Goal: Task Accomplishment & Management: Use online tool/utility

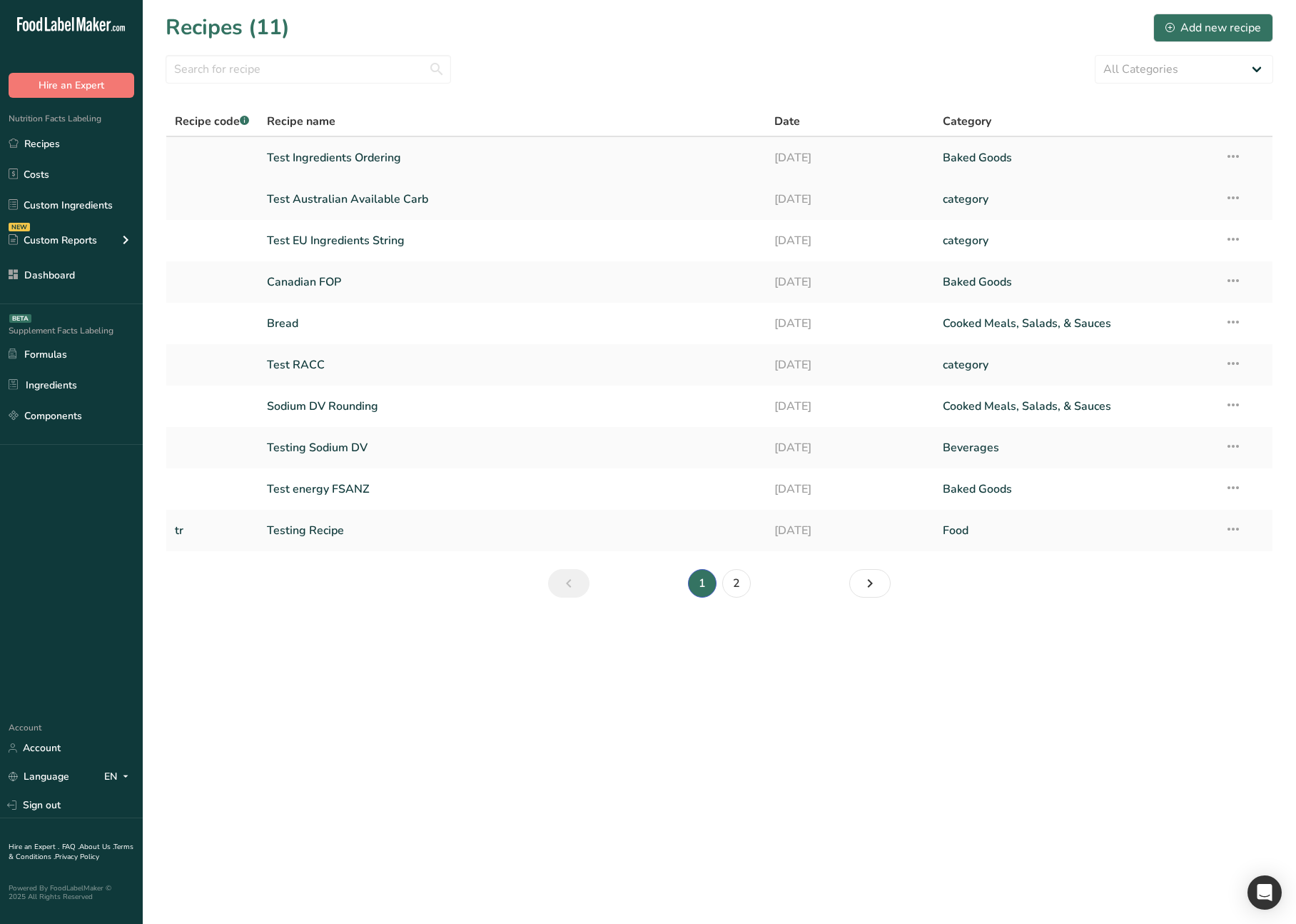
click at [347, 160] on link "Test Ingredients Ordering" at bounding box center [512, 157] width 489 height 30
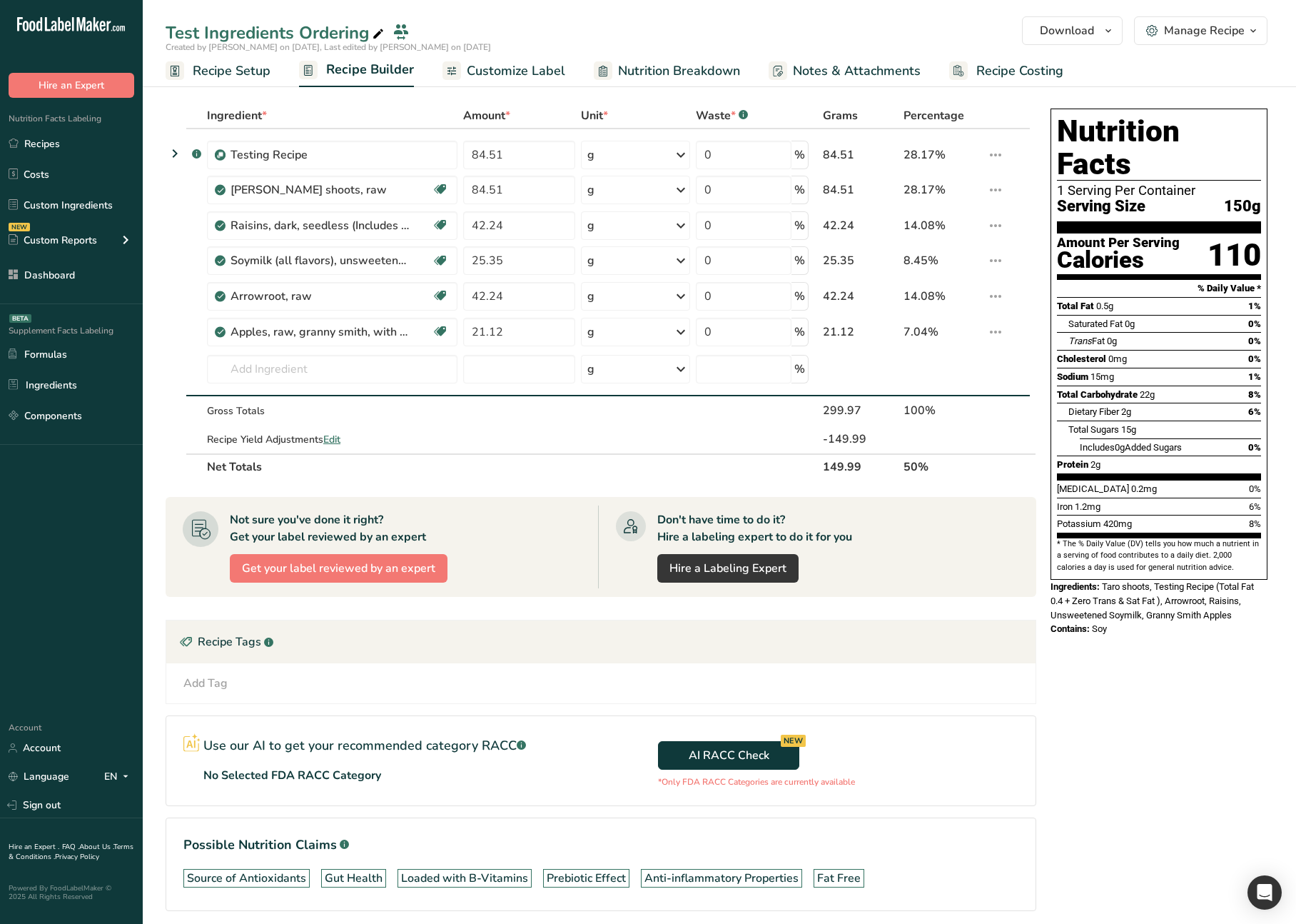
click at [472, 69] on span "Customize Label" at bounding box center [516, 71] width 99 height 19
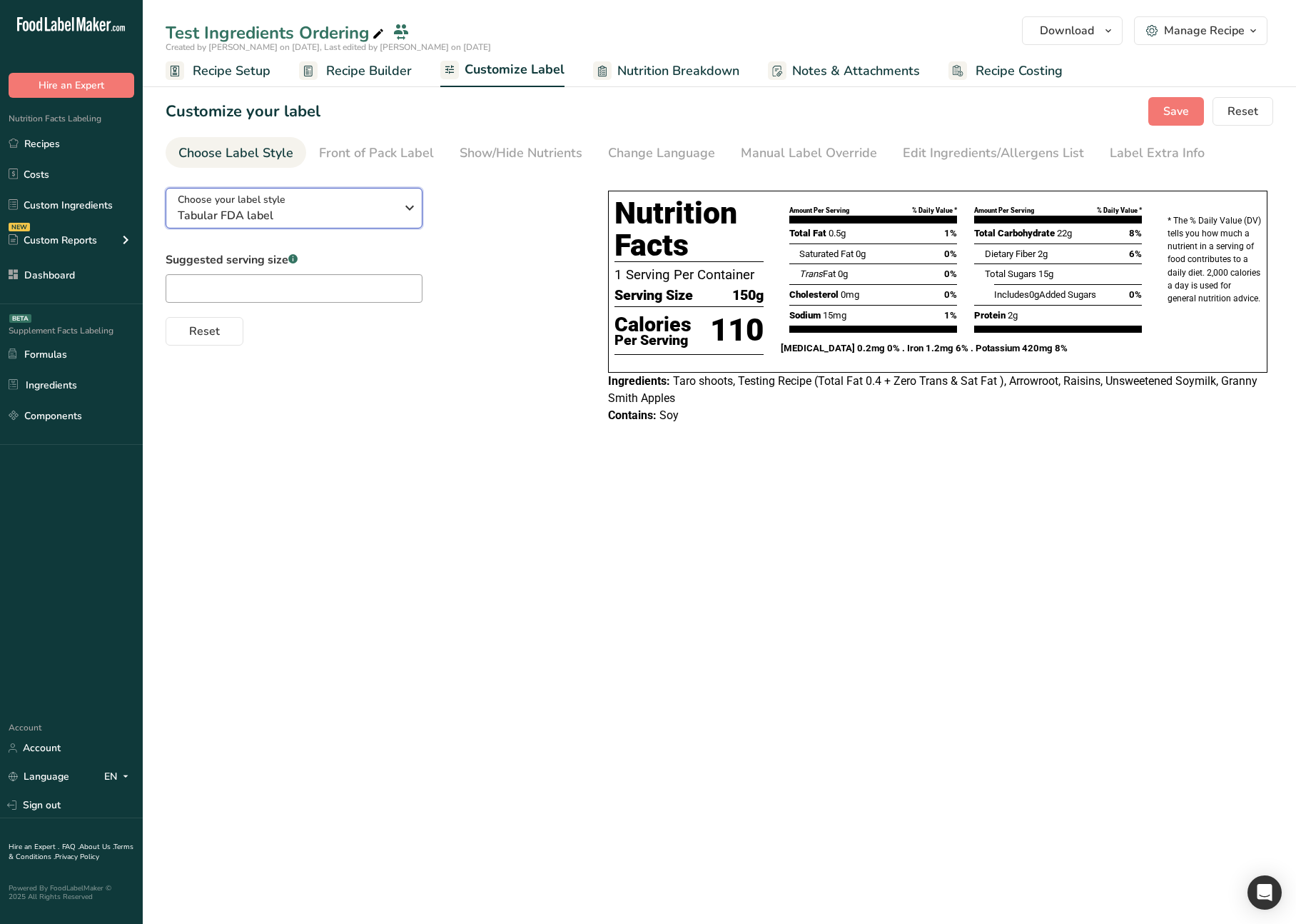
click at [365, 198] on div "Choose your label style Tabular FDA label" at bounding box center [286, 208] width 218 height 32
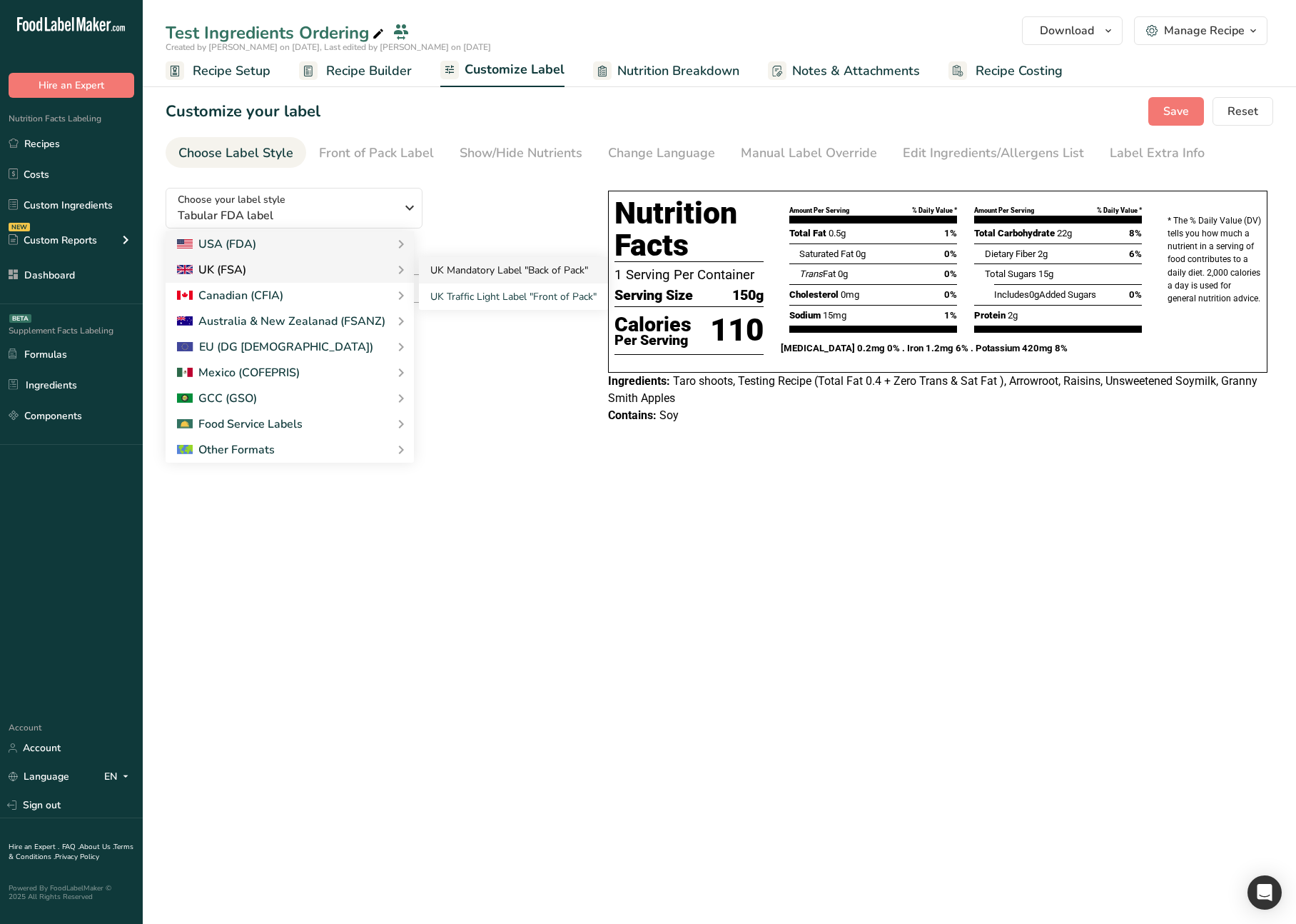
click at [442, 269] on link "UK Mandatory Label "Back of Pack"" at bounding box center [513, 270] width 189 height 26
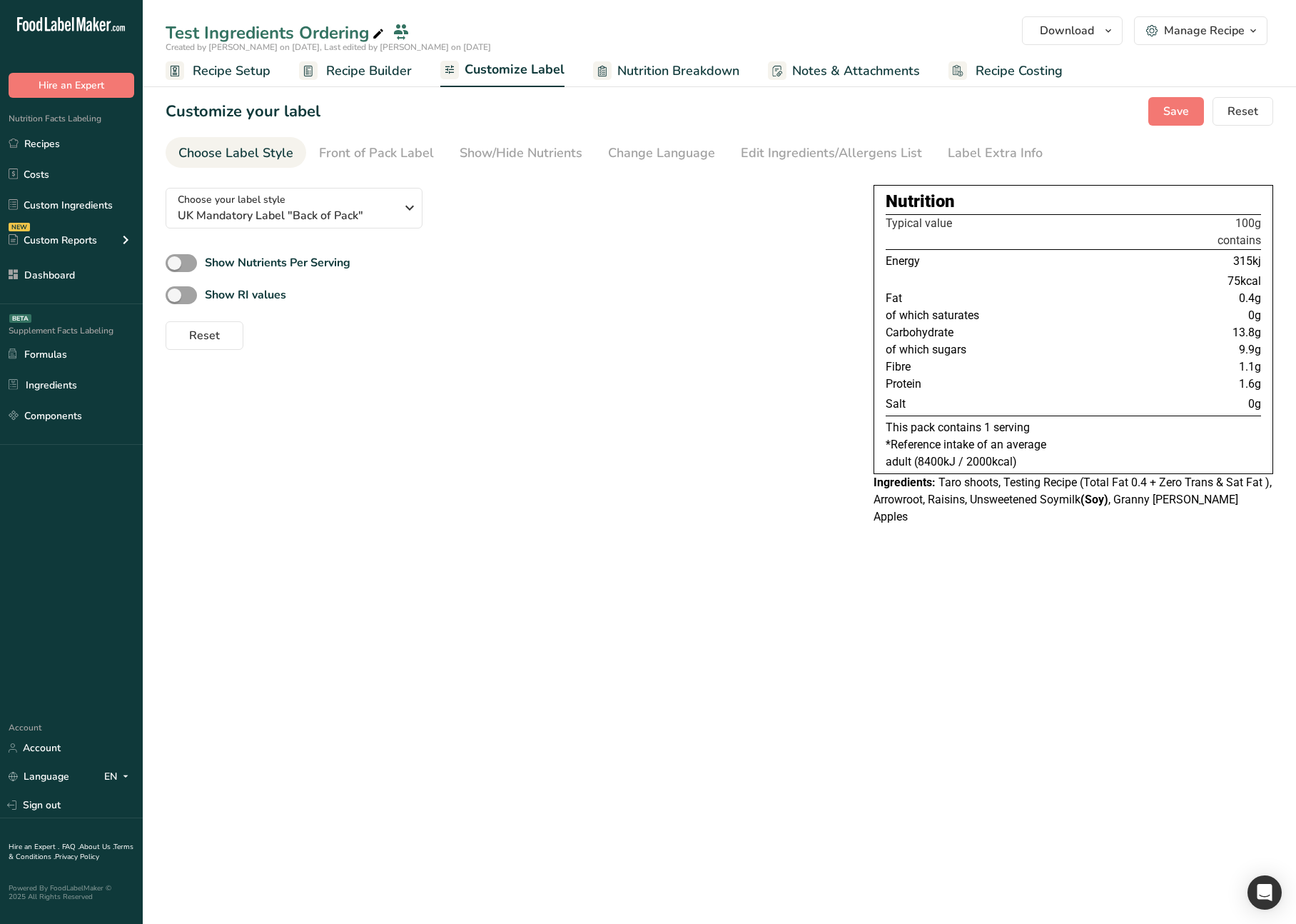
drag, startPoint x: 588, startPoint y: 453, endPoint x: 471, endPoint y: 256, distance: 229.1
click at [587, 449] on div "Choose your label style UK Mandatory Label "Back of Pack" USA (FDA) Standard FD…" at bounding box center [719, 354] width 1108 height 357
click at [403, 85] on link "Recipe Builder" at bounding box center [355, 71] width 113 height 32
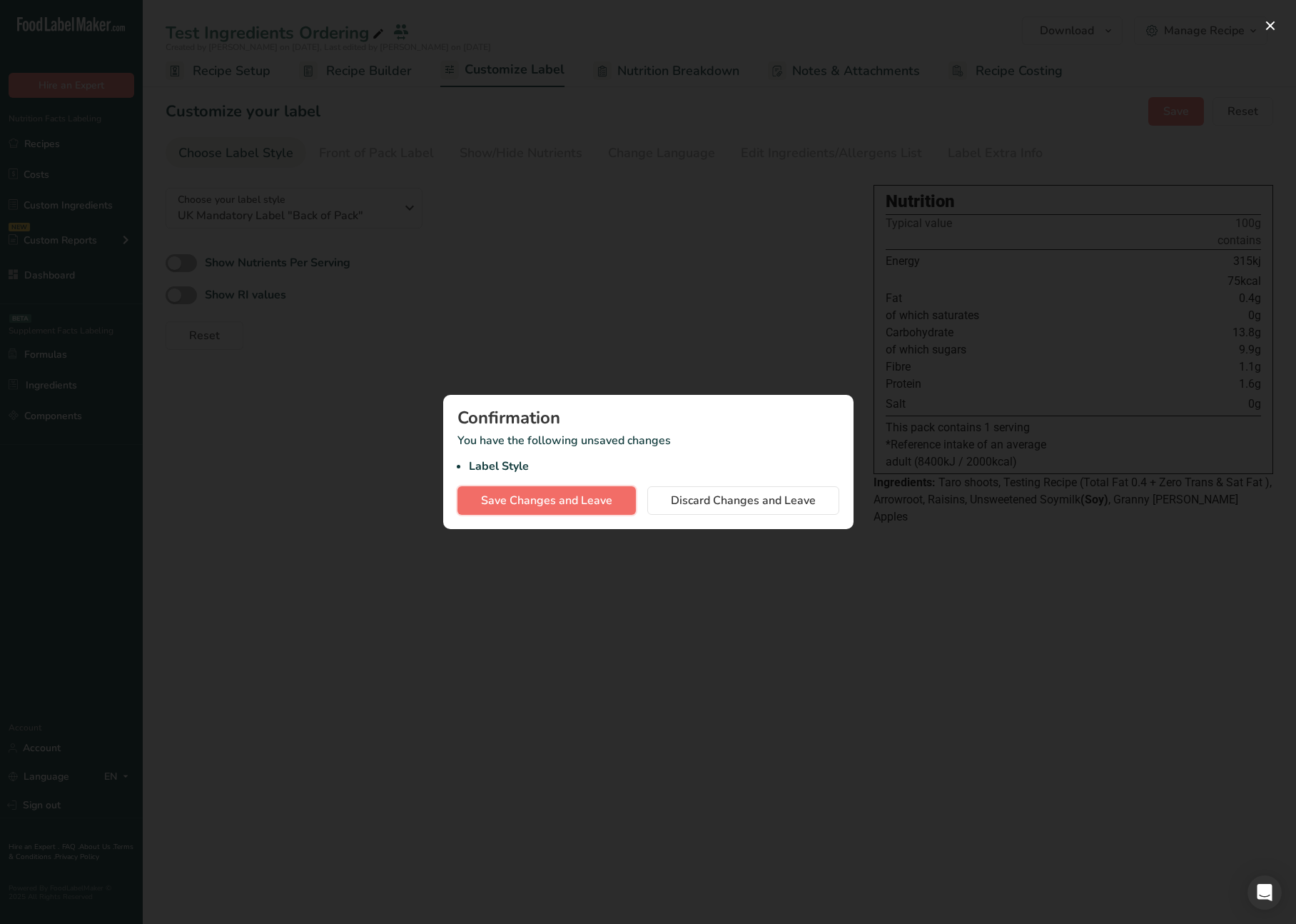
click at [574, 503] on span "Save Changes and Leave" at bounding box center [546, 500] width 131 height 17
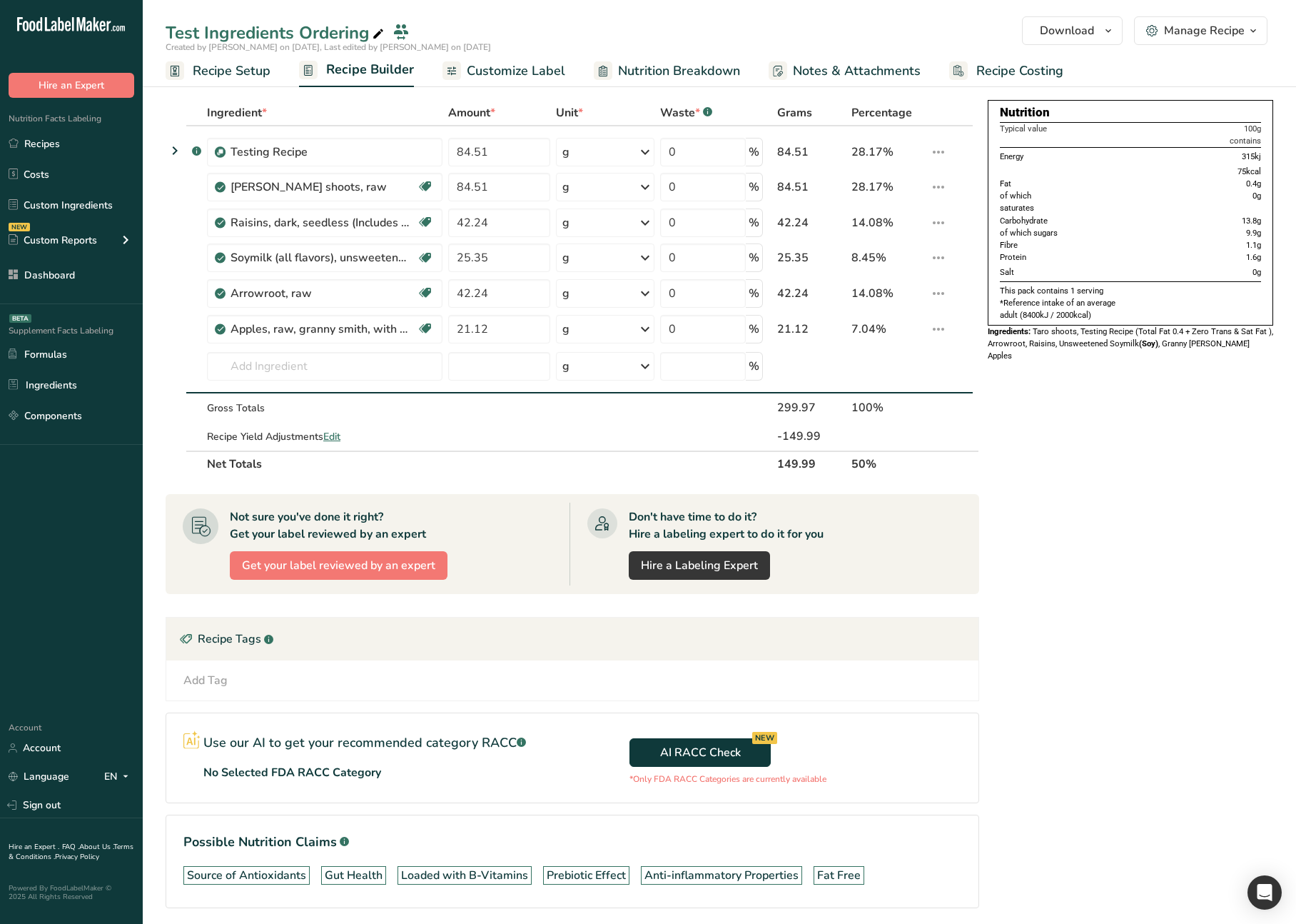
click at [501, 72] on span "Customize Label" at bounding box center [516, 71] width 99 height 19
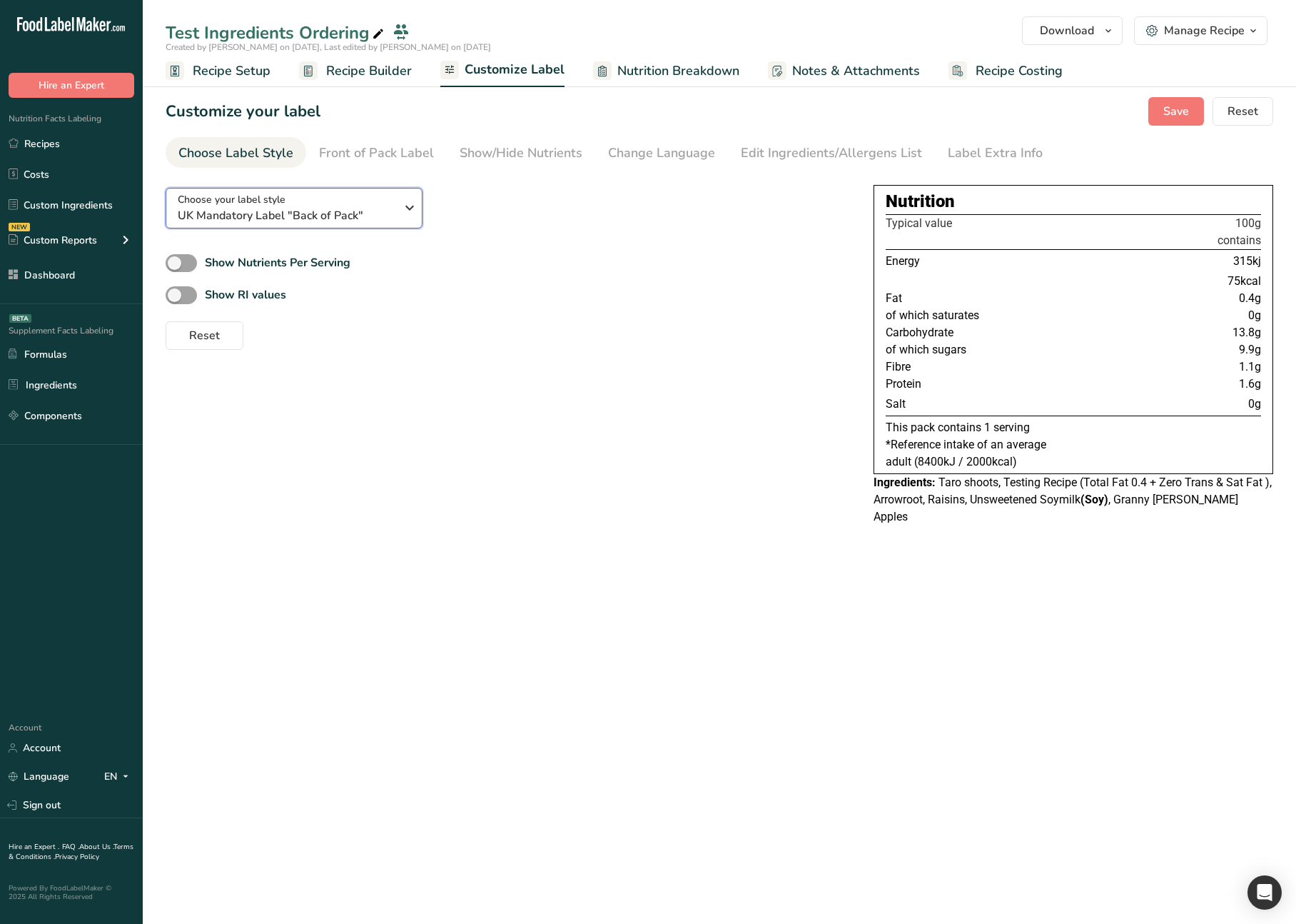
click at [286, 199] on div "Choose your label style UK Mandatory Label "Back of Pack"" at bounding box center [286, 208] width 218 height 32
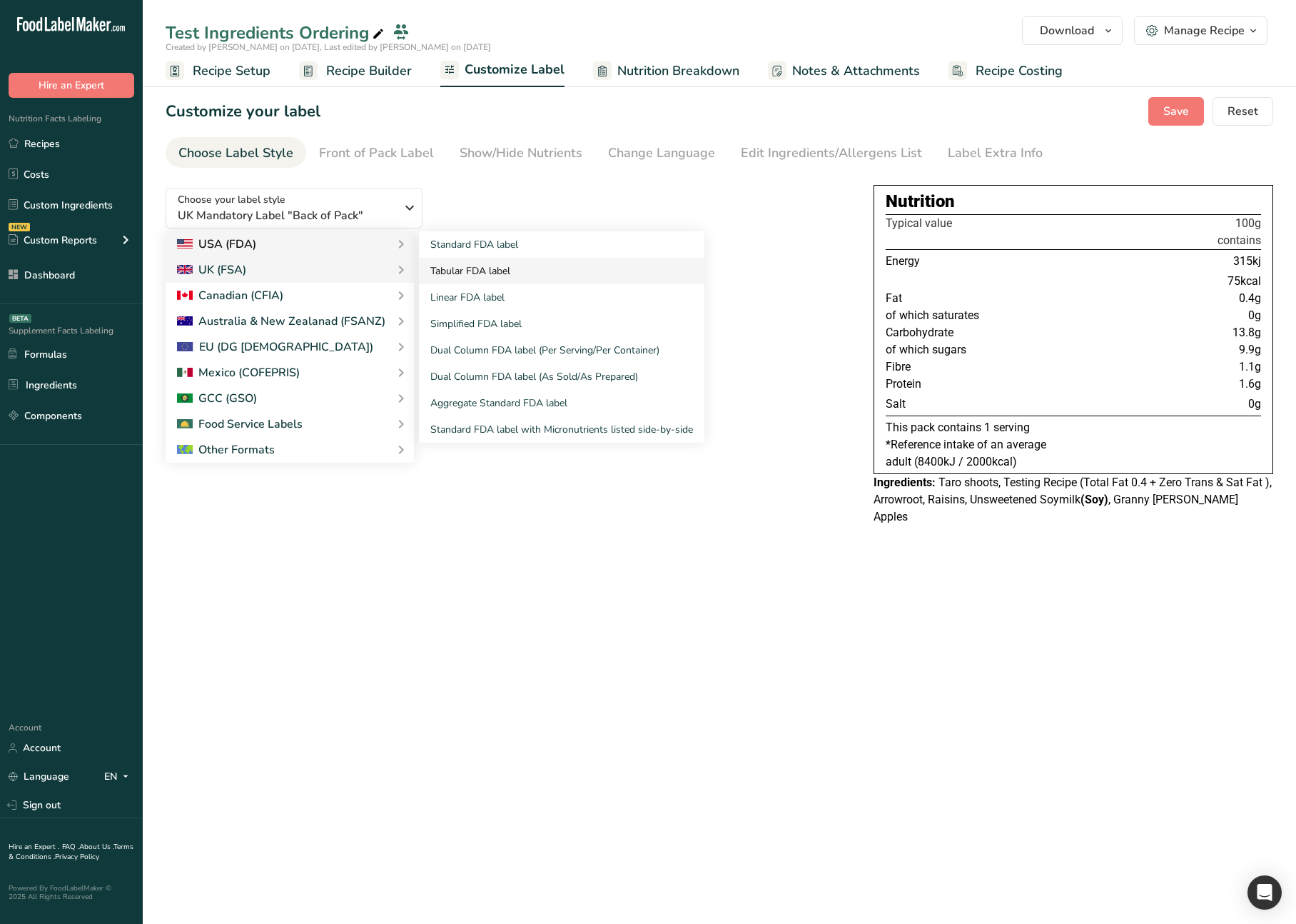
click at [521, 279] on link "Tabular FDA label" at bounding box center [562, 271] width 286 height 26
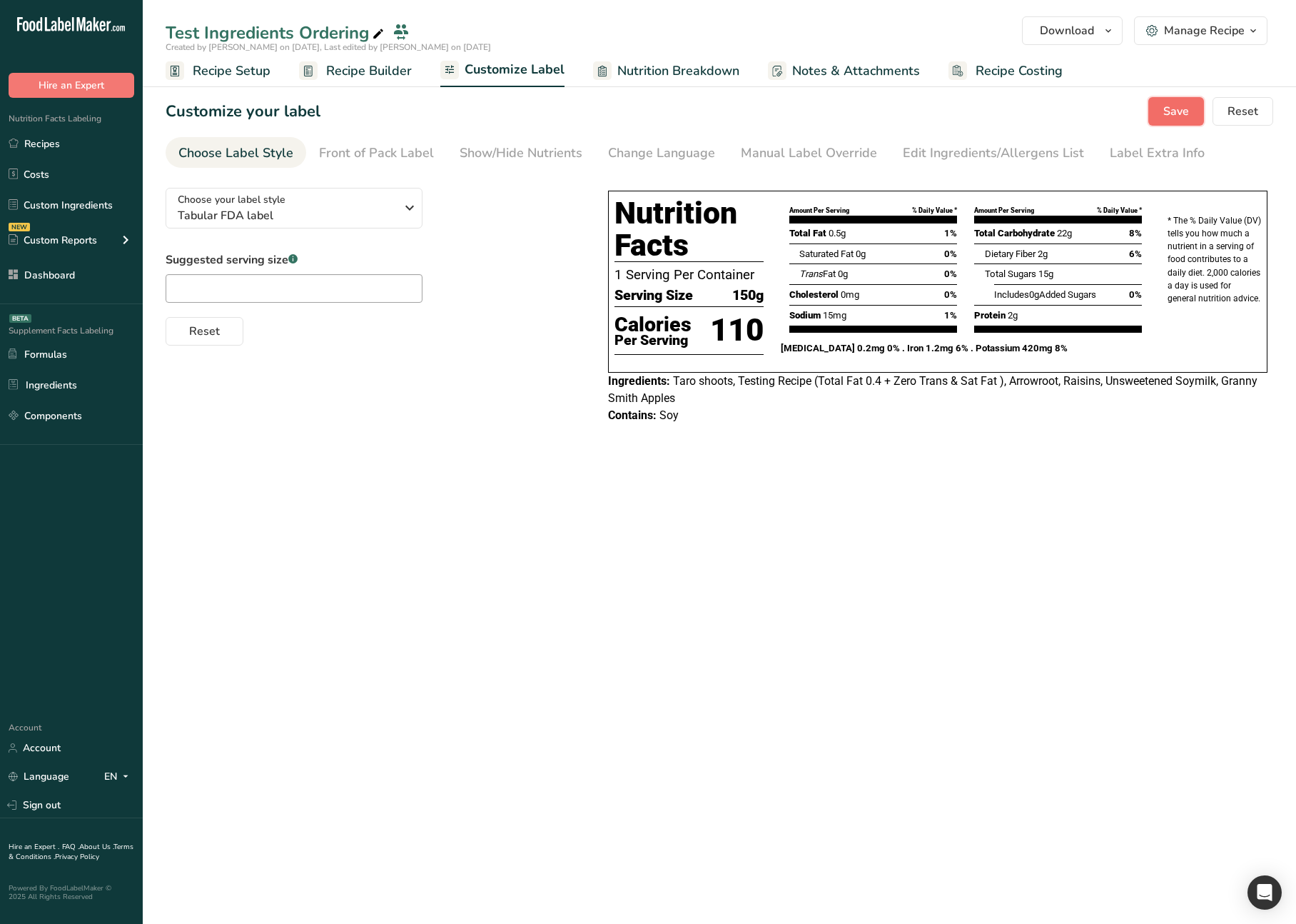
click at [1192, 108] on button "Save" at bounding box center [1176, 111] width 56 height 29
click at [383, 76] on span "Recipe Builder" at bounding box center [369, 71] width 86 height 19
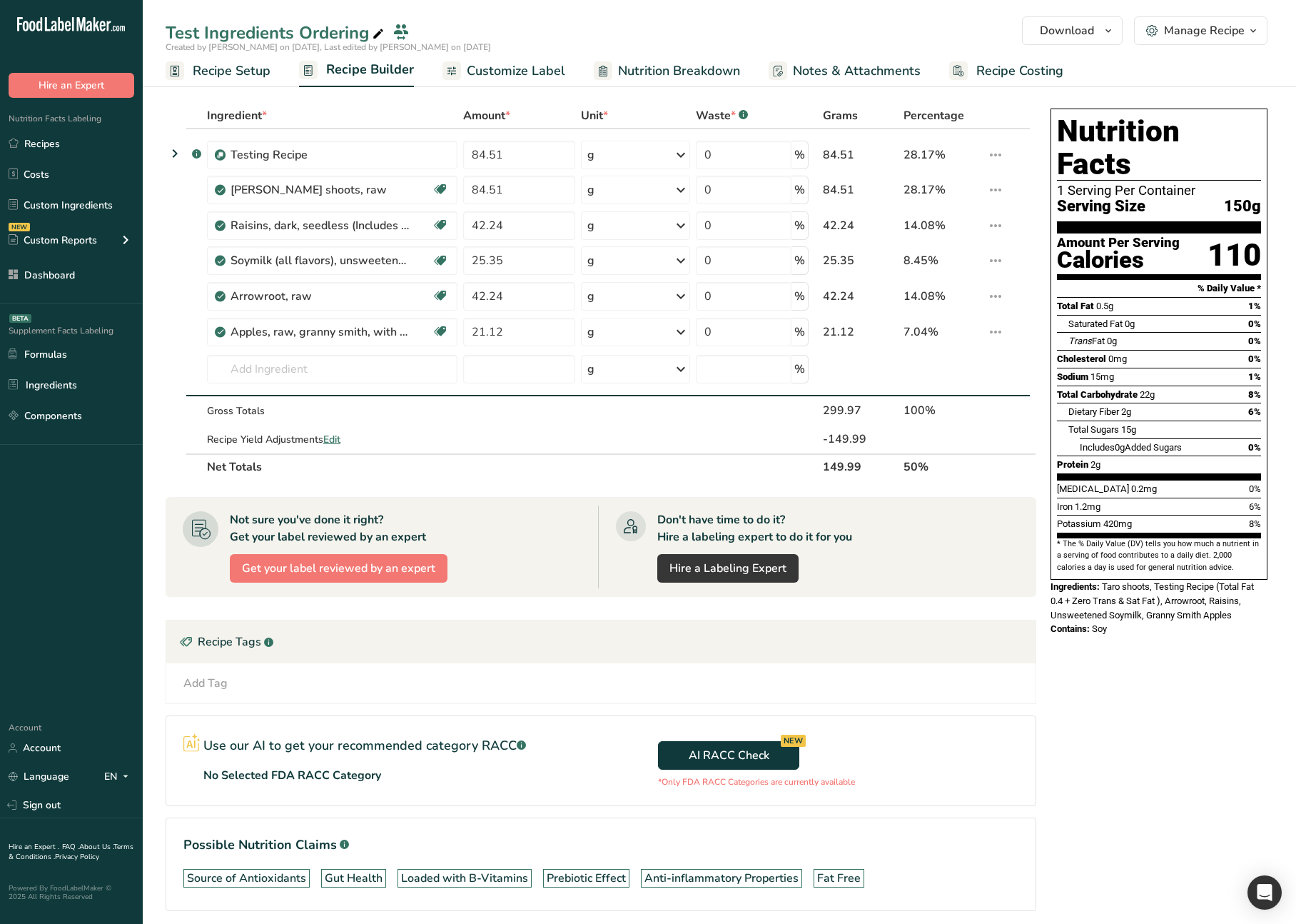
click at [521, 75] on span "Customize Label" at bounding box center [516, 71] width 99 height 19
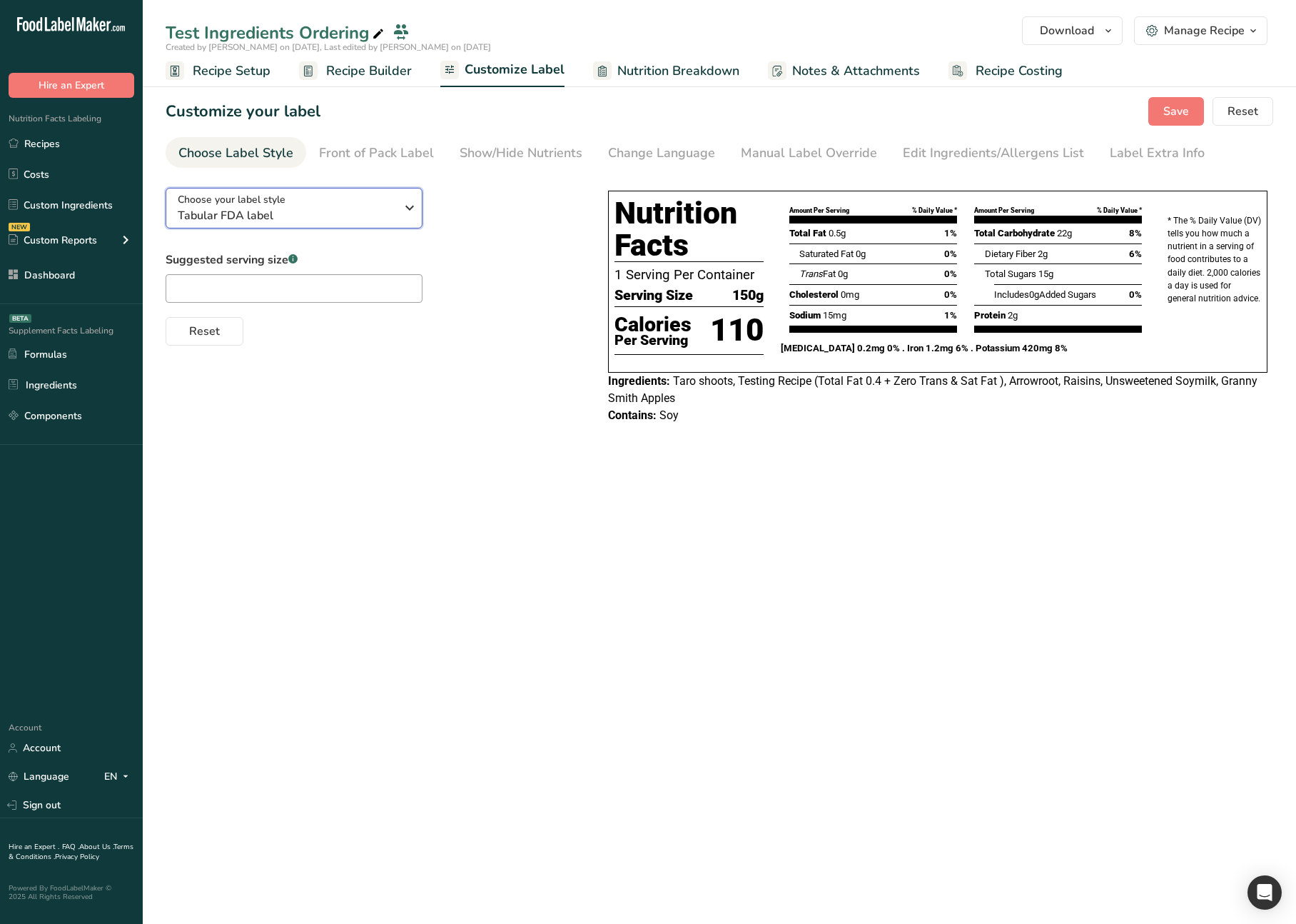
click at [286, 214] on span "Tabular FDA label" at bounding box center [286, 215] width 218 height 17
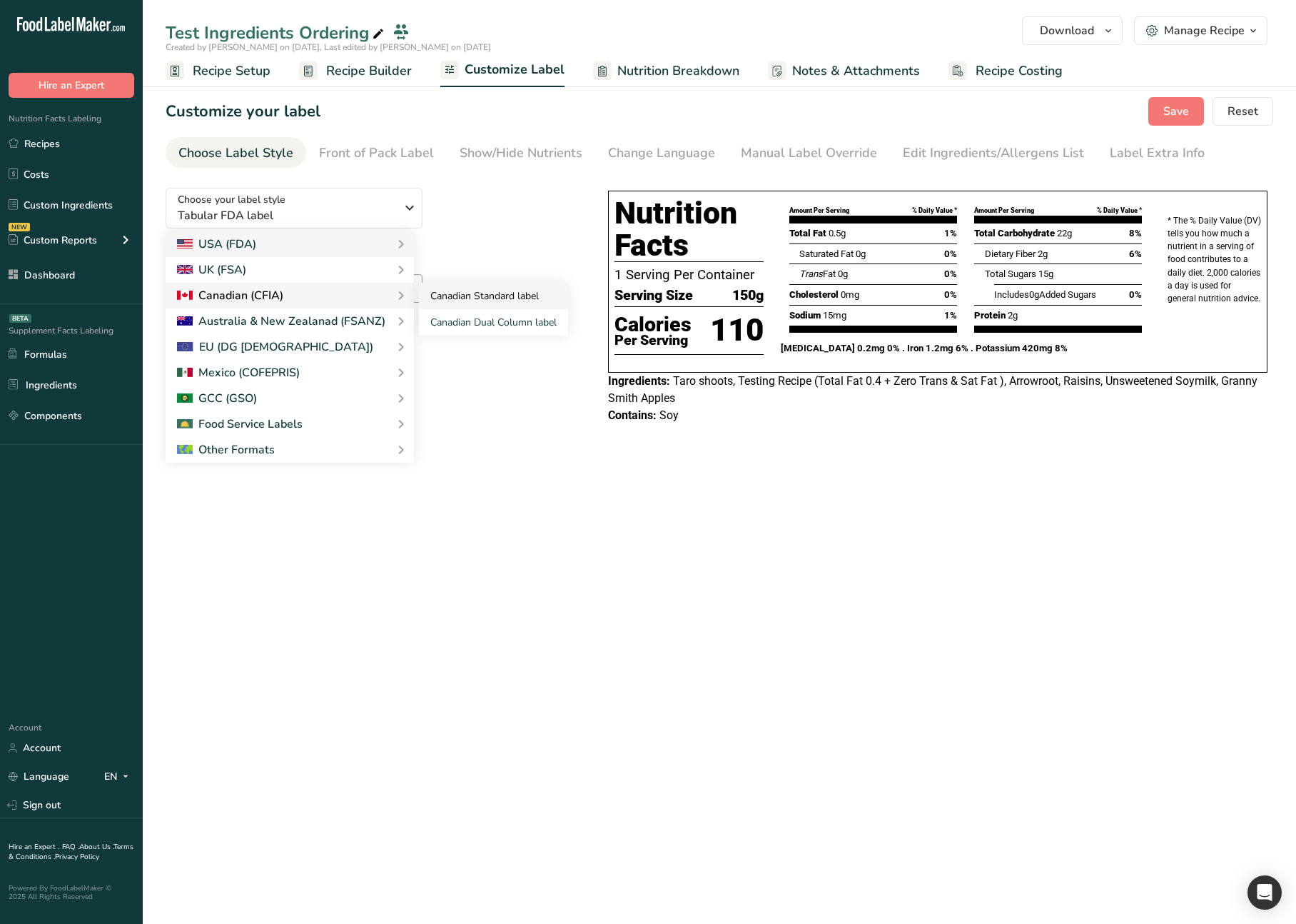
click at [454, 290] on link "Canadian Standard label" at bounding box center [493, 296] width 149 height 26
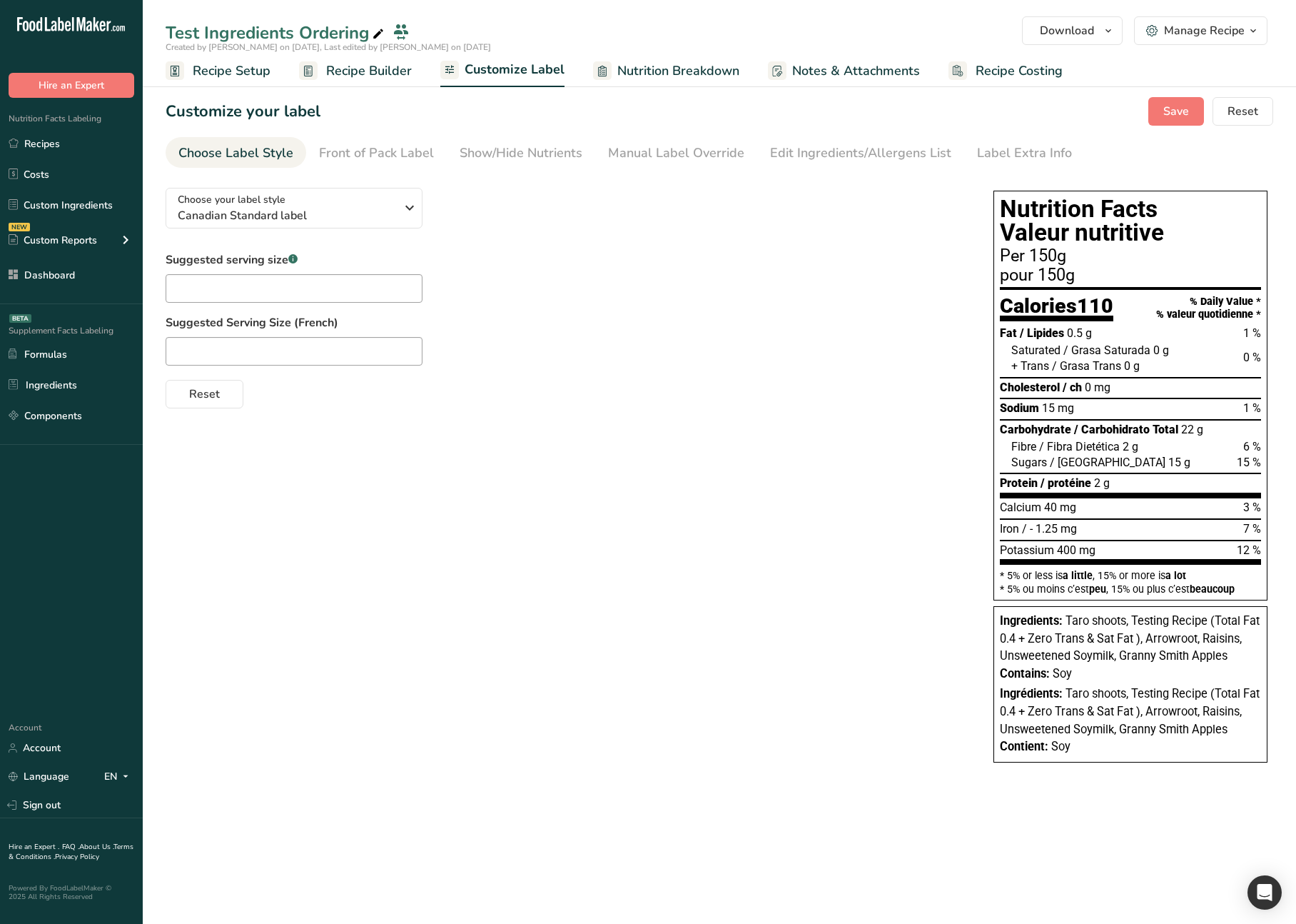
drag, startPoint x: 735, startPoint y: 472, endPoint x: 915, endPoint y: 391, distance: 197.4
click at [800, 449] on div "Choose your label style Canadian Standard label USA (FDA) Standard FDA label Ta…" at bounding box center [719, 476] width 1108 height 601
click at [1182, 110] on span "Save" at bounding box center [1176, 111] width 25 height 17
click at [573, 304] on div "Suggested serving size .a-a{fill:#347362;}.b-a{fill:#fff;} Suggested Serving Si…" at bounding box center [566, 330] width 800 height 157
click at [373, 78] on span "Recipe Builder" at bounding box center [369, 71] width 86 height 19
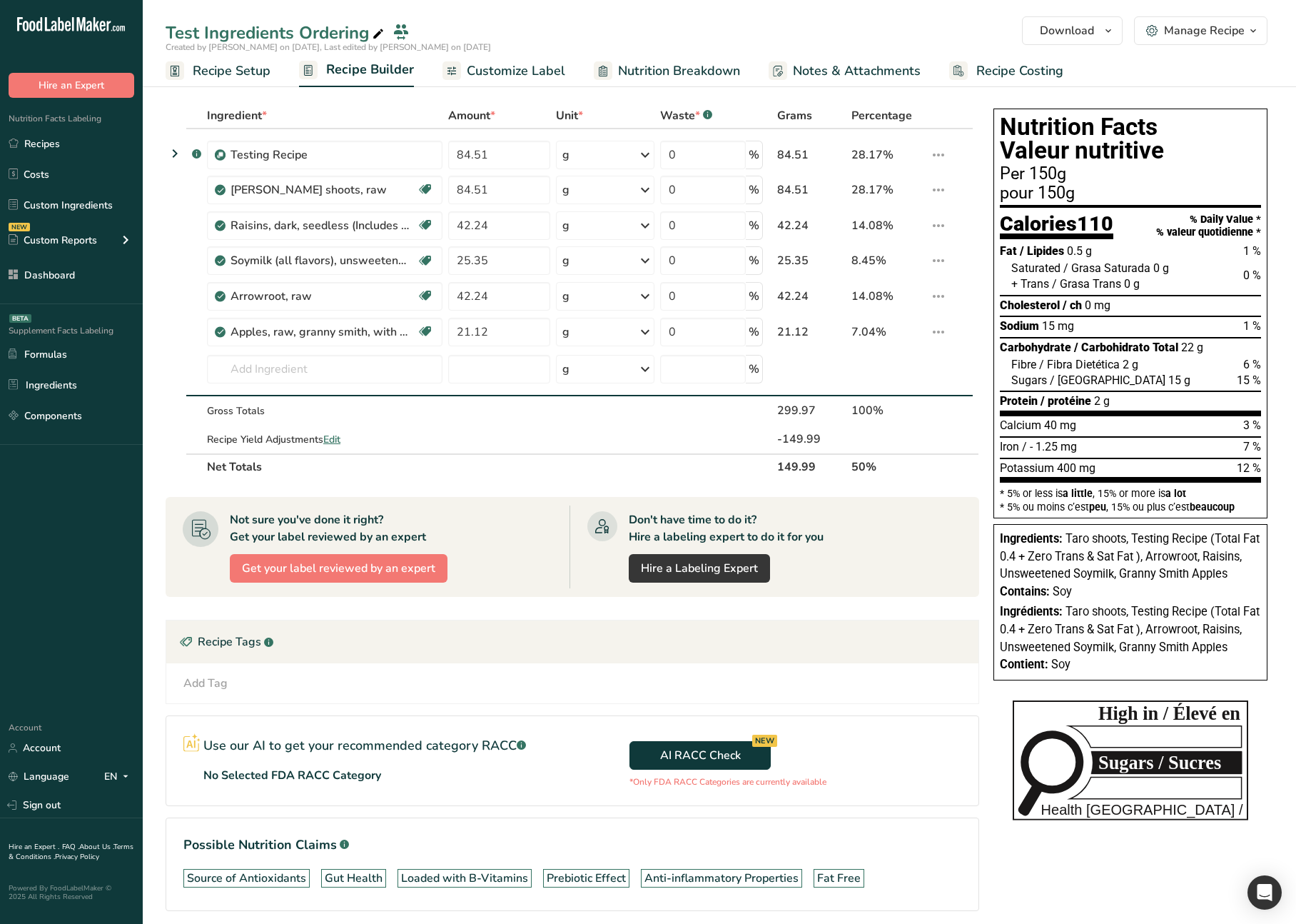
click at [482, 67] on span "Customize Label" at bounding box center [516, 71] width 99 height 19
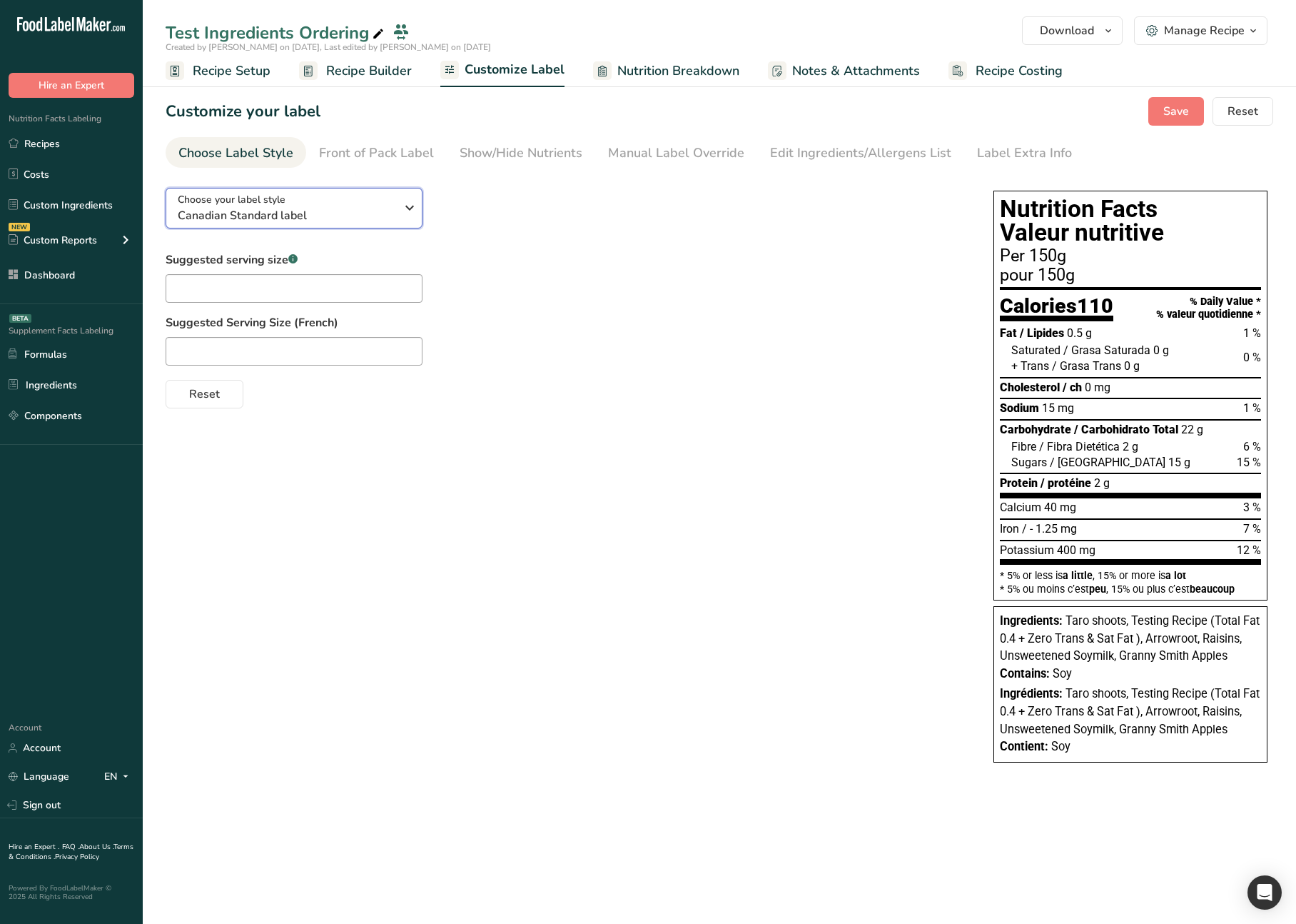
click at [279, 196] on span "Choose your label style" at bounding box center [232, 199] width 108 height 15
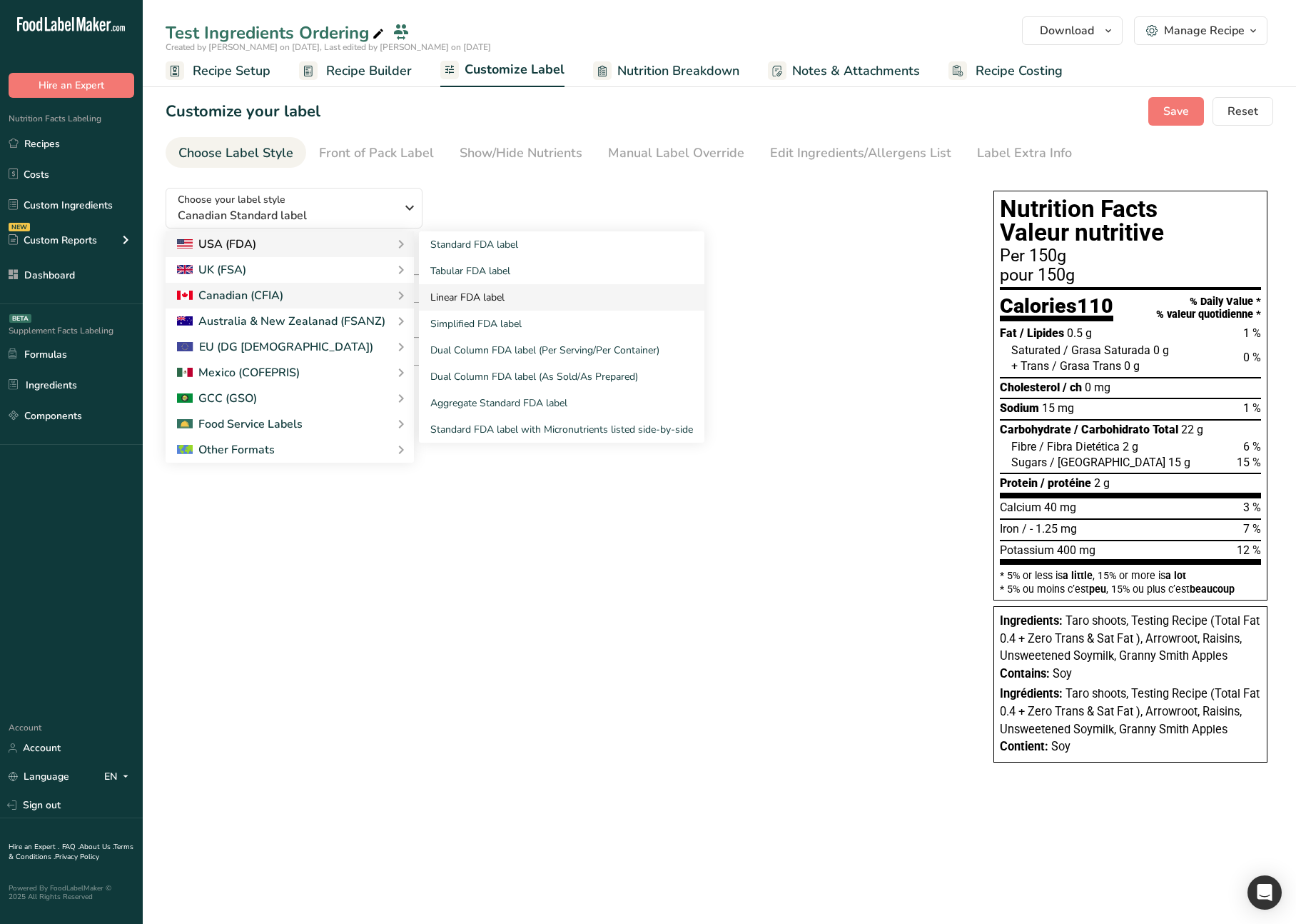
click at [519, 290] on link "Linear FDA label" at bounding box center [562, 297] width 286 height 26
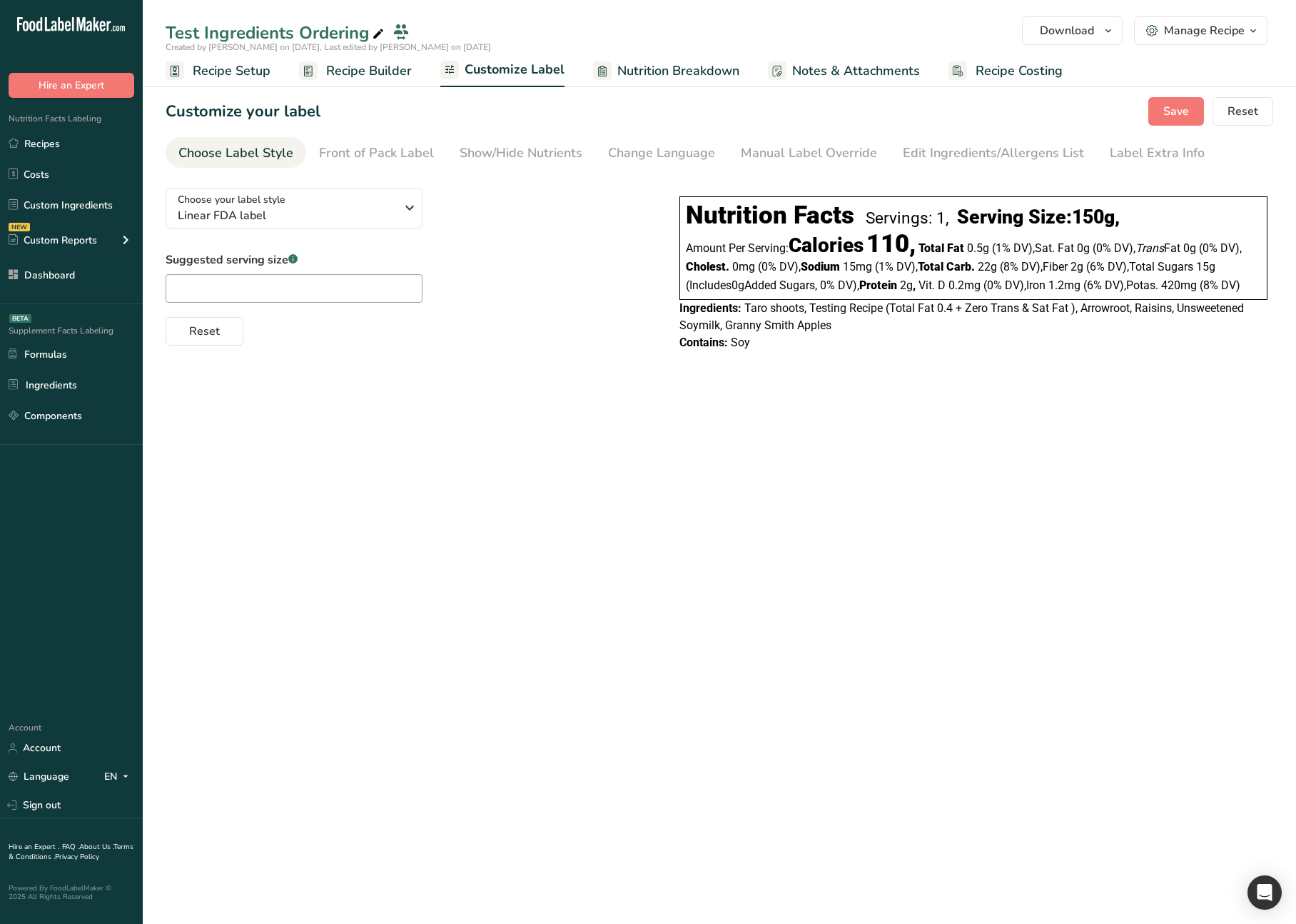
click at [1143, 111] on div "Customize your label Save Reset" at bounding box center [719, 111] width 1108 height 29
click at [1172, 115] on span "Save" at bounding box center [1176, 111] width 25 height 17
click at [377, 76] on span "Recipe Builder" at bounding box center [369, 71] width 86 height 19
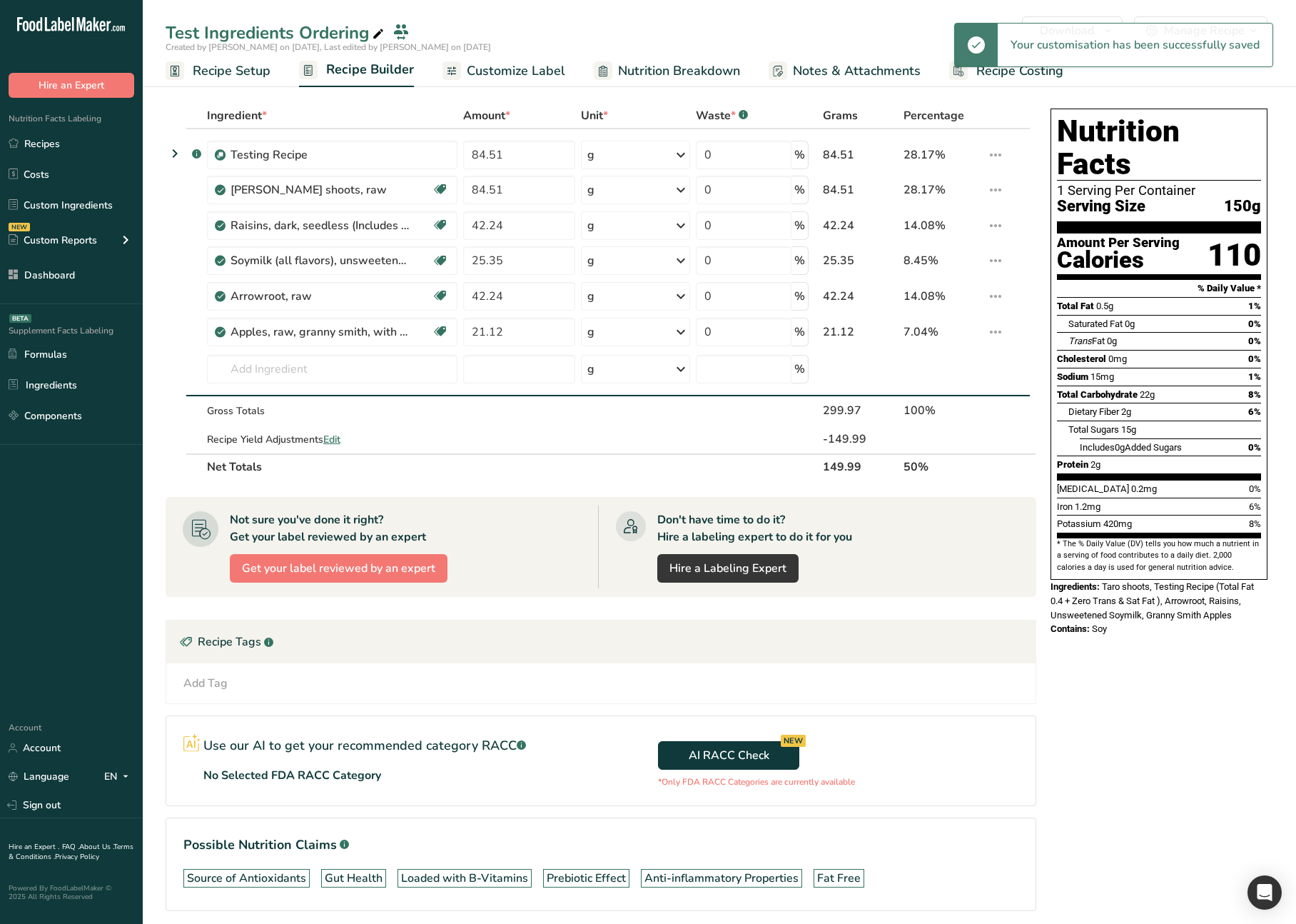
click at [487, 69] on span "Customize Label" at bounding box center [516, 71] width 99 height 19
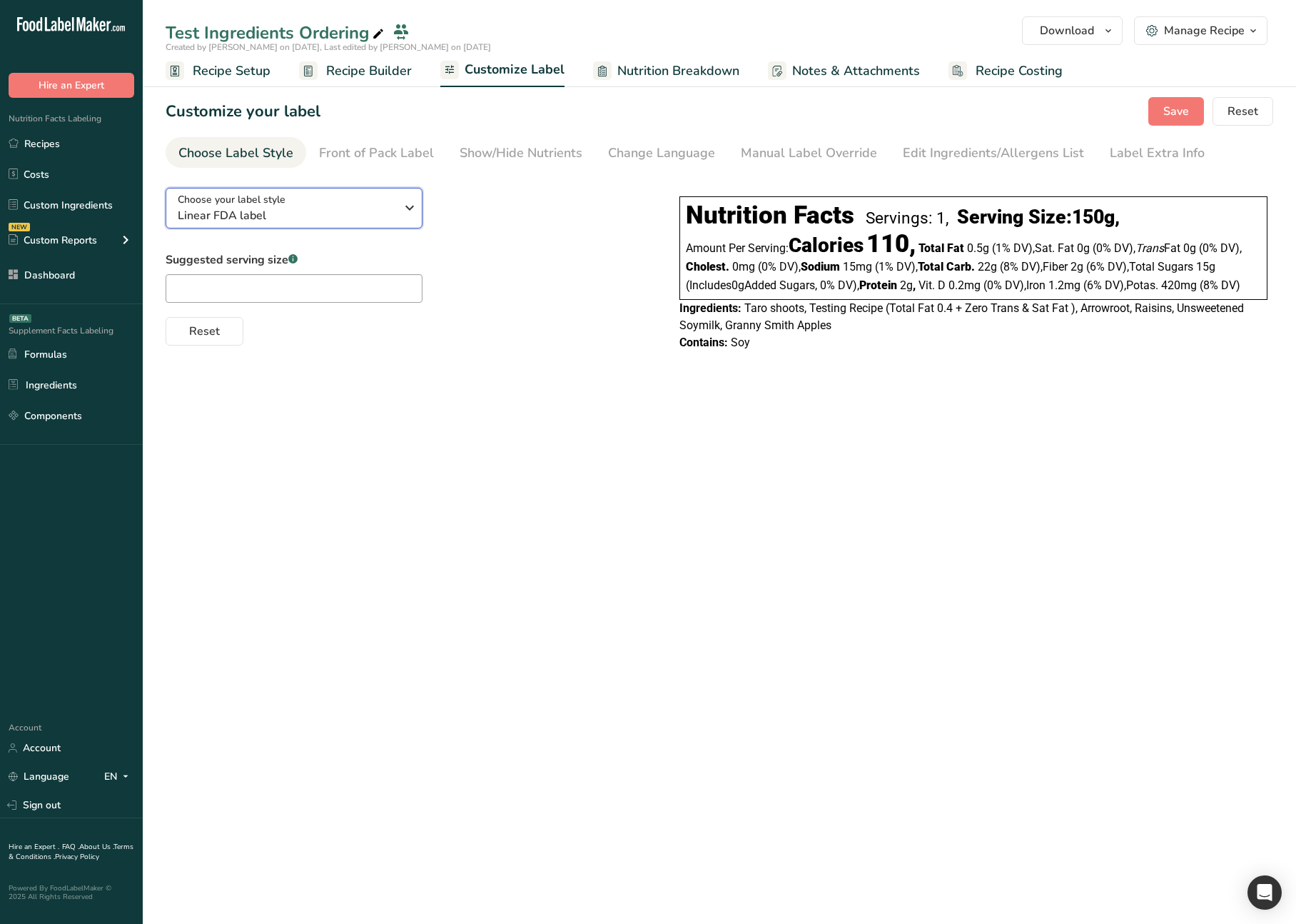
click at [338, 216] on span "Linear FDA label" at bounding box center [286, 215] width 218 height 17
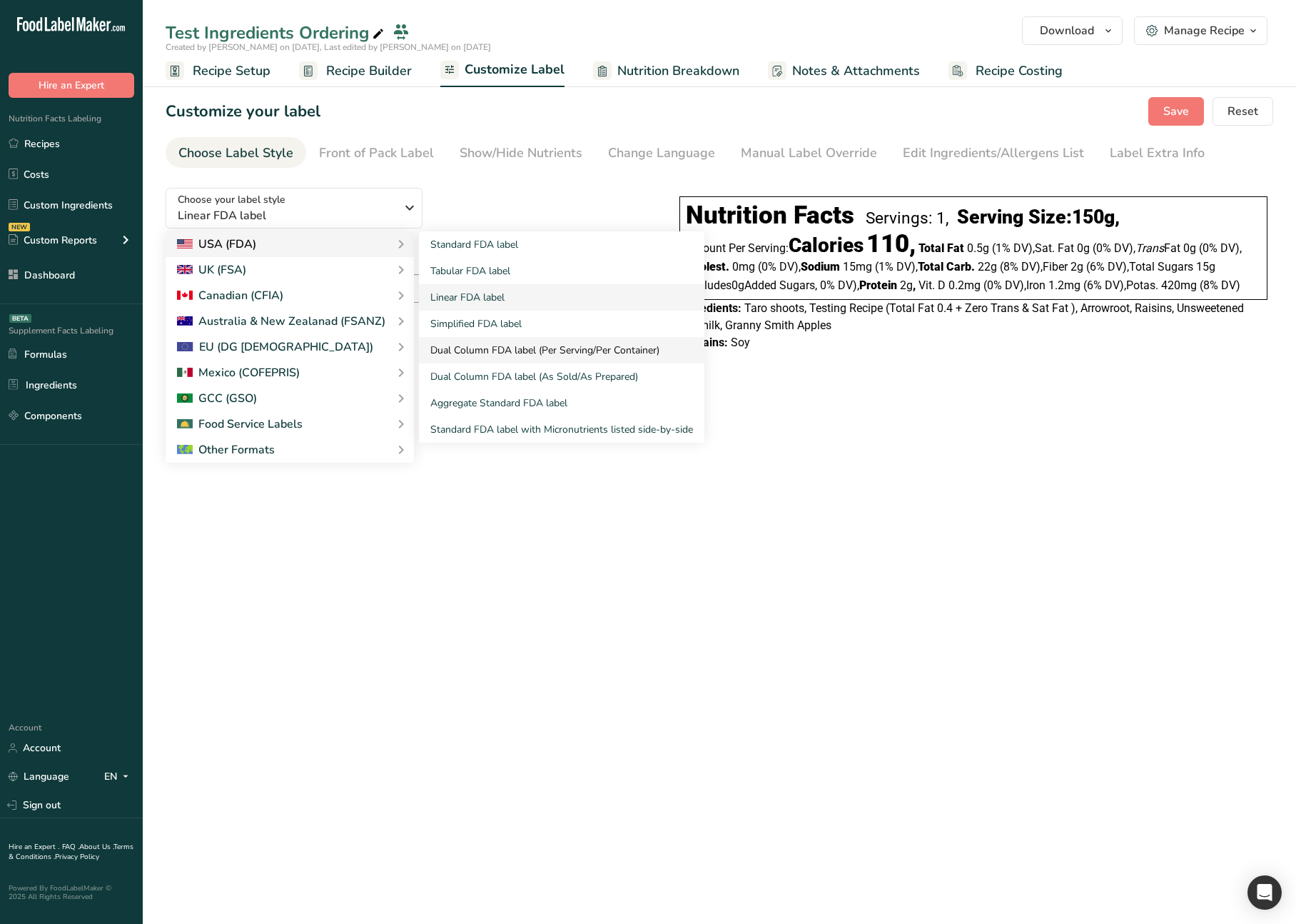
click at [506, 351] on link "Dual Column FDA label (Per Serving/Per Container)" at bounding box center [562, 350] width 286 height 26
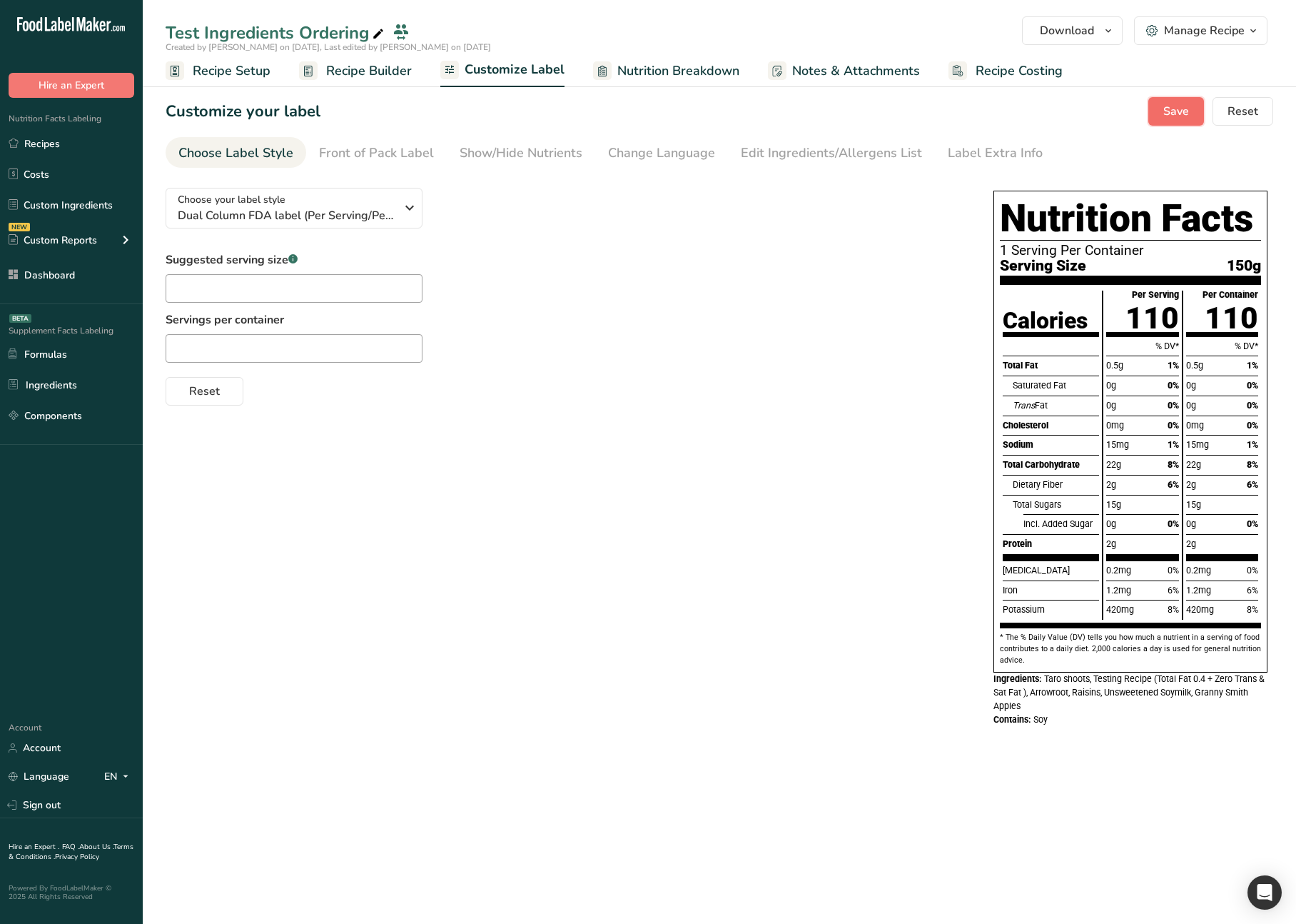
click at [1162, 97] on button "Save" at bounding box center [1176, 111] width 56 height 29
click at [244, 80] on span "Recipe Setup" at bounding box center [232, 71] width 78 height 19
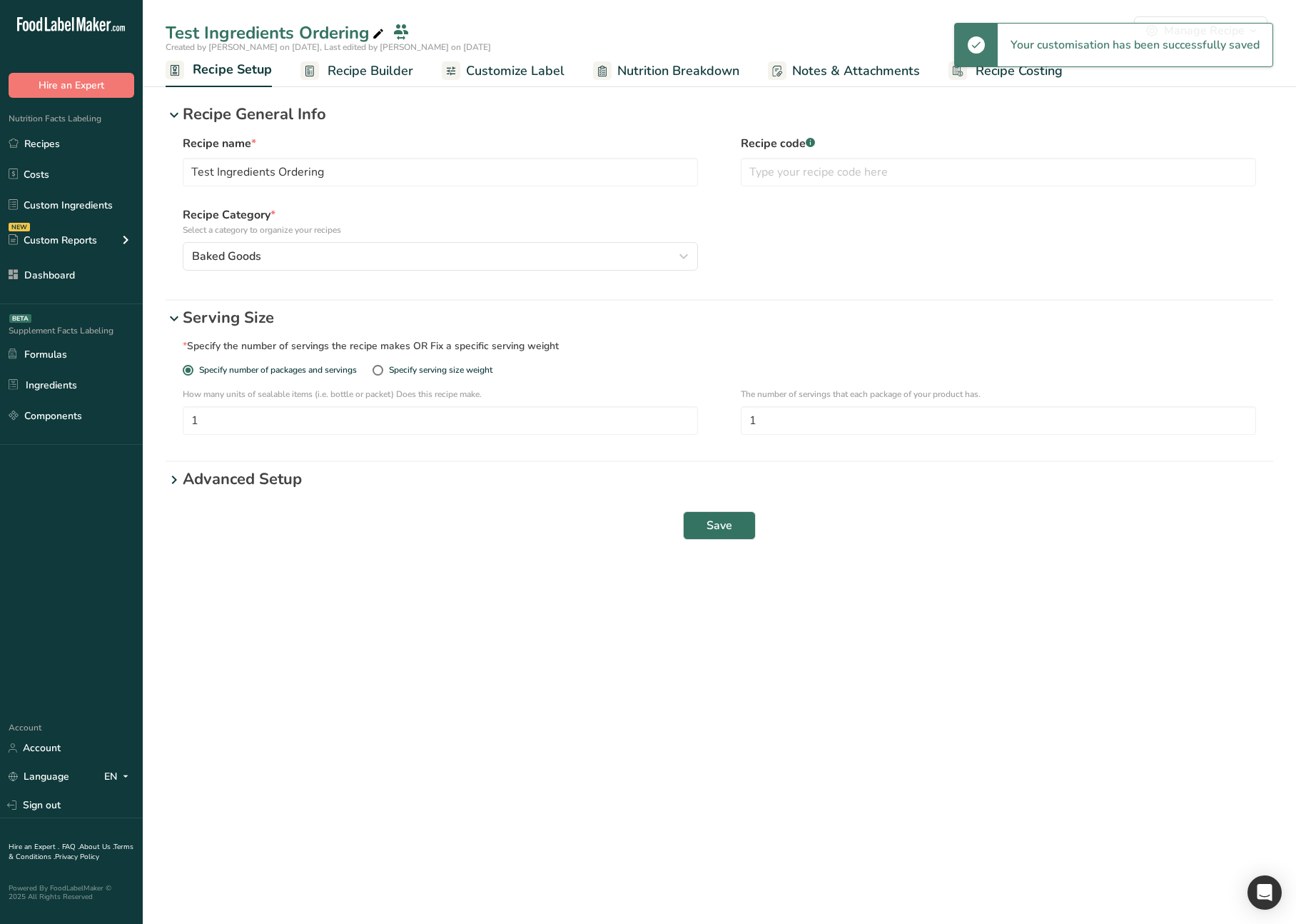
click at [362, 66] on span "Recipe Builder" at bounding box center [370, 71] width 86 height 19
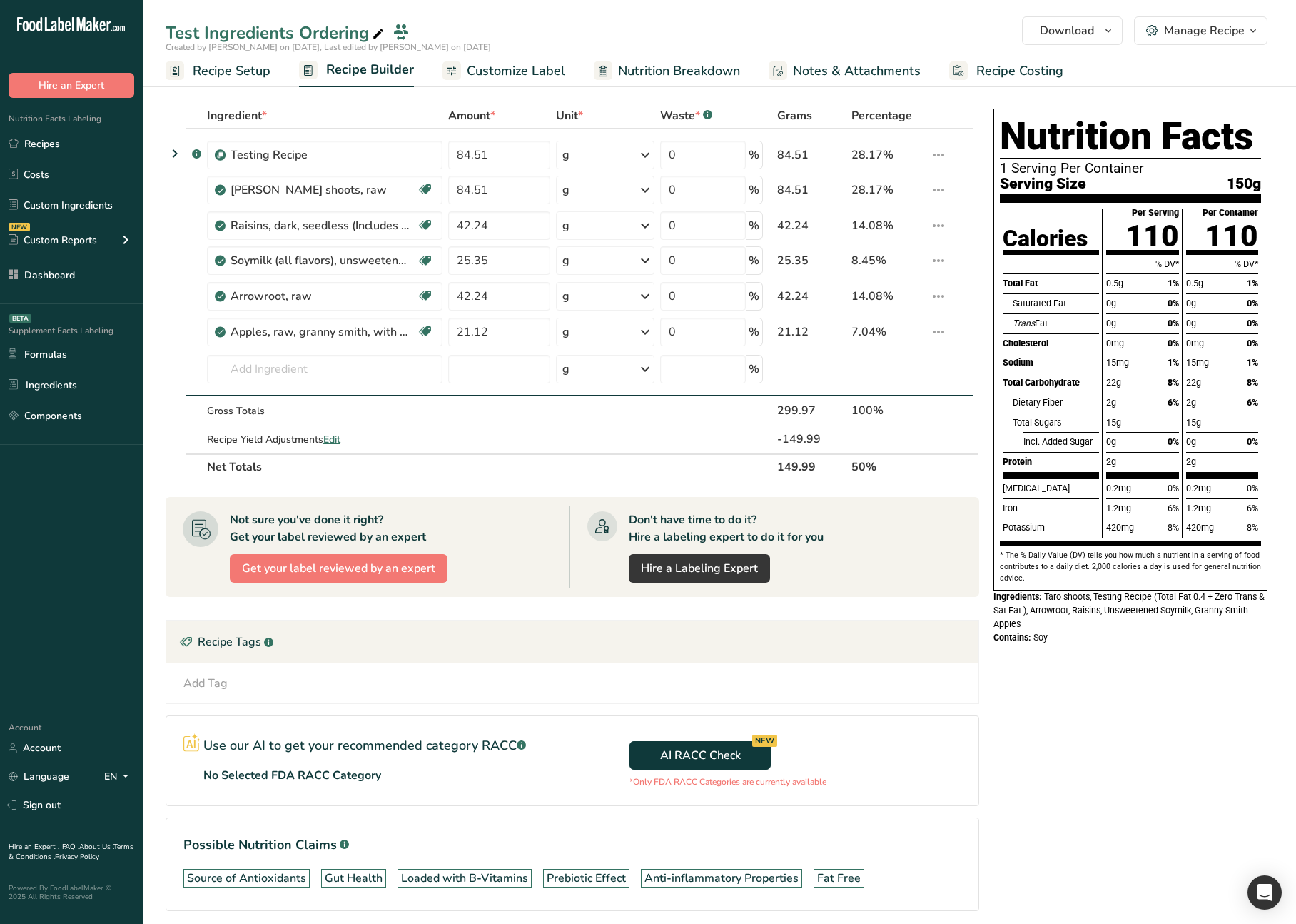
click at [488, 71] on span "Customize Label" at bounding box center [516, 71] width 99 height 19
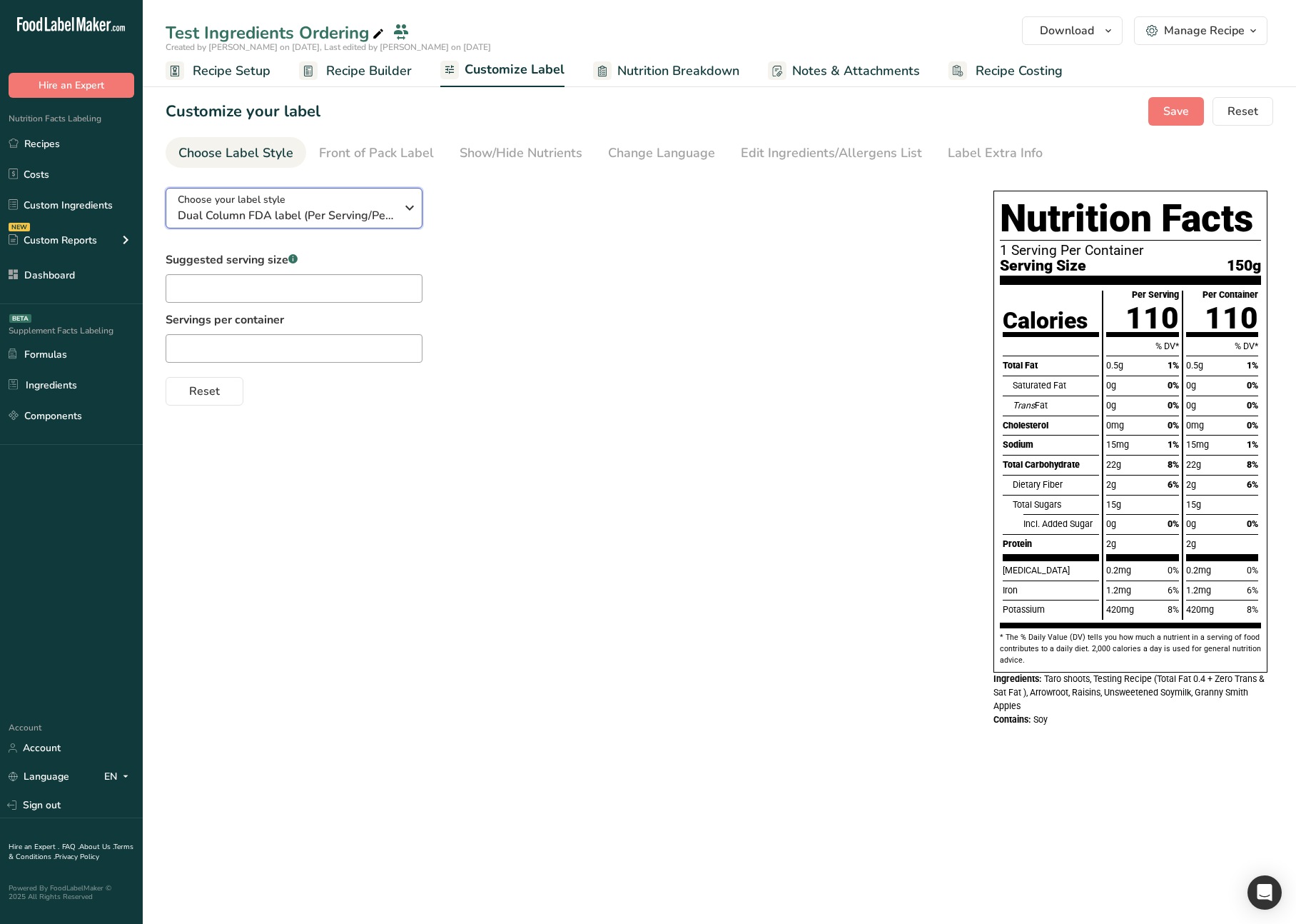
click at [349, 211] on span "Dual Column FDA label (Per Serving/Per Container)" at bounding box center [286, 215] width 218 height 17
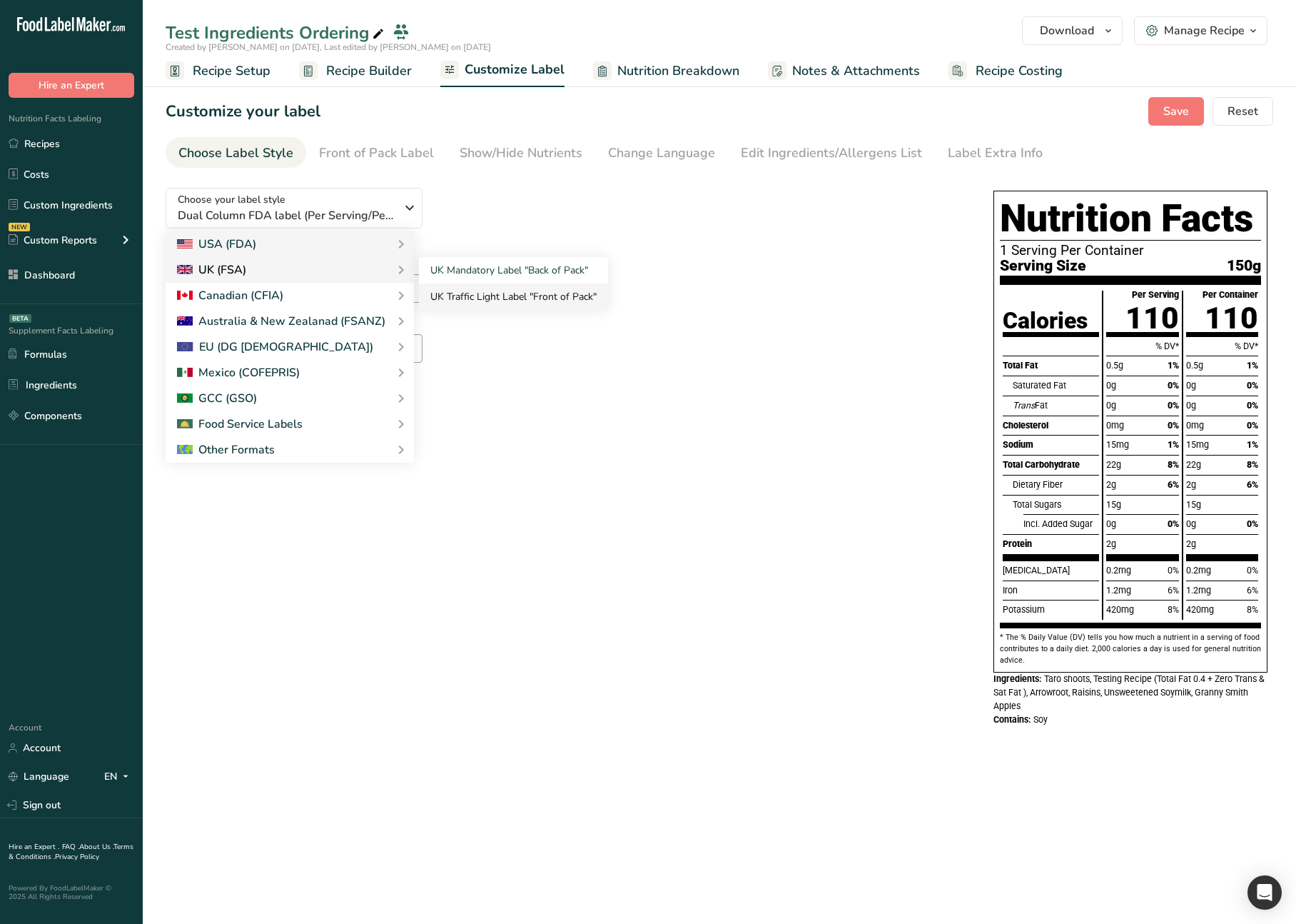
click at [544, 294] on link "UK Traffic Light Label "Front of Pack"" at bounding box center [513, 296] width 189 height 26
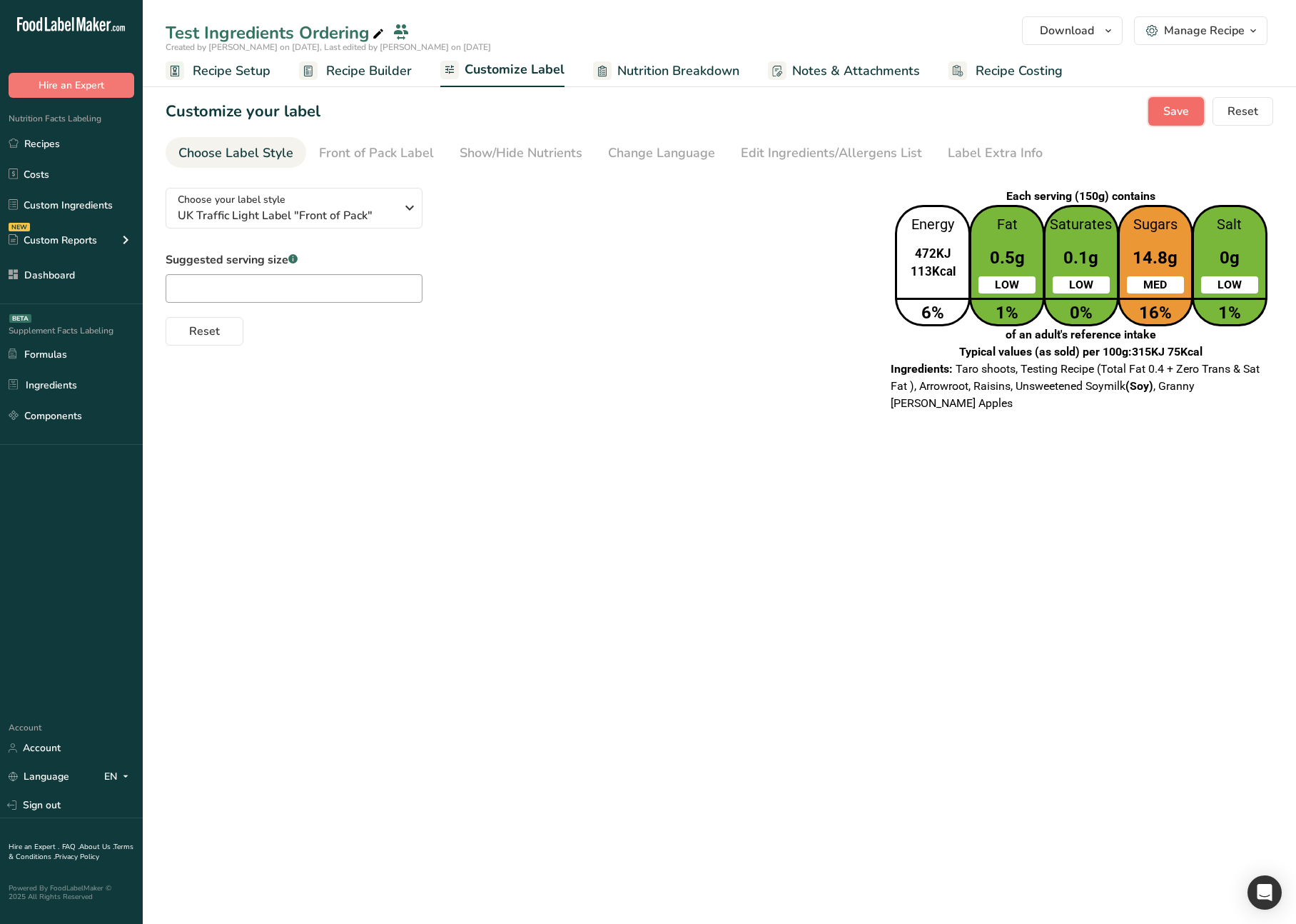
click at [1188, 113] on span "Save" at bounding box center [1176, 111] width 25 height 17
drag, startPoint x: 589, startPoint y: 333, endPoint x: 384, endPoint y: 203, distance: 242.7
click at [576, 327] on div "Reset" at bounding box center [516, 328] width 699 height 34
click at [362, 76] on span "Recipe Builder" at bounding box center [369, 71] width 86 height 19
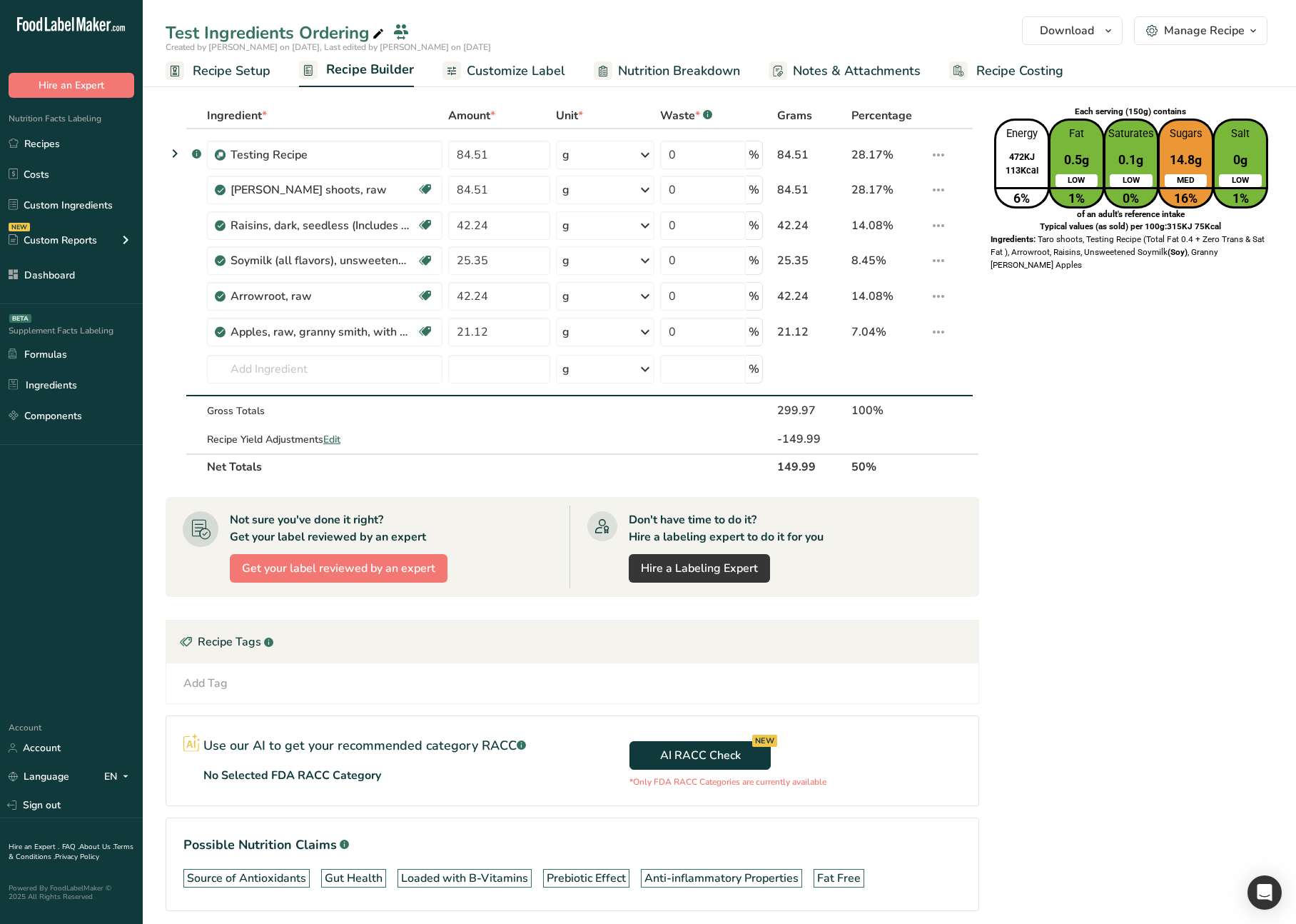
click at [1160, 398] on div "Each serving (150g) contains Energy 472KJ 113Kcal 6% Fat 0.5g LOW 1% Saturates …" at bounding box center [1131, 530] width 286 height 854
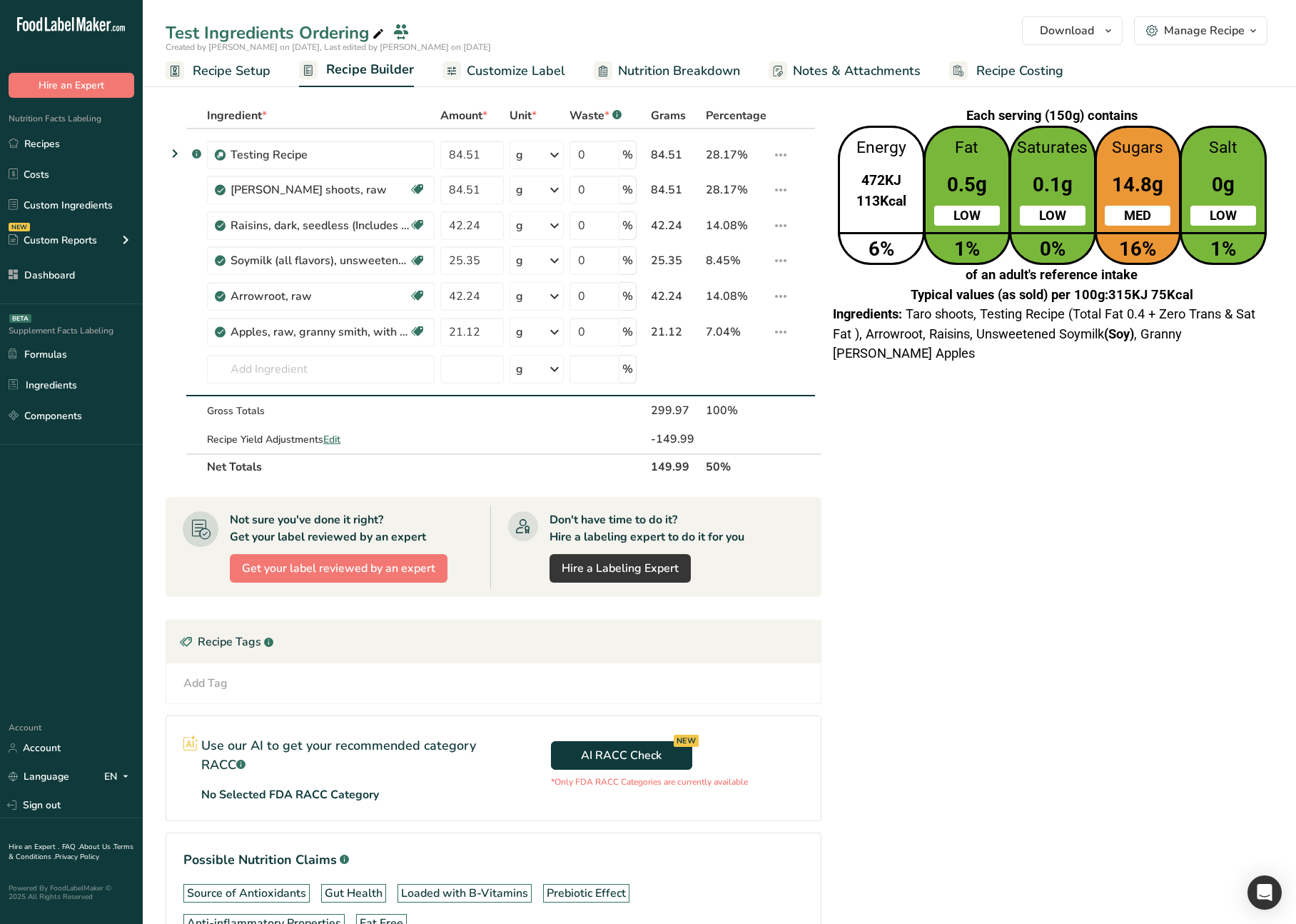
click at [1143, 460] on div "Each serving (150g) contains Energy 472KJ 113Kcal 6% Fat 0.5g LOW 1% Saturates …" at bounding box center [1051, 552] width 443 height 899
click at [504, 83] on link "Customize Label" at bounding box center [503, 71] width 123 height 32
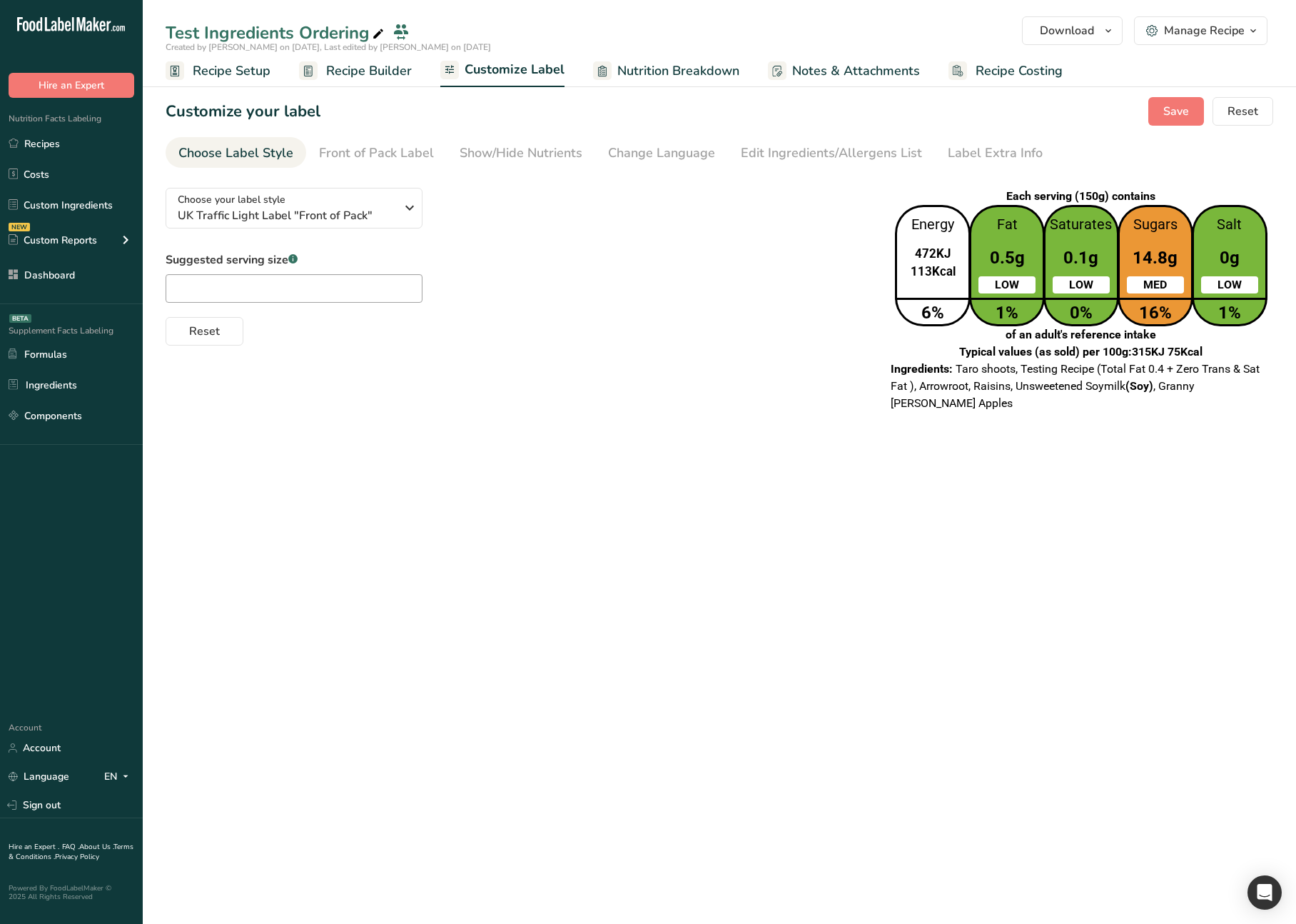
click at [402, 74] on span "Recipe Builder" at bounding box center [369, 71] width 86 height 19
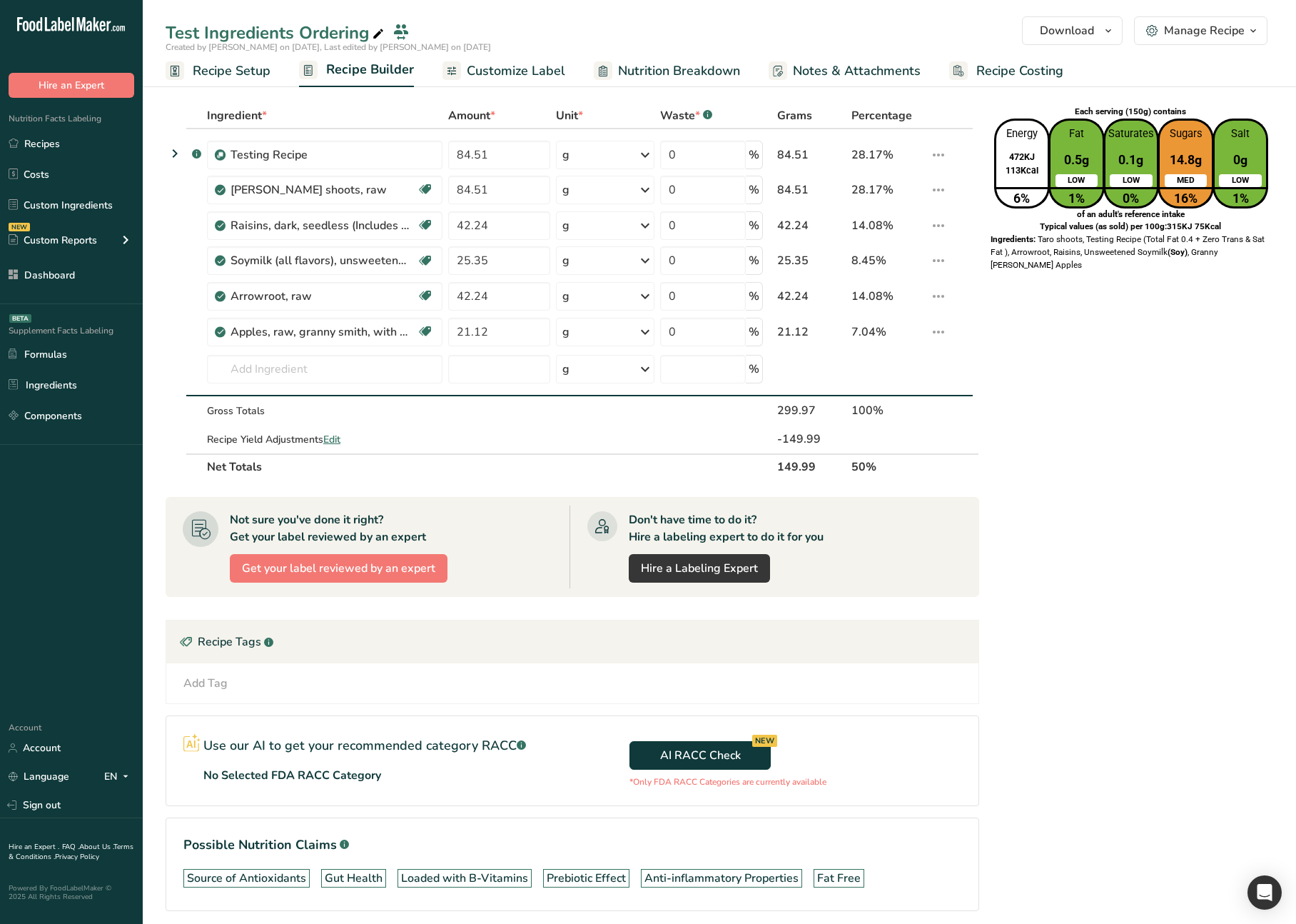
click at [522, 63] on span "Customize Label" at bounding box center [516, 71] width 99 height 19
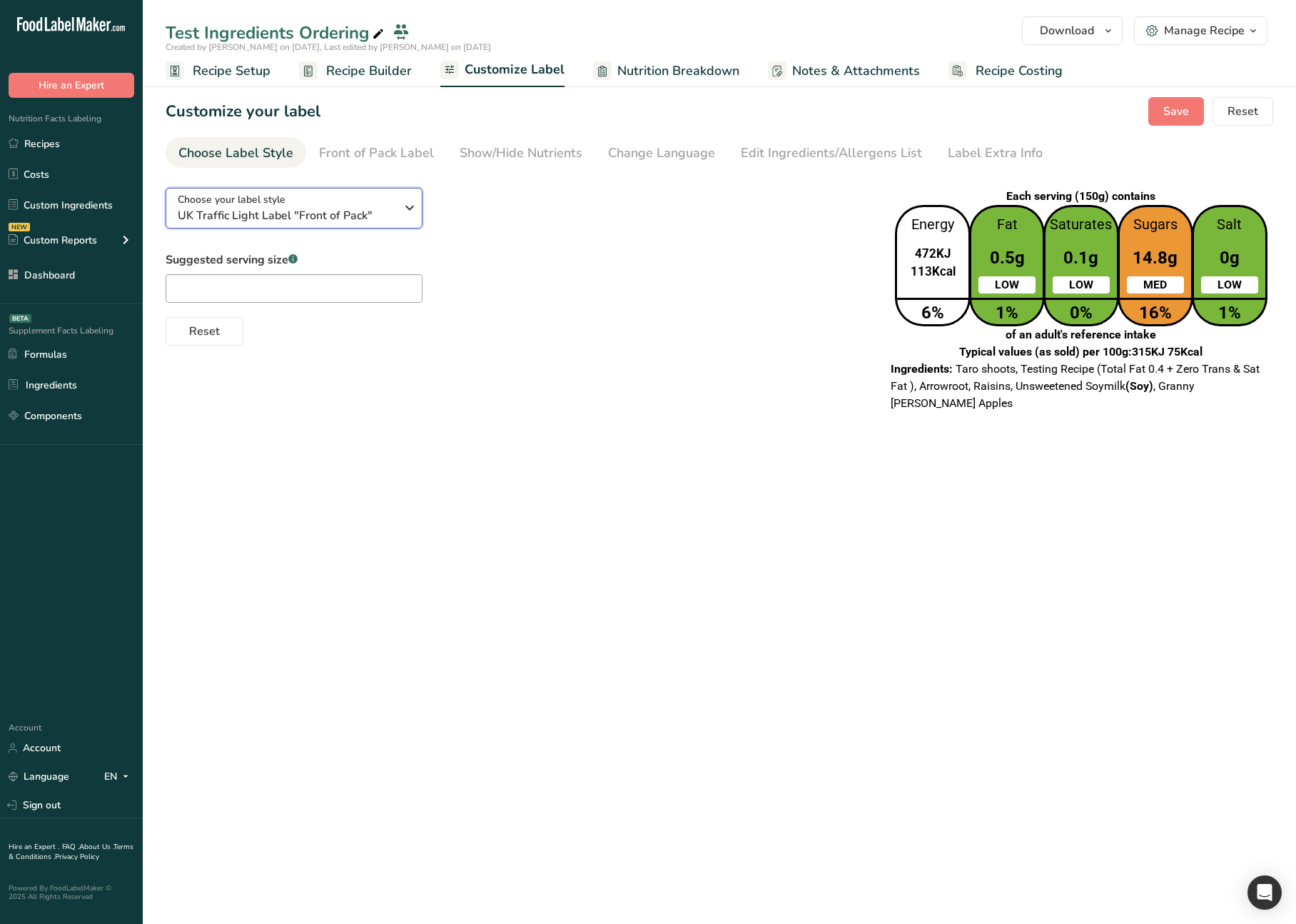
click at [378, 214] on span "UK Traffic Light Label "Front of Pack"" at bounding box center [286, 215] width 218 height 17
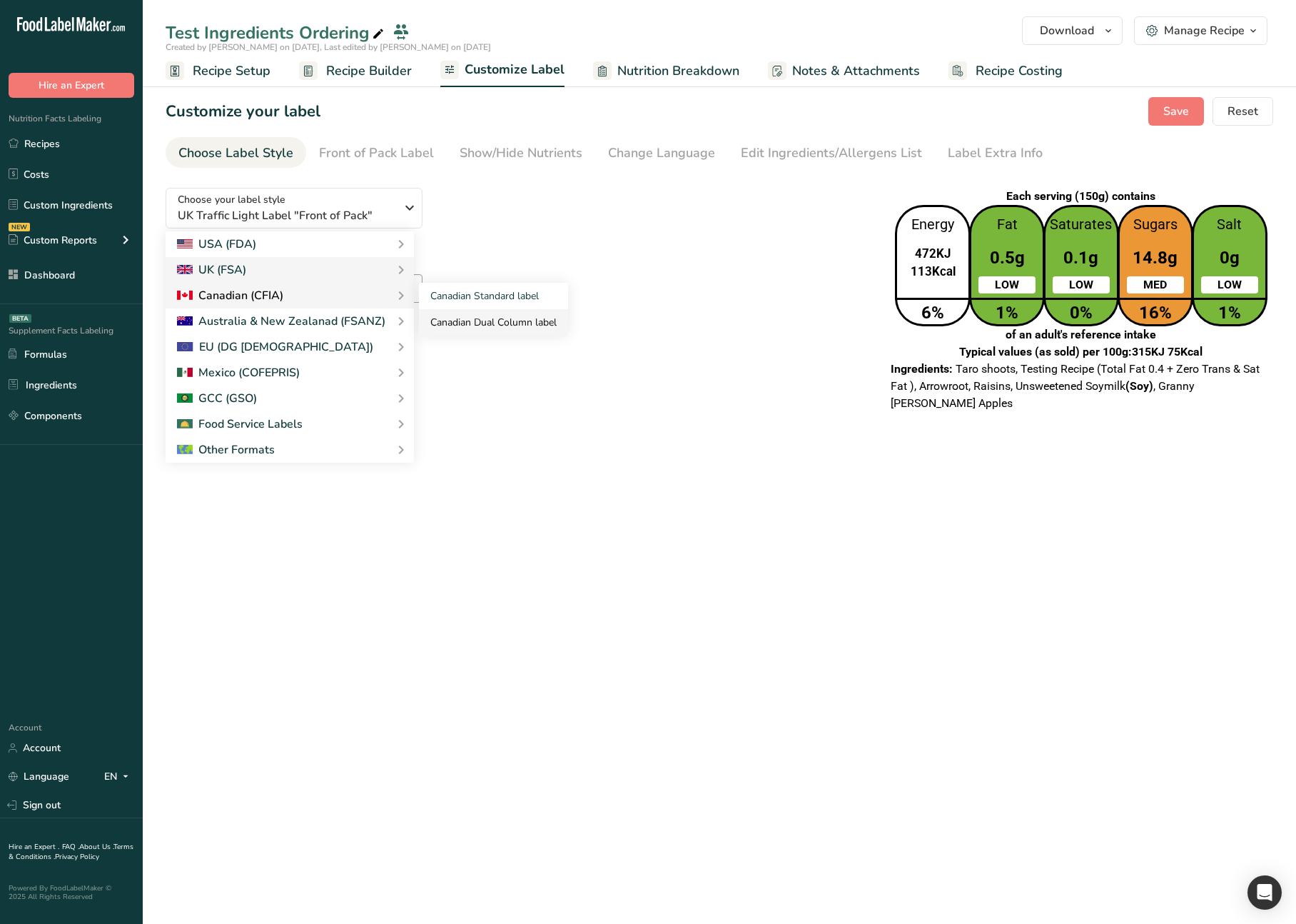
click at [475, 315] on link "Canadian Dual Column label" at bounding box center [493, 322] width 149 height 26
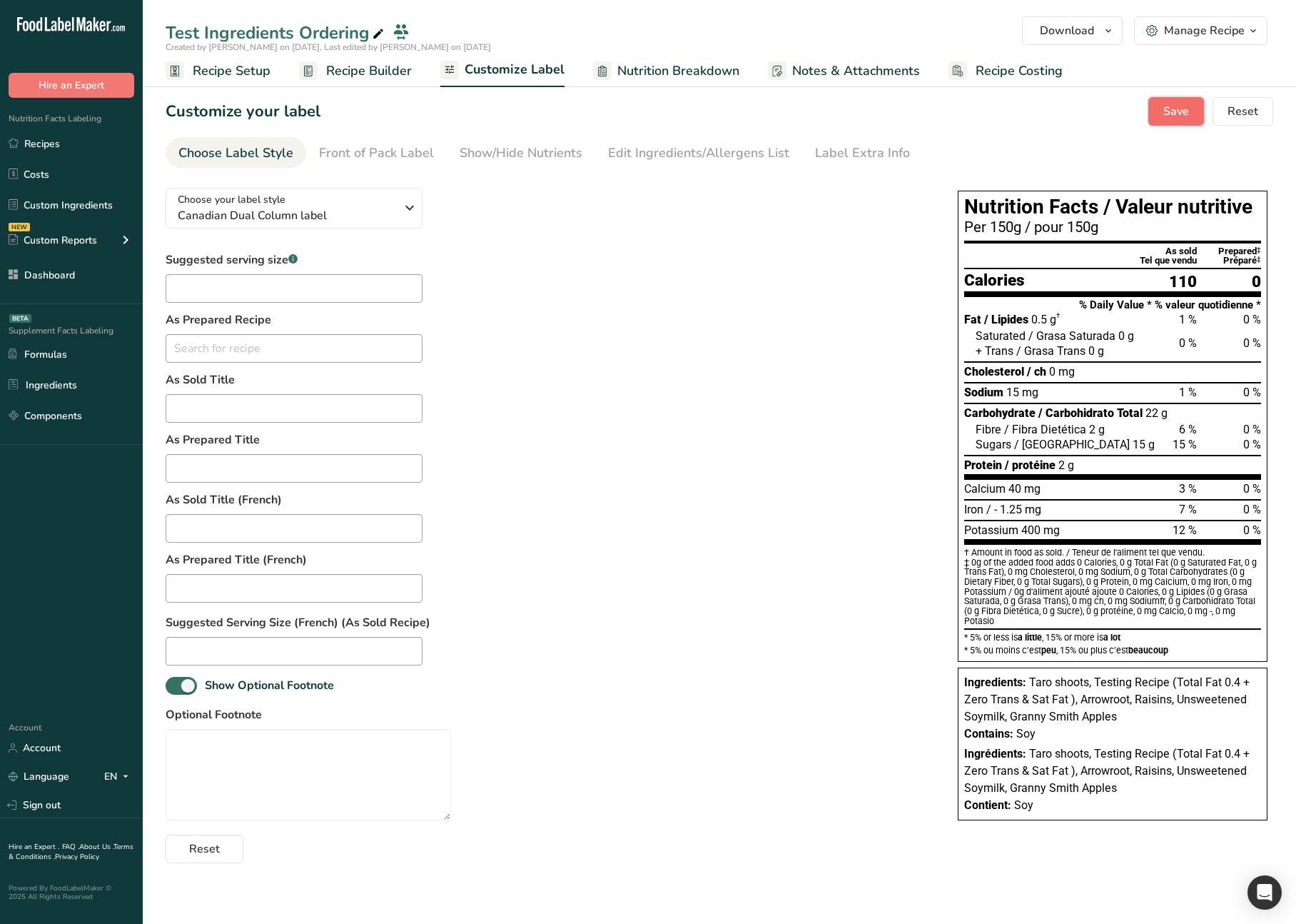
click at [1164, 99] on button "Save" at bounding box center [1176, 111] width 56 height 29
click at [371, 151] on div "Front of Pack Label" at bounding box center [376, 153] width 115 height 19
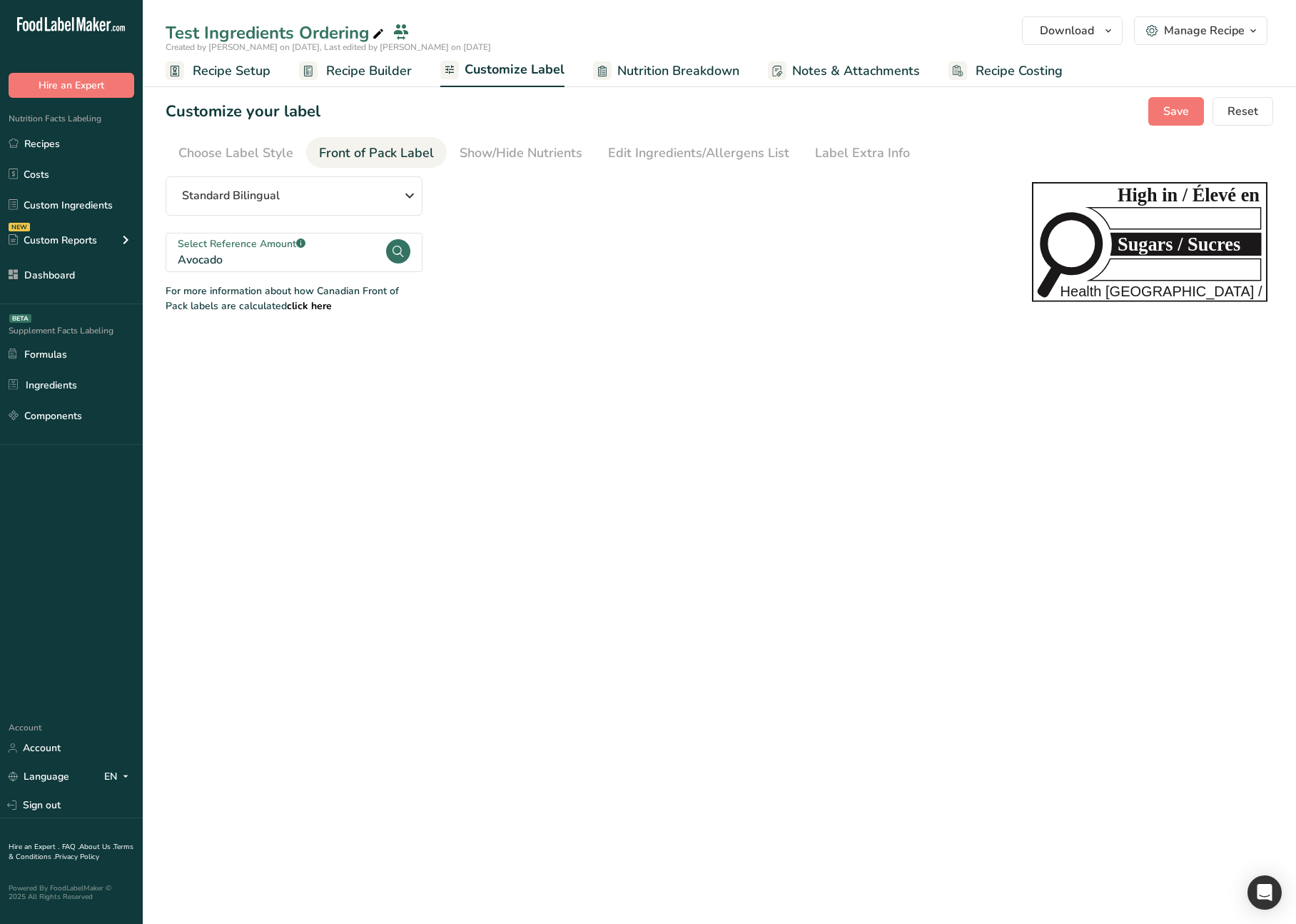
drag, startPoint x: 573, startPoint y: 240, endPoint x: 482, endPoint y: 181, distance: 108.5
click at [571, 238] on div "Standard Bilingual Standard Bilingual Standard English Only Linear Bilingual St…" at bounding box center [585, 245] width 838 height 137
click at [349, 76] on span "Recipe Builder" at bounding box center [369, 71] width 86 height 19
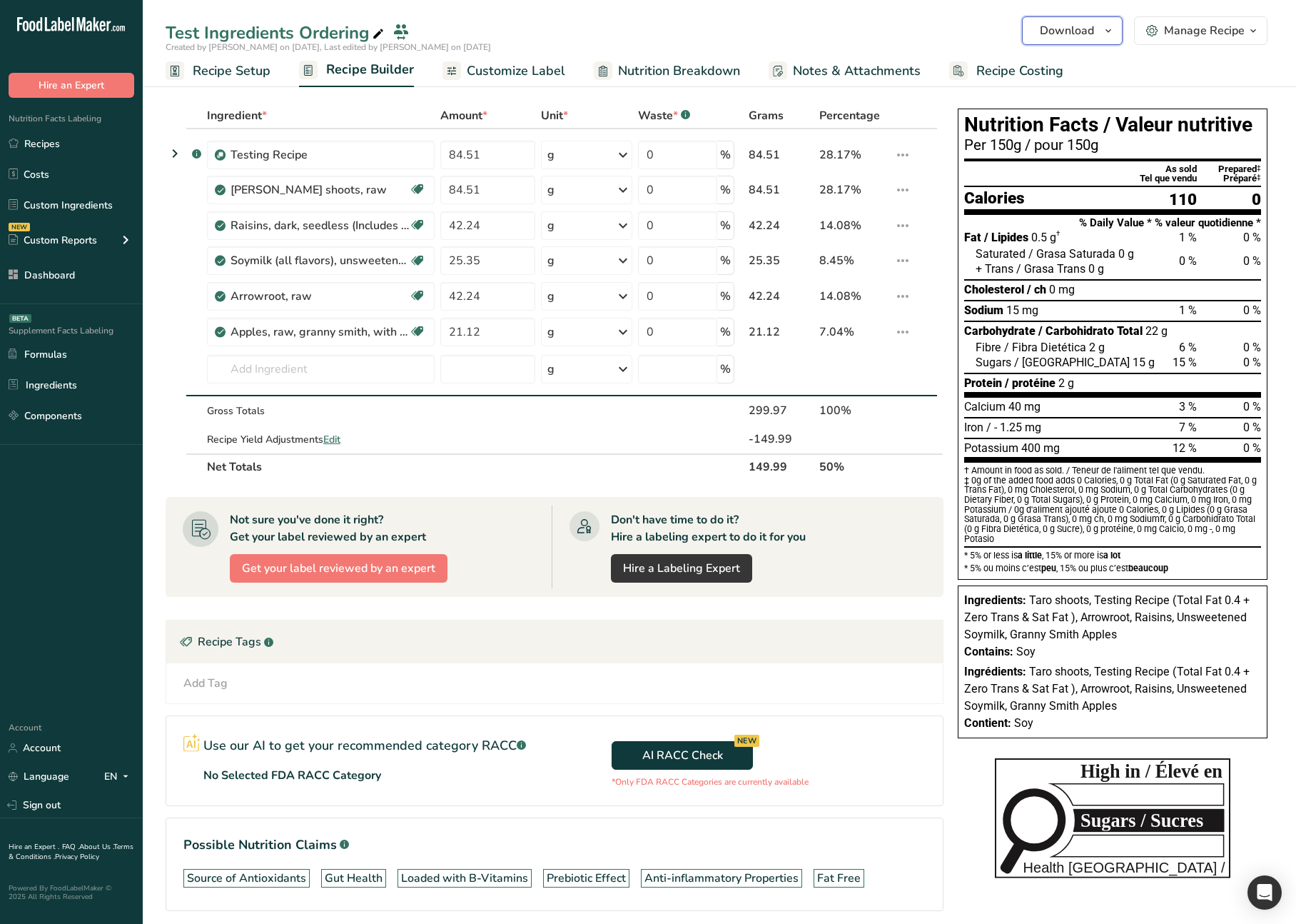
click at [1043, 27] on span "Download" at bounding box center [1067, 31] width 54 height 17
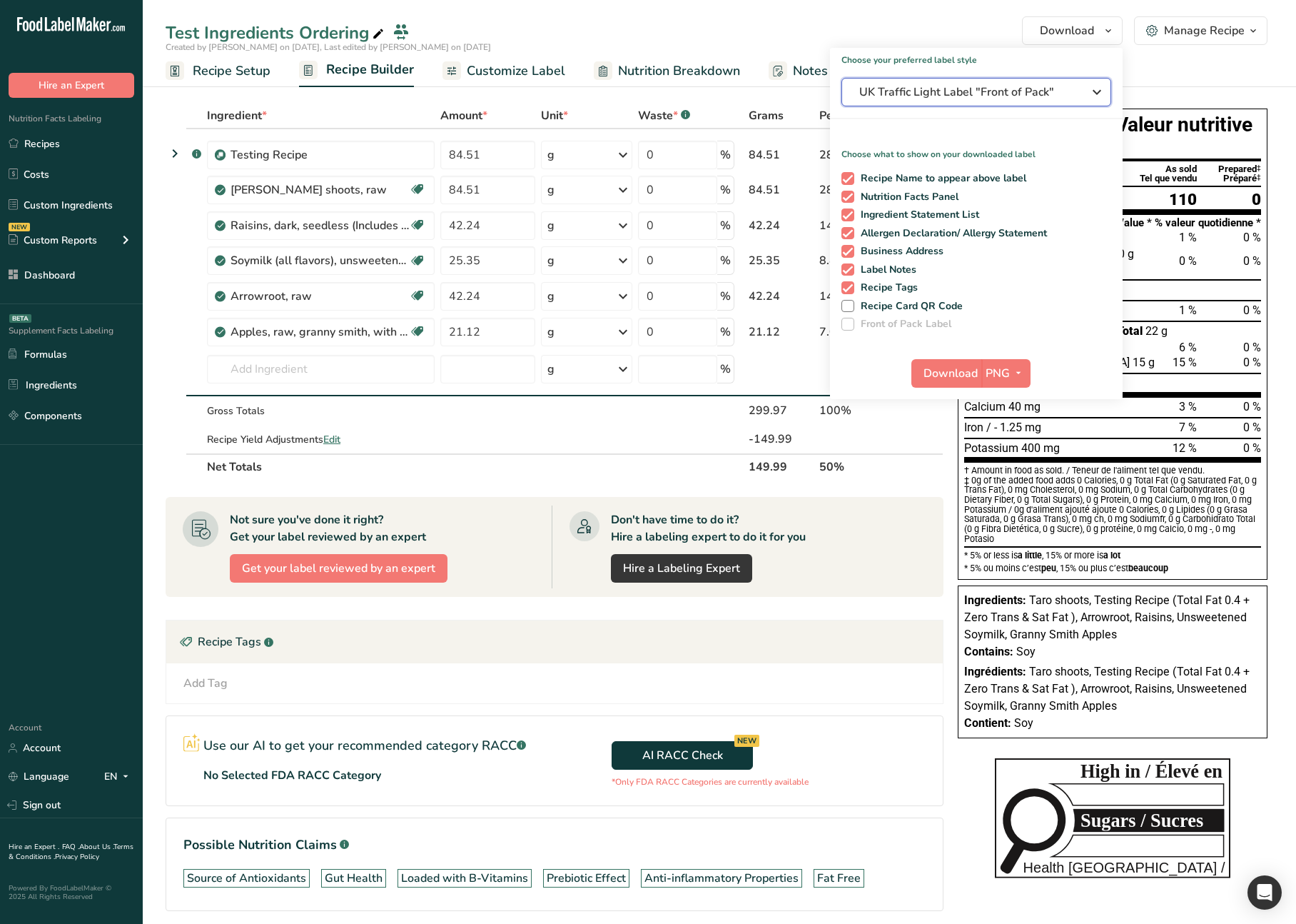
click at [994, 98] on span "UK Traffic Light Label "Front of Pack"" at bounding box center [966, 92] width 214 height 17
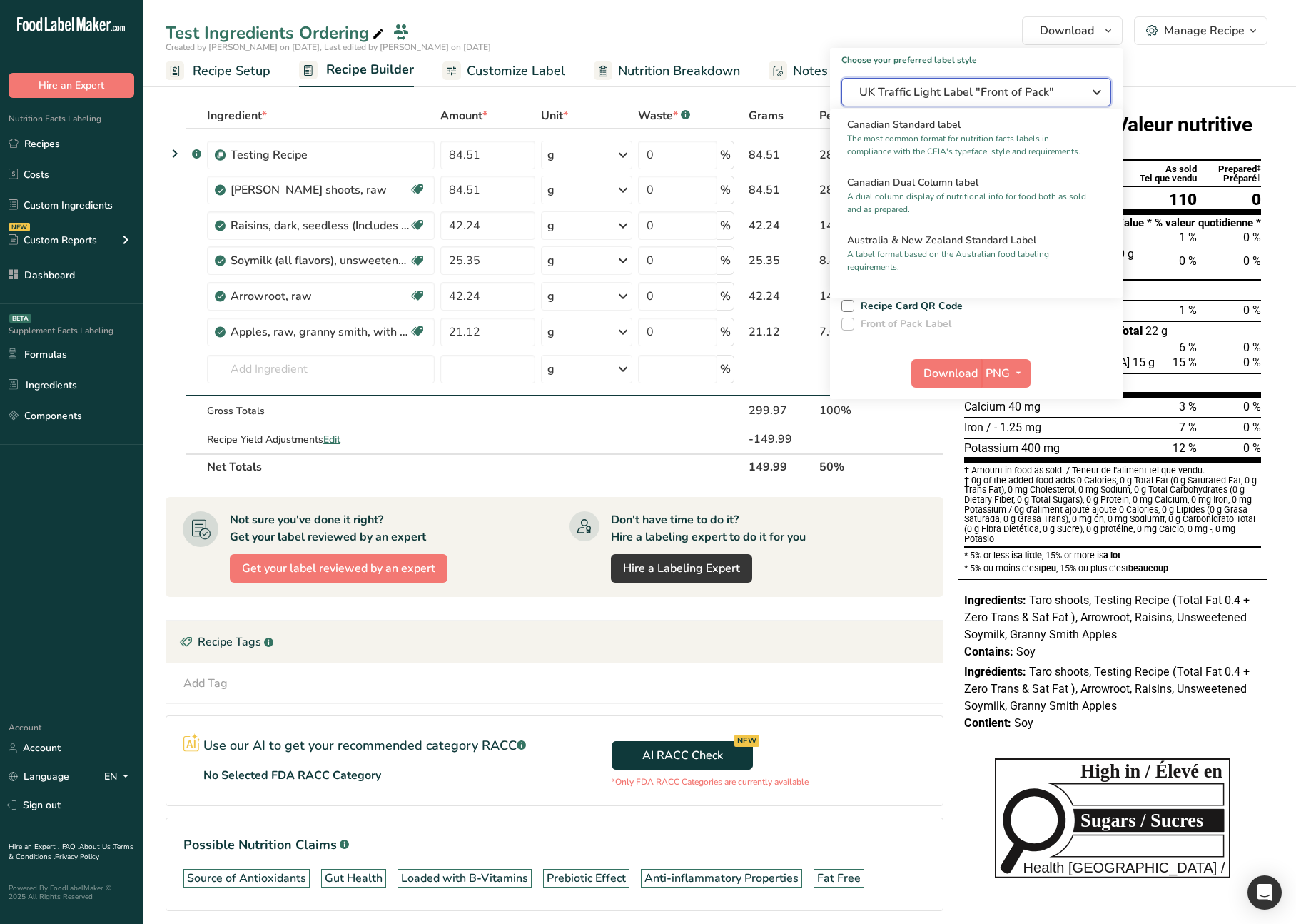
scroll to position [577, 0]
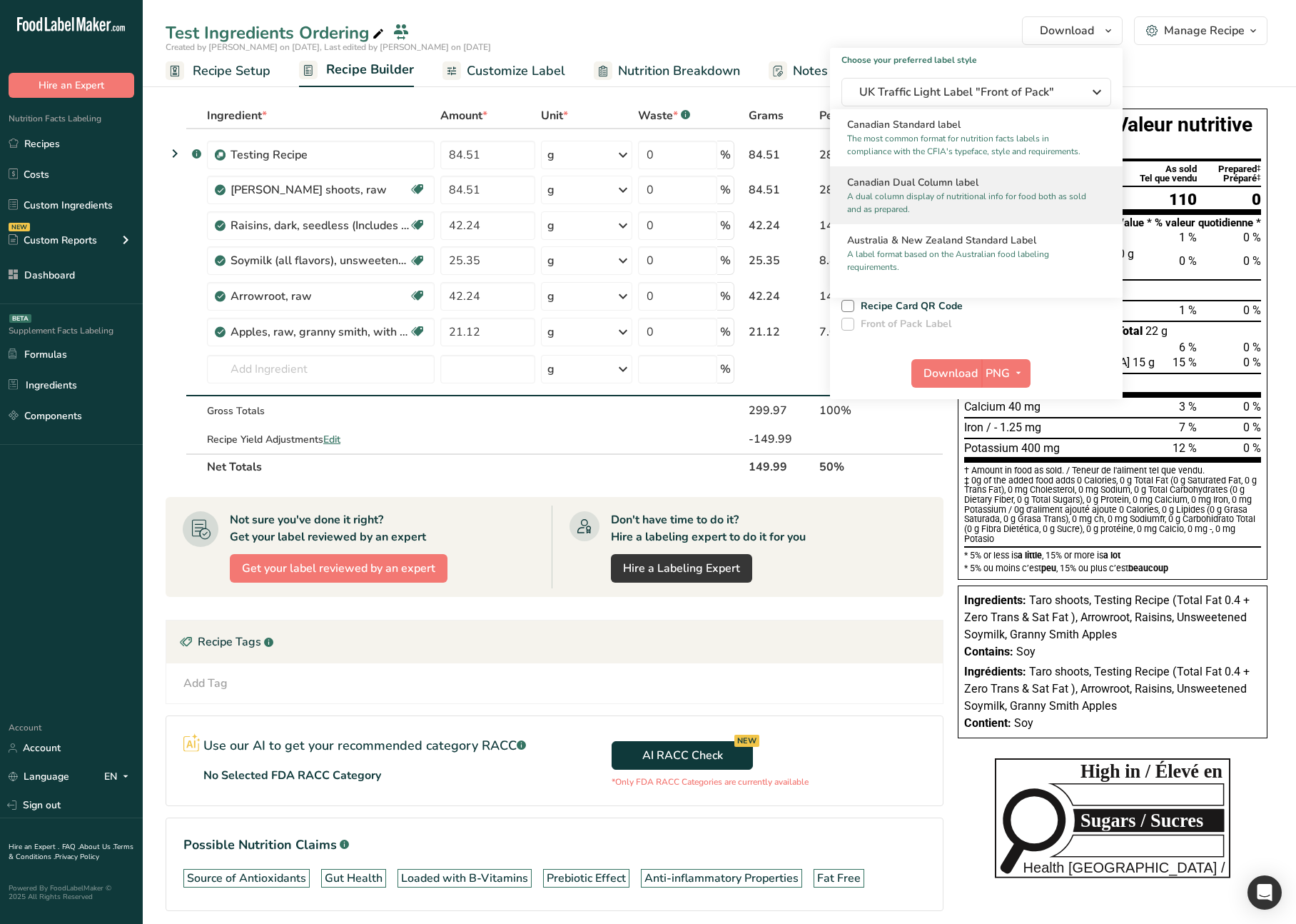
click at [976, 207] on p "A dual column display of nutritional info for food both as sold and as prepared." at bounding box center [970, 202] width 245 height 25
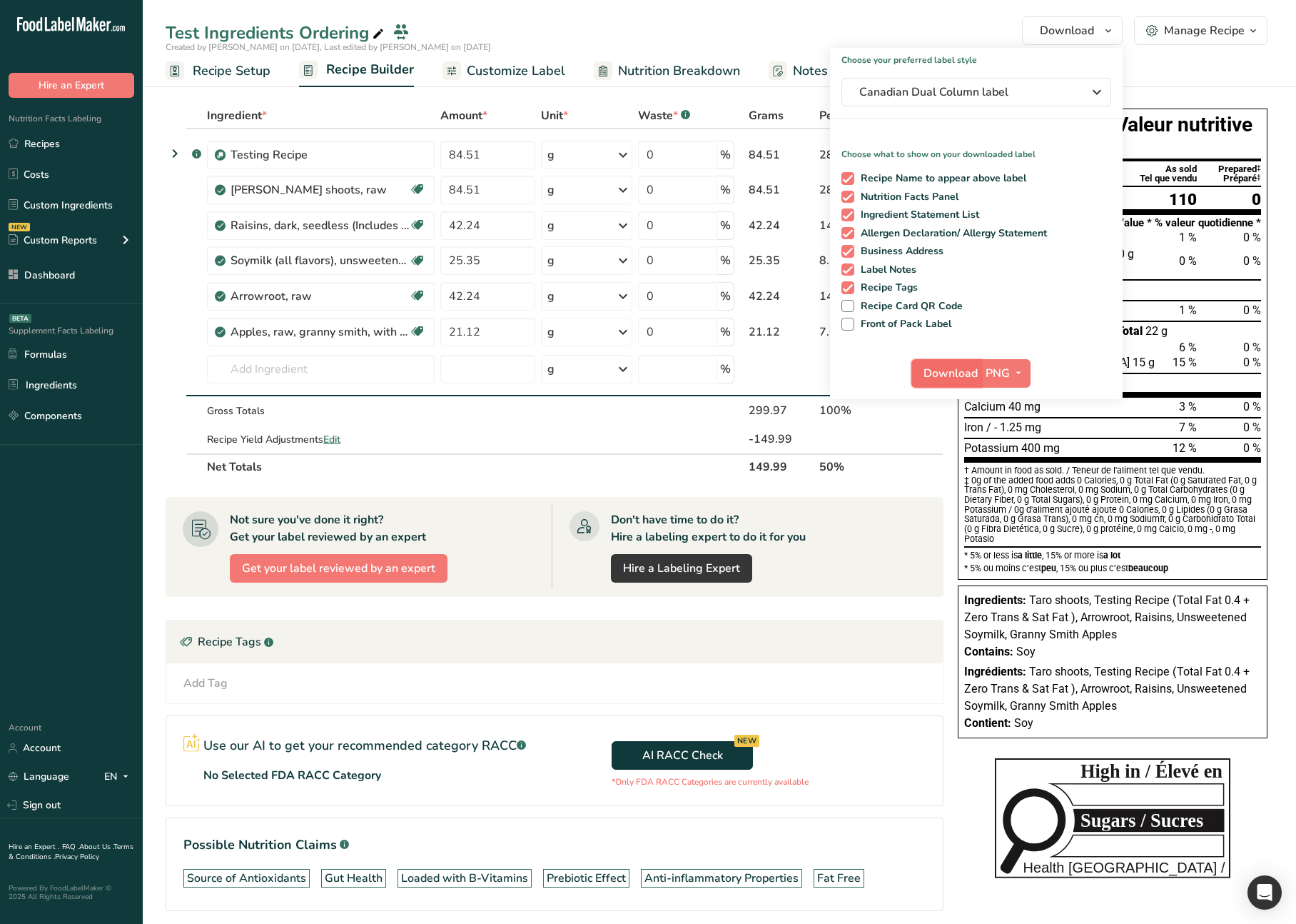
click at [946, 371] on span "Download" at bounding box center [951, 374] width 54 height 17
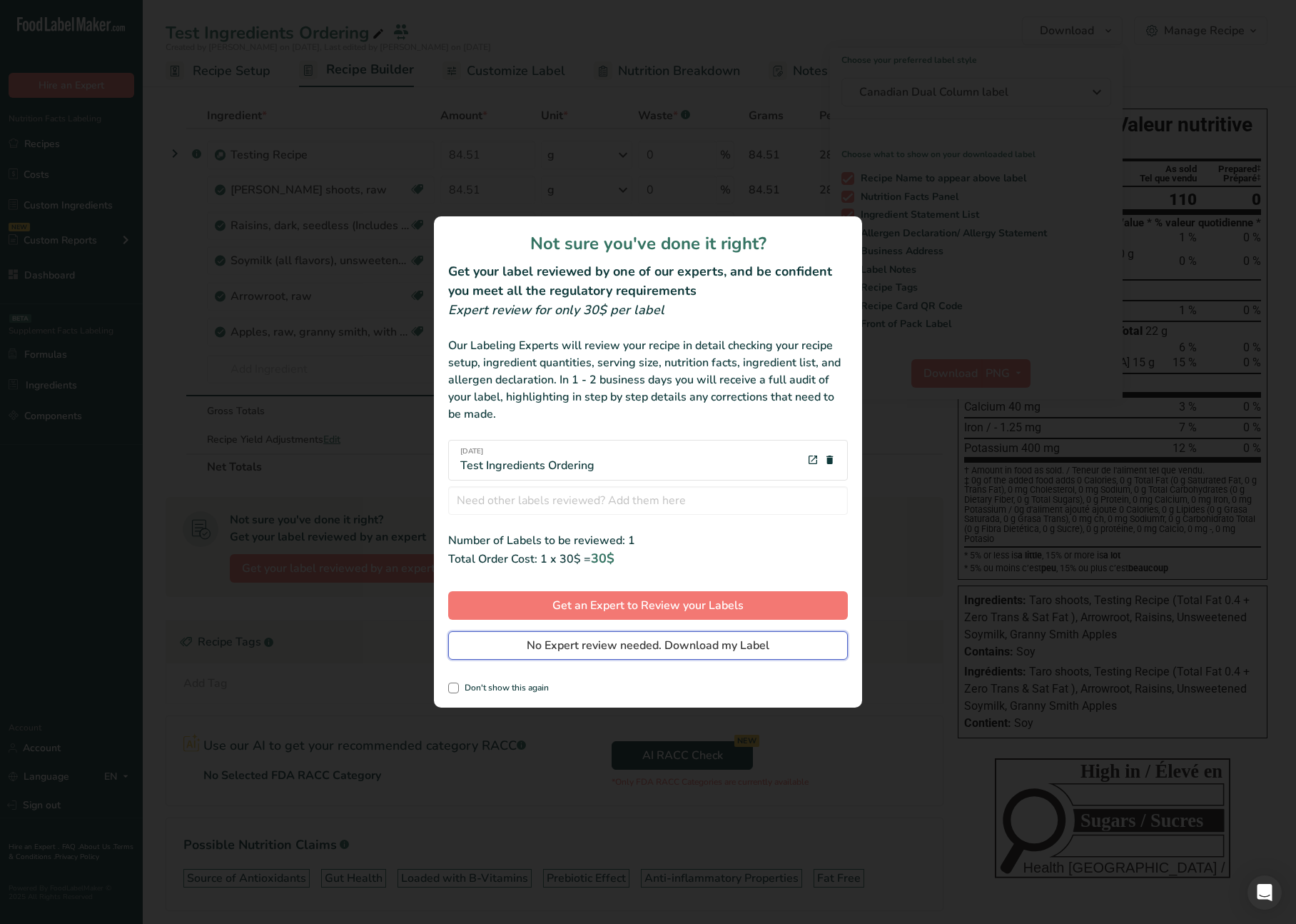
click at [661, 647] on span "No Expert review needed. Download my Label" at bounding box center [648, 645] width 242 height 17
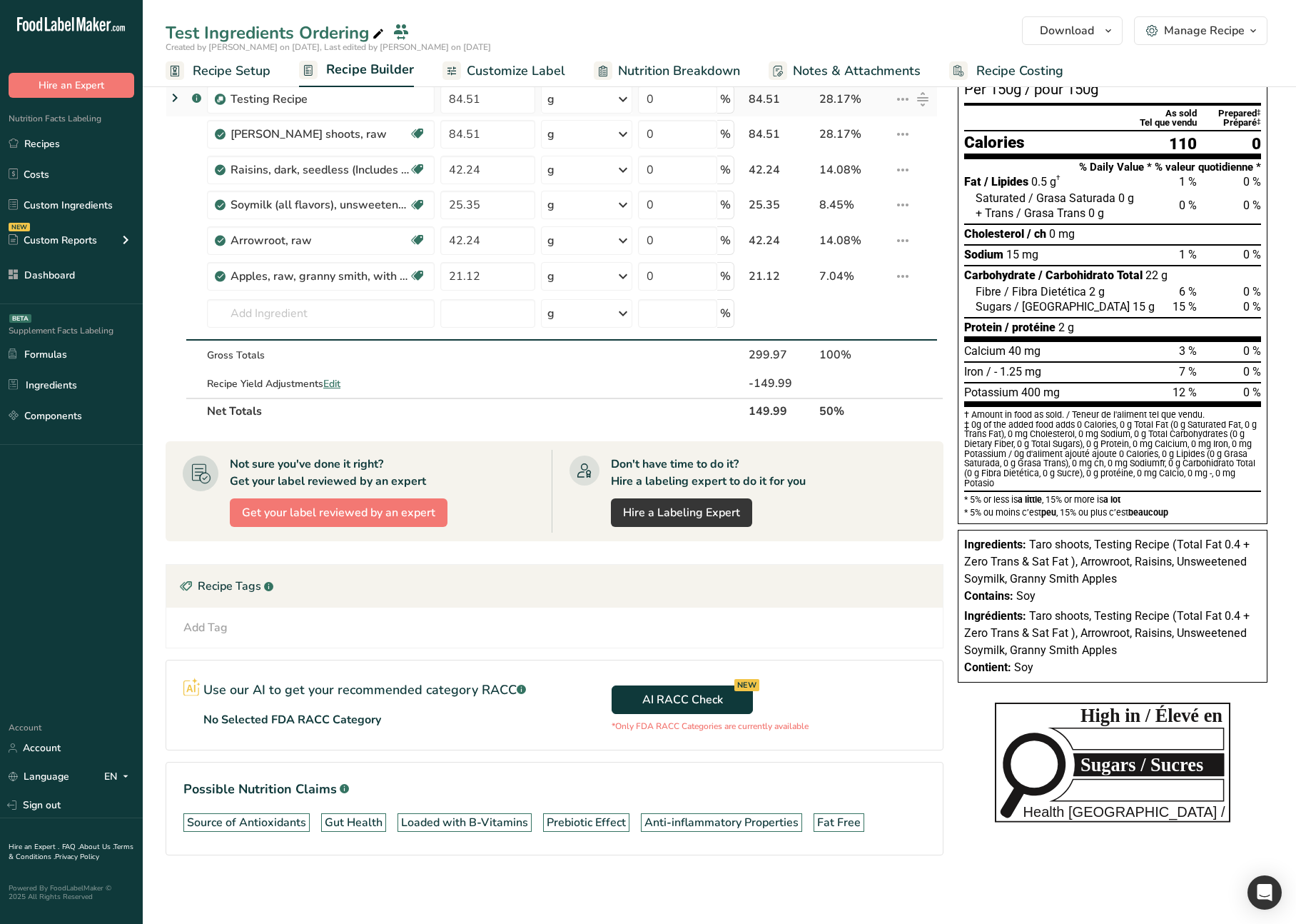
scroll to position [0, 0]
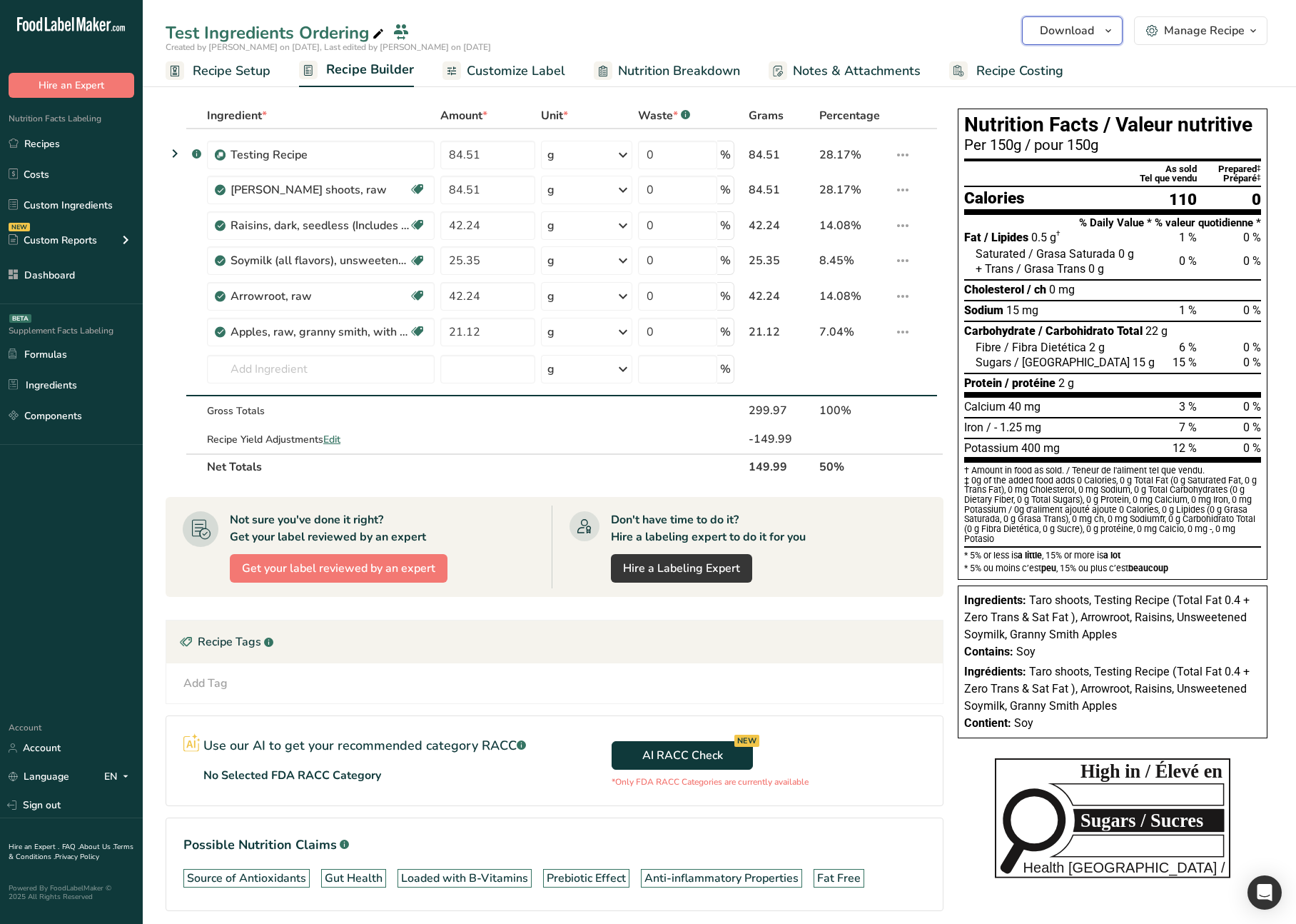
click at [1110, 34] on icon "button" at bounding box center [1108, 31] width 12 height 18
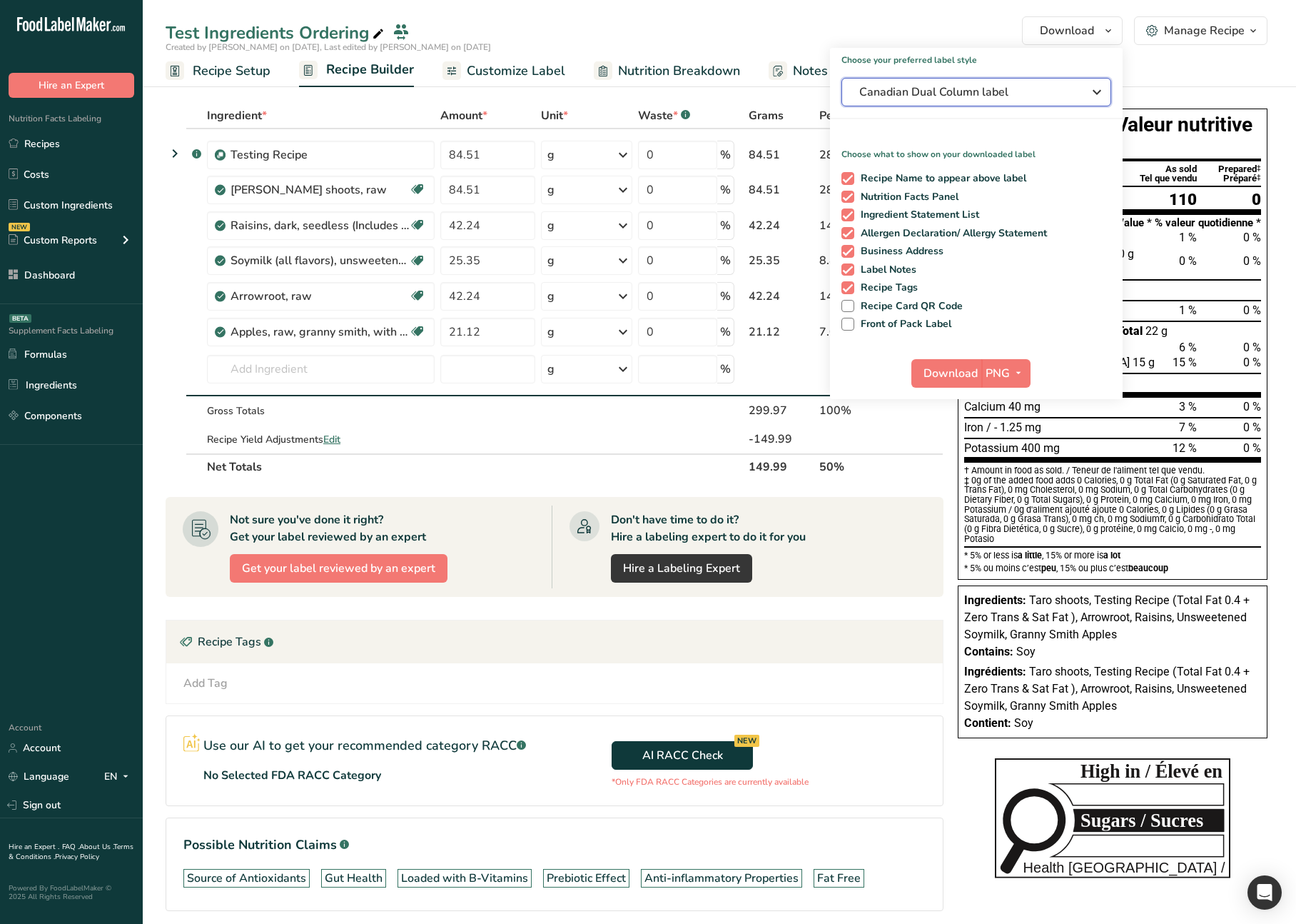
click at [993, 103] on button "Canadian Dual Column label" at bounding box center [976, 92] width 270 height 29
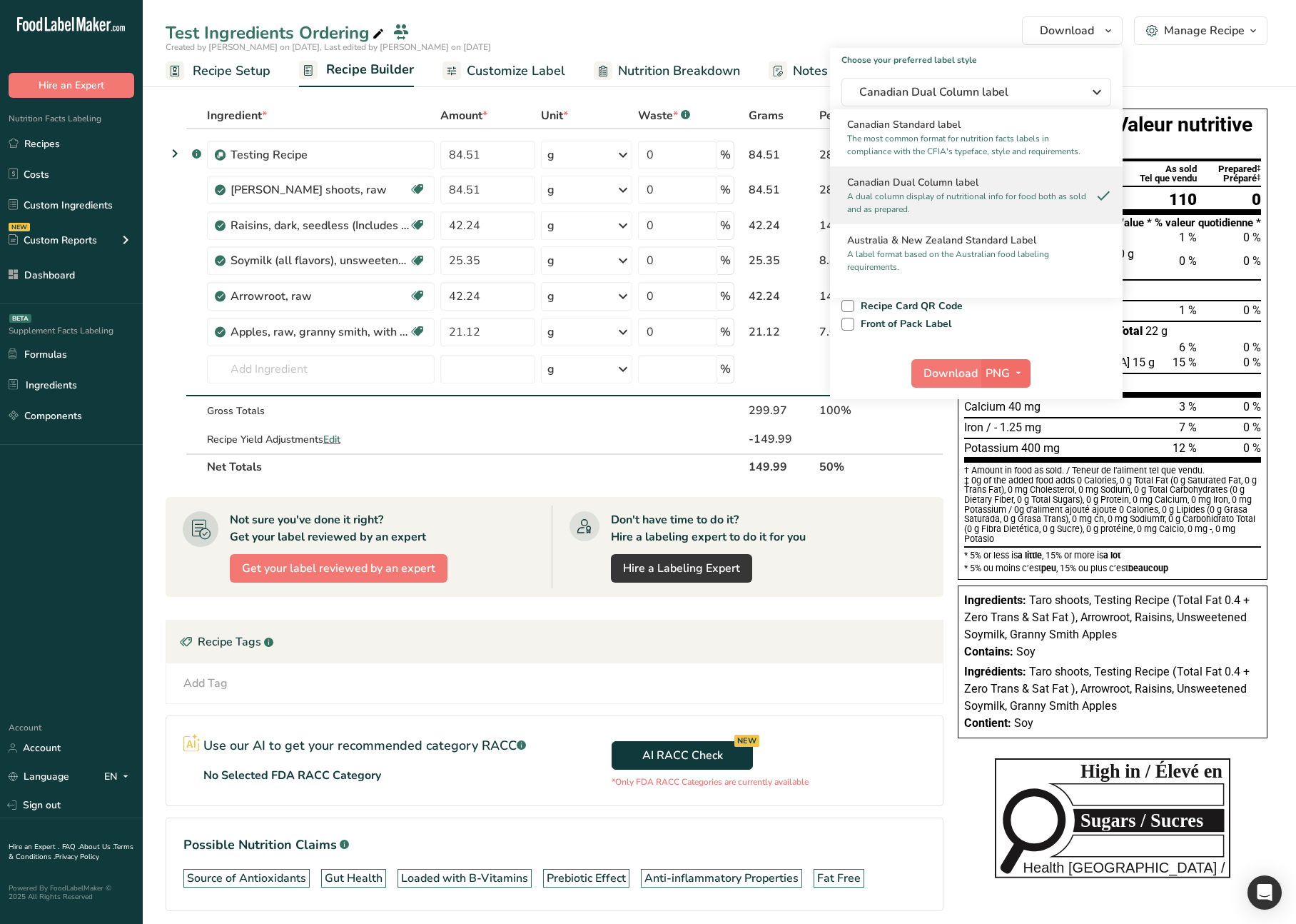
drag, startPoint x: 1071, startPoint y: 363, endPoint x: 1020, endPoint y: 374, distance: 52.2
click at [1071, 363] on div "Download PNG PNG BMP SVG PDF" at bounding box center [976, 376] width 293 height 46
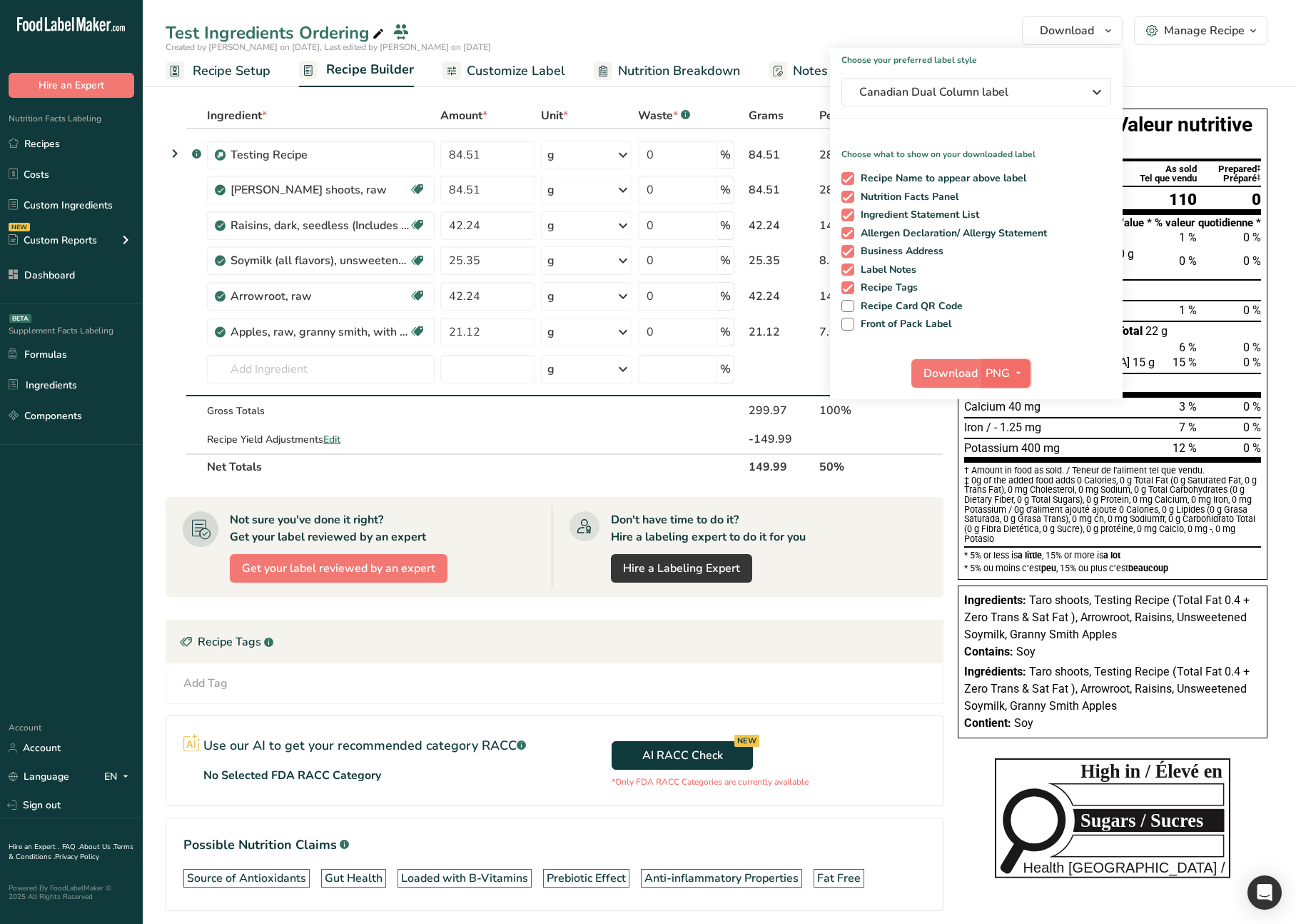
click at [1017, 374] on icon "button" at bounding box center [1018, 373] width 12 height 18
click at [1008, 469] on link "PDF" at bounding box center [1007, 472] width 46 height 24
click at [949, 365] on span "Download" at bounding box center [952, 374] width 54 height 17
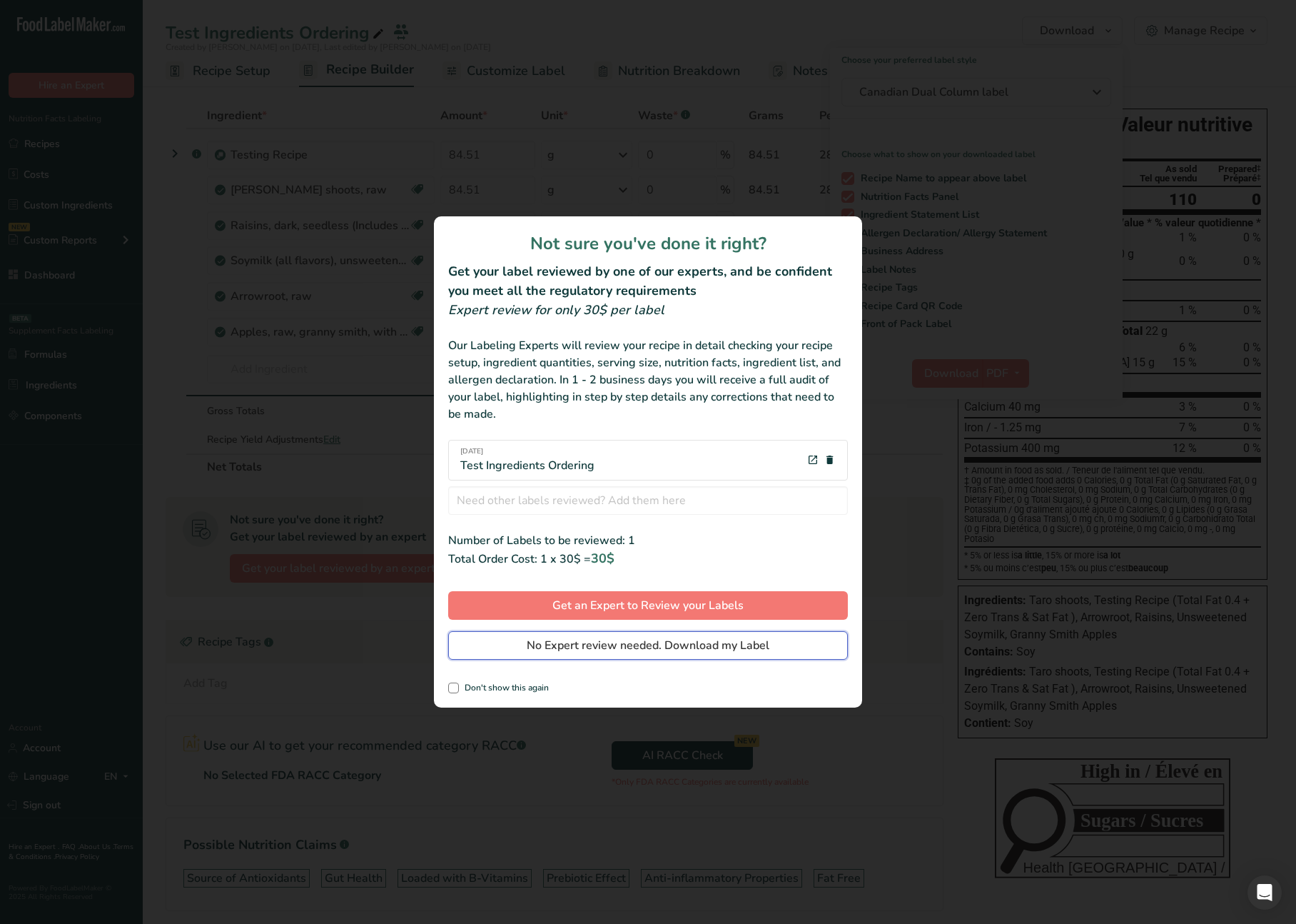
click at [632, 647] on span "No Expert review needed. Download my Label" at bounding box center [648, 645] width 242 height 17
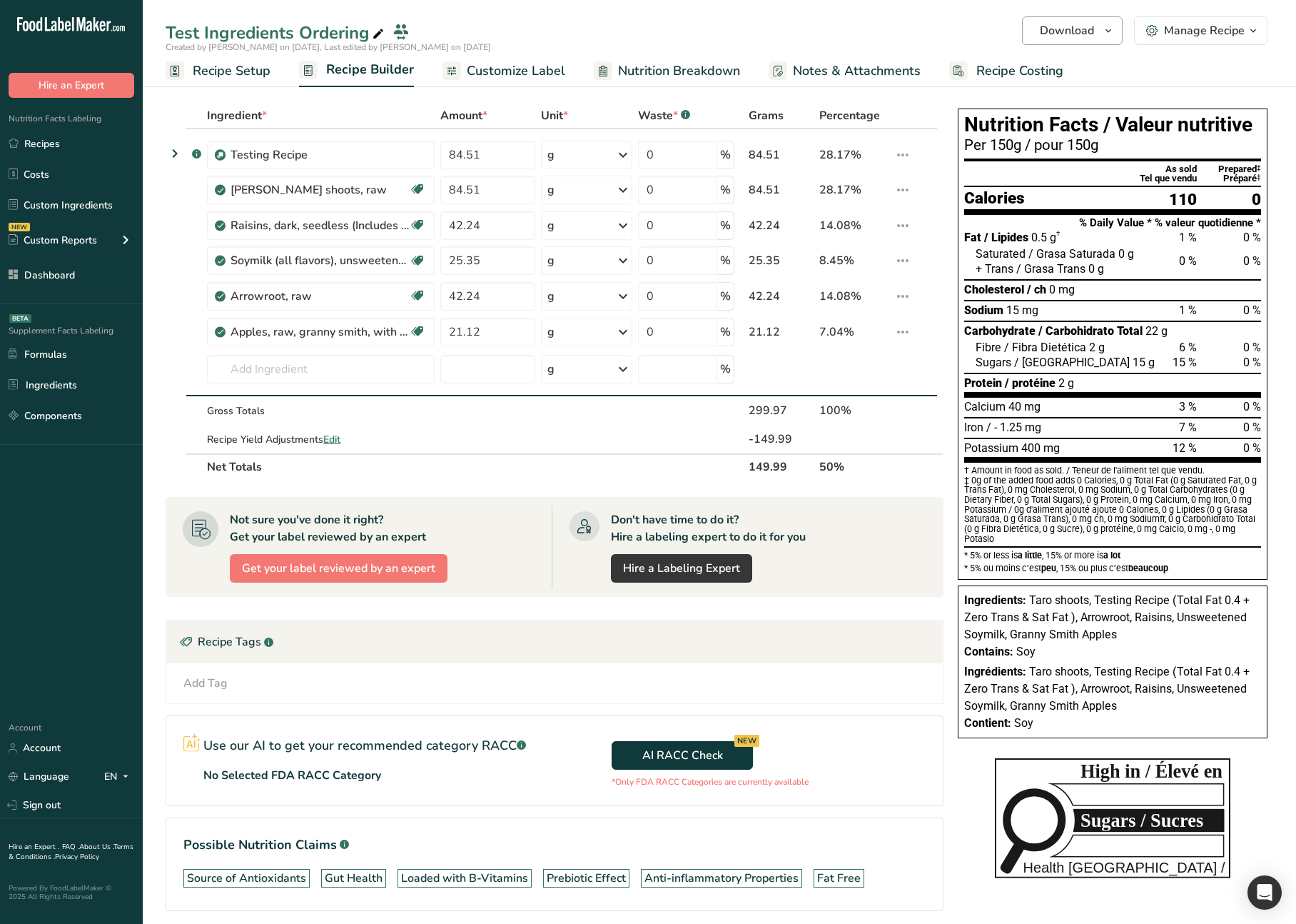
drag, startPoint x: 1085, startPoint y: 56, endPoint x: 1086, endPoint y: 34, distance: 22.0
click at [1085, 52] on div "Test Ingredients Ordering Download Choose your preferred label style Canadian D…" at bounding box center [719, 43] width 1153 height 87
click at [1086, 29] on span "Download" at bounding box center [1067, 31] width 54 height 17
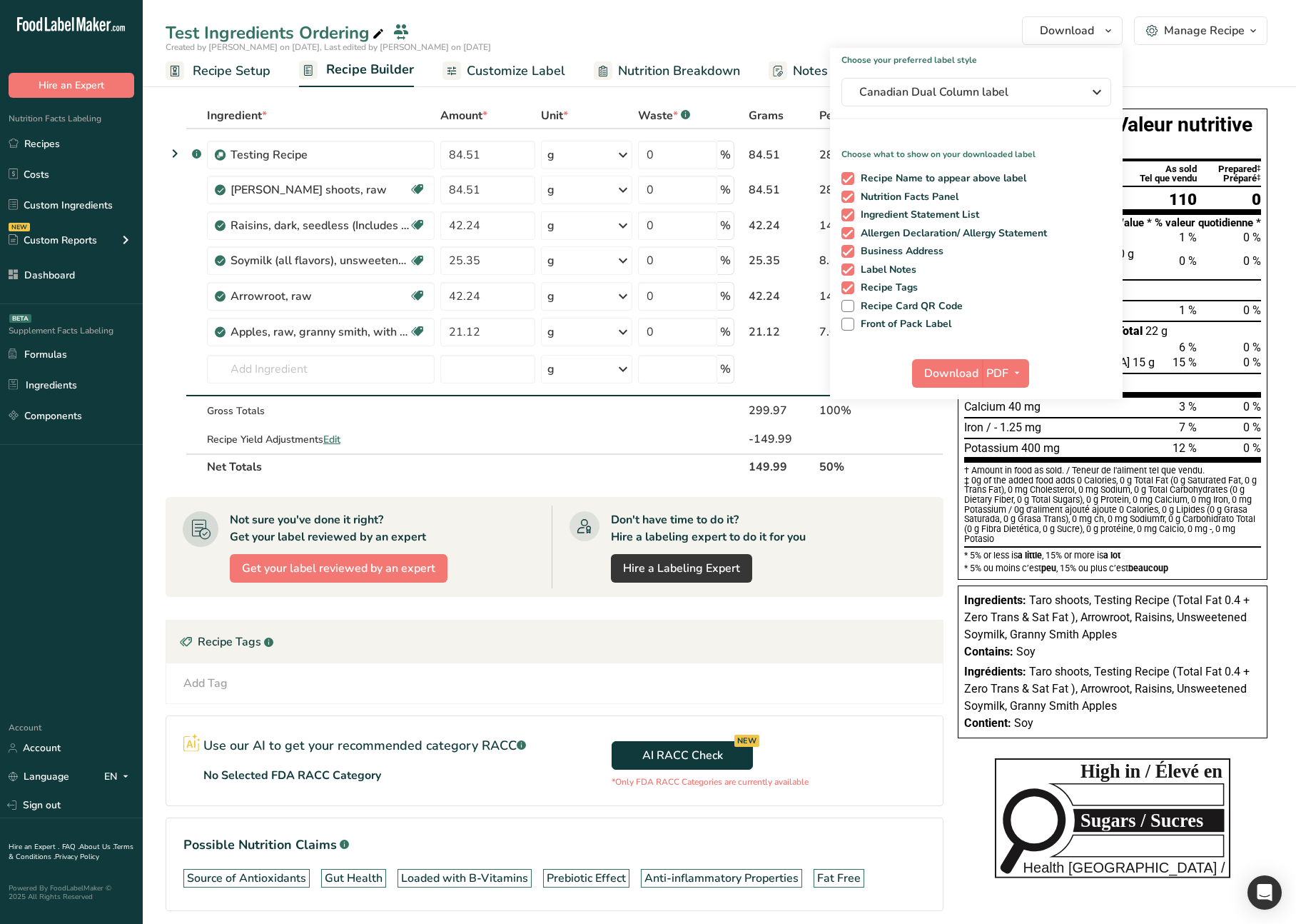
click at [1164, 65] on ul "Recipe Setup Recipe Builder Customize Label Nutrition Breakdown Notes & Attachm…" at bounding box center [719, 69] width 1153 height 33
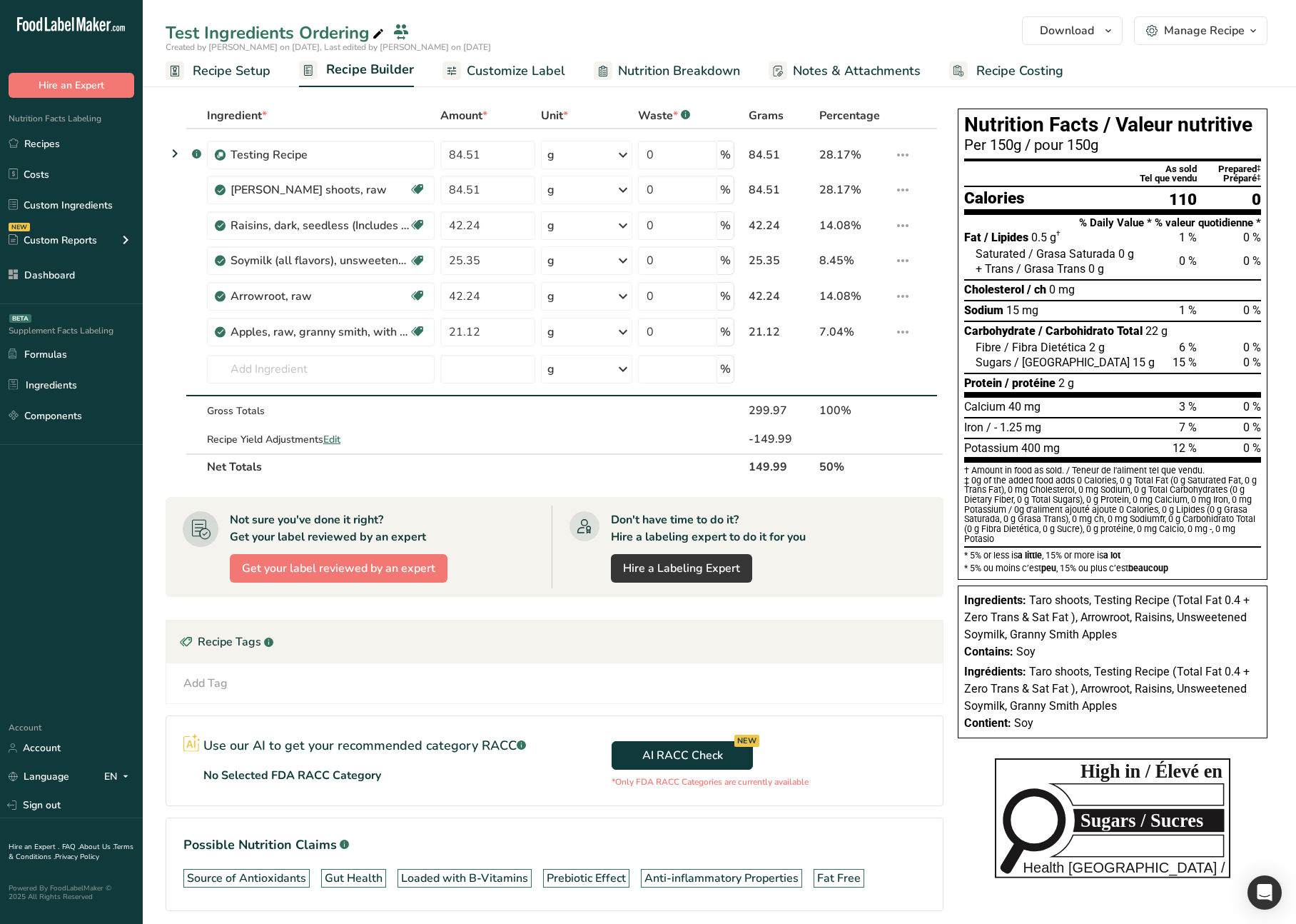
click at [1125, 94] on section "Ingredient * Amount * Unit * Waste * .a-a{fill:#347362;}.b-a{fill:#fff;} Grams …" at bounding box center [719, 526] width 1153 height 905
click at [1000, 91] on section "Ingredient * Amount * Unit * Waste * .a-a{fill:#347362;}.b-a{fill:#fff;} Grams …" at bounding box center [719, 526] width 1153 height 905
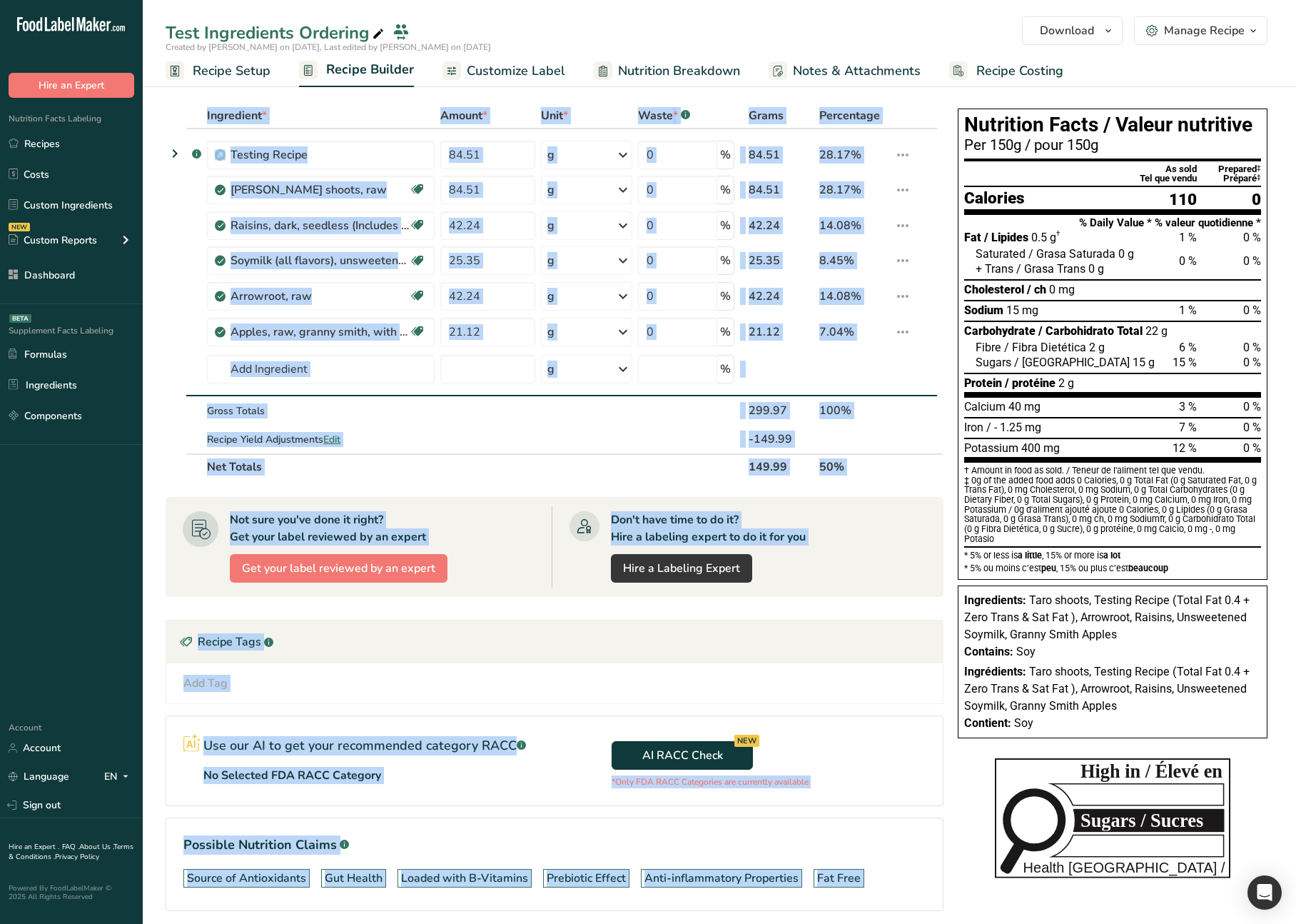
drag, startPoint x: 963, startPoint y: 113, endPoint x: 949, endPoint y: 122, distance: 16.6
click at [949, 122] on div "Ingredient * Amount * Unit * Waste * .a-a{fill:#347362;}.b-a{fill:#fff;} Grams …" at bounding box center [719, 530] width 1108 height 854
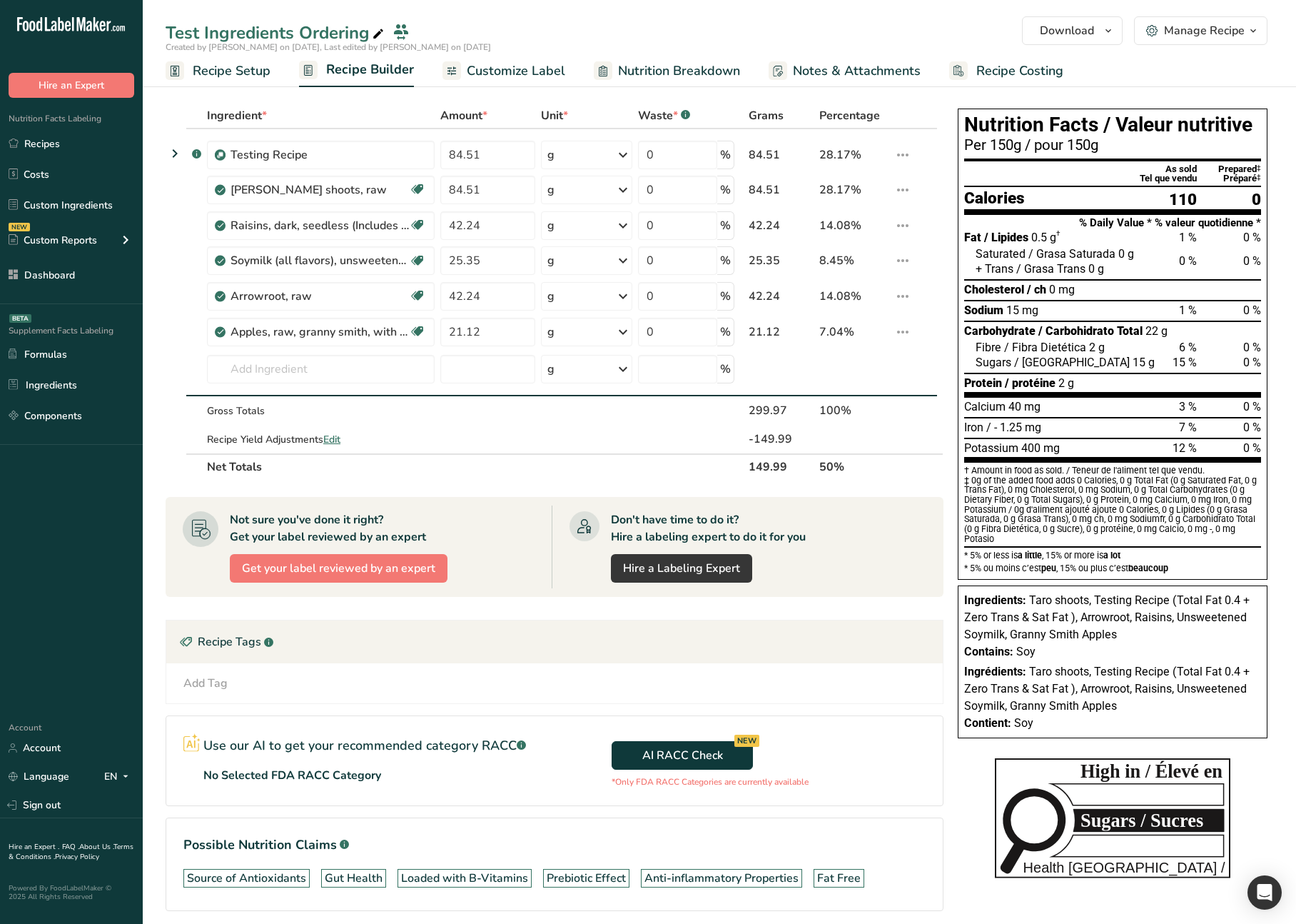
click at [949, 122] on div "Ingredient * Amount * Unit * Waste * .a-a{fill:#347362;}.b-a{fill:#fff;} Grams …" at bounding box center [559, 530] width 787 height 854
click at [956, 154] on div "Nutrition Facts / Valeur nutritive Per 150g / pour 150g As sold Prepared ‡ Tel …" at bounding box center [1113, 423] width 321 height 641
click at [1112, 73] on ul "Recipe Setup Recipe Builder Customize Label Nutrition Breakdown Notes & Attachm…" at bounding box center [719, 69] width 1153 height 33
click at [1082, 90] on section "Ingredient * Amount * Unit * Waste * .a-a{fill:#347362;}.b-a{fill:#fff;} Grams …" at bounding box center [719, 526] width 1153 height 905
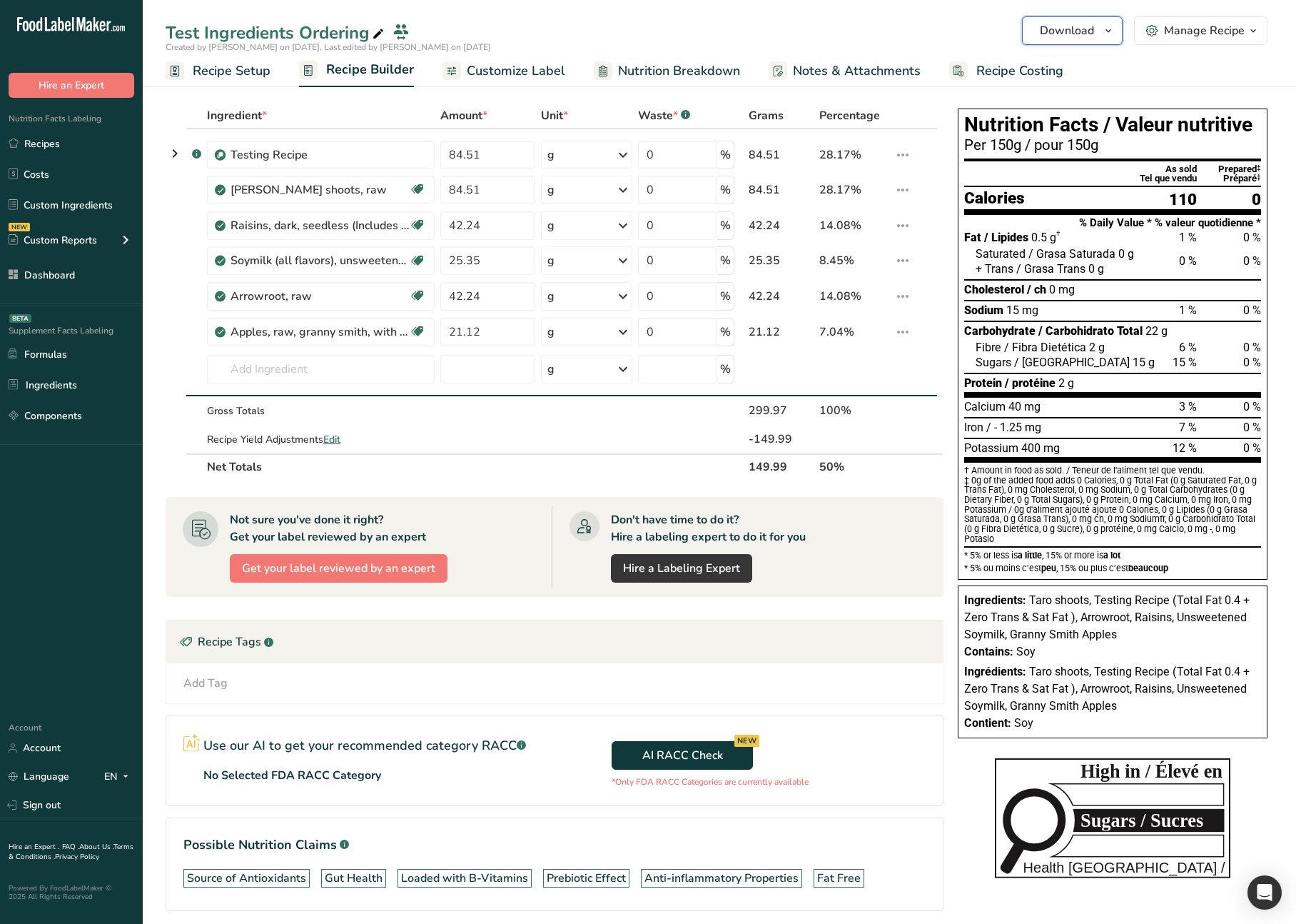
click at [1079, 31] on span "Download" at bounding box center [1067, 31] width 54 height 17
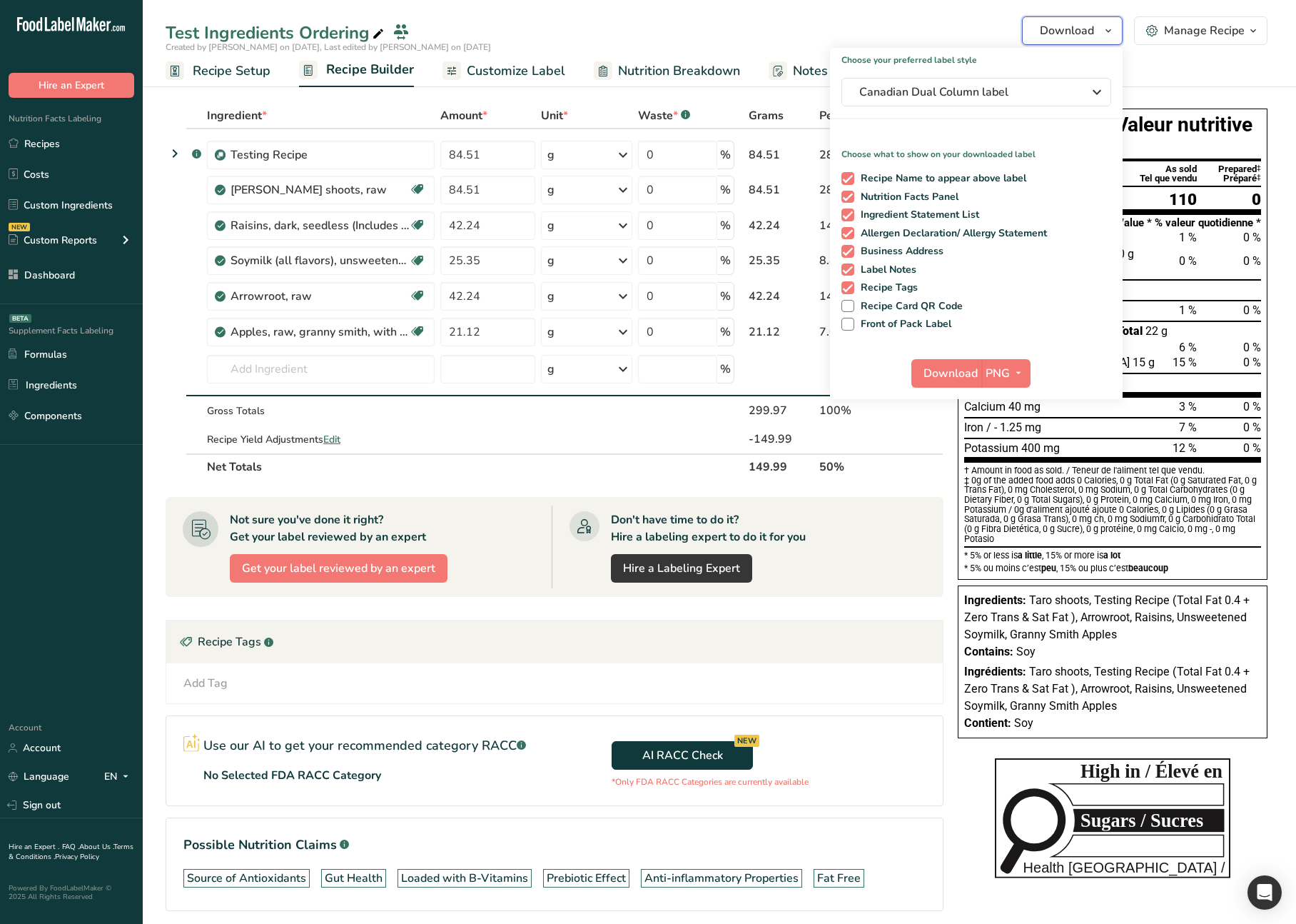
click at [1079, 31] on span "Download" at bounding box center [1067, 31] width 54 height 17
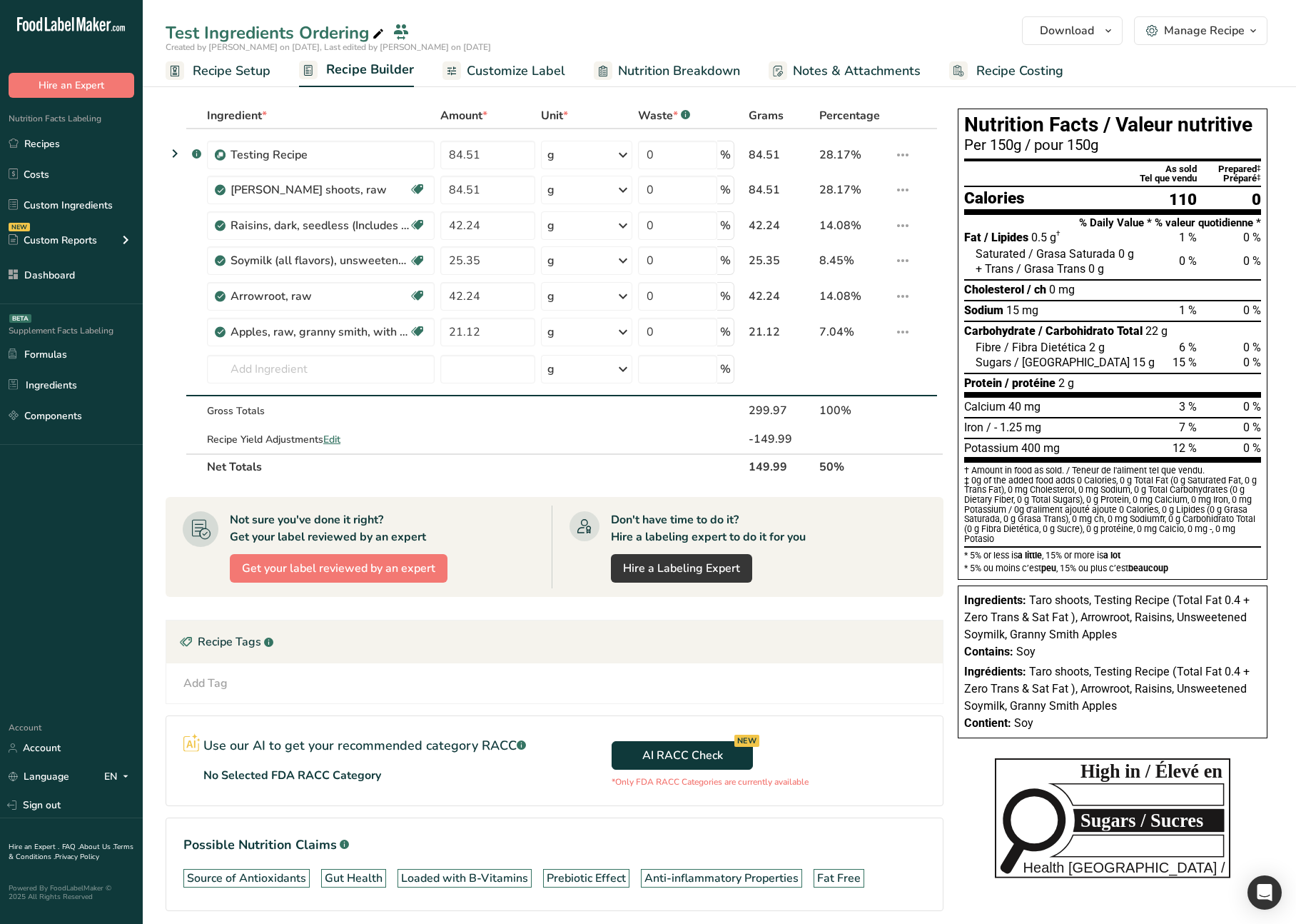
click at [485, 76] on span "Customize Label" at bounding box center [516, 71] width 99 height 19
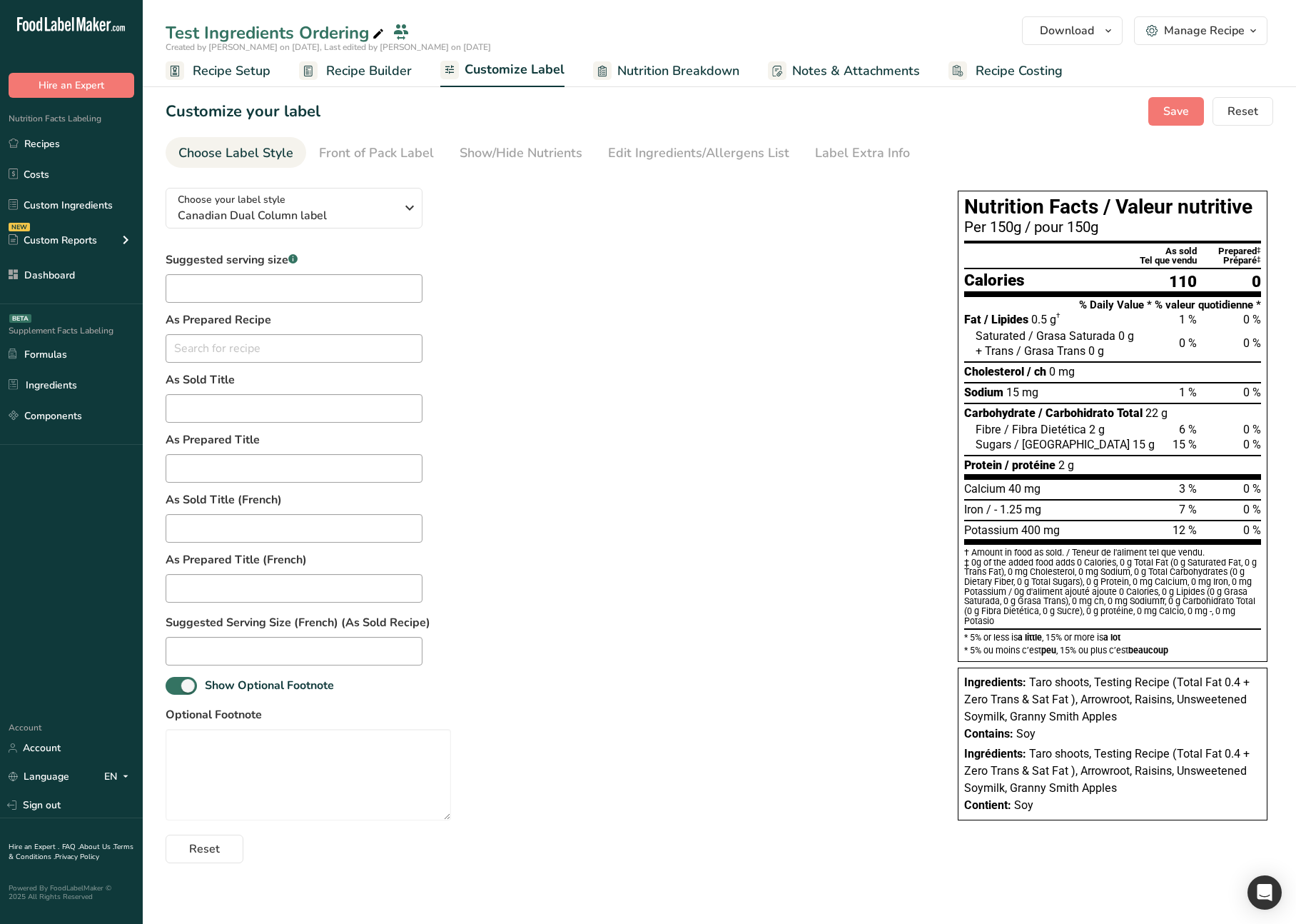
click at [648, 222] on div "Choose your label style Canadian Dual Column label USA (FDA) Standard FDA label…" at bounding box center [547, 520] width 763 height 687
click at [360, 204] on div "Choose your label style Canadian Dual Column label" at bounding box center [286, 208] width 218 height 32
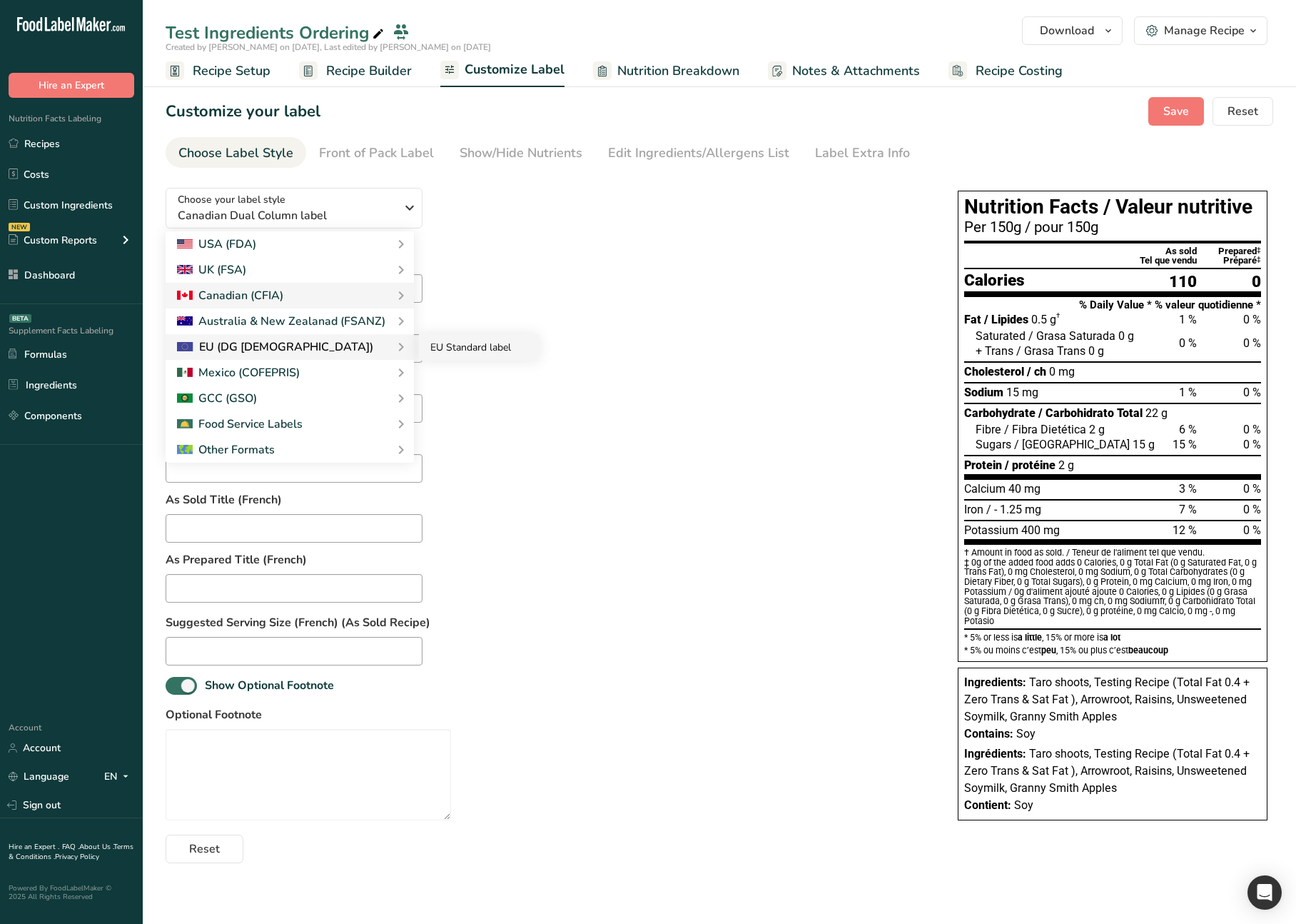
click at [461, 344] on link "EU Standard label" at bounding box center [479, 347] width 120 height 26
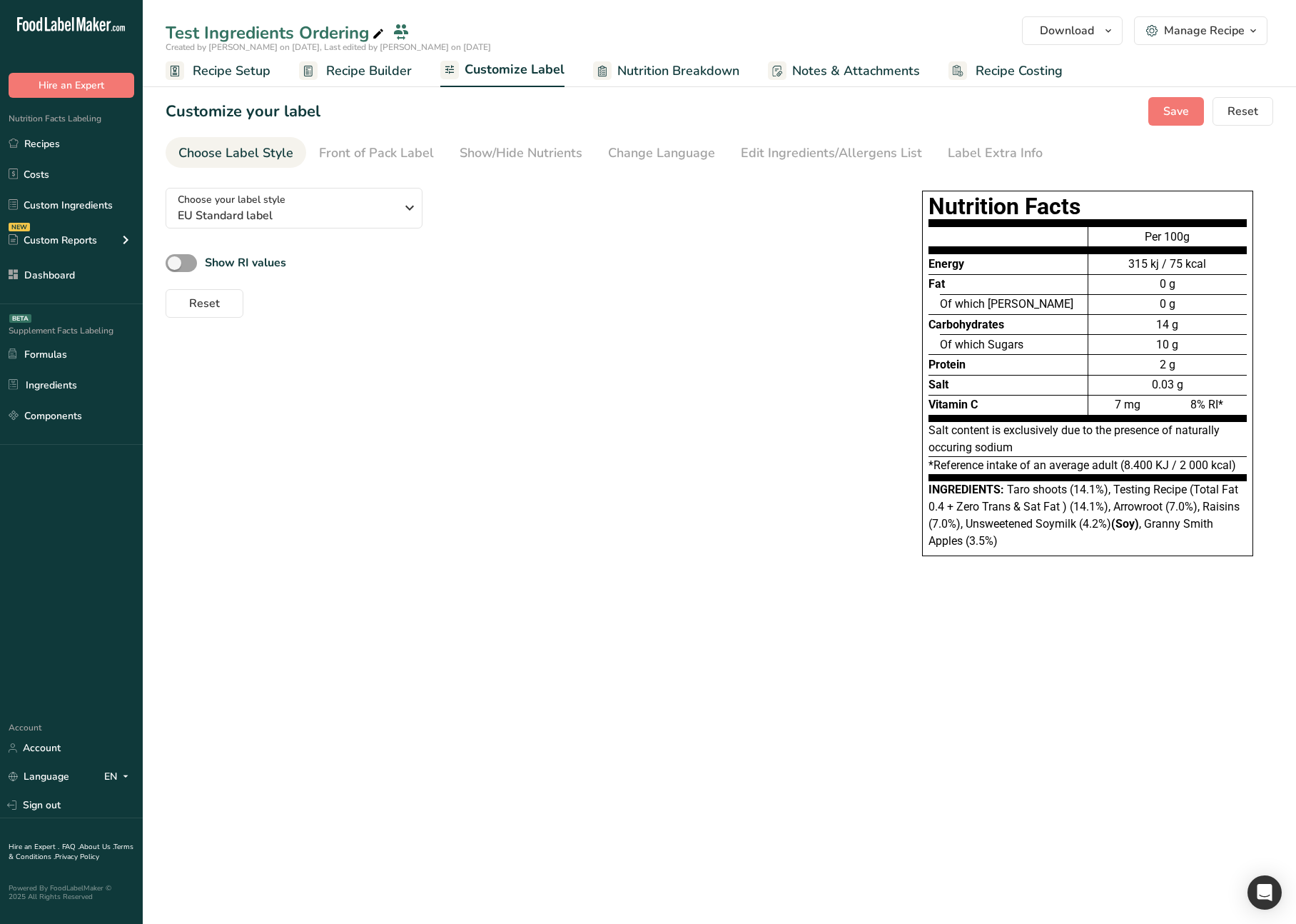
drag, startPoint x: 608, startPoint y: 327, endPoint x: 805, endPoint y: 270, distance: 205.1
click at [608, 327] on div "Choose your label style EU Standard label USA (FDA) Standard FDA label Tabular …" at bounding box center [719, 380] width 1108 height 408
click at [1094, 19] on button "Download" at bounding box center [1072, 30] width 100 height 29
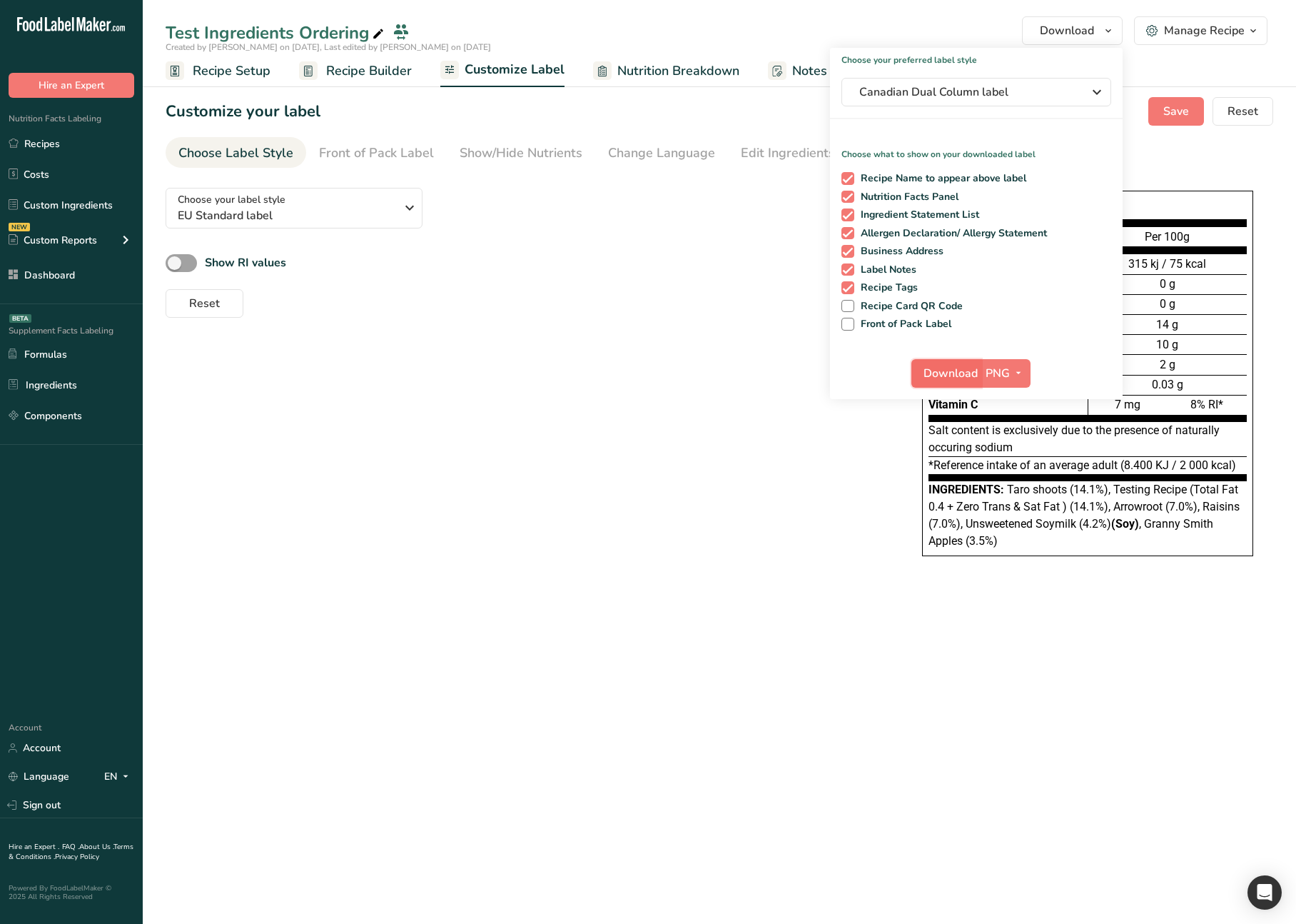
click at [962, 377] on span "Download" at bounding box center [951, 374] width 54 height 17
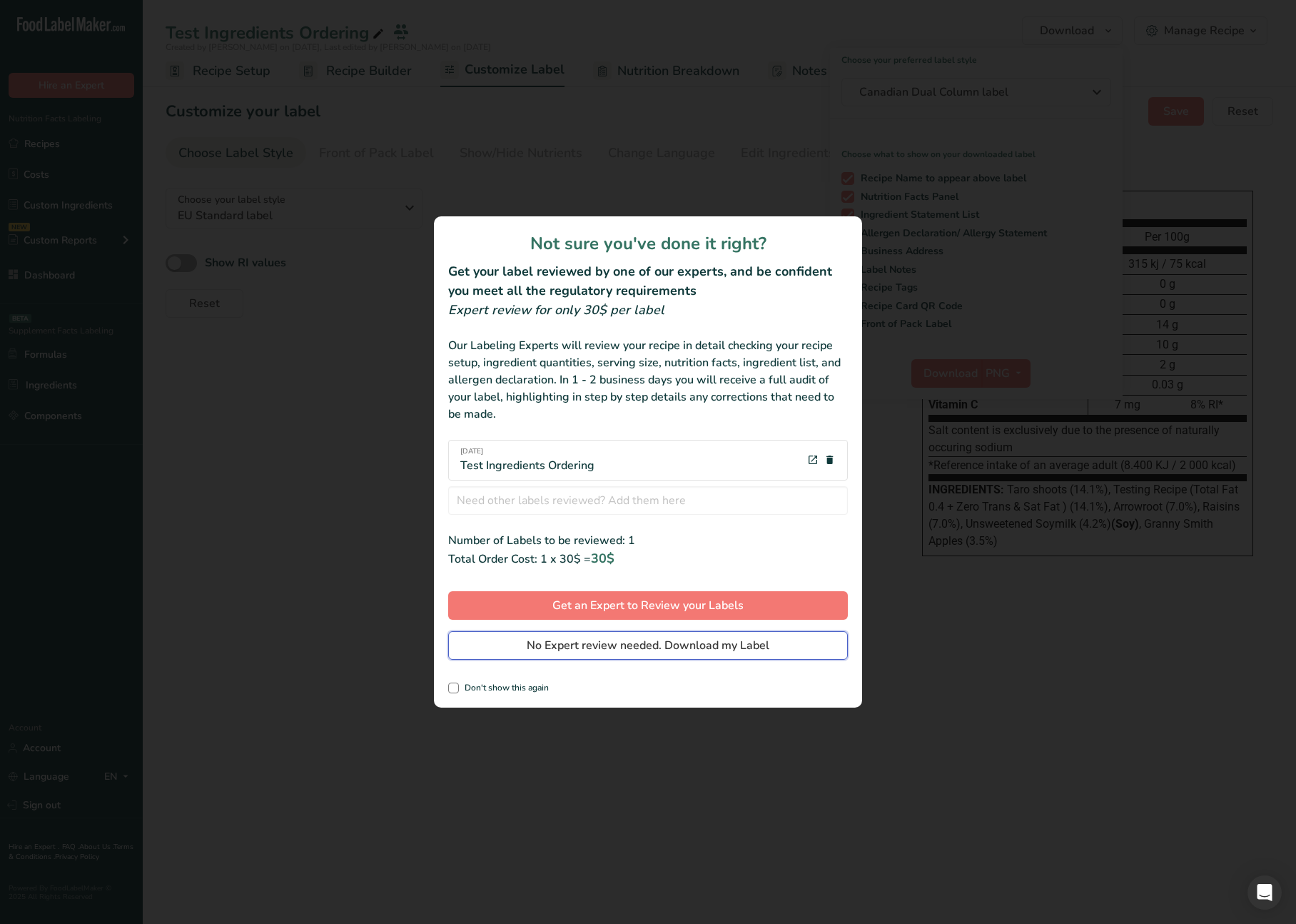
click at [649, 637] on span "No Expert review needed. Download my Label" at bounding box center [648, 645] width 242 height 17
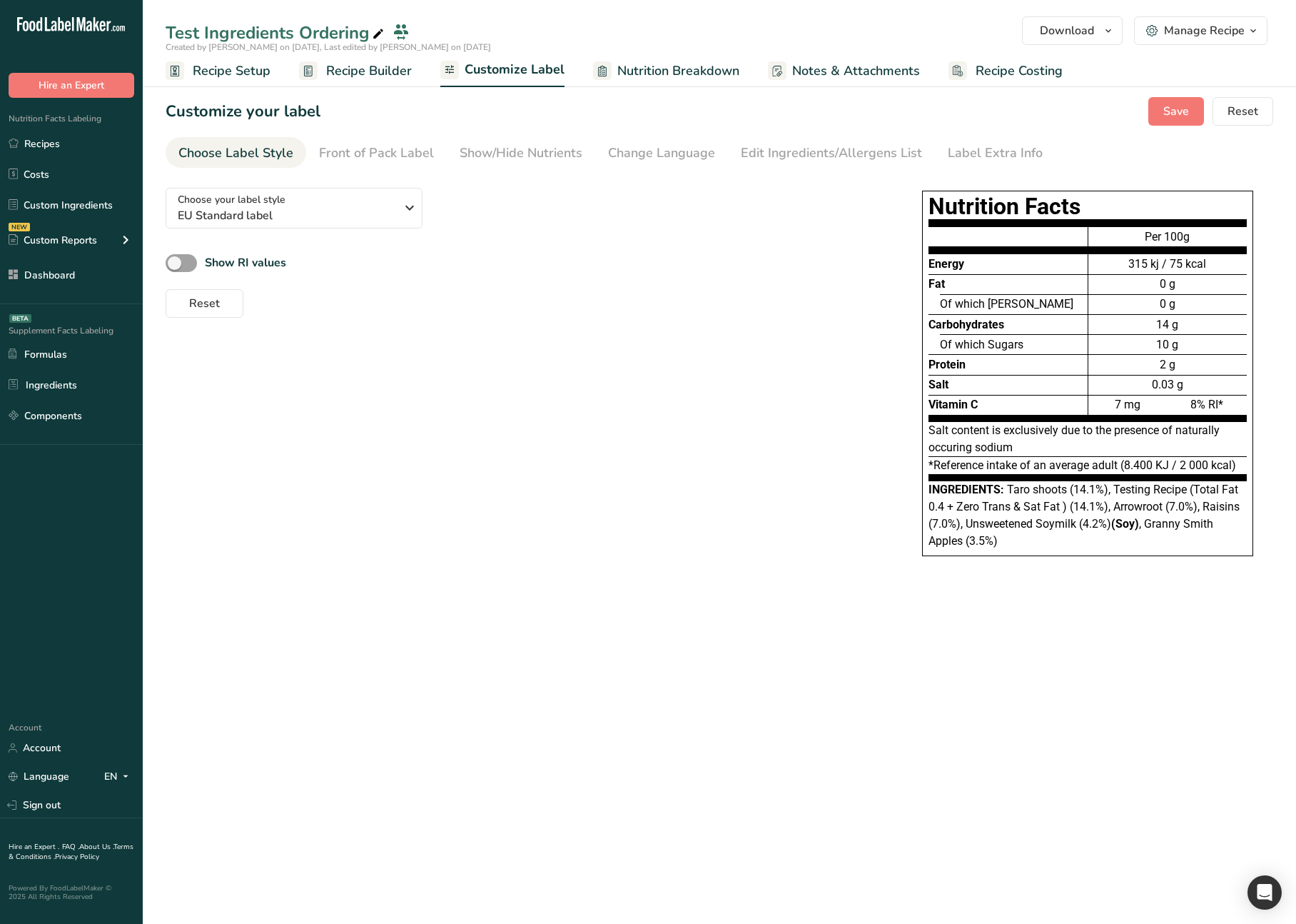
click at [722, 371] on div "Choose your label style EU Standard label USA (FDA) Standard FDA label Tabular …" at bounding box center [719, 380] width 1108 height 408
click at [1080, 35] on span "Download" at bounding box center [1067, 31] width 54 height 17
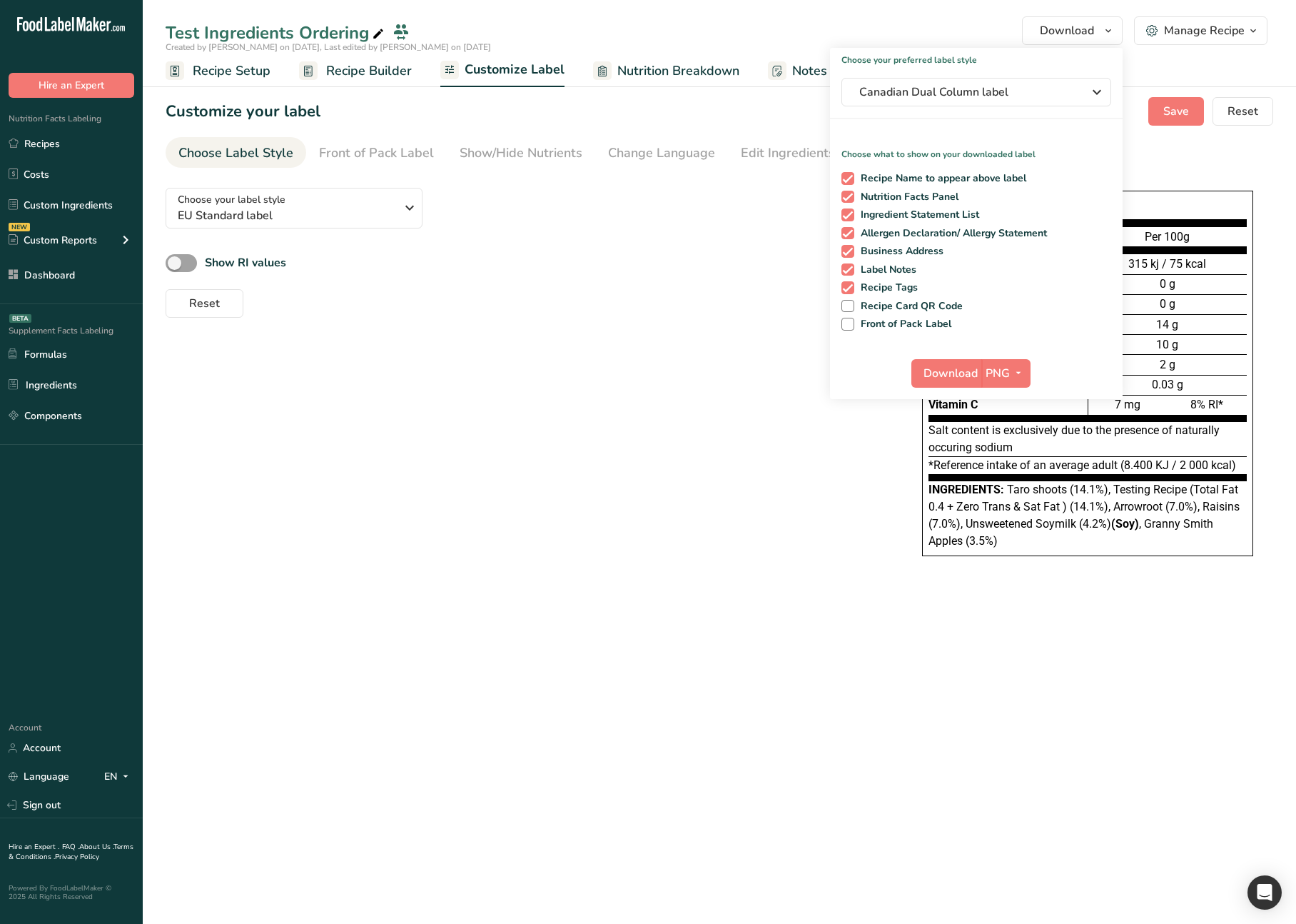
drag, startPoint x: 558, startPoint y: 286, endPoint x: 546, endPoint y: 283, distance: 12.4
click at [558, 286] on div "Reset" at bounding box center [523, 300] width 714 height 34
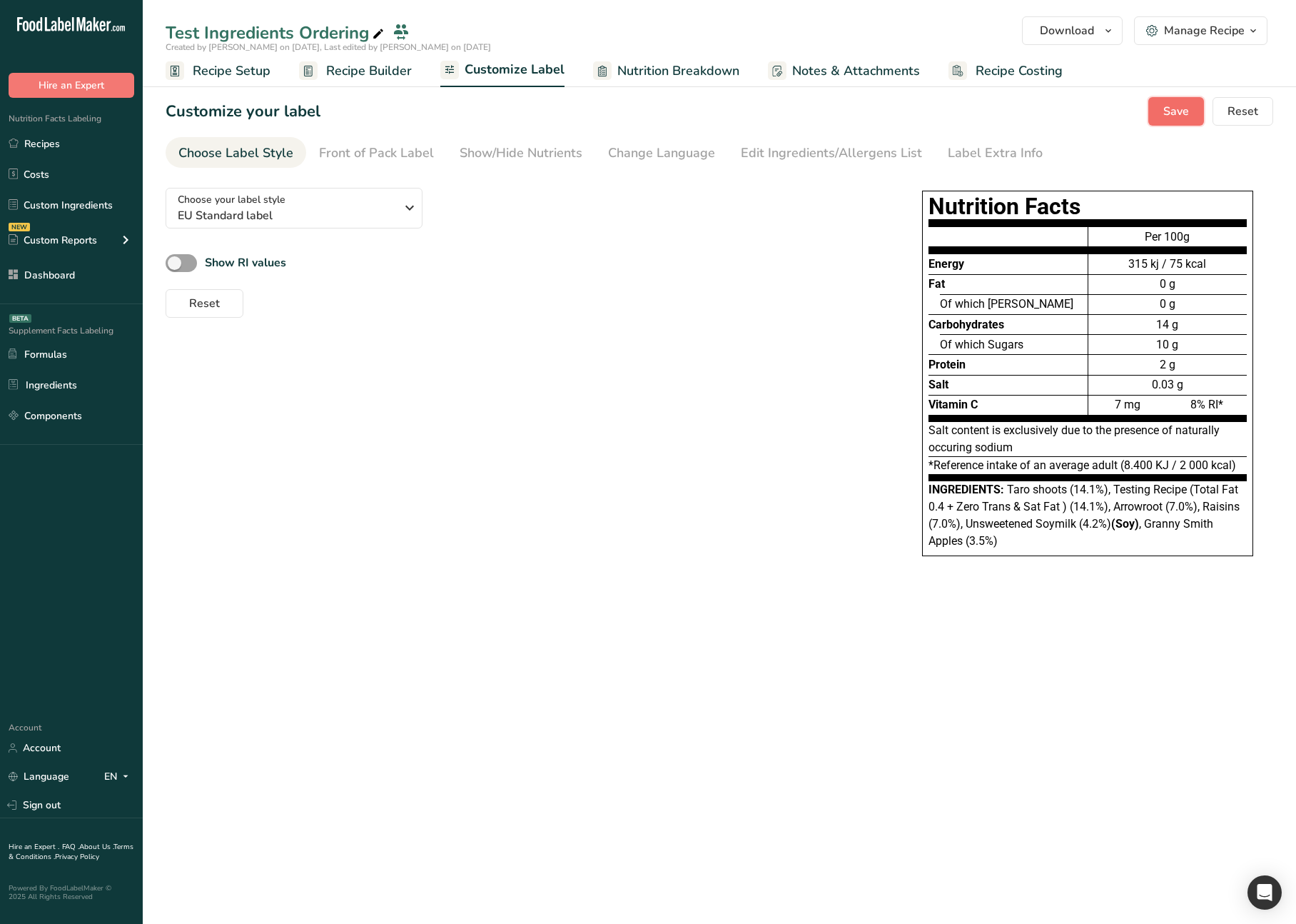
click at [1170, 114] on span "Save" at bounding box center [1176, 111] width 25 height 17
click at [1108, 144] on ul "Choose Label Style Front of Pack Label Show/Hide Nutrients Change Language Manu…" at bounding box center [719, 153] width 1108 height 31
click at [1086, 37] on div "Your customisation has been successfully saved" at bounding box center [1135, 45] width 275 height 42
click at [1091, 27] on div "Your customisation has been successfully saved" at bounding box center [1135, 45] width 275 height 42
click at [1068, 31] on span "Download" at bounding box center [1067, 31] width 54 height 17
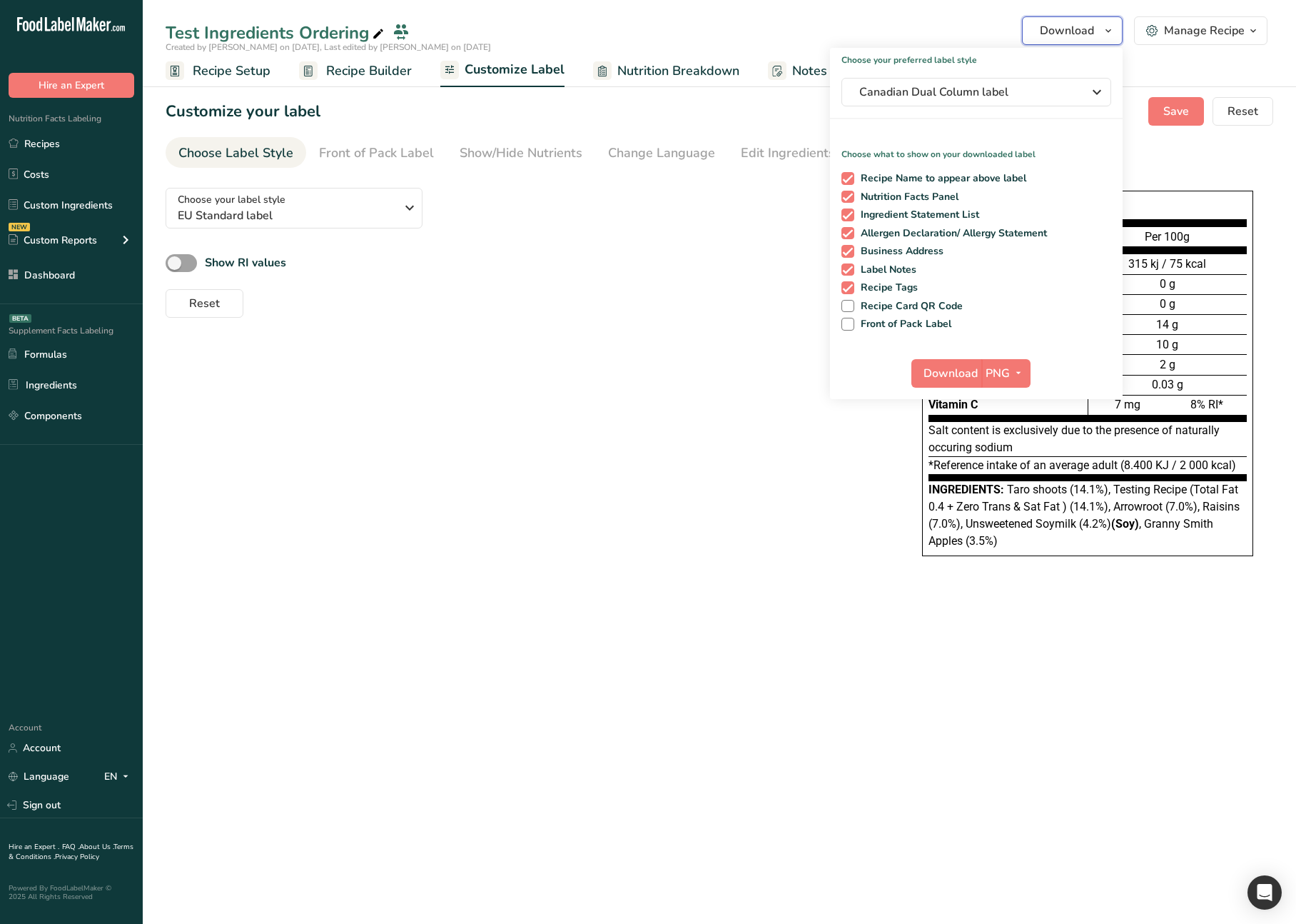
click at [1068, 31] on span "Download" at bounding box center [1067, 31] width 54 height 17
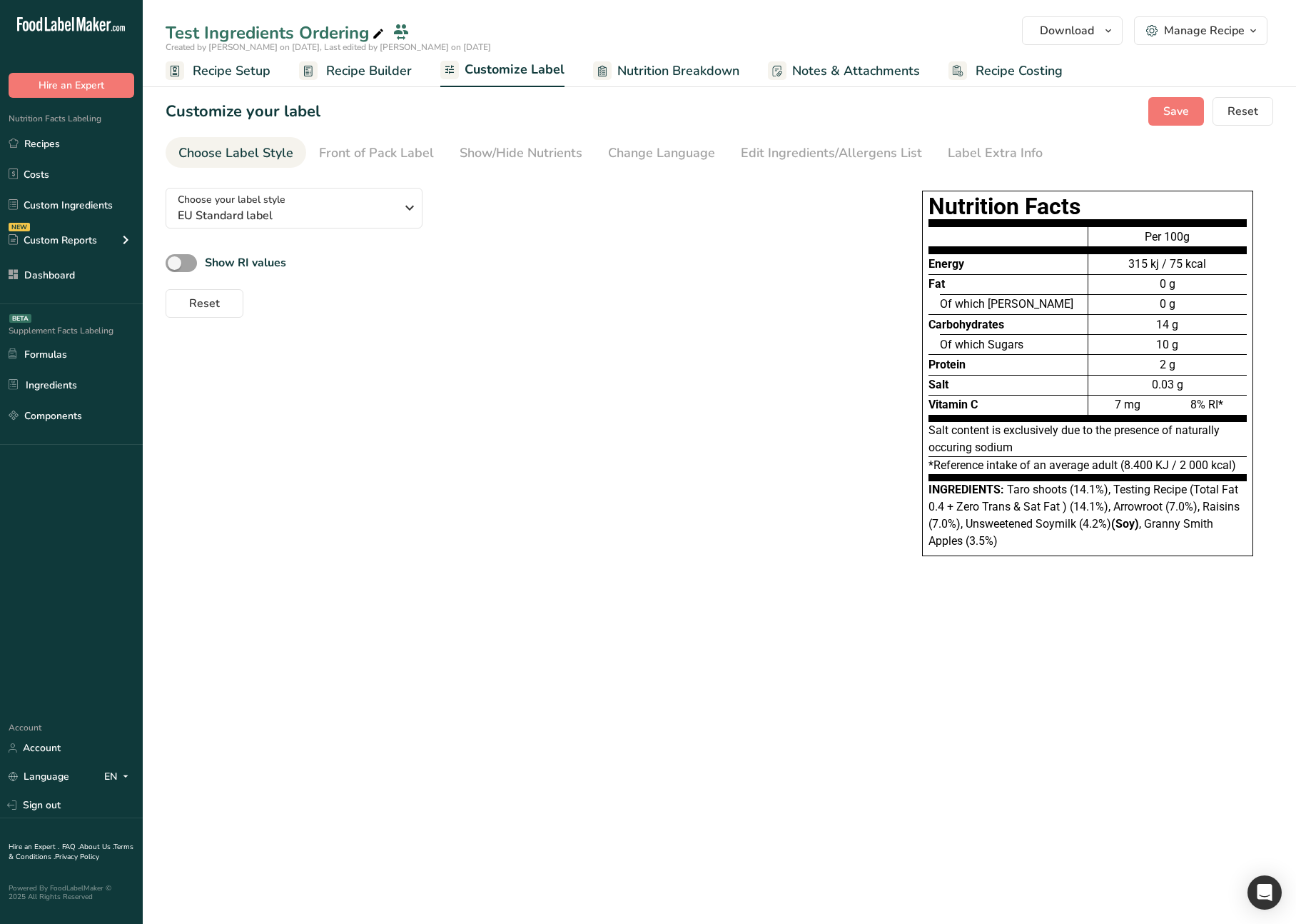
click at [384, 62] on span "Recipe Builder" at bounding box center [369, 71] width 86 height 19
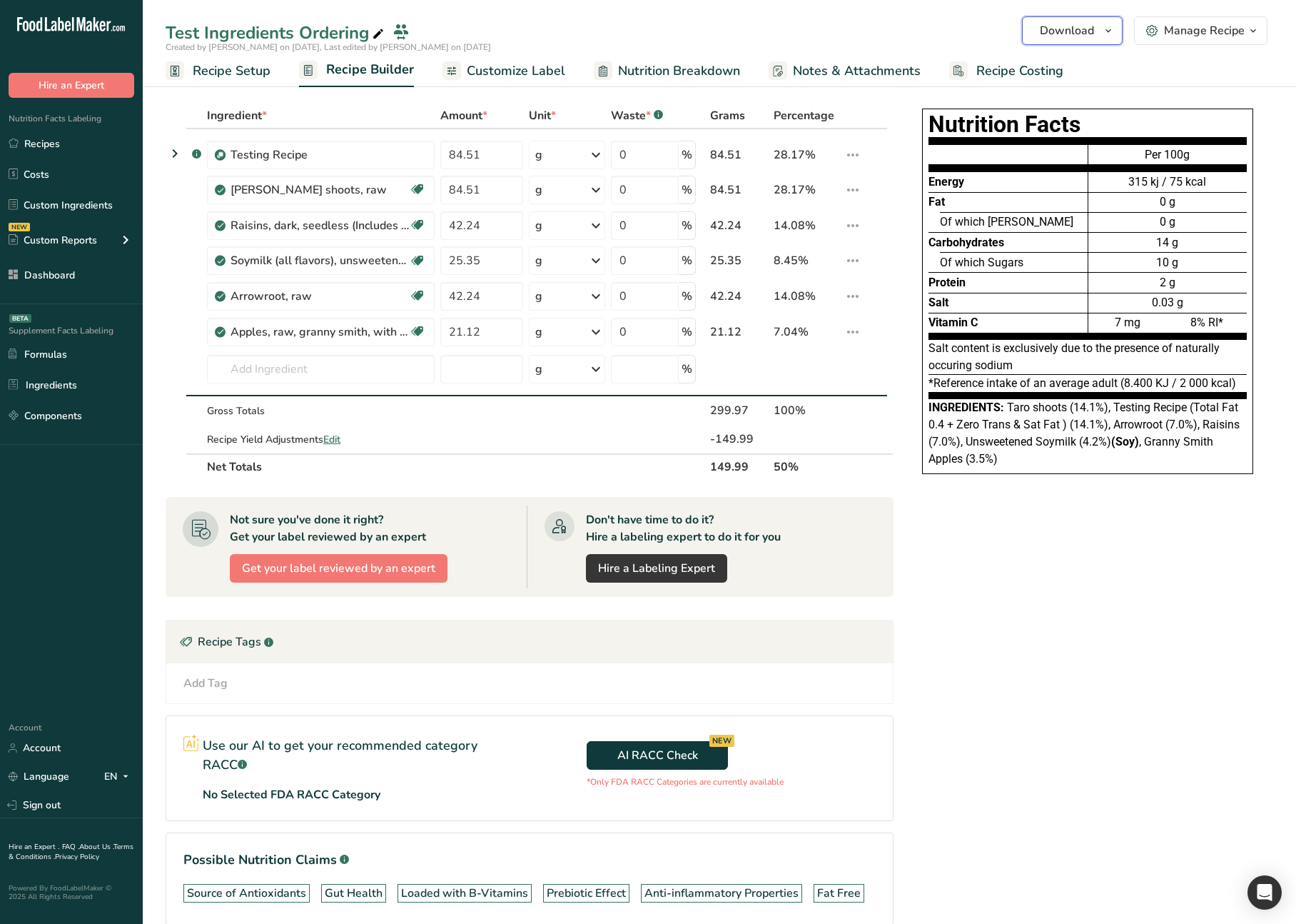
click at [1068, 29] on span "Download" at bounding box center [1067, 31] width 54 height 17
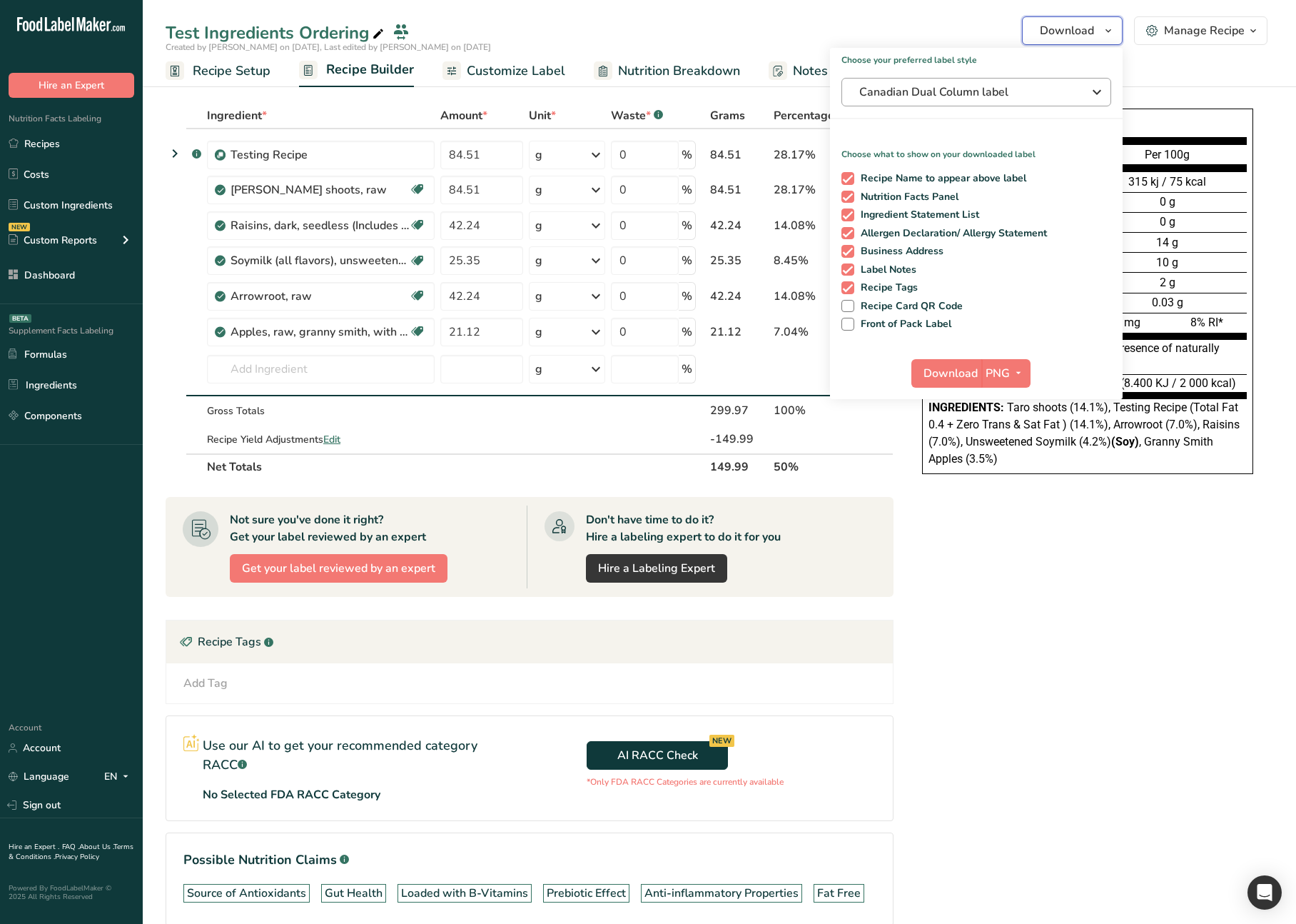
drag, startPoint x: 1068, startPoint y: 29, endPoint x: 1048, endPoint y: 81, distance: 55.7
click at [1068, 29] on span "Download" at bounding box center [1067, 31] width 54 height 17
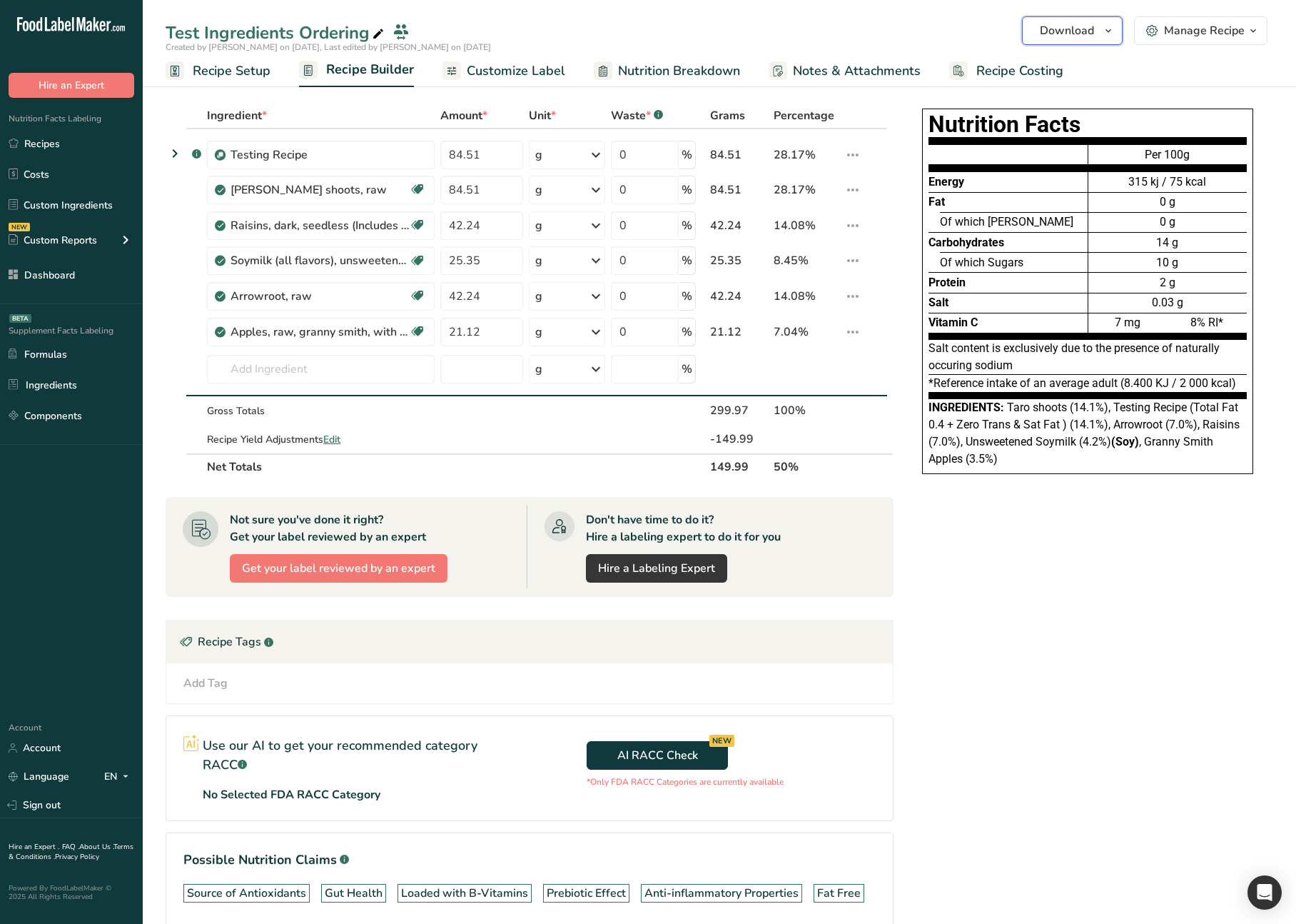
click at [1076, 31] on span "Download" at bounding box center [1067, 31] width 54 height 17
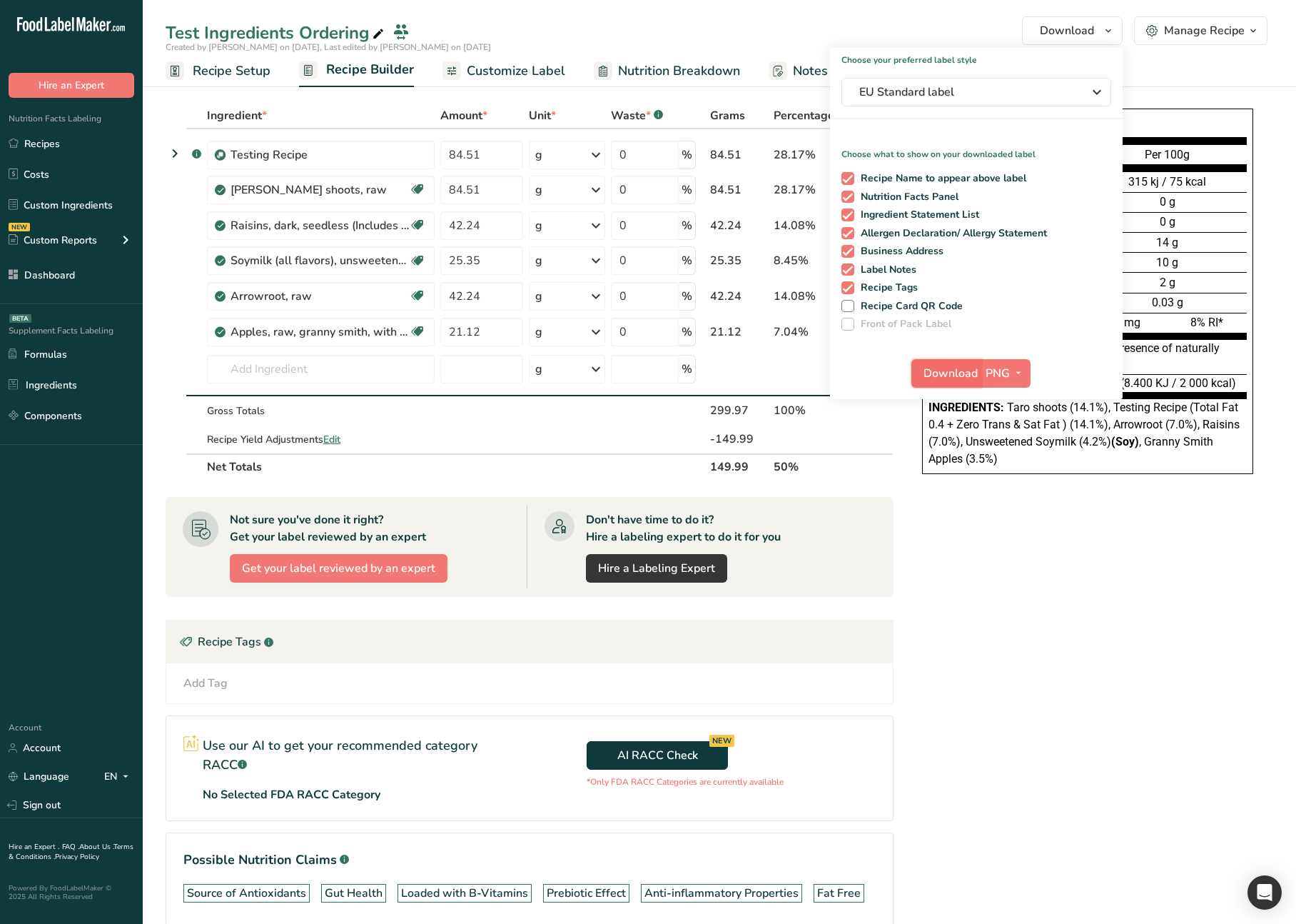
click at [944, 369] on span "Download" at bounding box center [951, 374] width 54 height 17
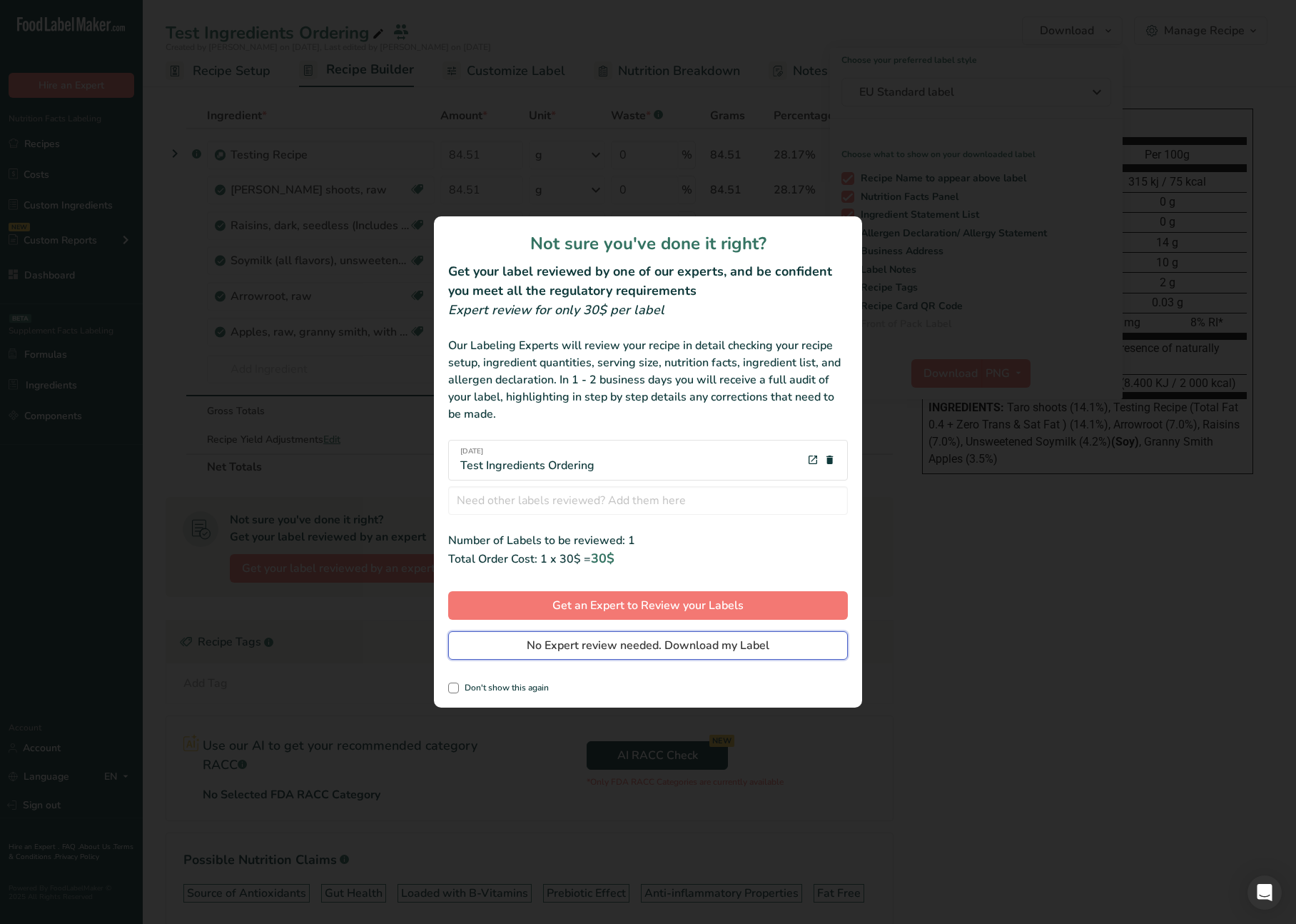
click at [668, 635] on button "No Expert review needed. Download my Label" at bounding box center [648, 645] width 400 height 29
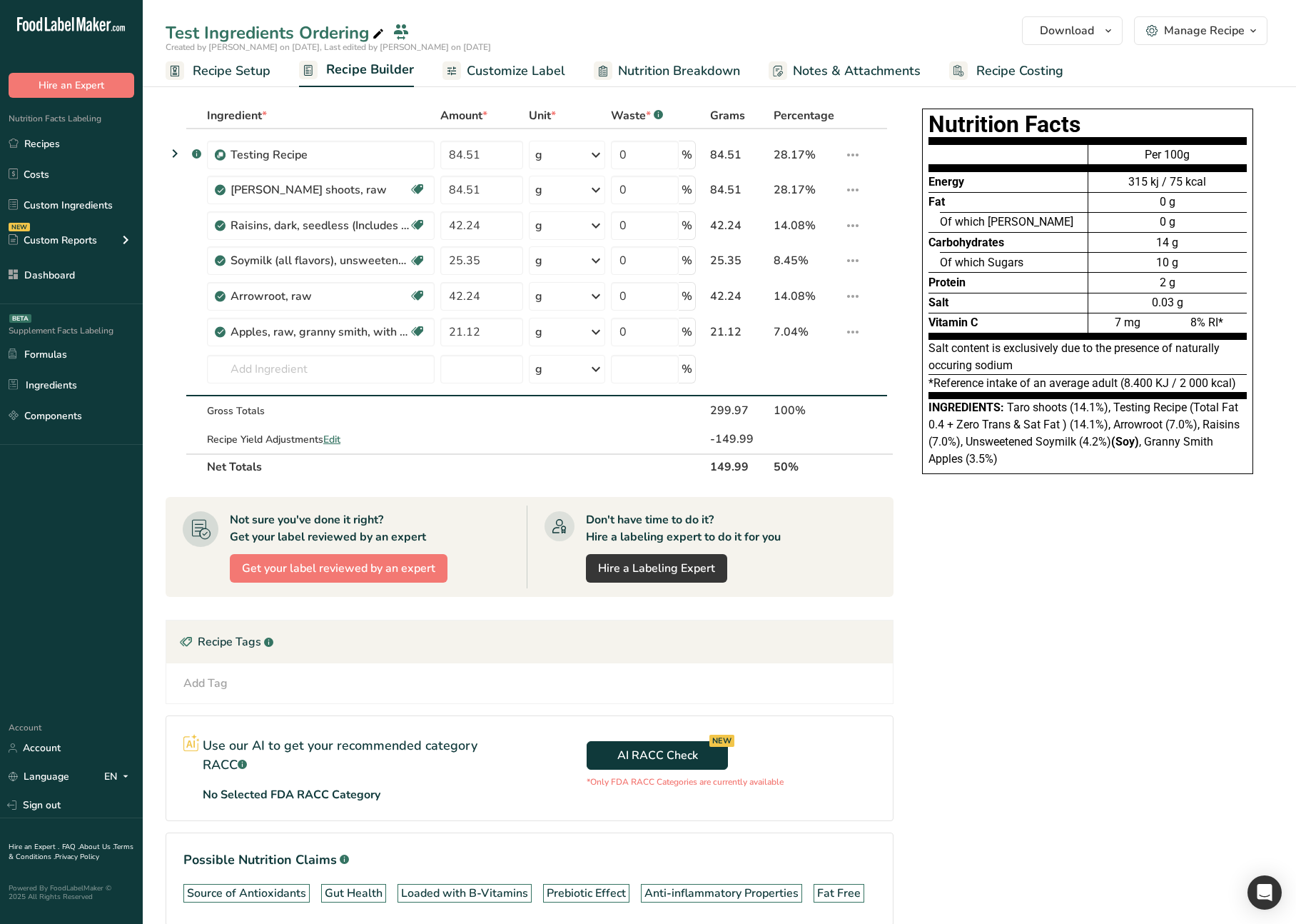
click at [1064, 531] on div "Nutrition Facts Energy Fat Of which Saturates Carbohydrates Of which Sugars Pro…" at bounding box center [1088, 536] width 371 height 868
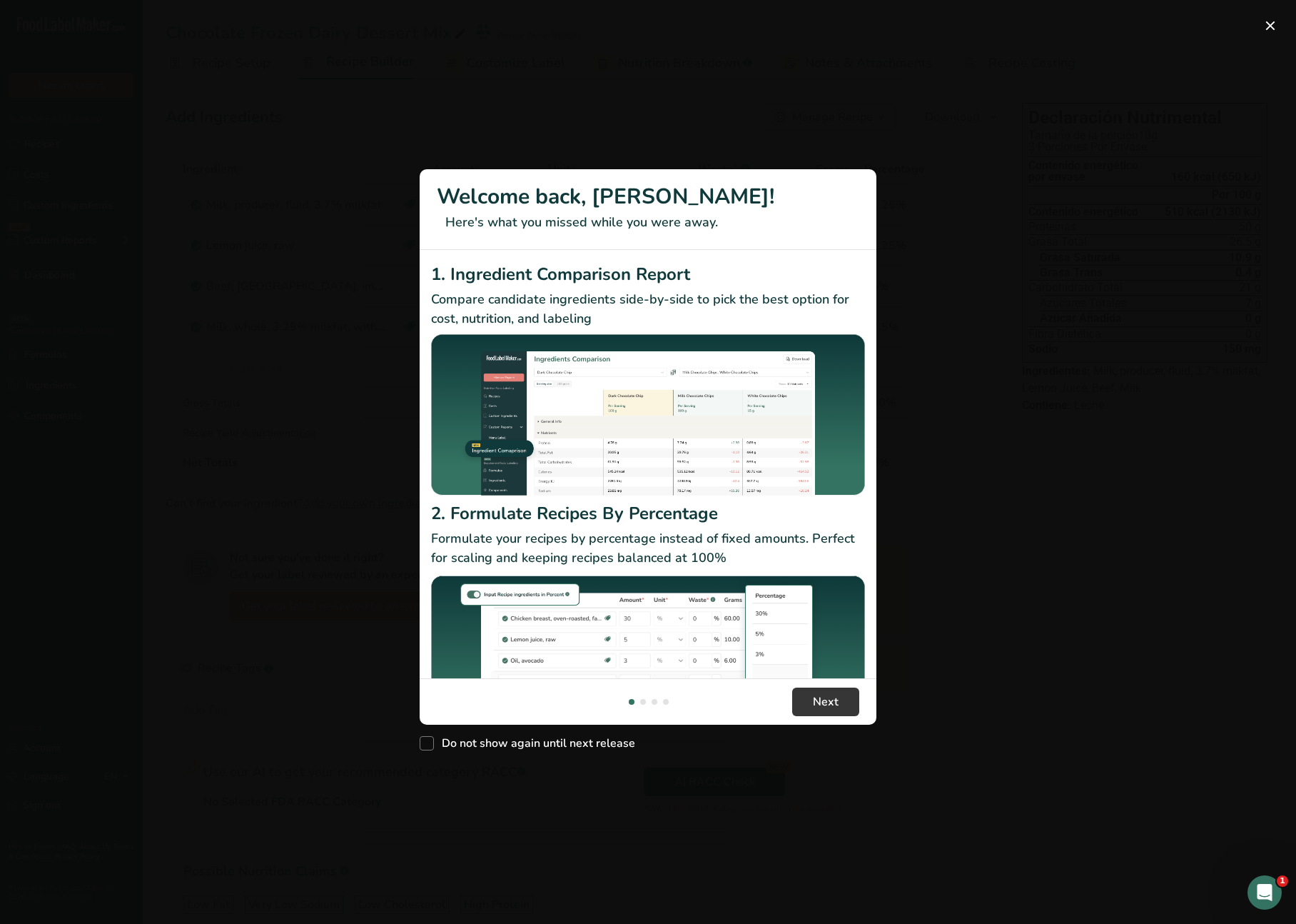
drag, startPoint x: 234, startPoint y: 287, endPoint x: 77, endPoint y: 347, distance: 168.1
click at [232, 287] on div "New Features" at bounding box center [648, 462] width 1296 height 924
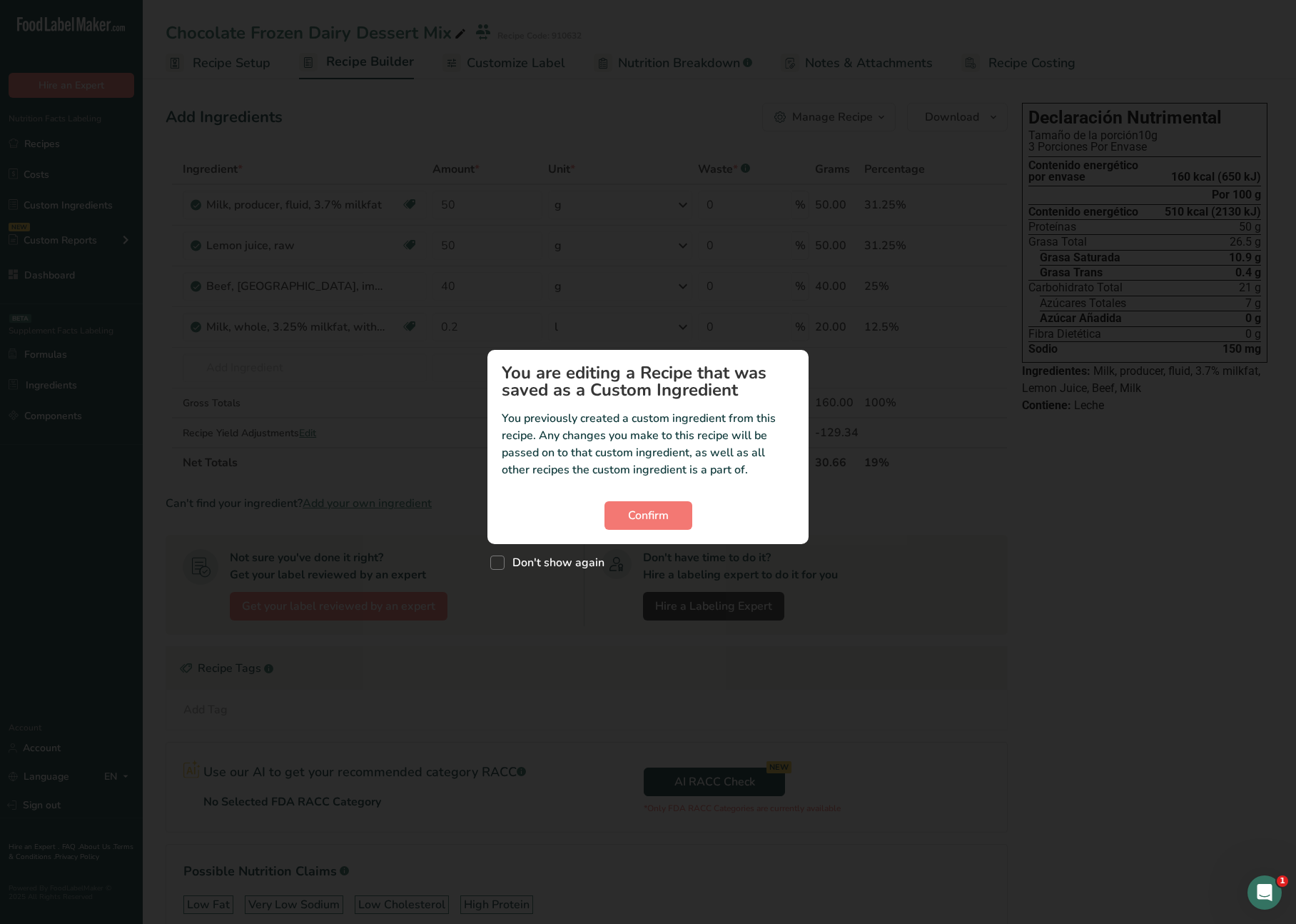
click at [991, 496] on div "Custom ingredient modal" at bounding box center [648, 462] width 1296 height 924
drag, startPoint x: 733, startPoint y: 635, endPoint x: 727, endPoint y: 629, distance: 8.5
click at [732, 632] on div "Custom ingredient modal" at bounding box center [648, 462] width 1296 height 924
click at [596, 575] on div "Custom ingredient modal" at bounding box center [648, 462] width 1296 height 924
click at [662, 507] on span "Confirm" at bounding box center [648, 516] width 41 height 17
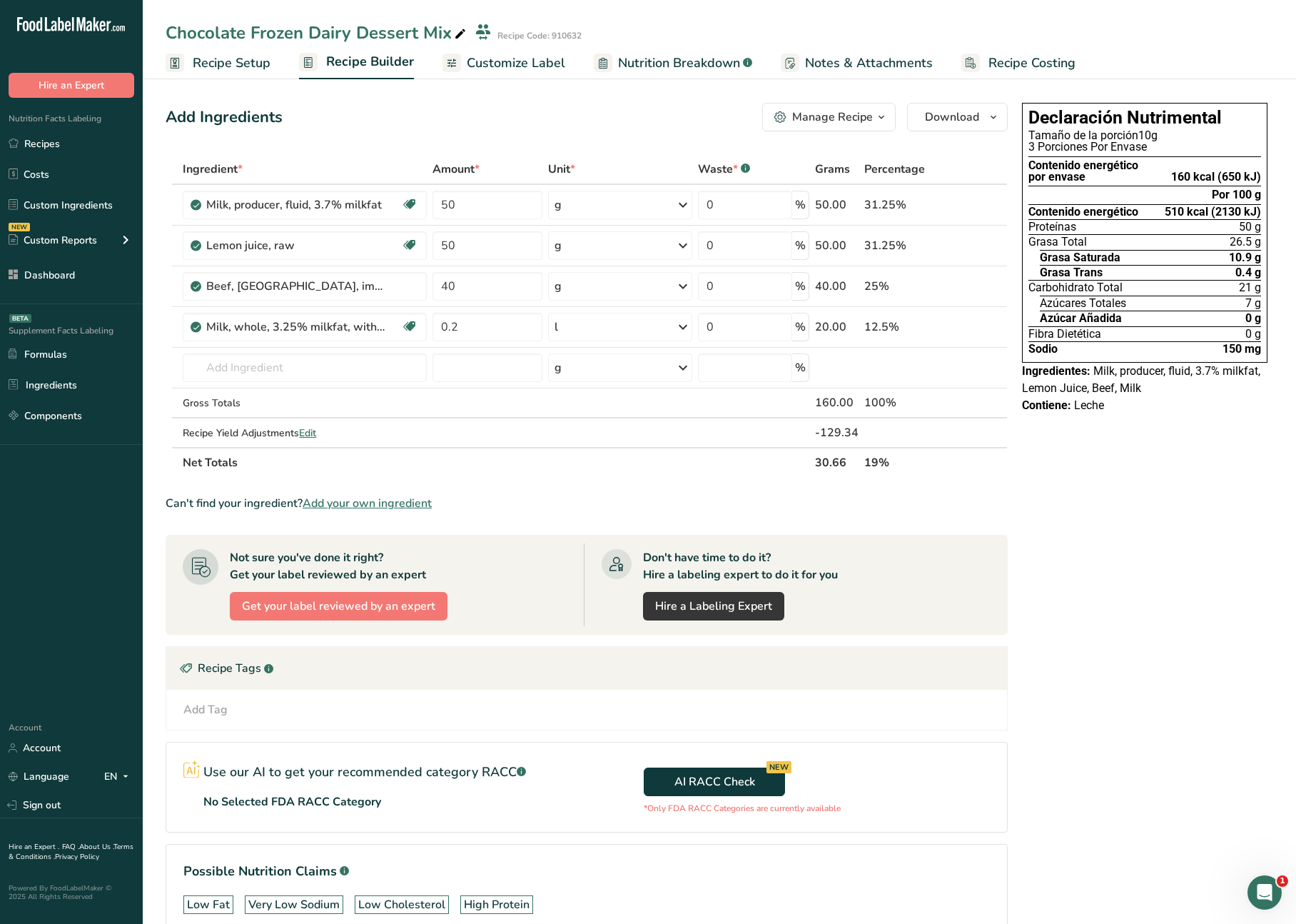
click at [524, 80] on section "Add Ingredients Manage Recipe Delete Recipe Duplicate Recipe Scale Recipe Save …" at bounding box center [719, 540] width 1153 height 932
click at [520, 72] on span "Customize Label" at bounding box center [516, 63] width 99 height 19
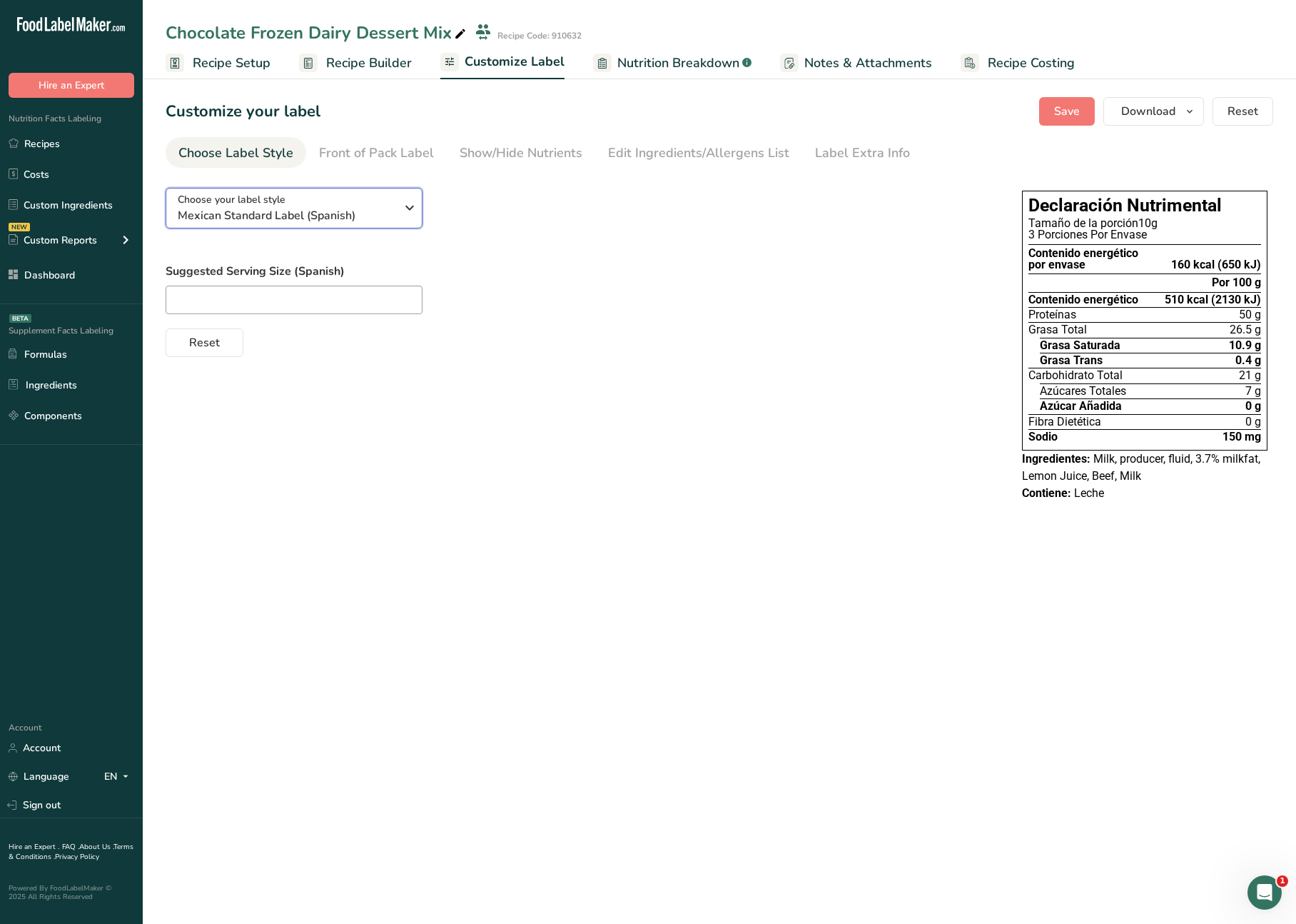
click at [356, 207] on span "Mexican Standard Label (Spanish)" at bounding box center [286, 215] width 218 height 17
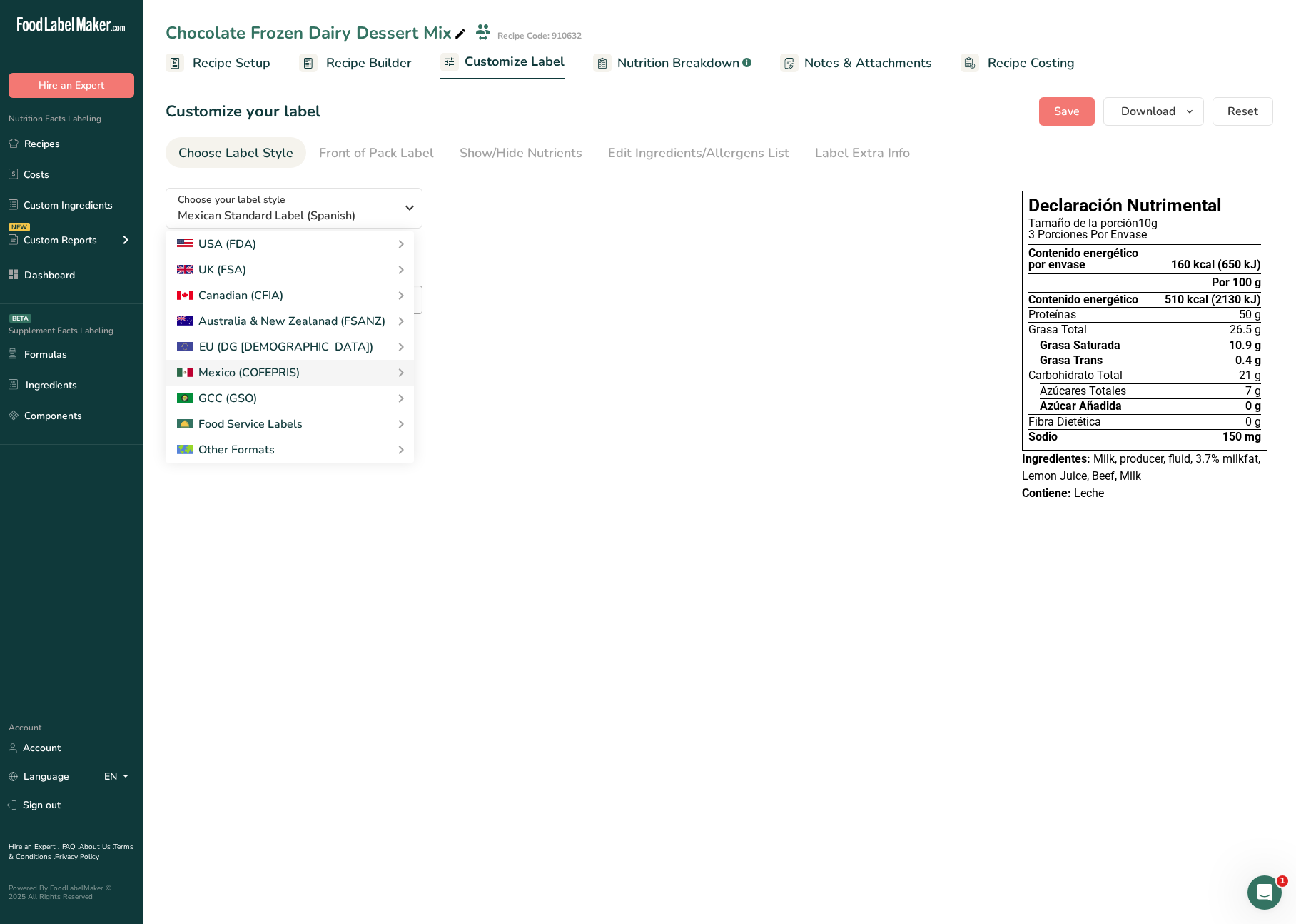
drag, startPoint x: 475, startPoint y: 318, endPoint x: 716, endPoint y: 280, distance: 244.0
click at [0, 0] on link "Canadian Dual Column label" at bounding box center [0, 0] width 0 height 0
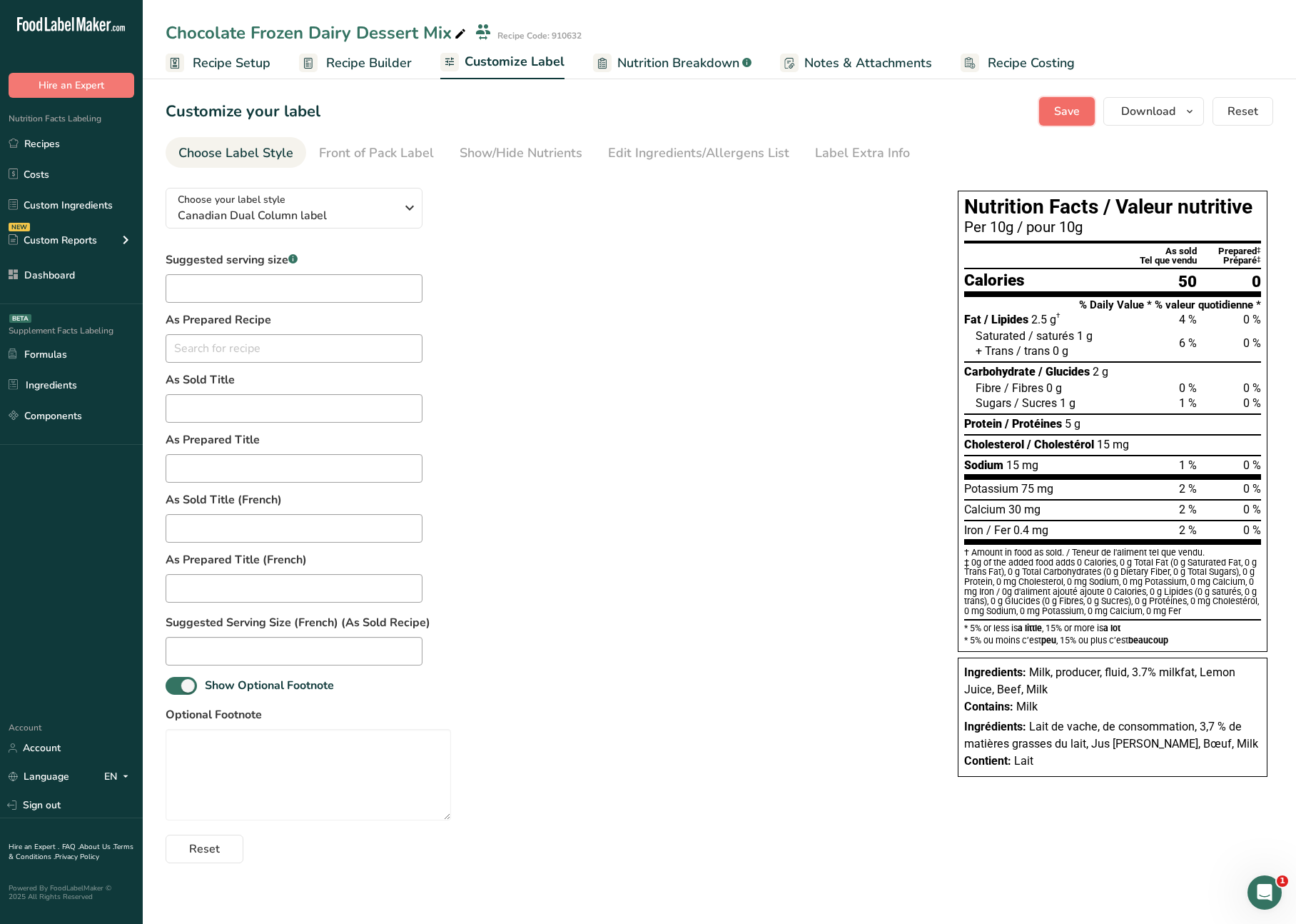
click at [1057, 115] on span "Save" at bounding box center [1067, 111] width 25 height 17
click at [369, 159] on div "Front of Pack Label" at bounding box center [376, 153] width 115 height 19
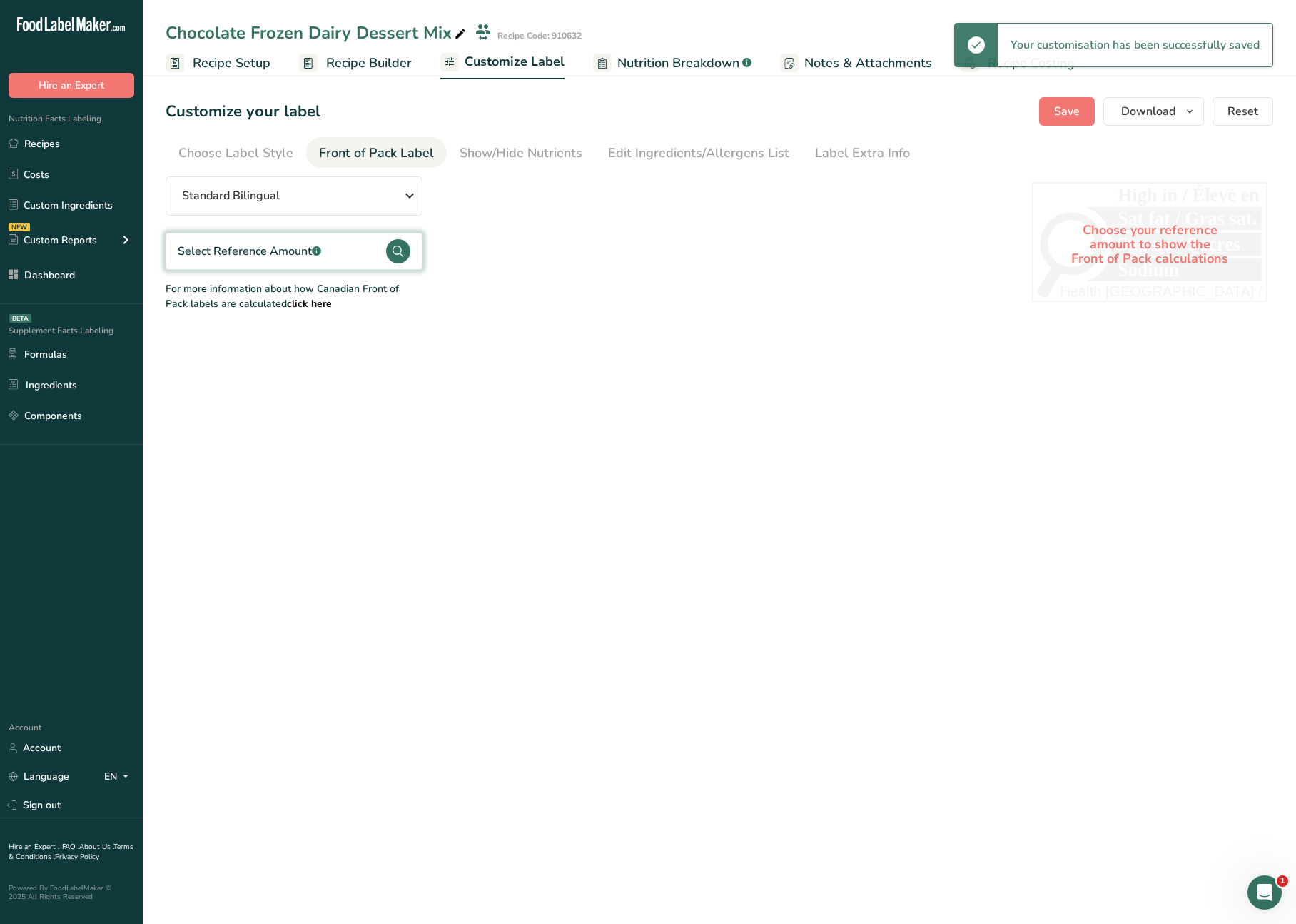
click at [298, 259] on div "Select Reference Amount .a-a{fill:#347362;}.b-a{fill:#fff;}" at bounding box center [249, 251] width 144 height 17
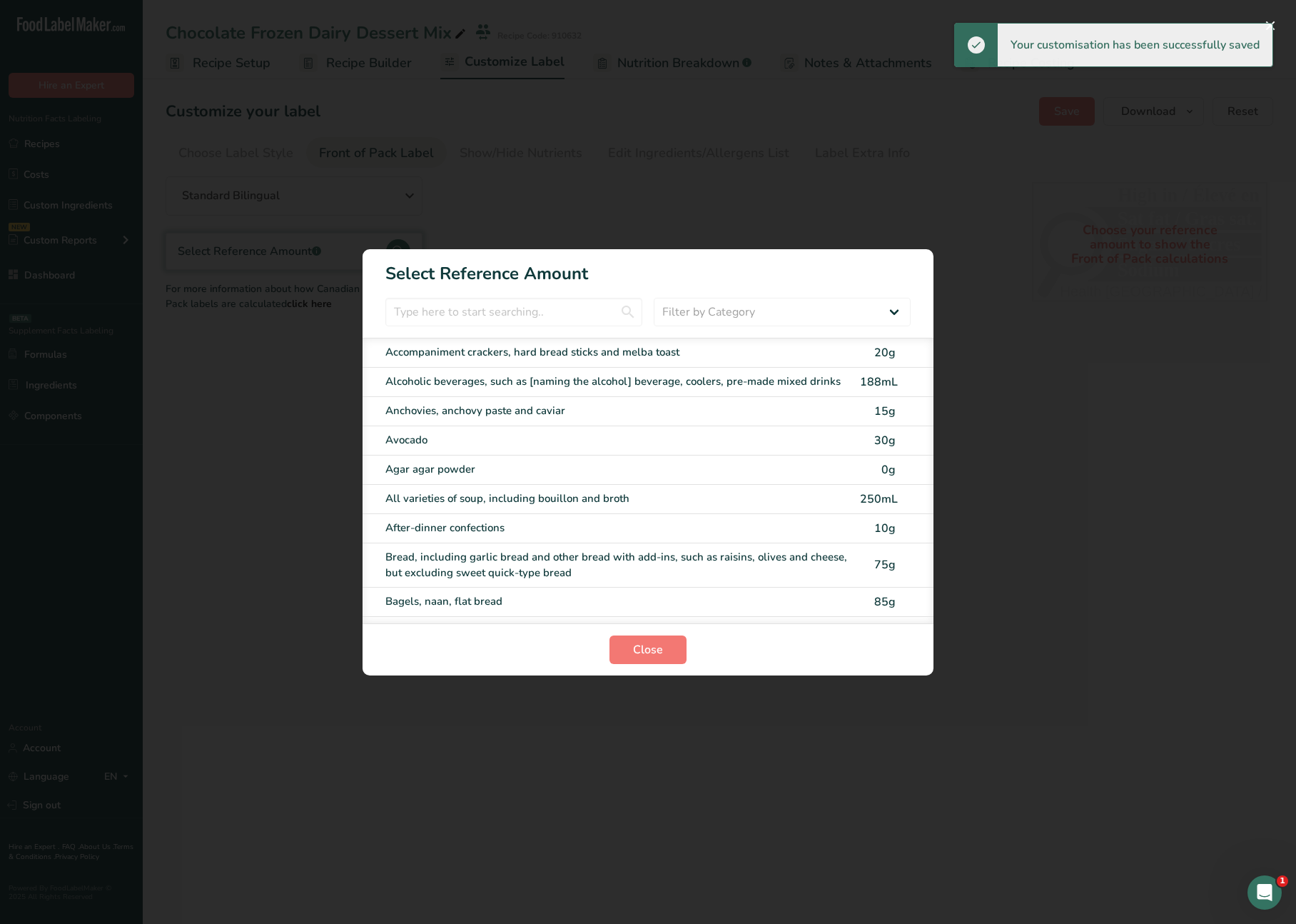
click at [539, 430] on div "Avocado 30g" at bounding box center [648, 441] width 571 height 29
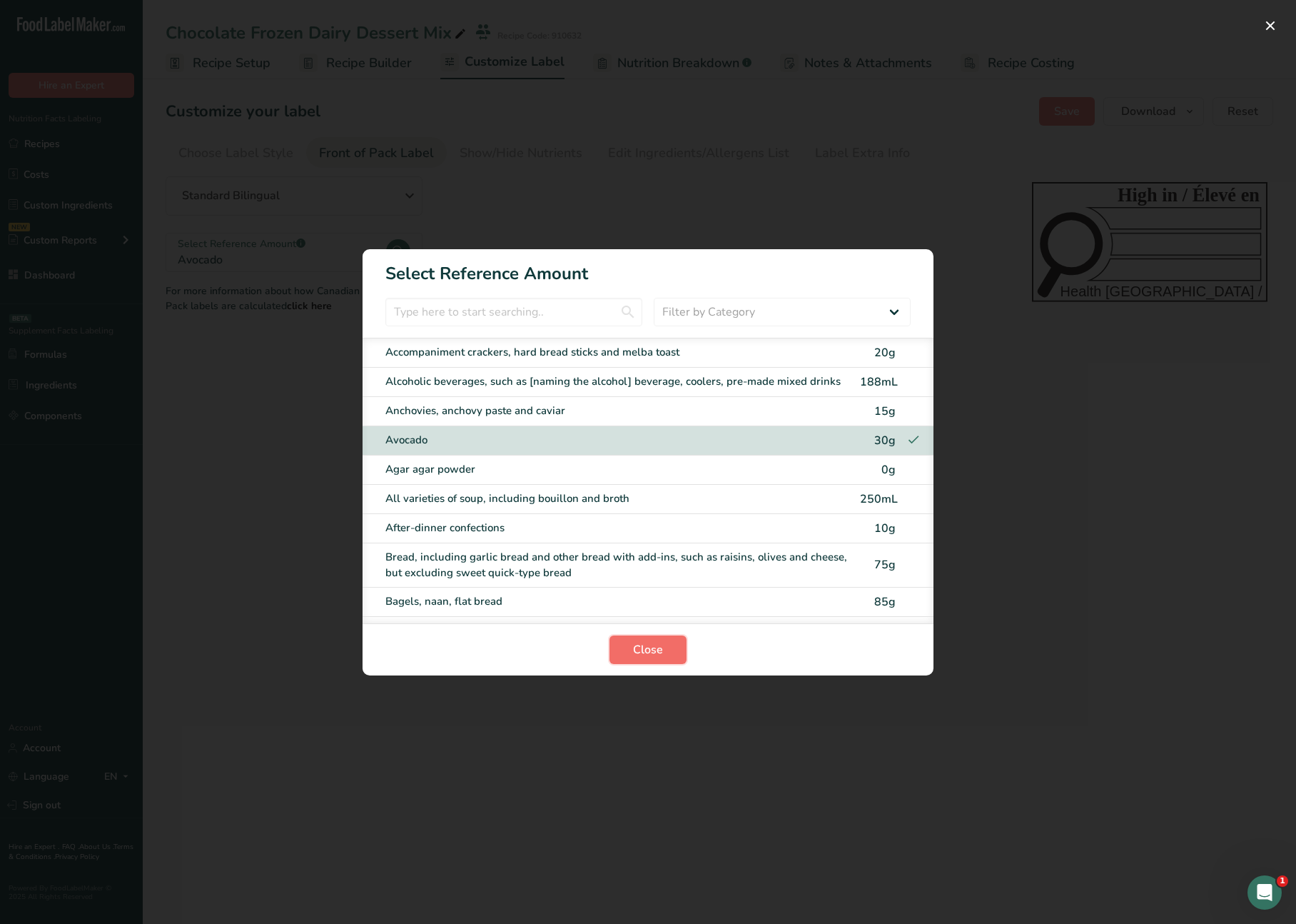
click at [651, 656] on span "Close" at bounding box center [648, 649] width 30 height 17
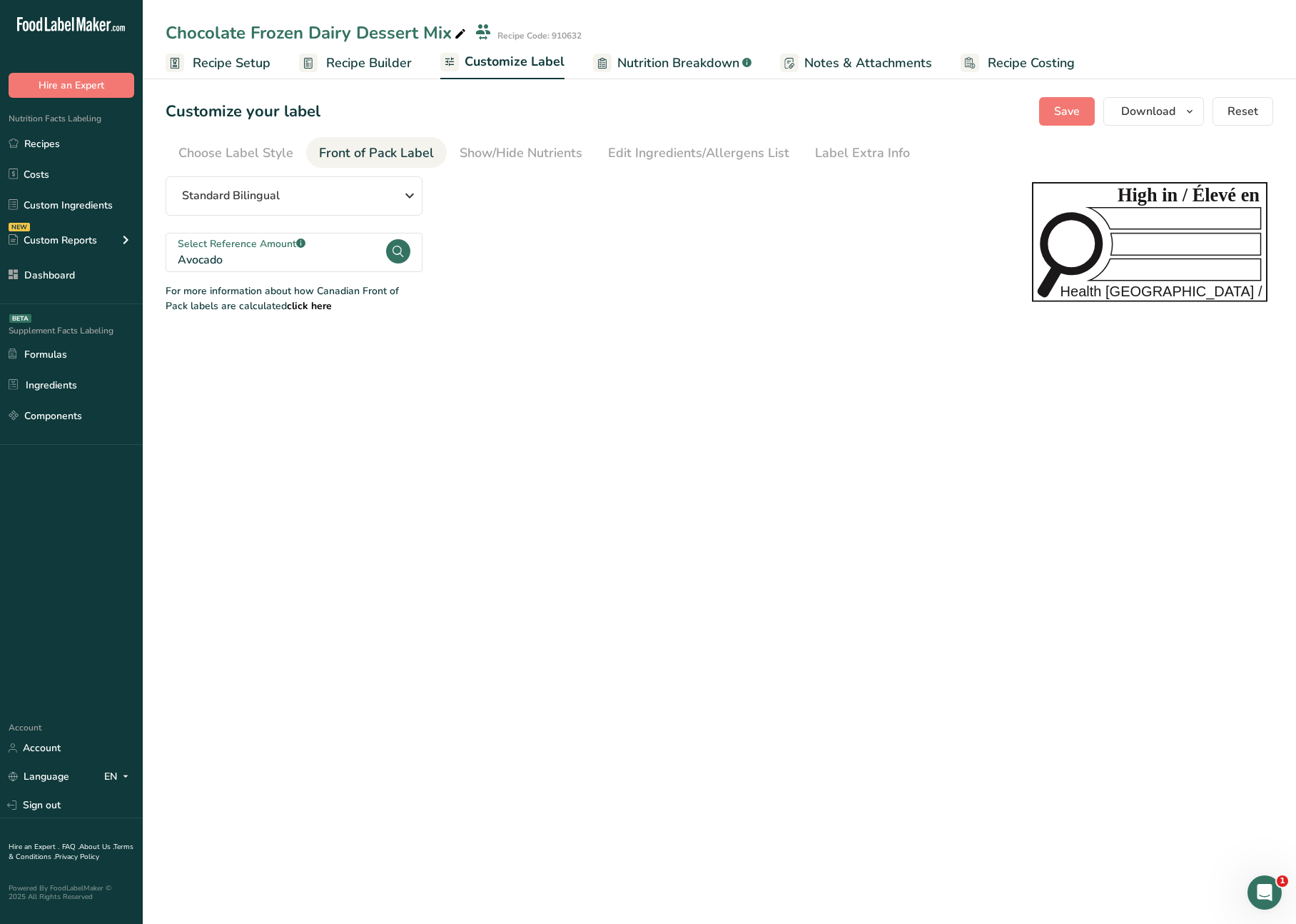
click at [373, 66] on span "Recipe Builder" at bounding box center [369, 63] width 86 height 19
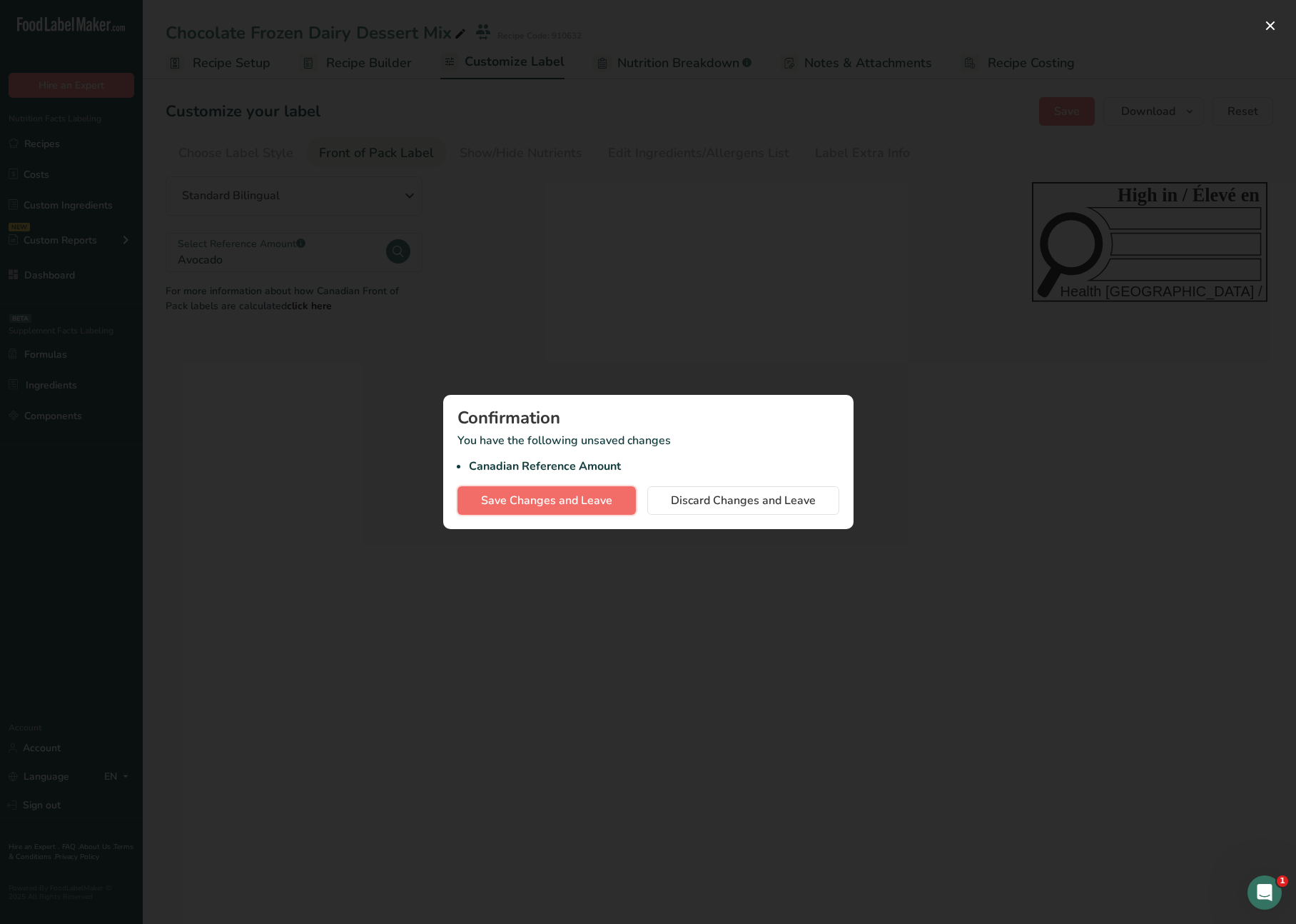
click at [584, 498] on span "Save Changes and Leave" at bounding box center [546, 500] width 131 height 17
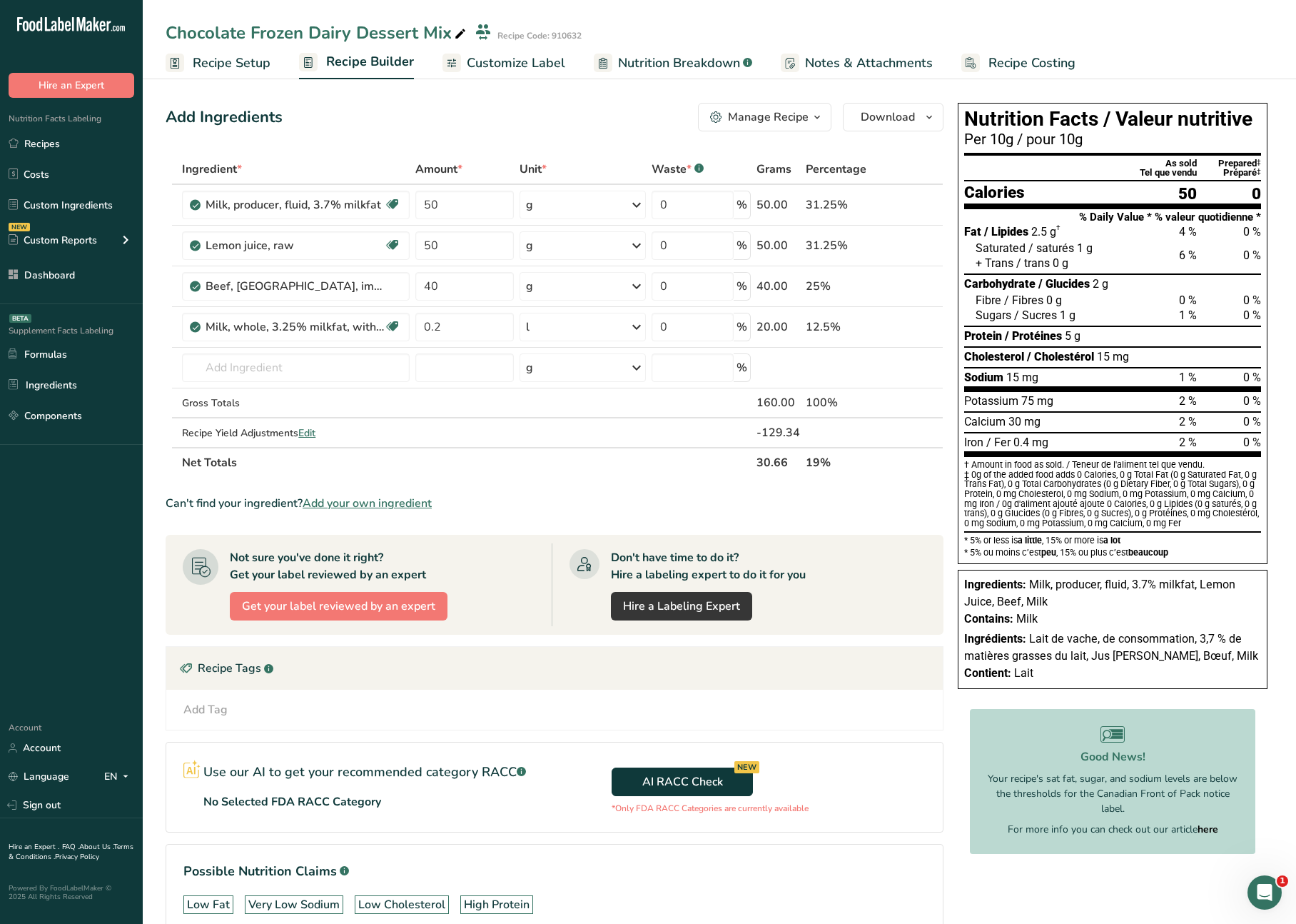
click at [488, 100] on div "Add Ingredients Manage Recipe Delete Recipe Duplicate Recipe Scale Recipe Save …" at bounding box center [559, 540] width 787 height 886
click at [519, 69] on span "Customize Label" at bounding box center [516, 63] width 99 height 19
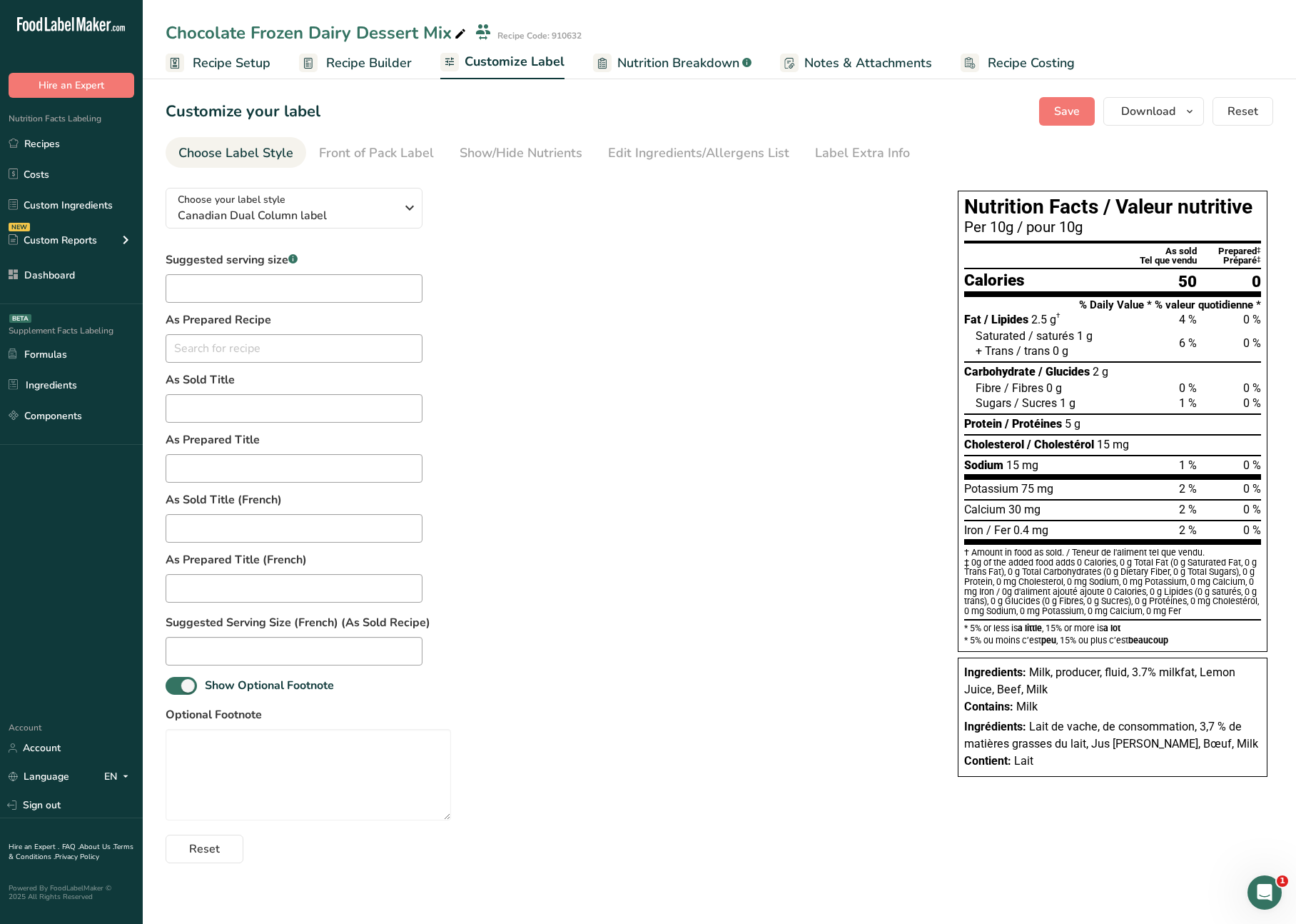
click at [569, 242] on div "Choose your label style Canadian Dual Column label USA (FDA) Standard FDA label…" at bounding box center [547, 520] width 763 height 687
click at [367, 148] on div "Front of Pack Label" at bounding box center [376, 153] width 115 height 19
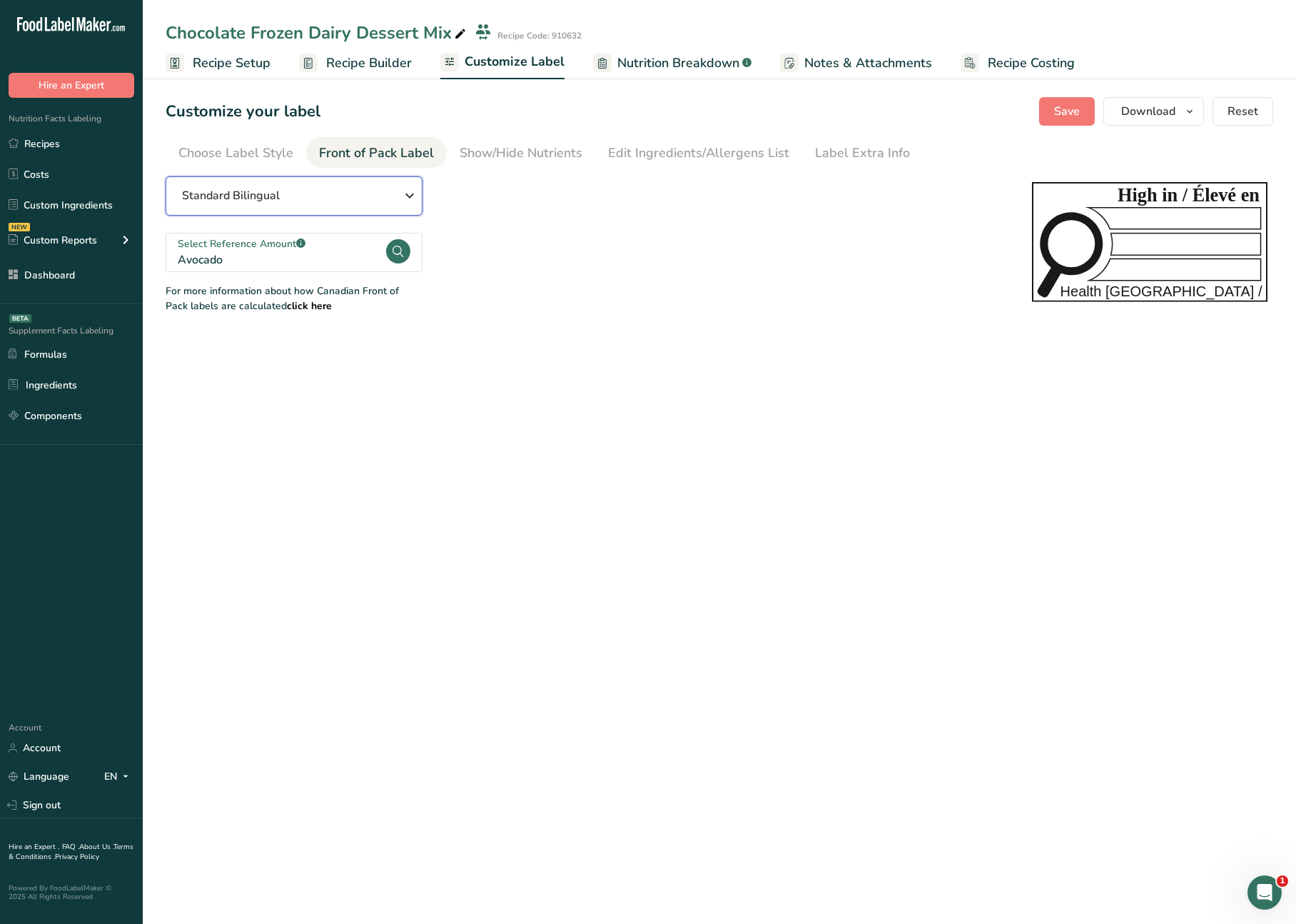
click at [355, 206] on button "Standard Bilingual" at bounding box center [294, 195] width 257 height 39
click at [637, 263] on div "Standard Bilingual Standard Bilingual Standard English Only Linear Bilingual St…" at bounding box center [585, 245] width 838 height 137
click at [317, 258] on div "Avocado" at bounding box center [281, 260] width 207 height 17
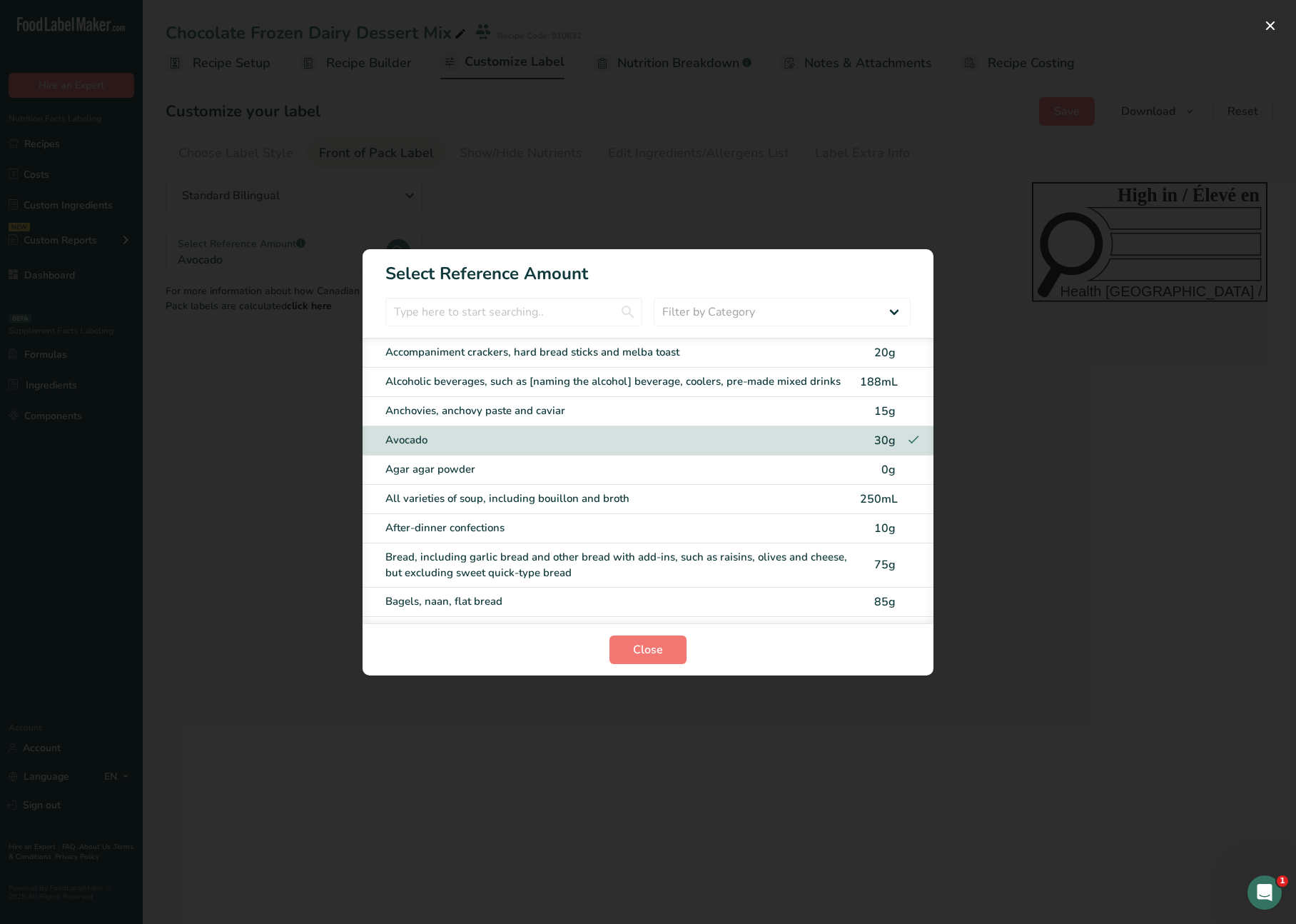
click at [516, 487] on div "All varieties of soup, including bouillon and broth 250mL" at bounding box center [648, 499] width 571 height 29
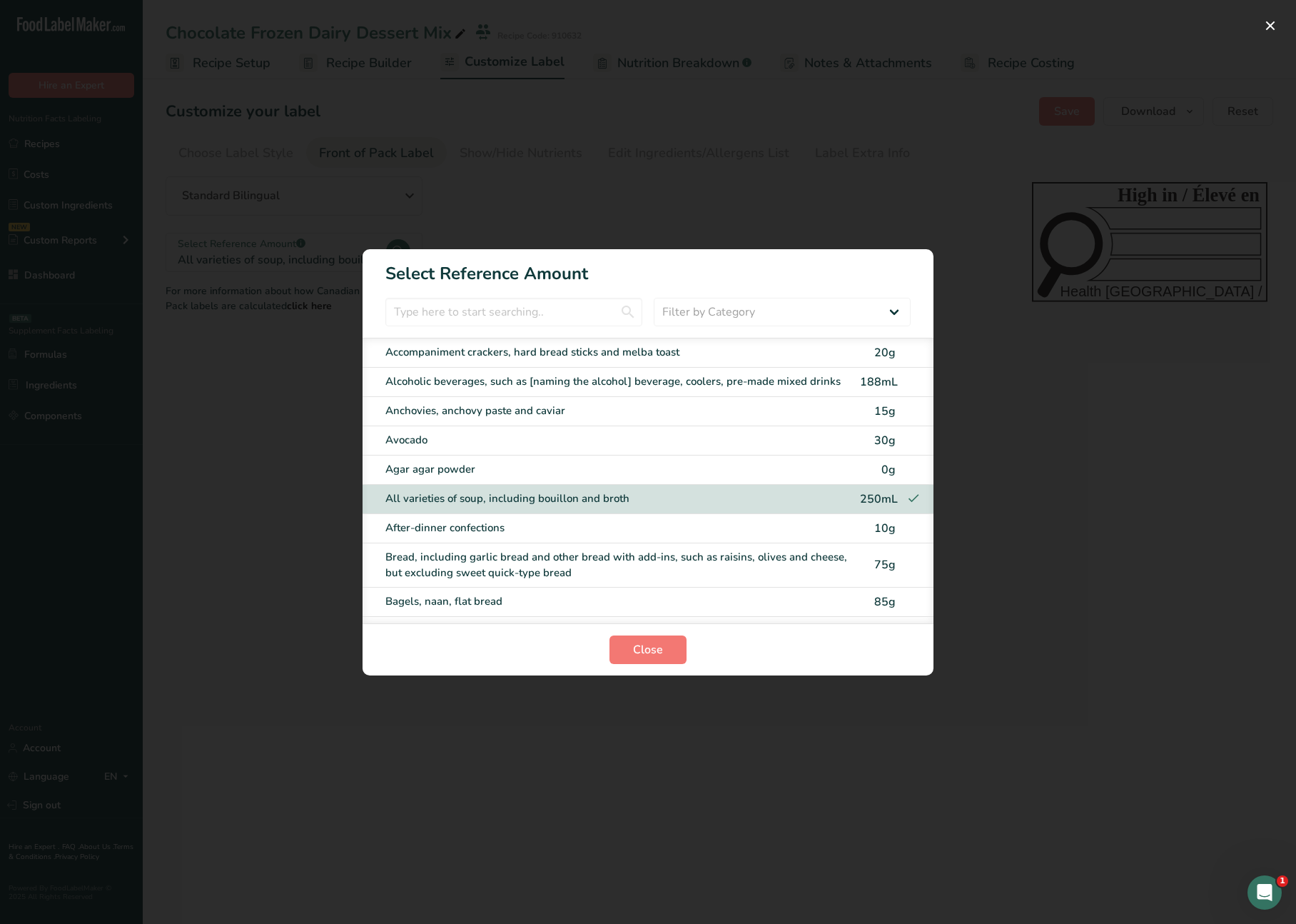
click at [525, 529] on div "After-dinner confections" at bounding box center [618, 527] width 466 height 16
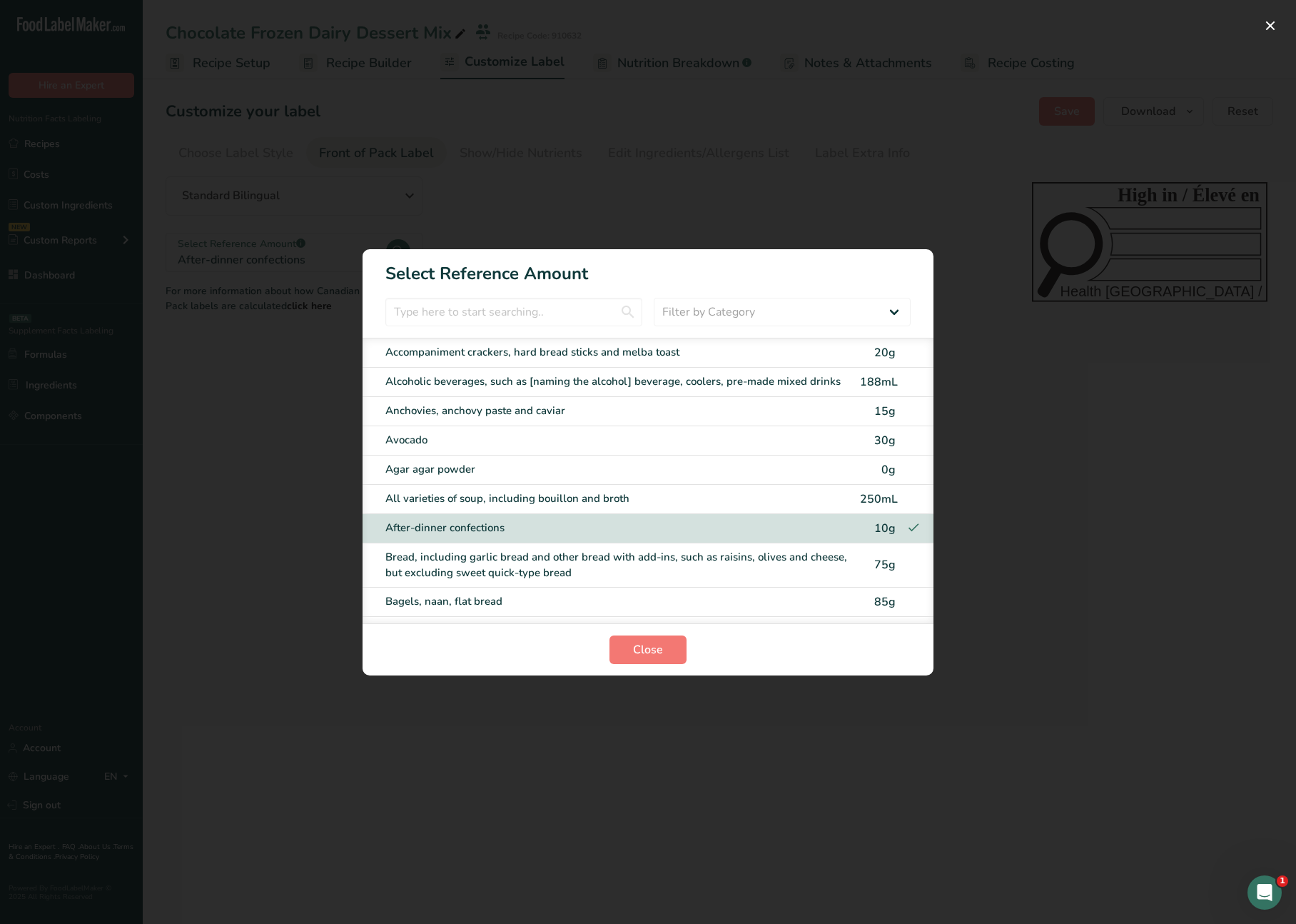
click at [557, 583] on div "Bread, including garlic bread and other bread with add-ins, such as raisins, ol…" at bounding box center [648, 565] width 571 height 44
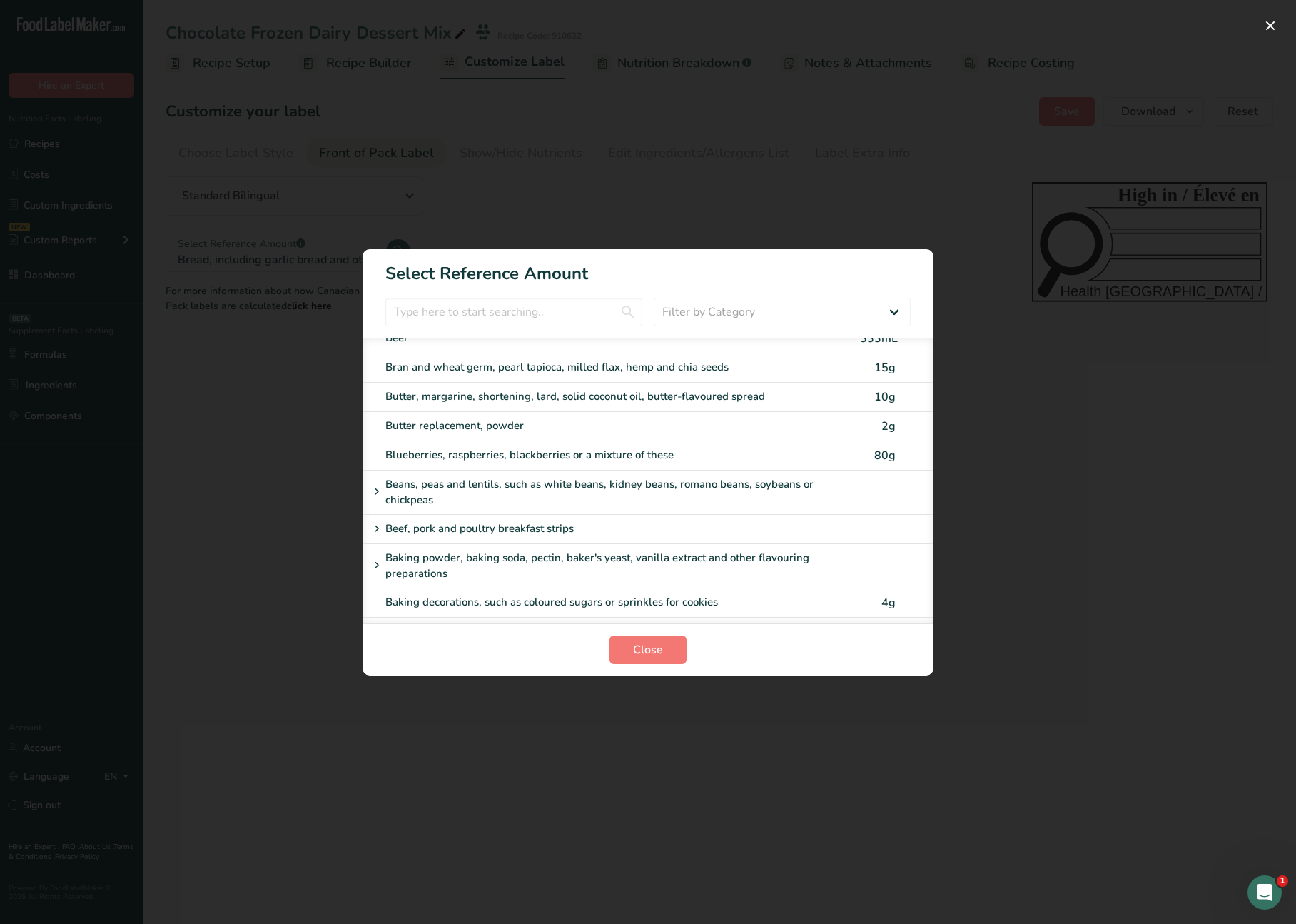
scroll to position [377, 0]
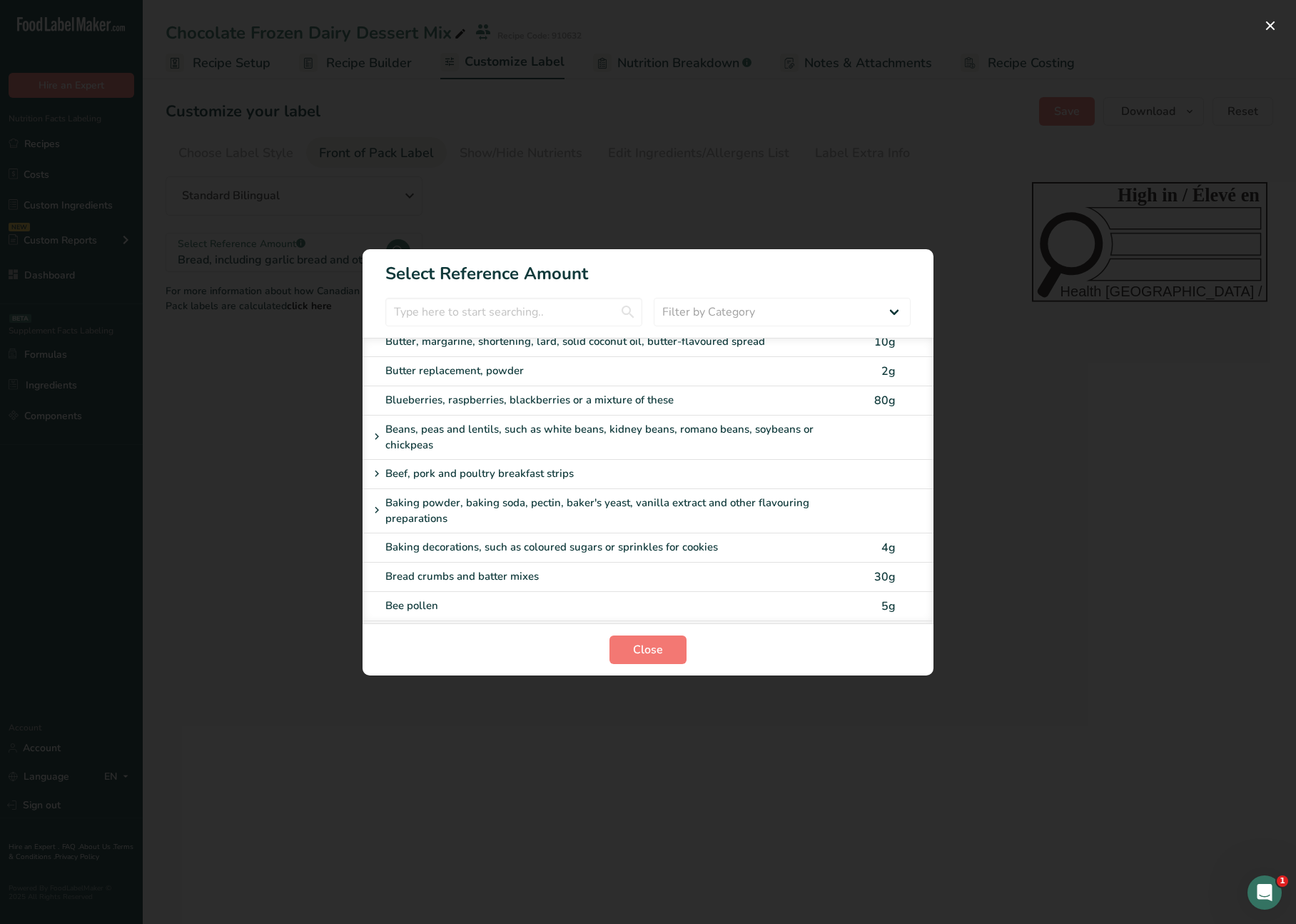
drag, startPoint x: 558, startPoint y: 560, endPoint x: 559, endPoint y: 538, distance: 22.0
click at [558, 560] on div "Baking decorations, such as coloured sugars or sprinkles for cookies 4g" at bounding box center [648, 548] width 571 height 29
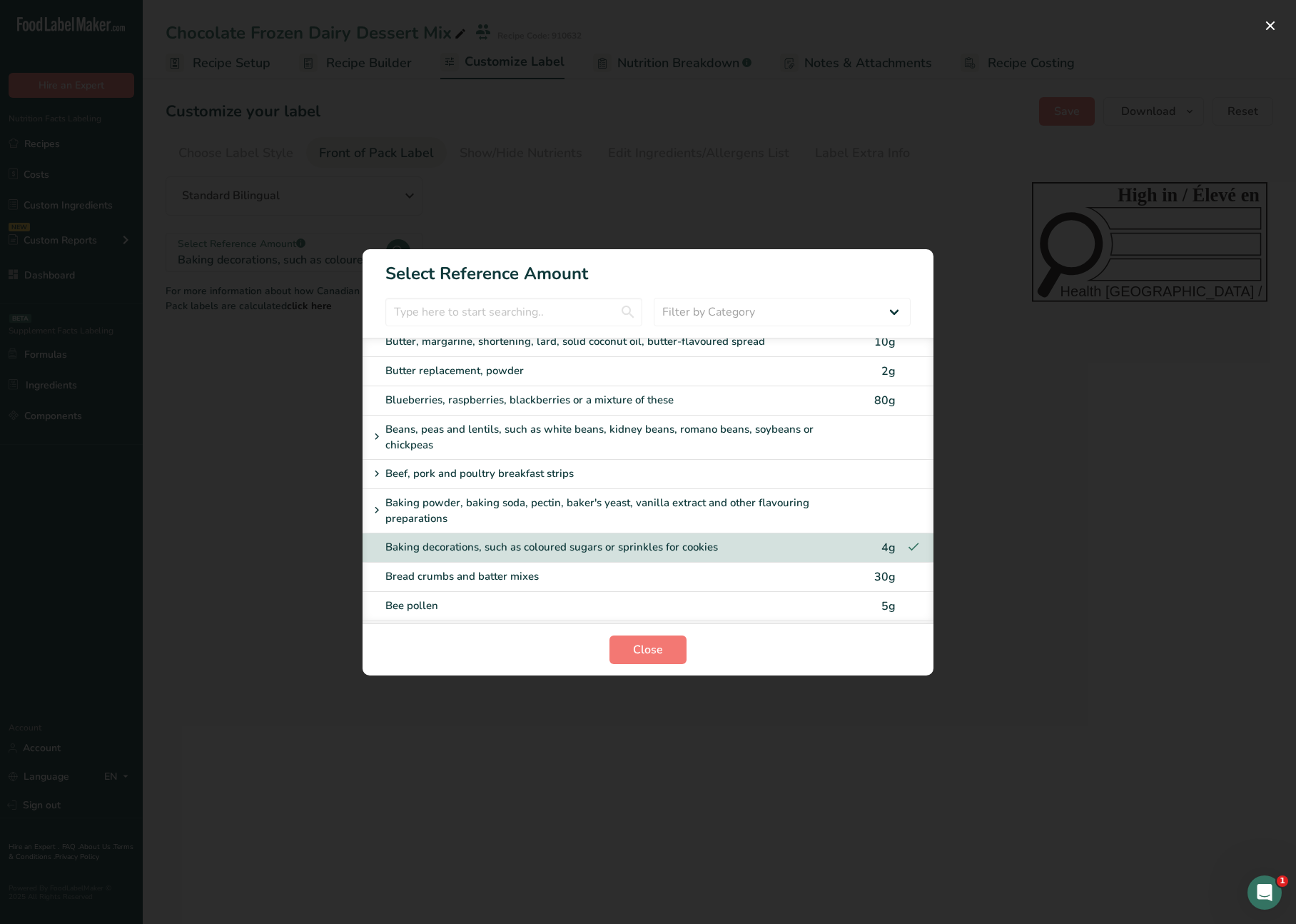
drag, startPoint x: 559, startPoint y: 444, endPoint x: 574, endPoint y: 398, distance: 48.4
click at [559, 444] on div "Beans, peas and lentils, such as white beans, kidney beans, romano beans, soybe…" at bounding box center [606, 438] width 475 height 32
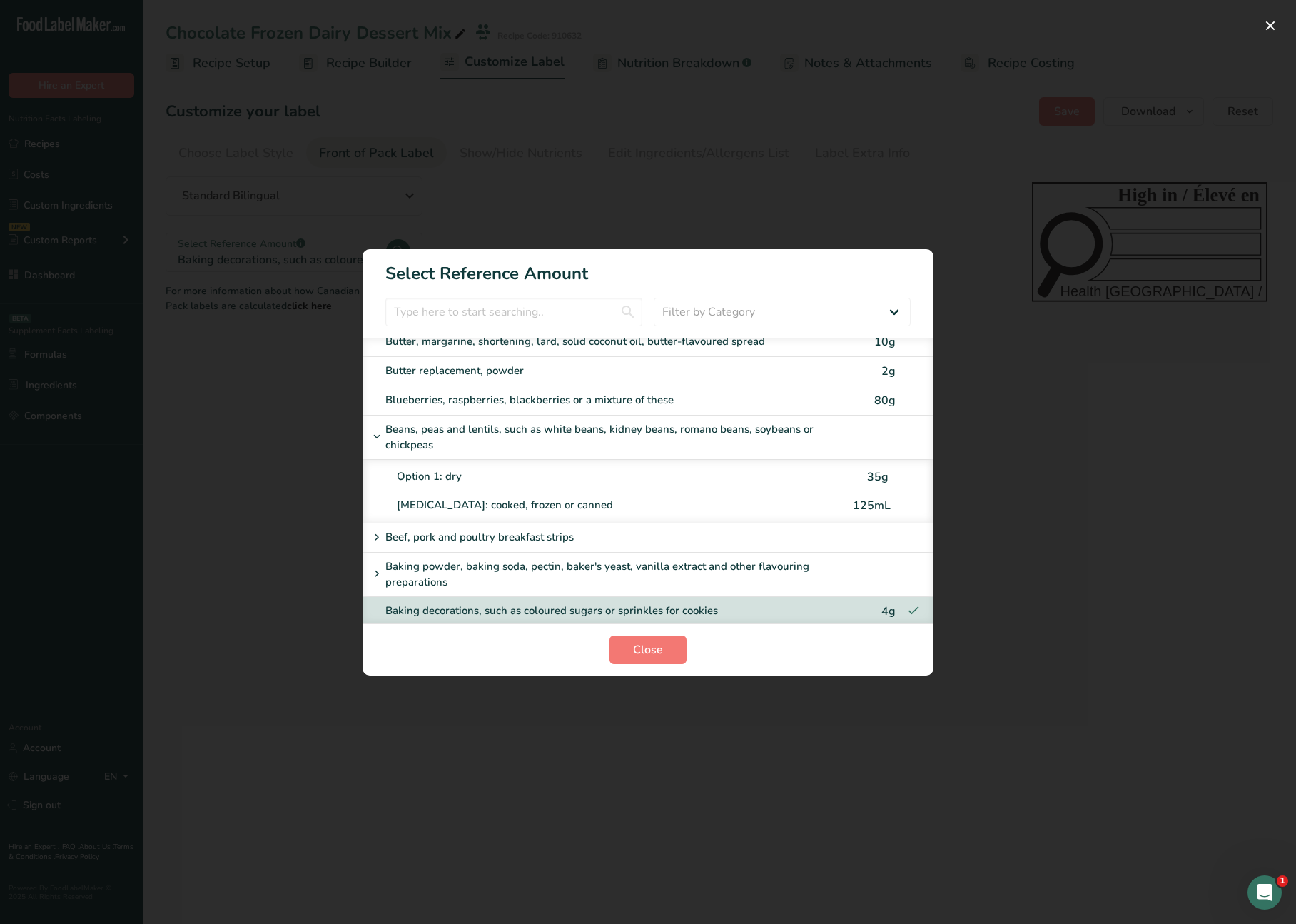
drag, startPoint x: 540, startPoint y: 581, endPoint x: 548, endPoint y: 569, distance: 14.4
click at [541, 580] on div "Baking powder, baking soda, pectin, baker's yeast, vanilla extract and other fl…" at bounding box center [606, 574] width 475 height 32
click at [534, 554] on div "Baking powder, baking soda, pectin, baker's yeast, vanilla extract and other fl…" at bounding box center [648, 574] width 571 height 44
click at [553, 362] on div "Butter replacement, powder 2g" at bounding box center [648, 371] width 571 height 29
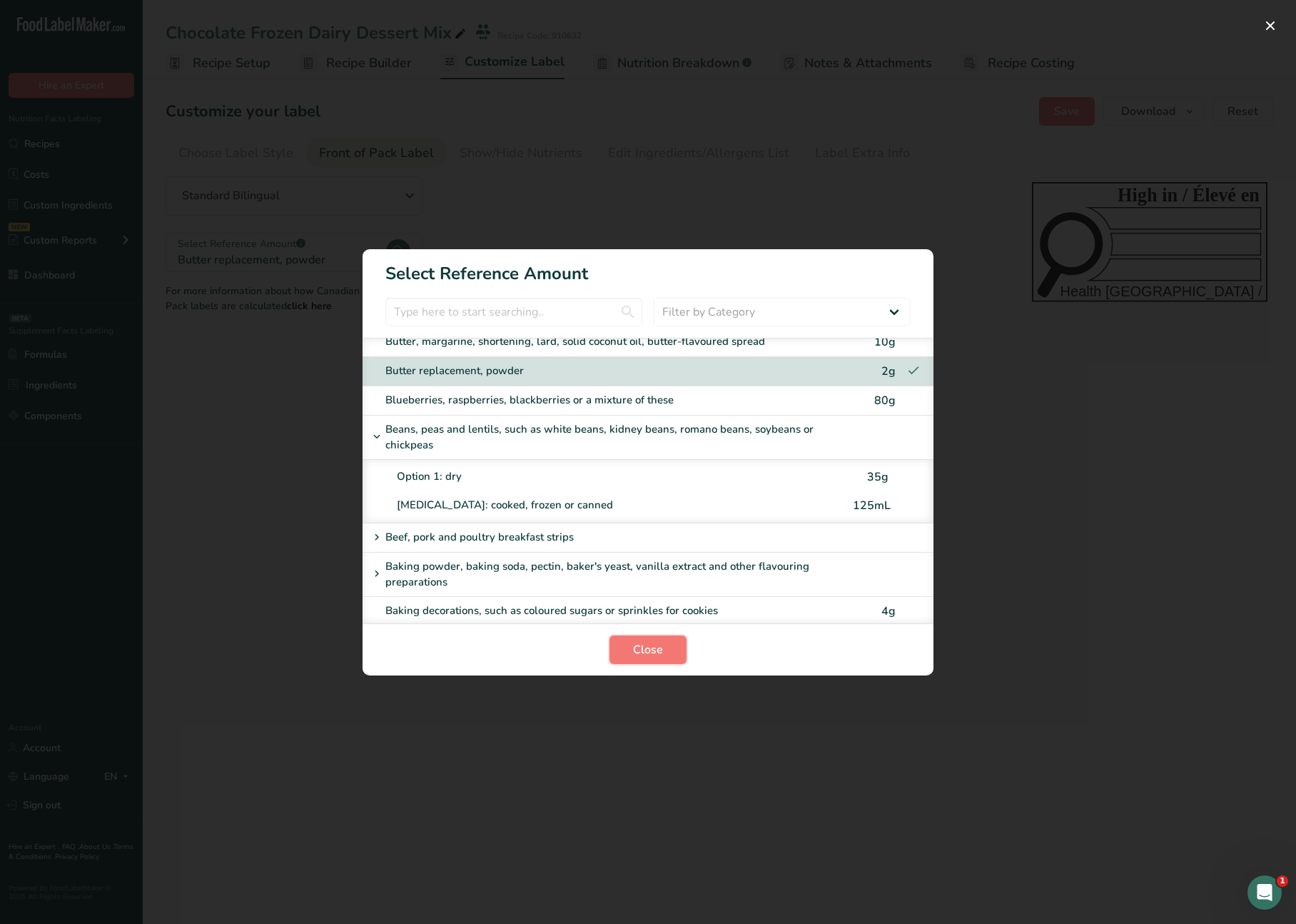
drag, startPoint x: 643, startPoint y: 637, endPoint x: 634, endPoint y: 434, distance: 203.2
click at [642, 637] on button "Close" at bounding box center [648, 649] width 77 height 29
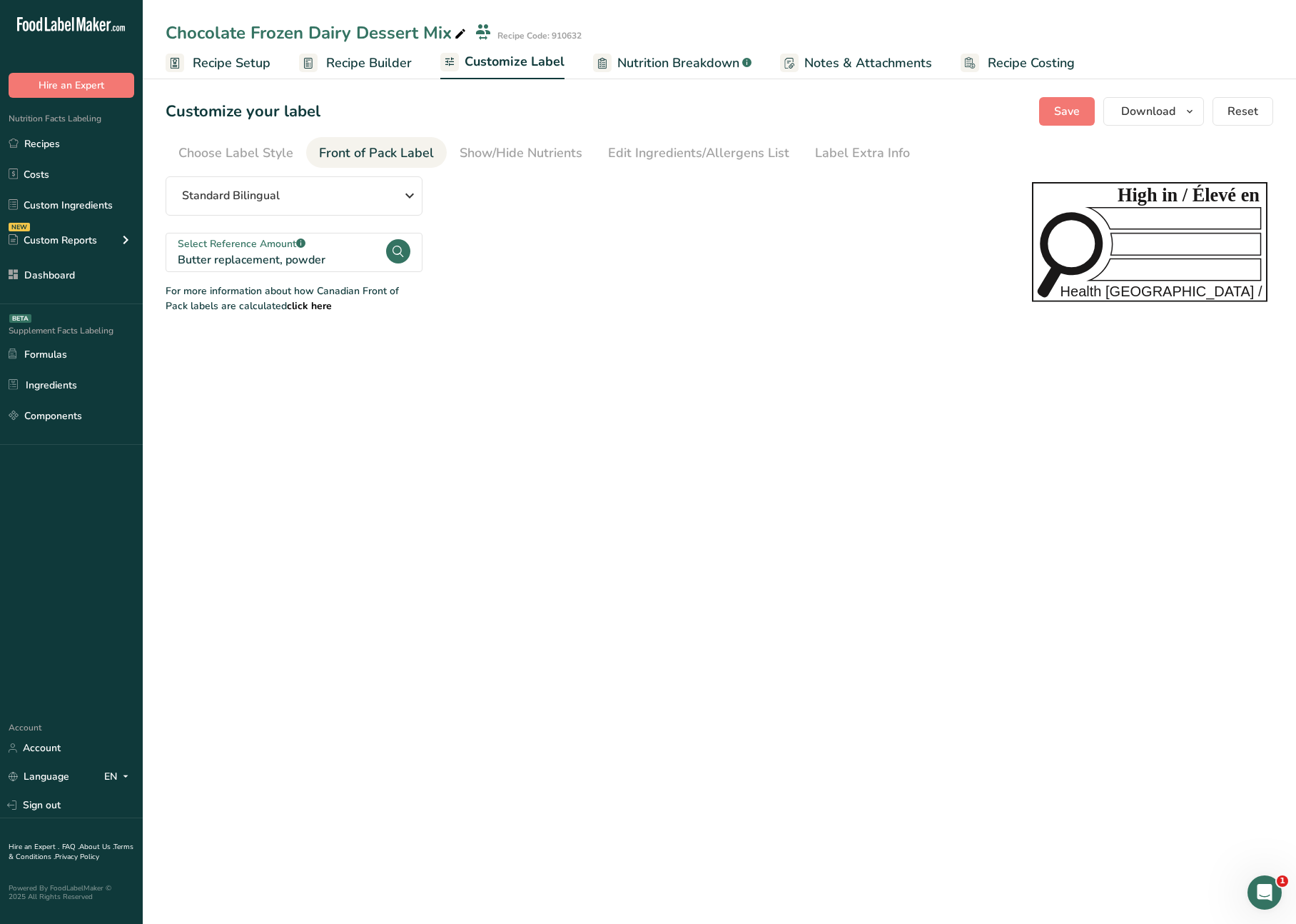
click at [374, 55] on span "Recipe Builder" at bounding box center [369, 63] width 86 height 19
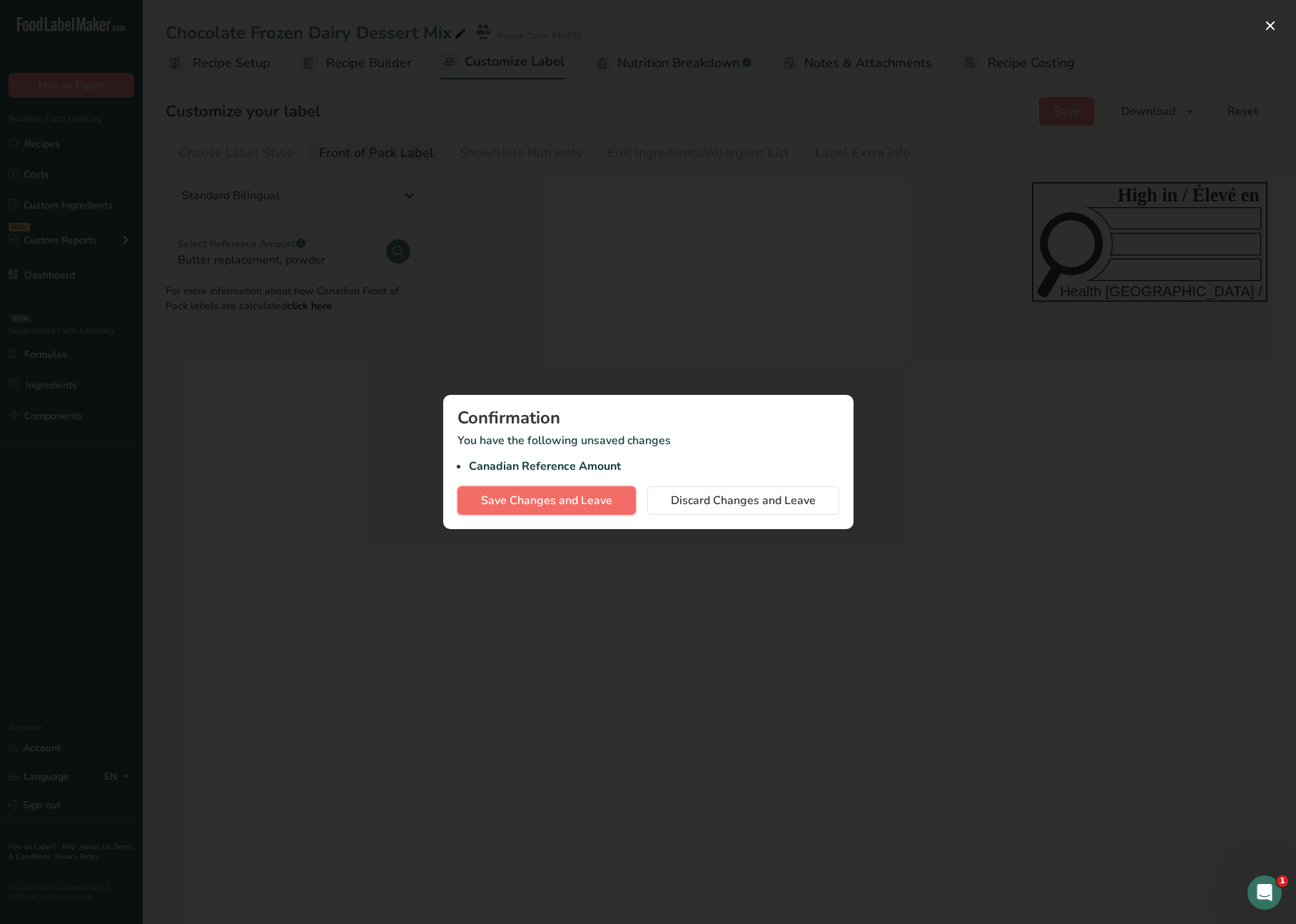
click at [579, 496] on span "Save Changes and Leave" at bounding box center [546, 500] width 131 height 17
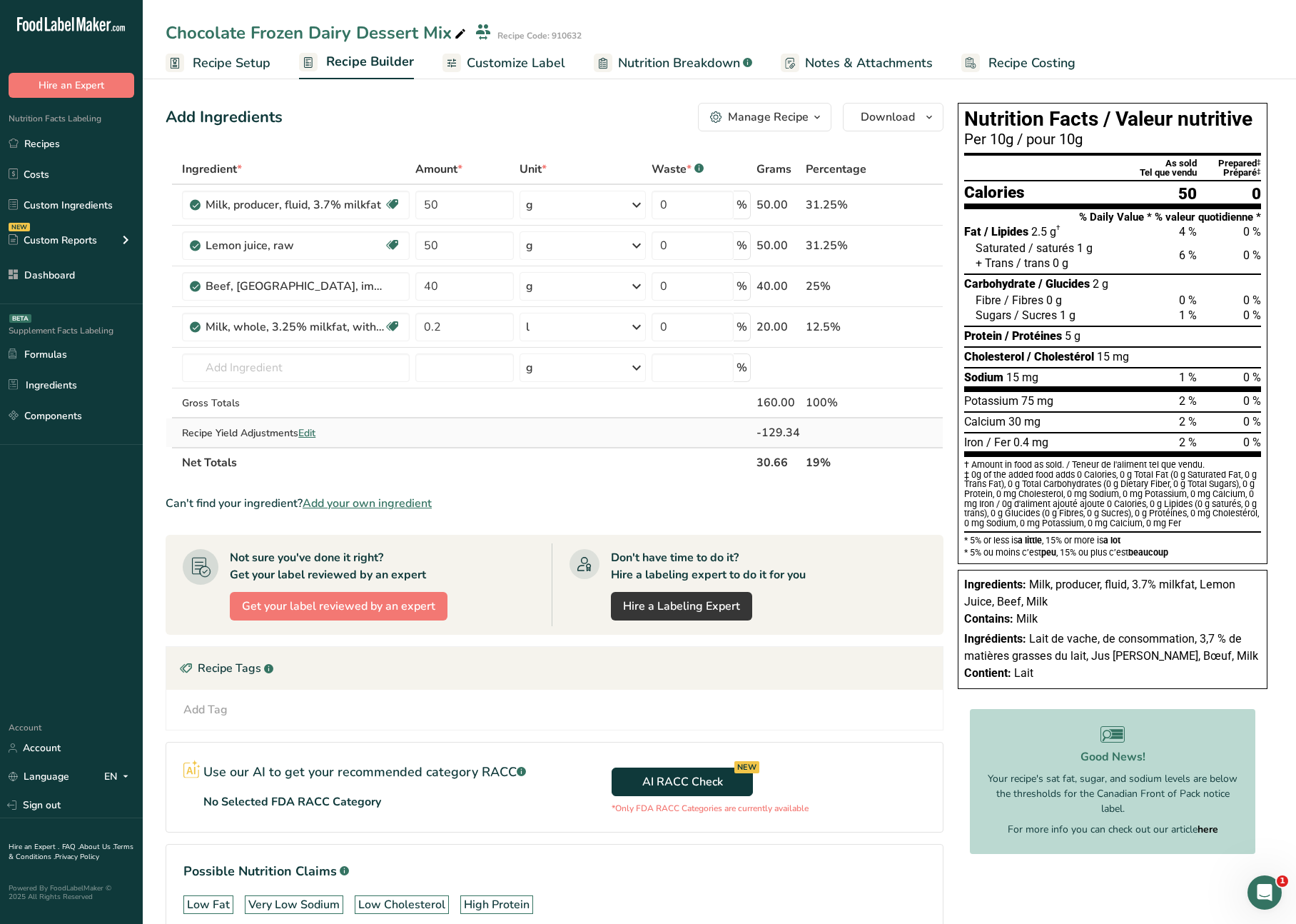
click at [584, 438] on td at bounding box center [583, 432] width 132 height 29
click at [460, 215] on input "50" at bounding box center [465, 205] width 99 height 29
type input "500"
click at [470, 252] on div "Ingredient * Amount * Unit * Waste * .a-a{fill:#347362;}.b-a{fill:#fff;} Grams …" at bounding box center [555, 316] width 778 height 323
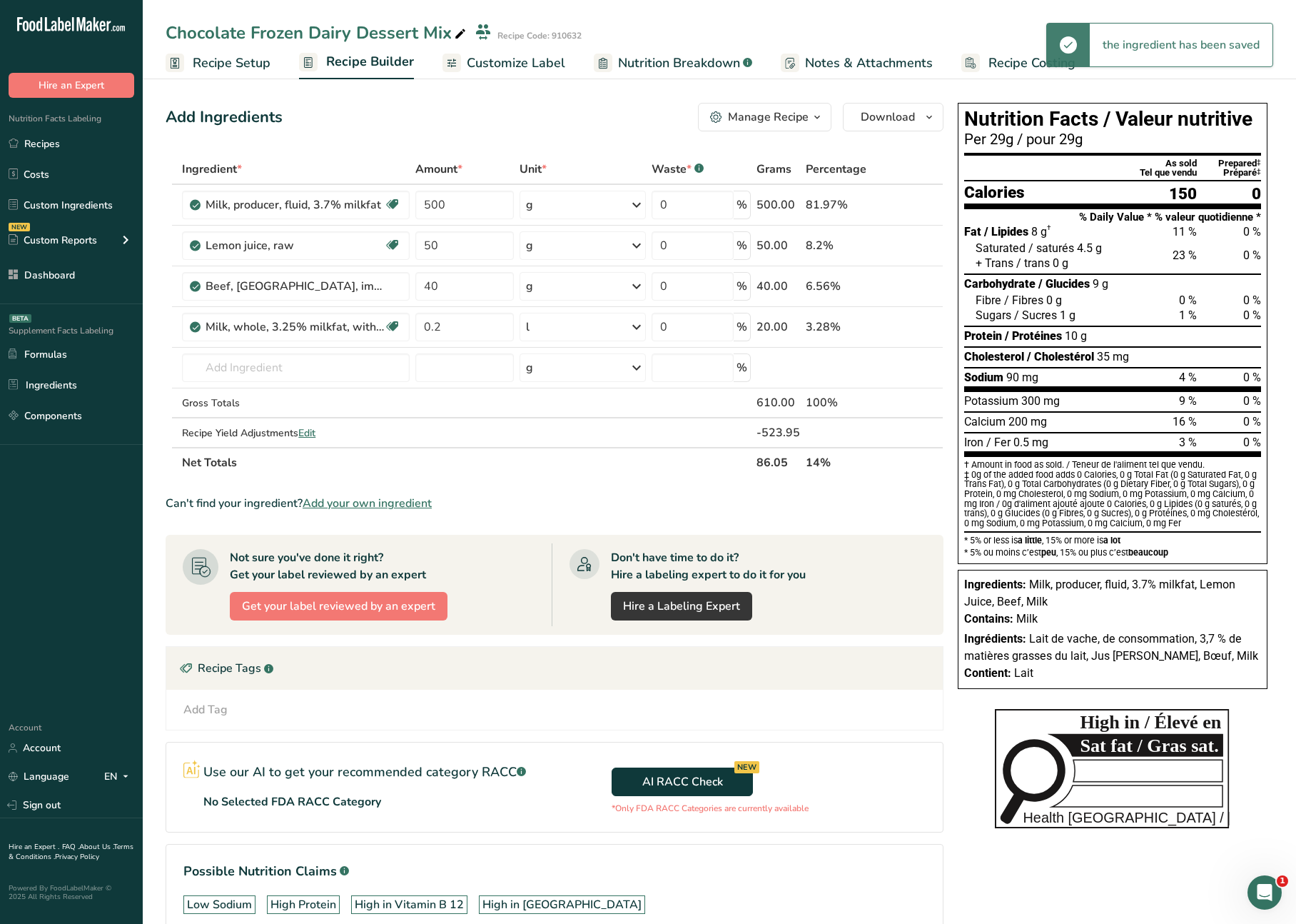
click at [880, 530] on section "Ingredient * Amount * Unit * Waste * .a-a{fill:#347362;}.b-a{fill:#fff;} Grams …" at bounding box center [555, 557] width 778 height 806
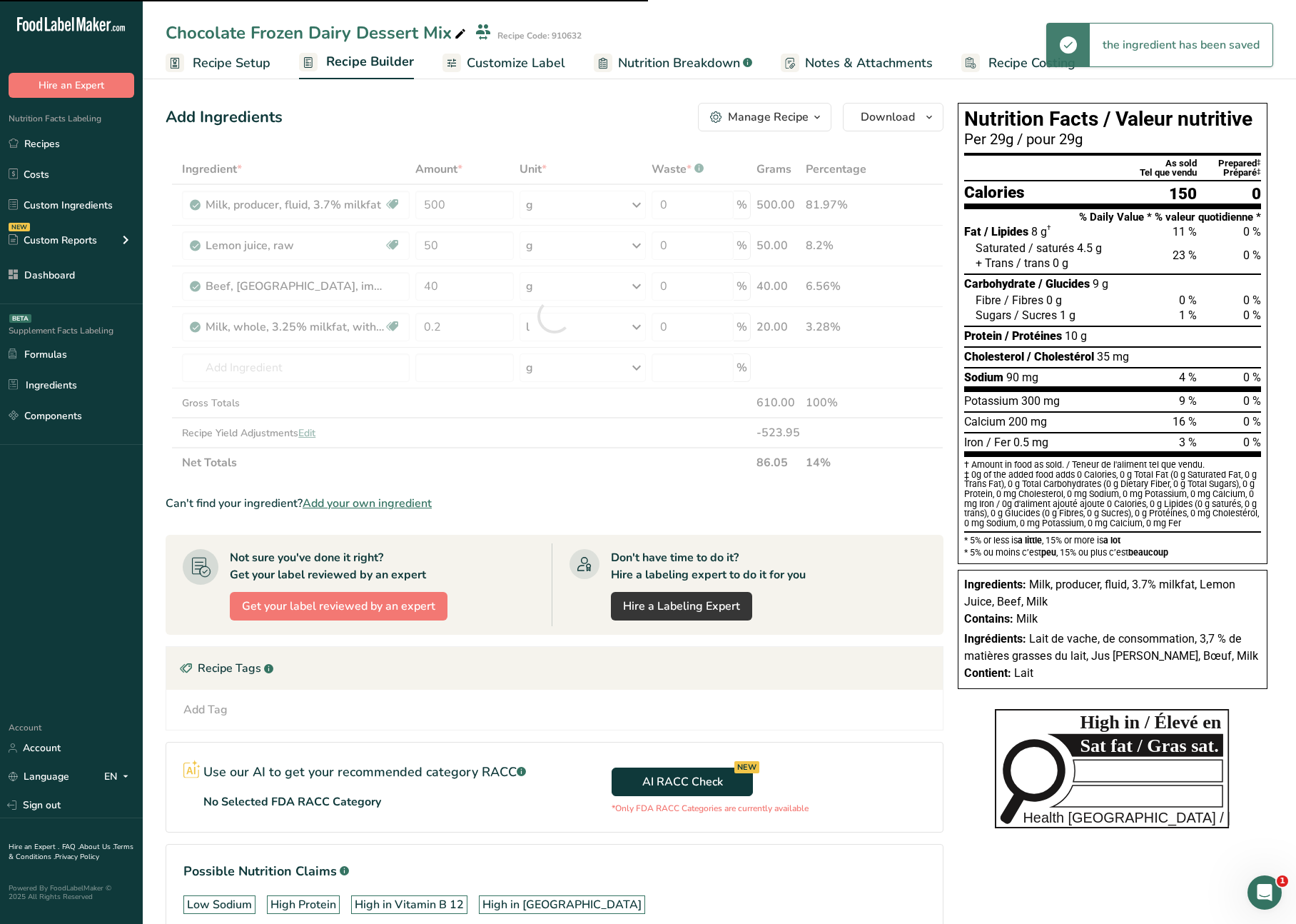
drag, startPoint x: 1070, startPoint y: 93, endPoint x: 1124, endPoint y: 75, distance: 56.9
click at [1081, 90] on section "Add Ingredients Manage Recipe Delete Recipe Duplicate Recipe Scale Recipe Save …" at bounding box center [719, 540] width 1153 height 932
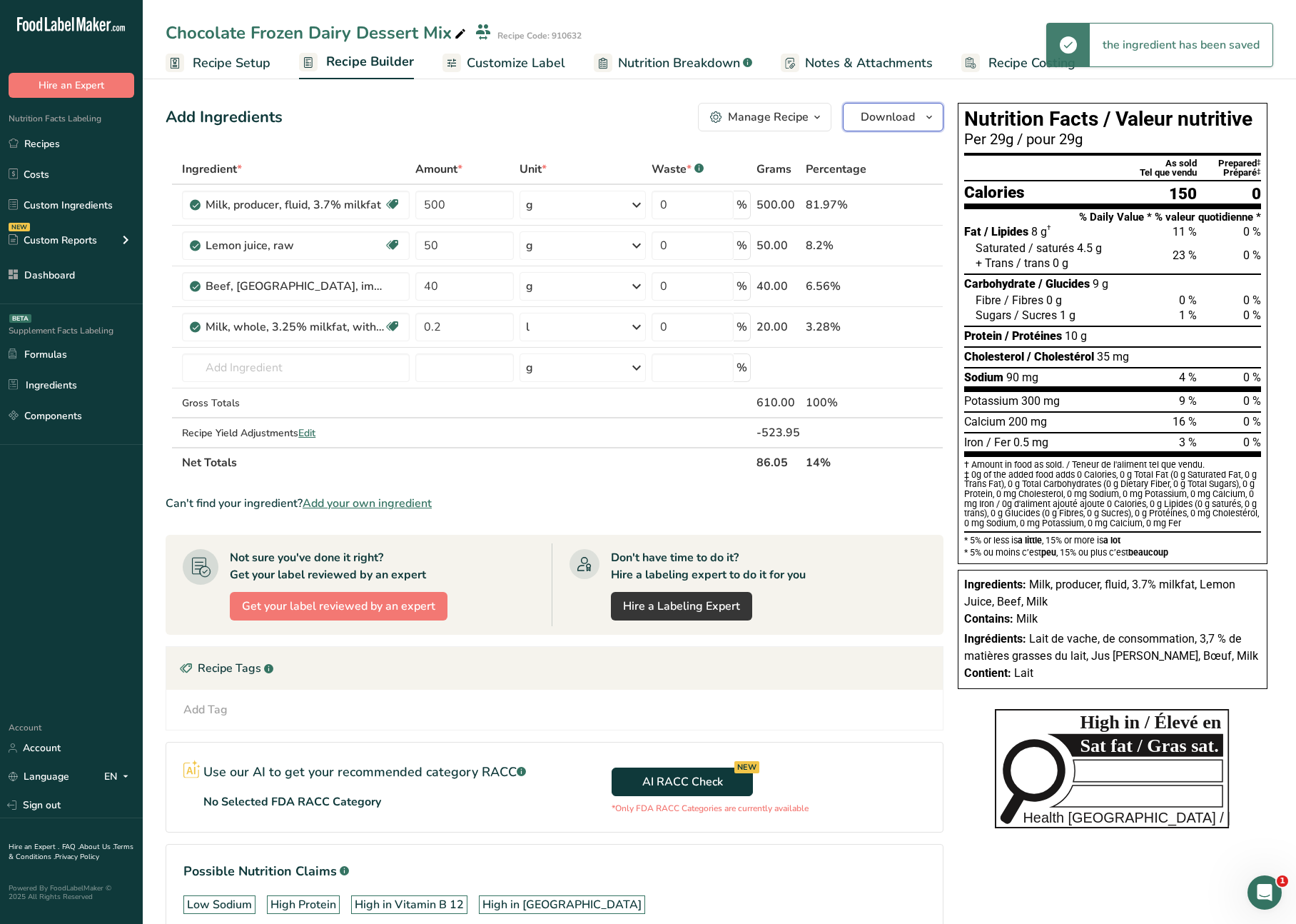
click at [909, 114] on span "Download" at bounding box center [888, 117] width 54 height 17
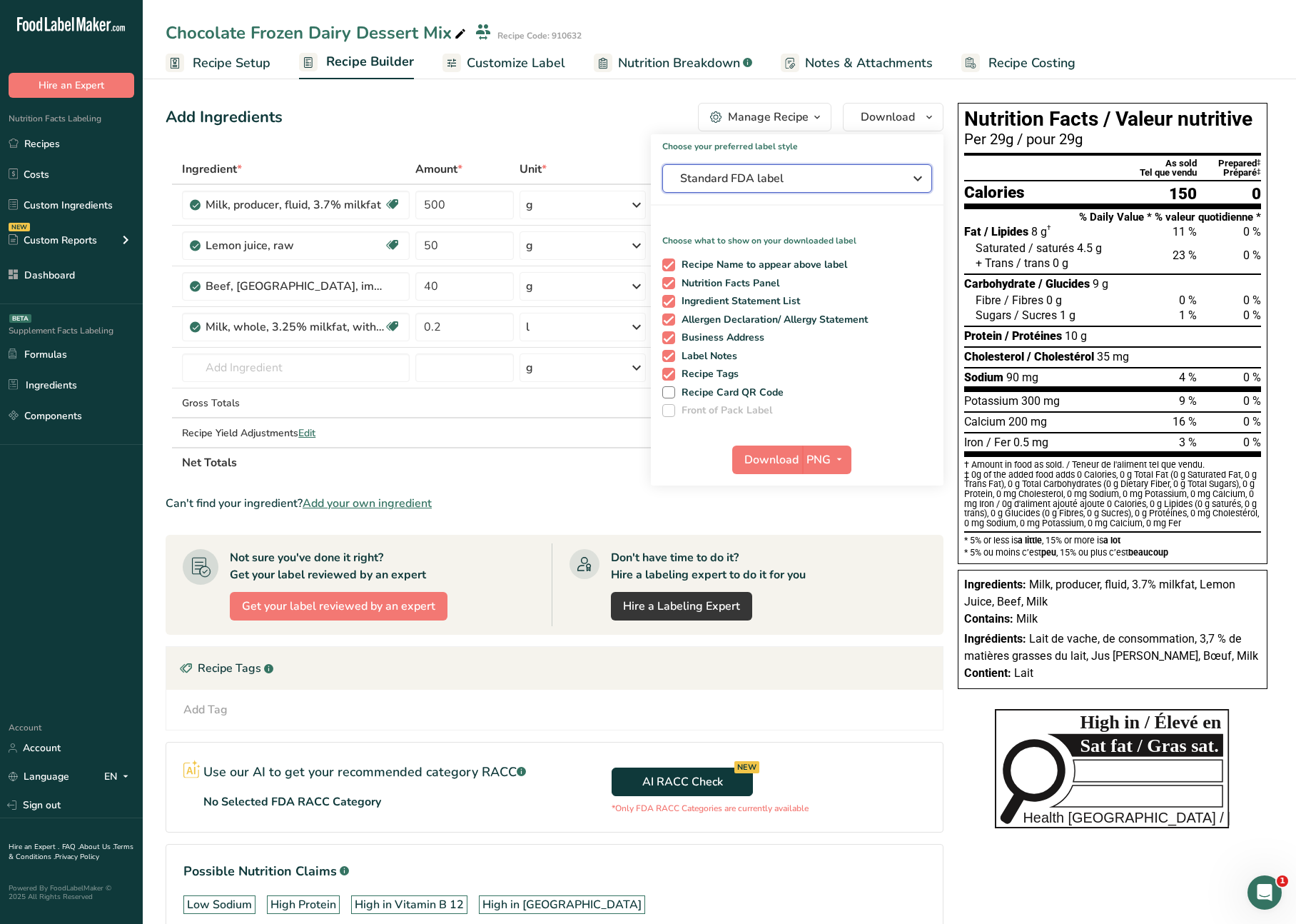
click at [787, 185] on span "Standard FDA label" at bounding box center [787, 178] width 214 height 17
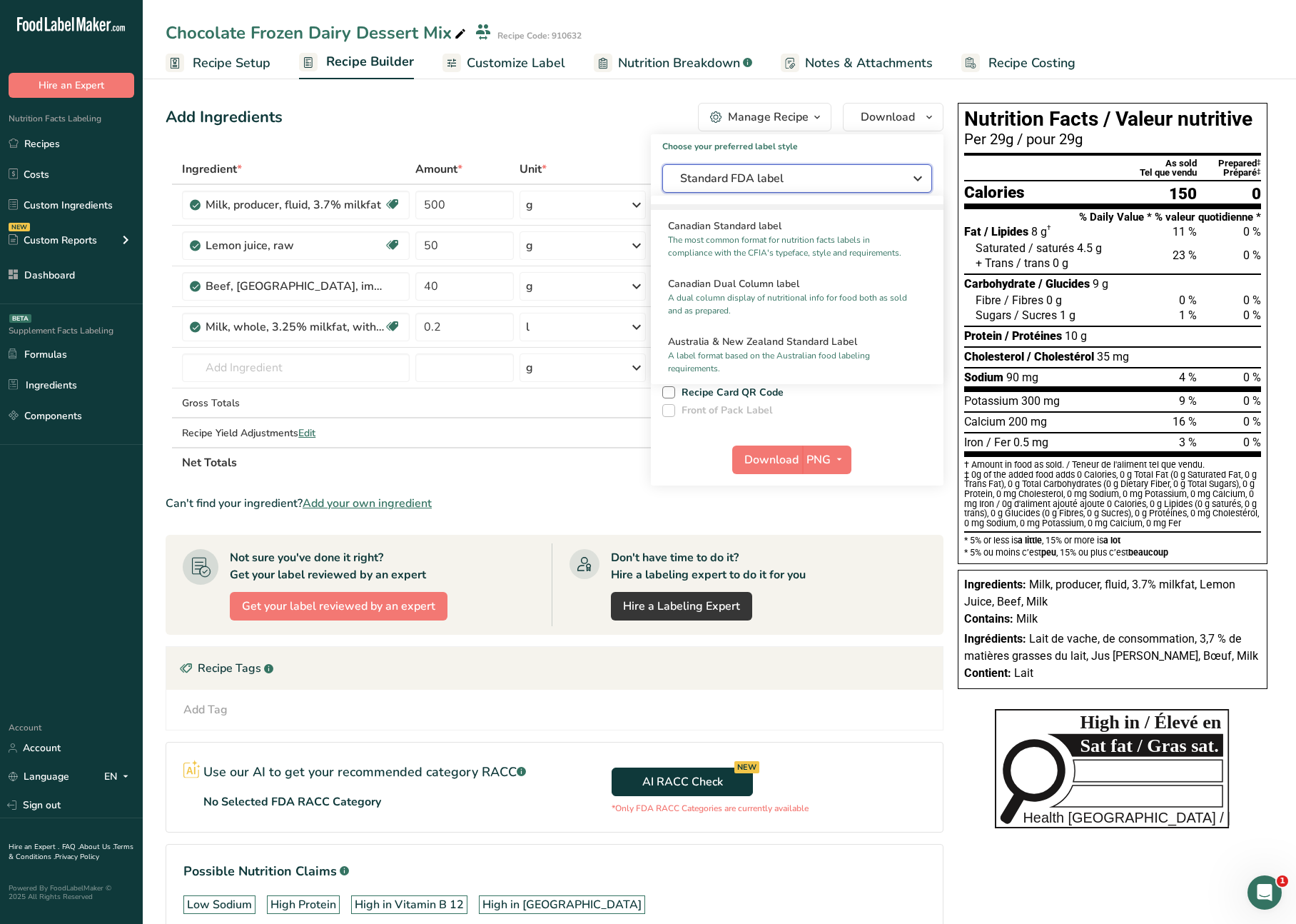
scroll to position [559, 0]
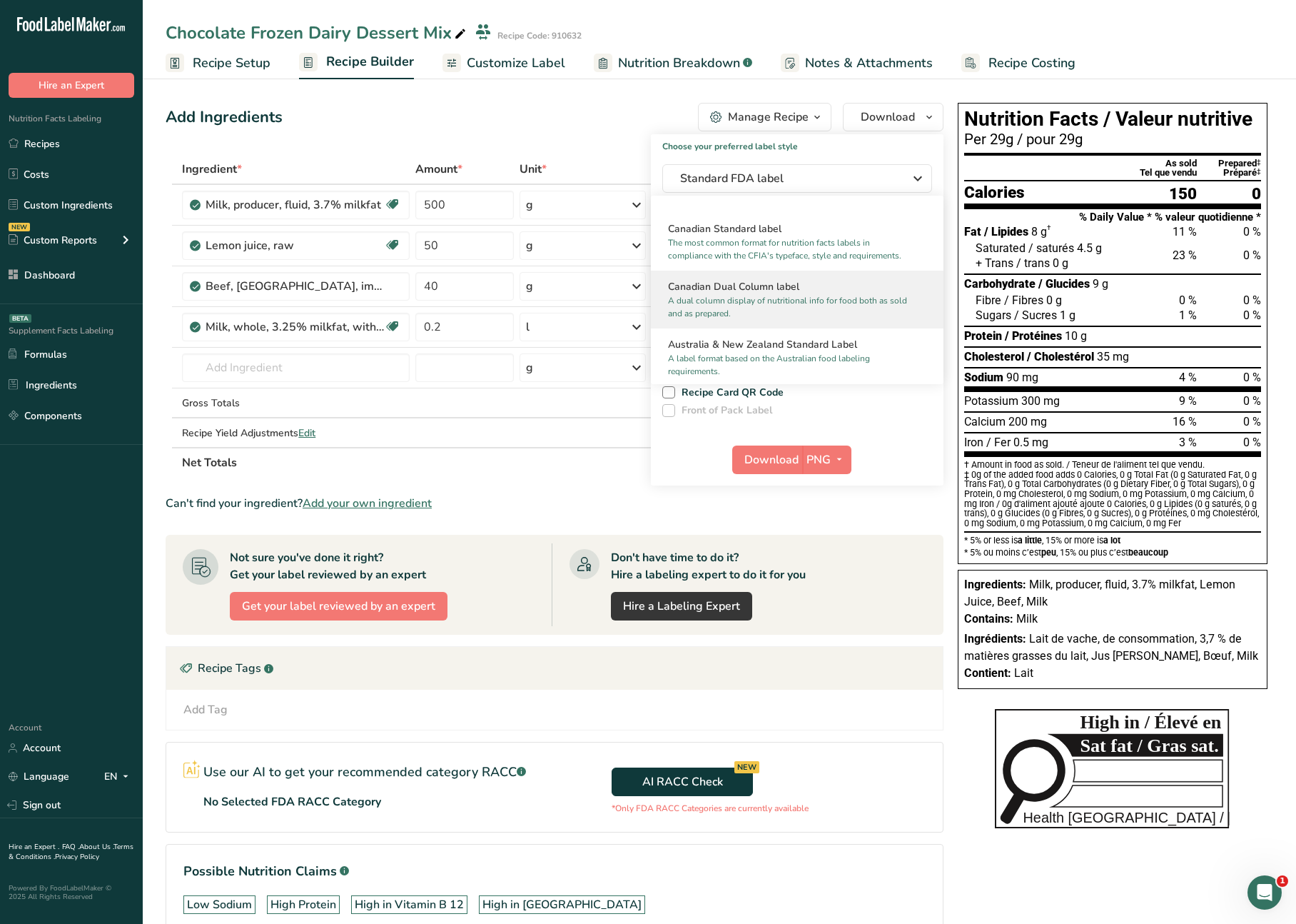
drag, startPoint x: 773, startPoint y: 296, endPoint x: 785, endPoint y: 313, distance: 20.8
click at [773, 296] on p "A dual column display of nutritional info for food both as sold and as prepared." at bounding box center [791, 306] width 245 height 25
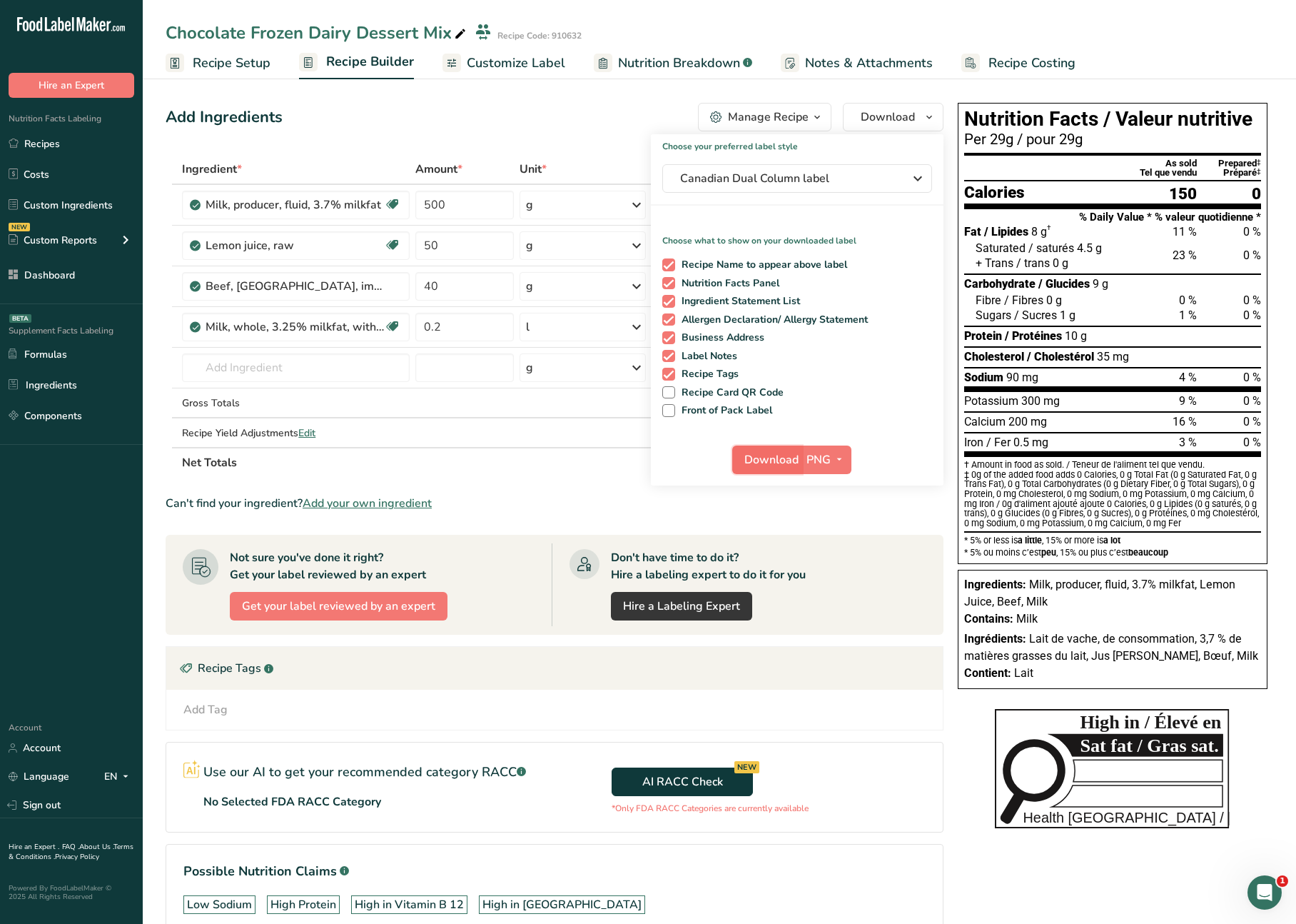
click at [758, 459] on span "Download" at bounding box center [772, 459] width 54 height 17
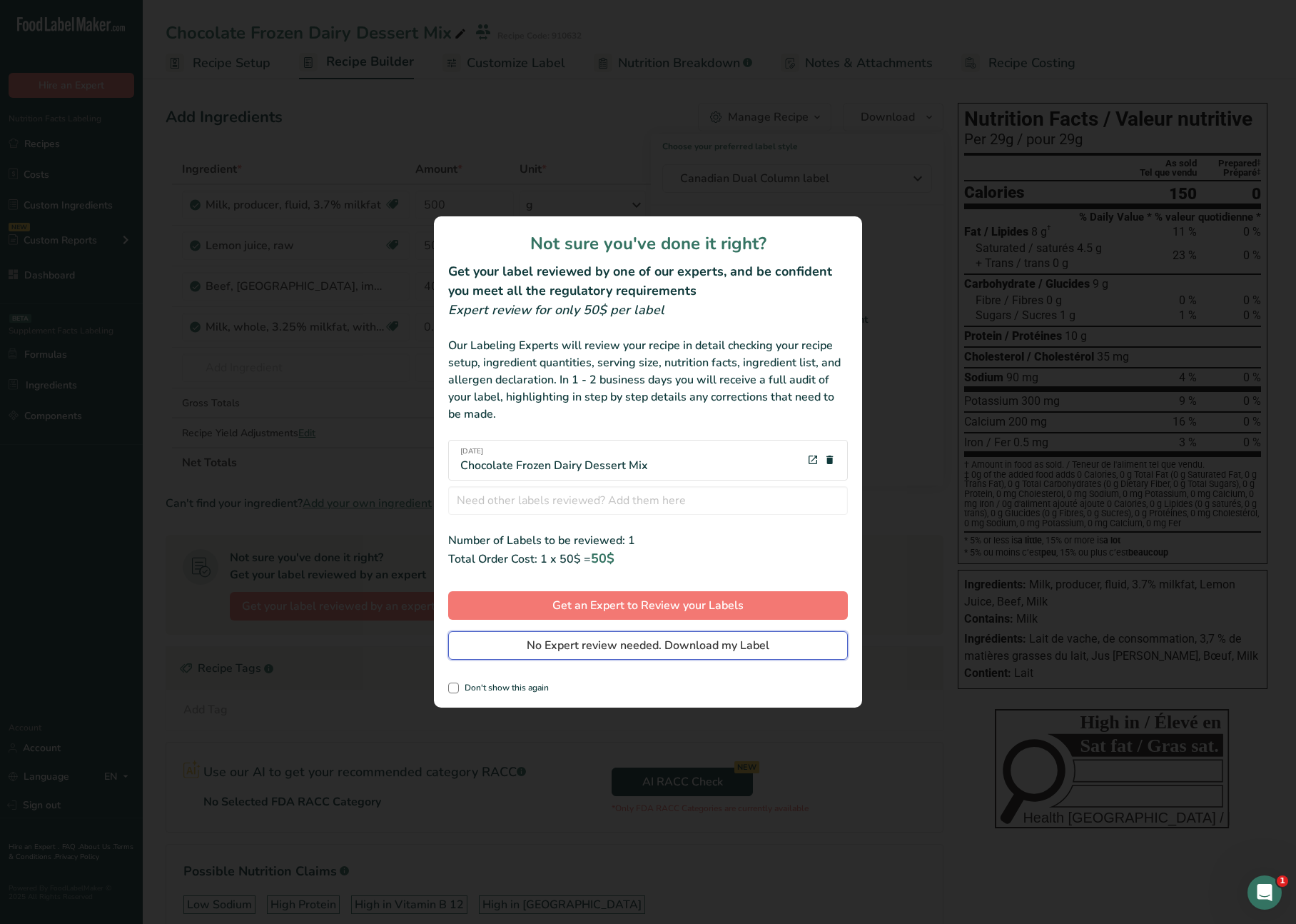
click at [658, 641] on span "No Expert review needed. Download my Label" at bounding box center [648, 645] width 242 height 17
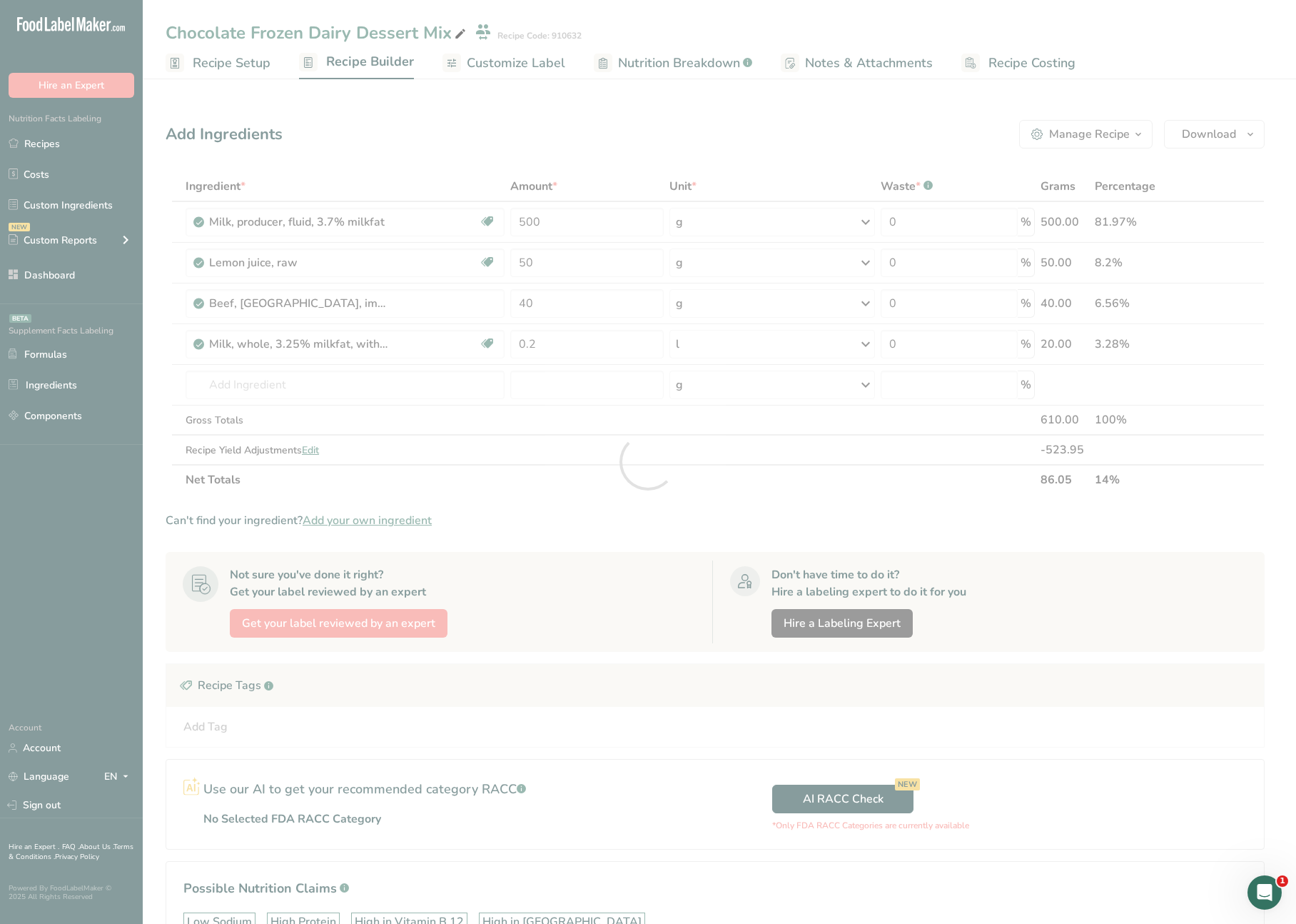
scroll to position [0, 0]
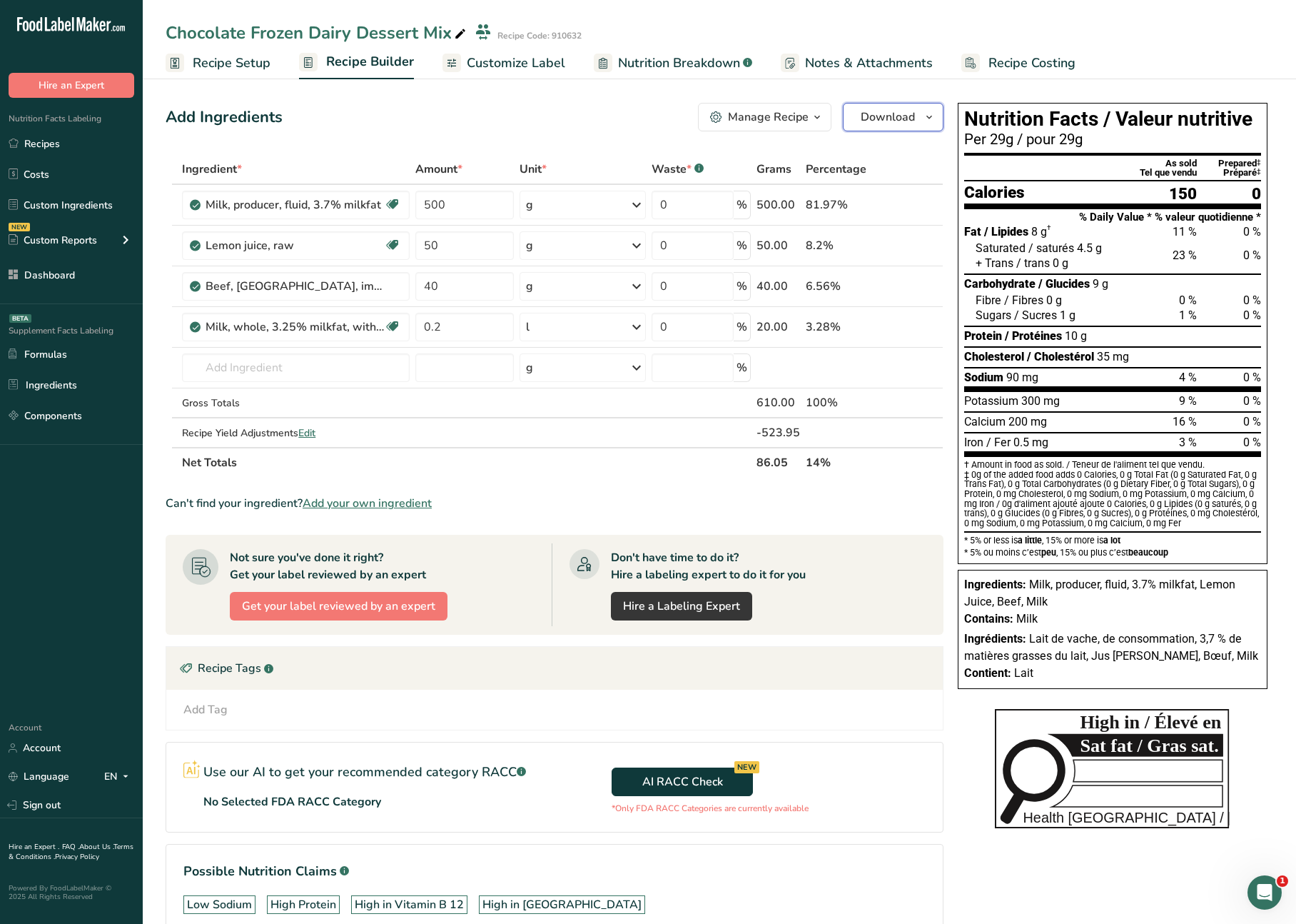
click at [888, 120] on span "Download" at bounding box center [888, 117] width 54 height 17
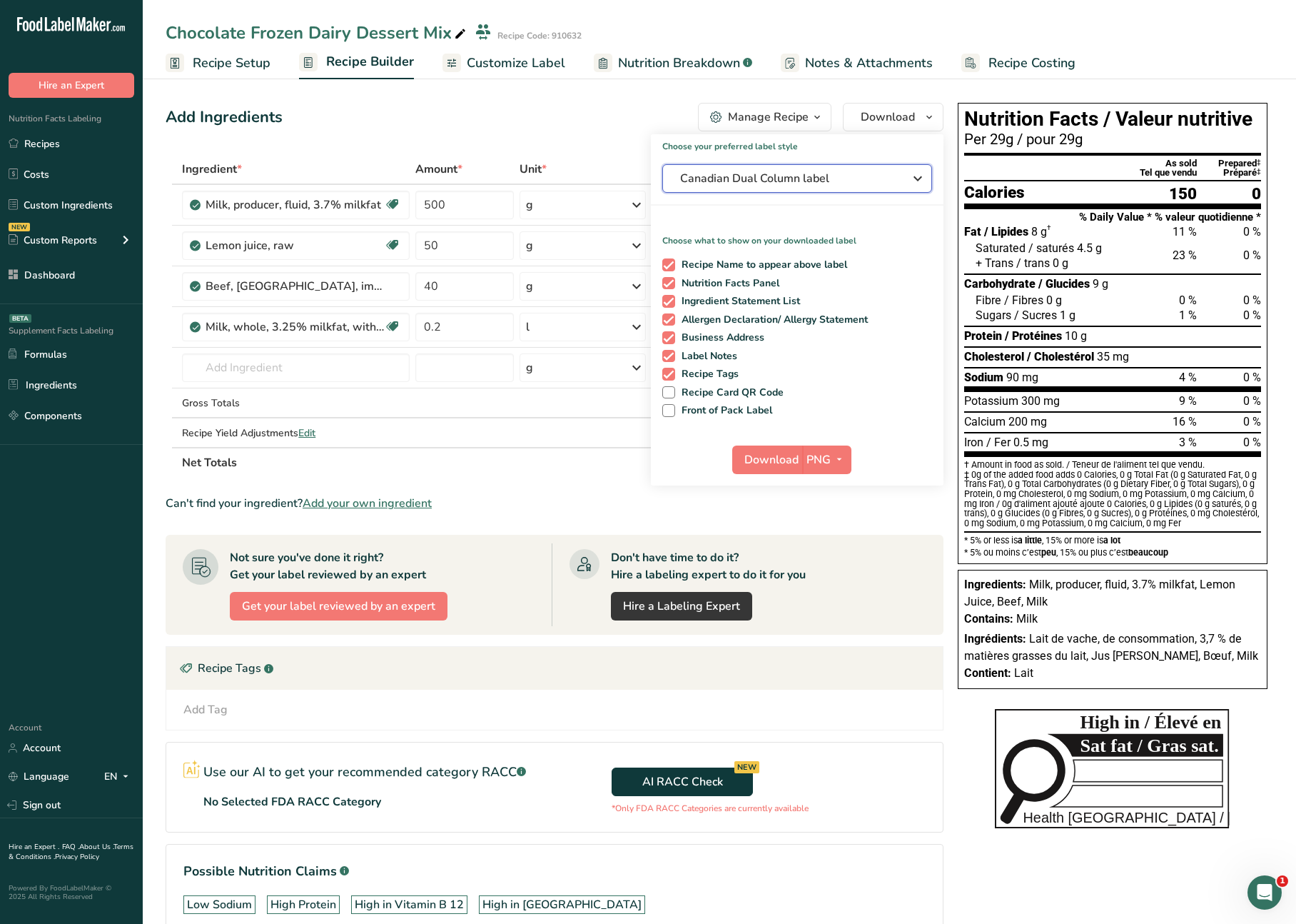
click at [792, 178] on span "Canadian Dual Column label" at bounding box center [787, 178] width 214 height 17
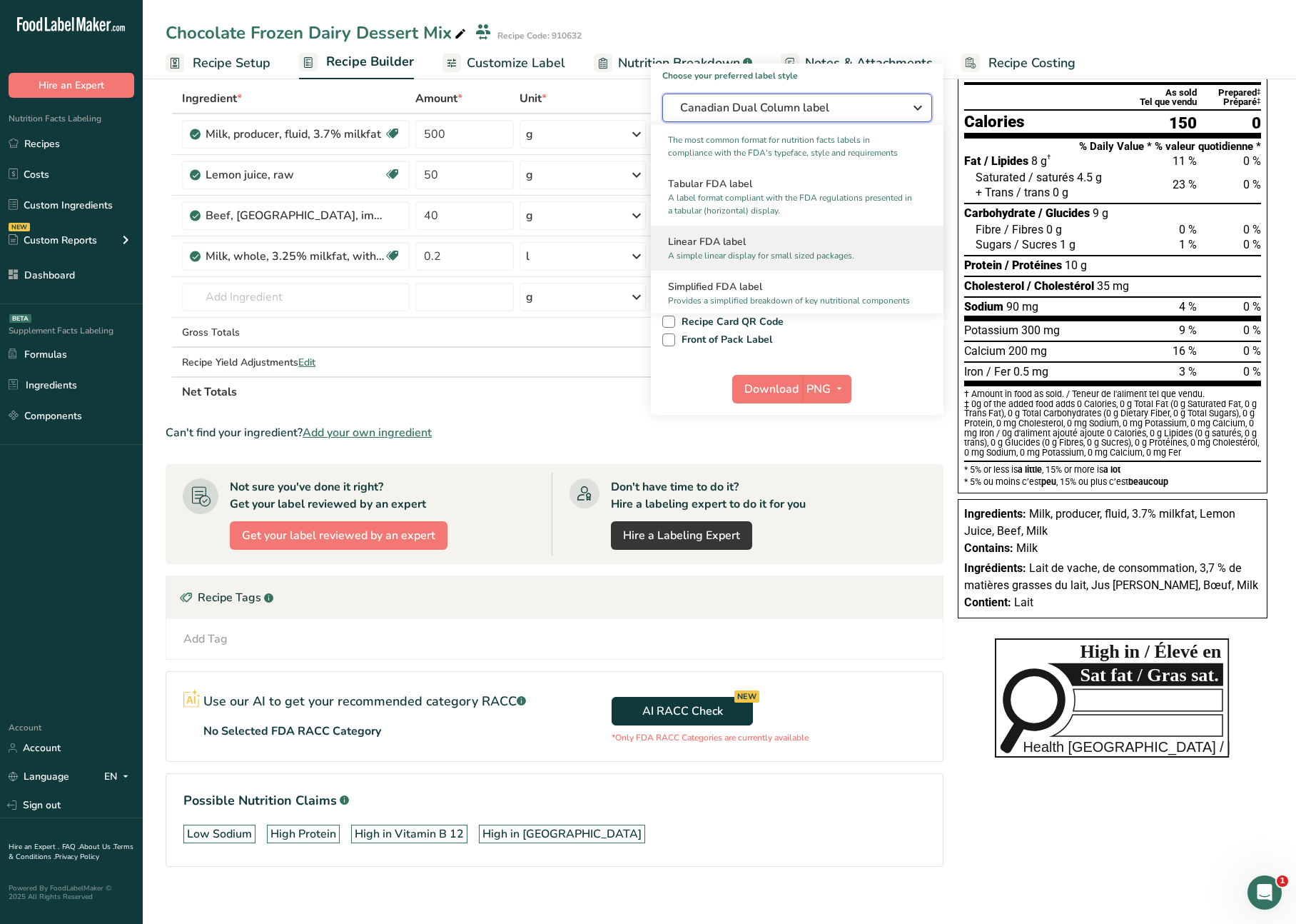
scroll to position [32, 0]
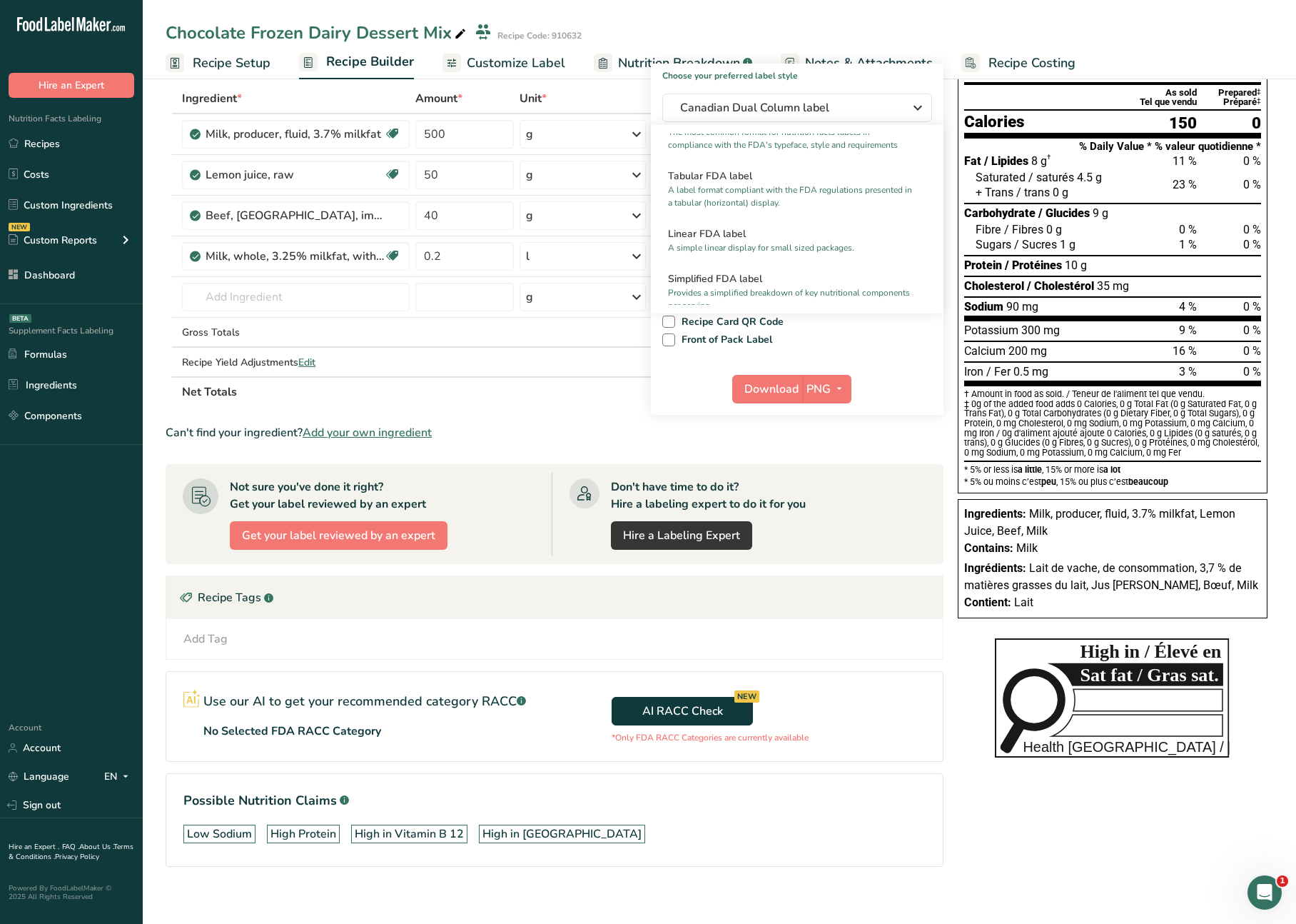
click at [902, 347] on div "Choose your preferred label style Canadian Dual Column label Standard FDA label…" at bounding box center [797, 239] width 293 height 351
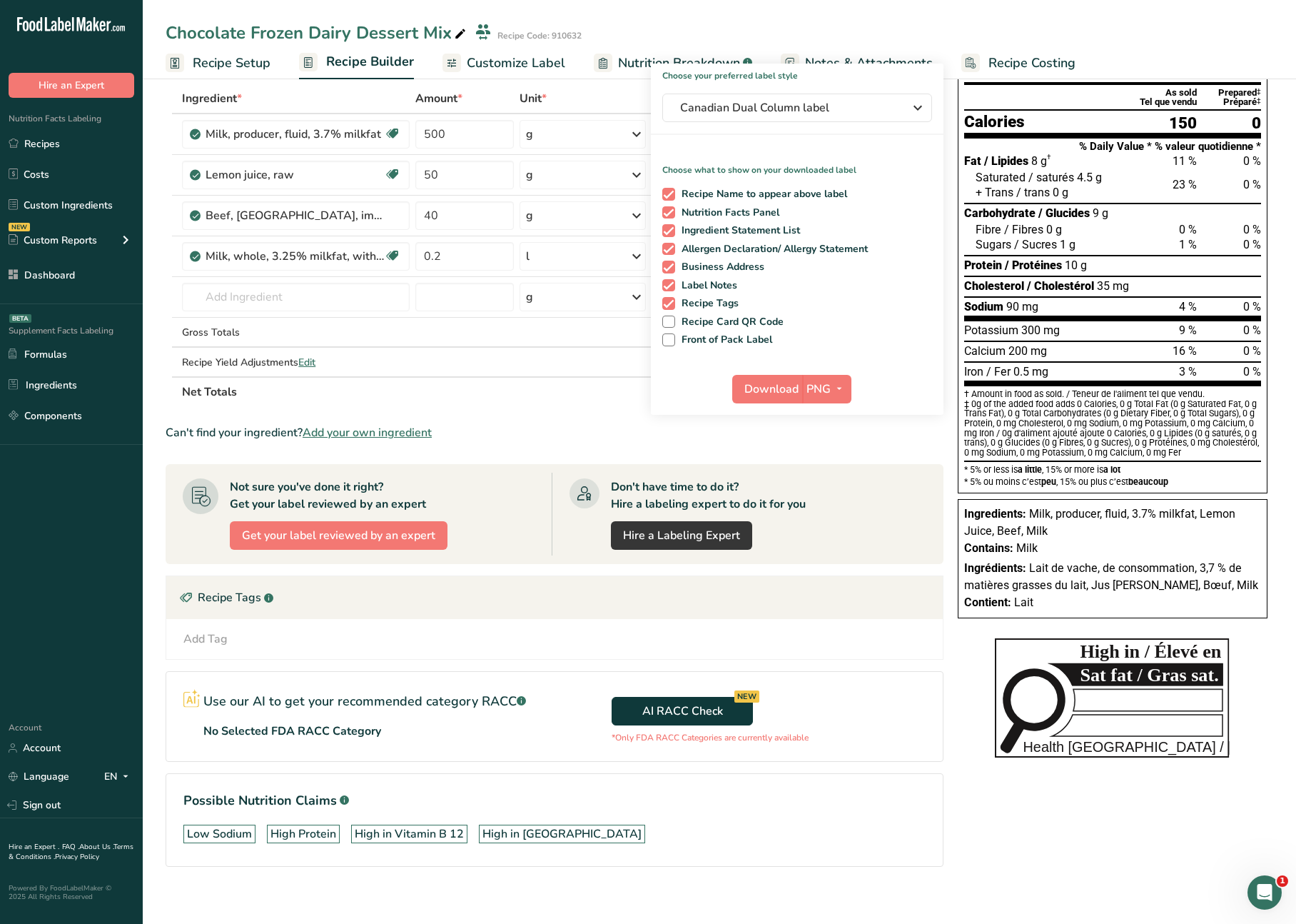
click at [573, 410] on section "Ingredient * Amount * Unit * Waste * .a-a{fill:#347362;}.b-a{fill:#fff;} Grams …" at bounding box center [555, 486] width 778 height 806
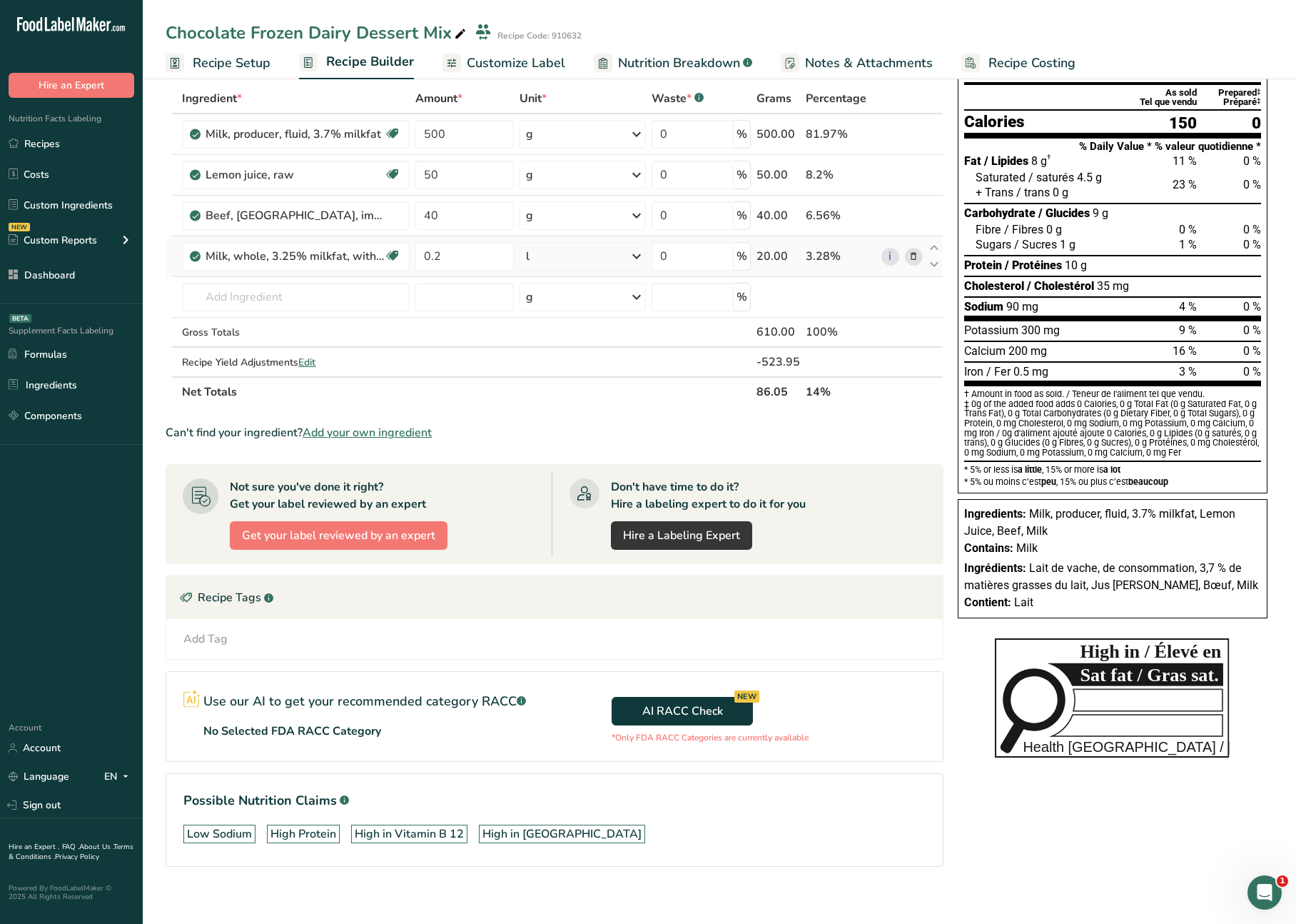
scroll to position [0, 0]
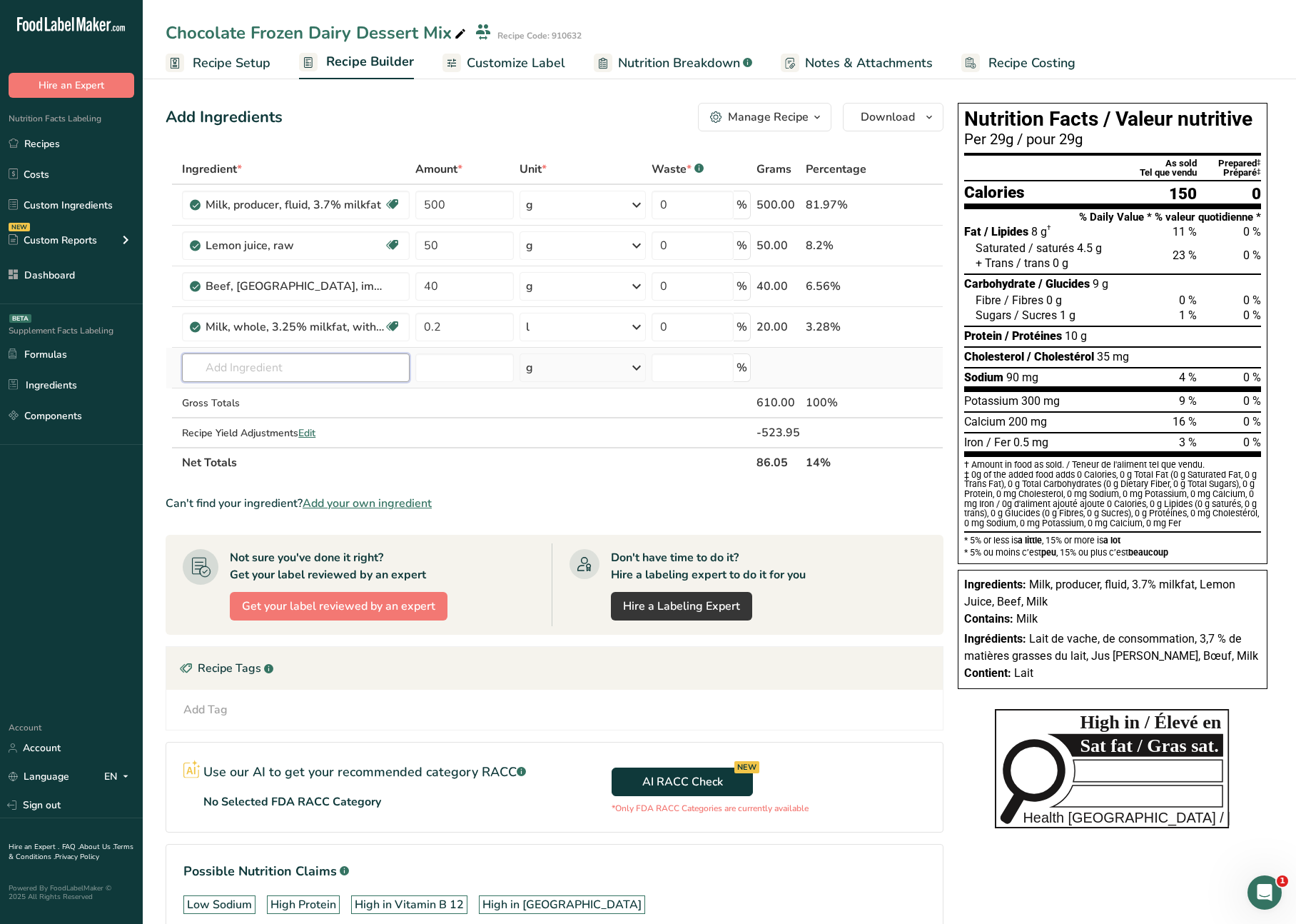
click at [276, 369] on input "text" at bounding box center [296, 367] width 228 height 29
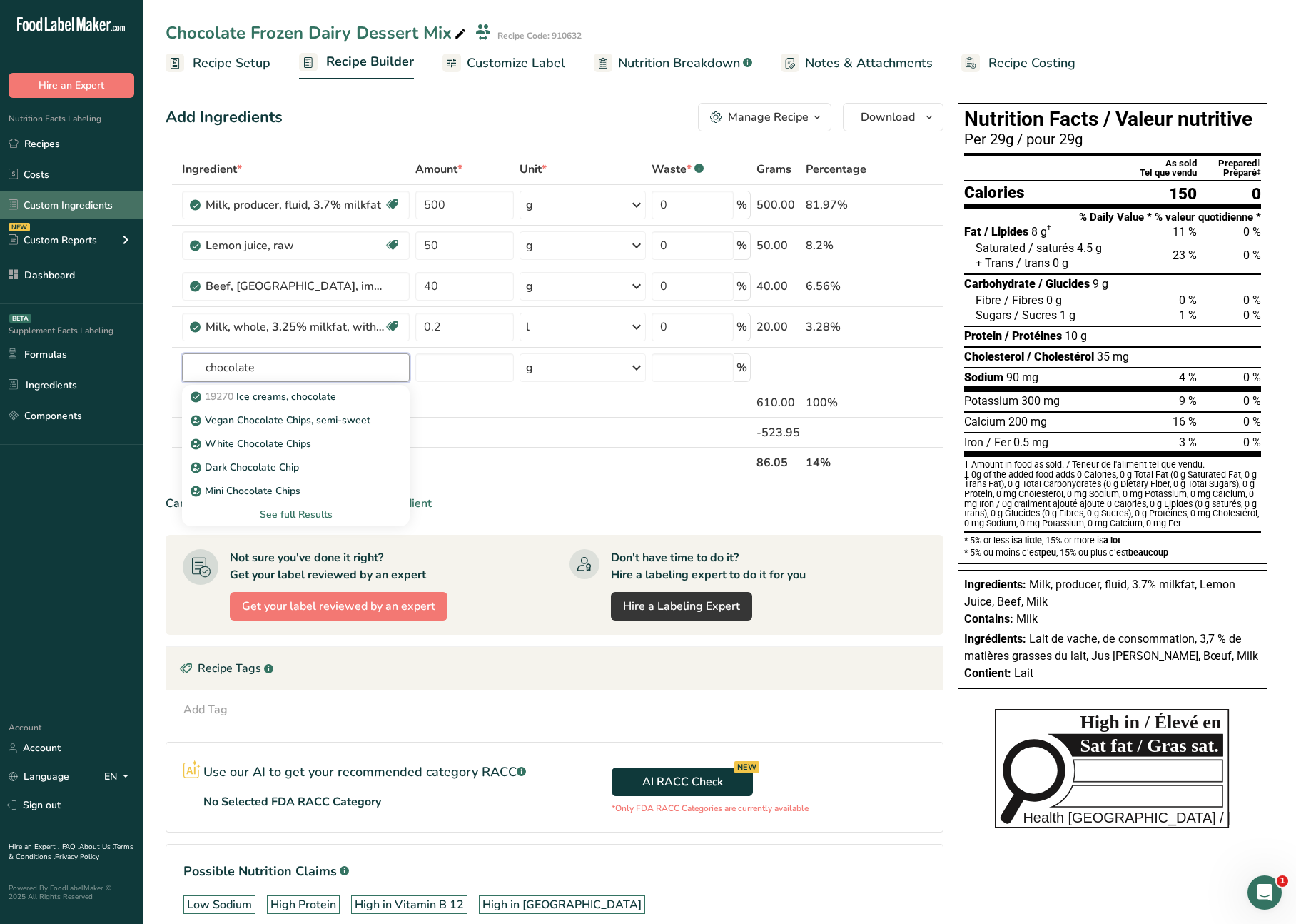
type input "chocolate"
click at [90, 207] on link "Custom Ingredients" at bounding box center [71, 205] width 143 height 27
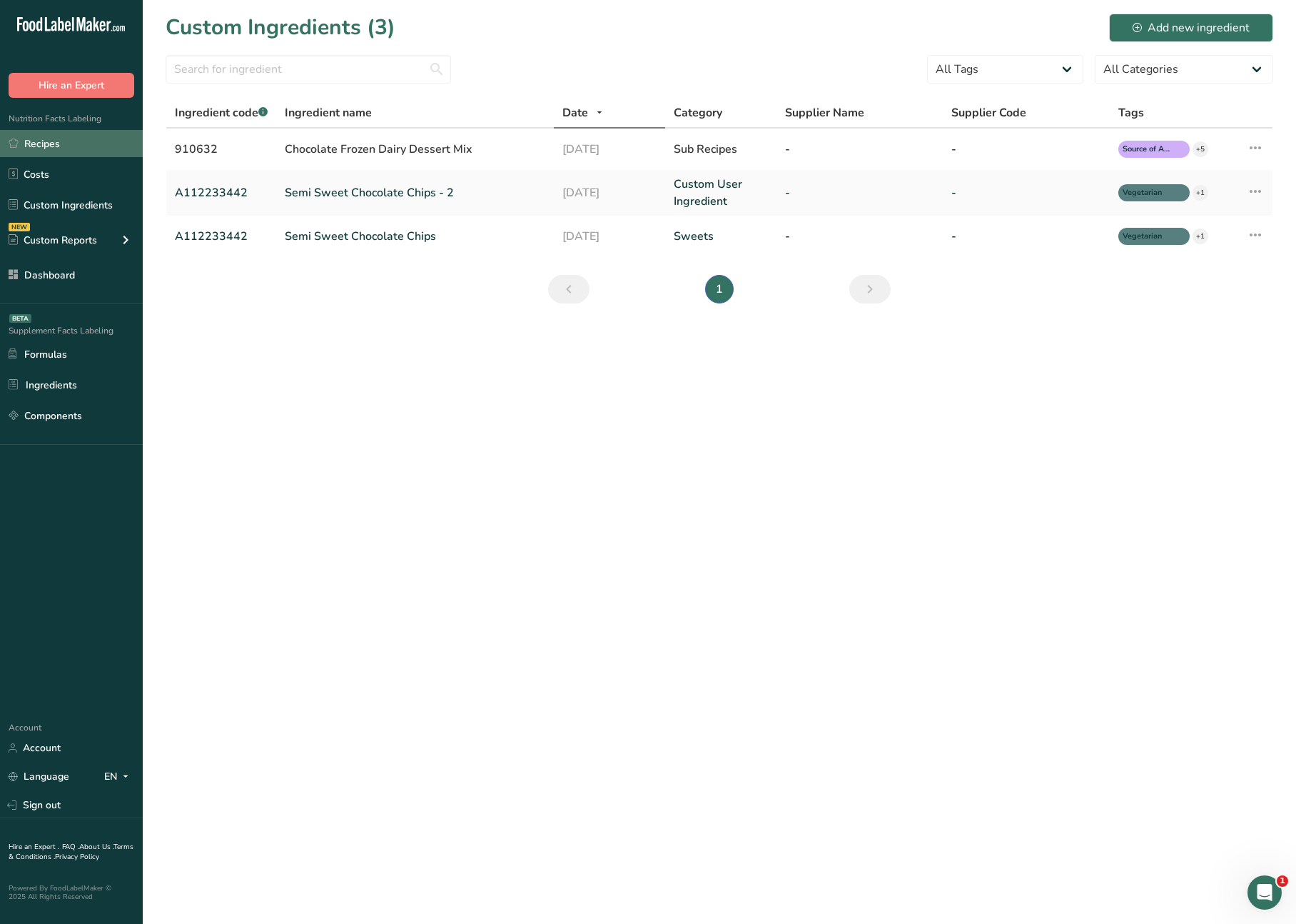
click at [44, 139] on link "Recipes" at bounding box center [71, 143] width 143 height 27
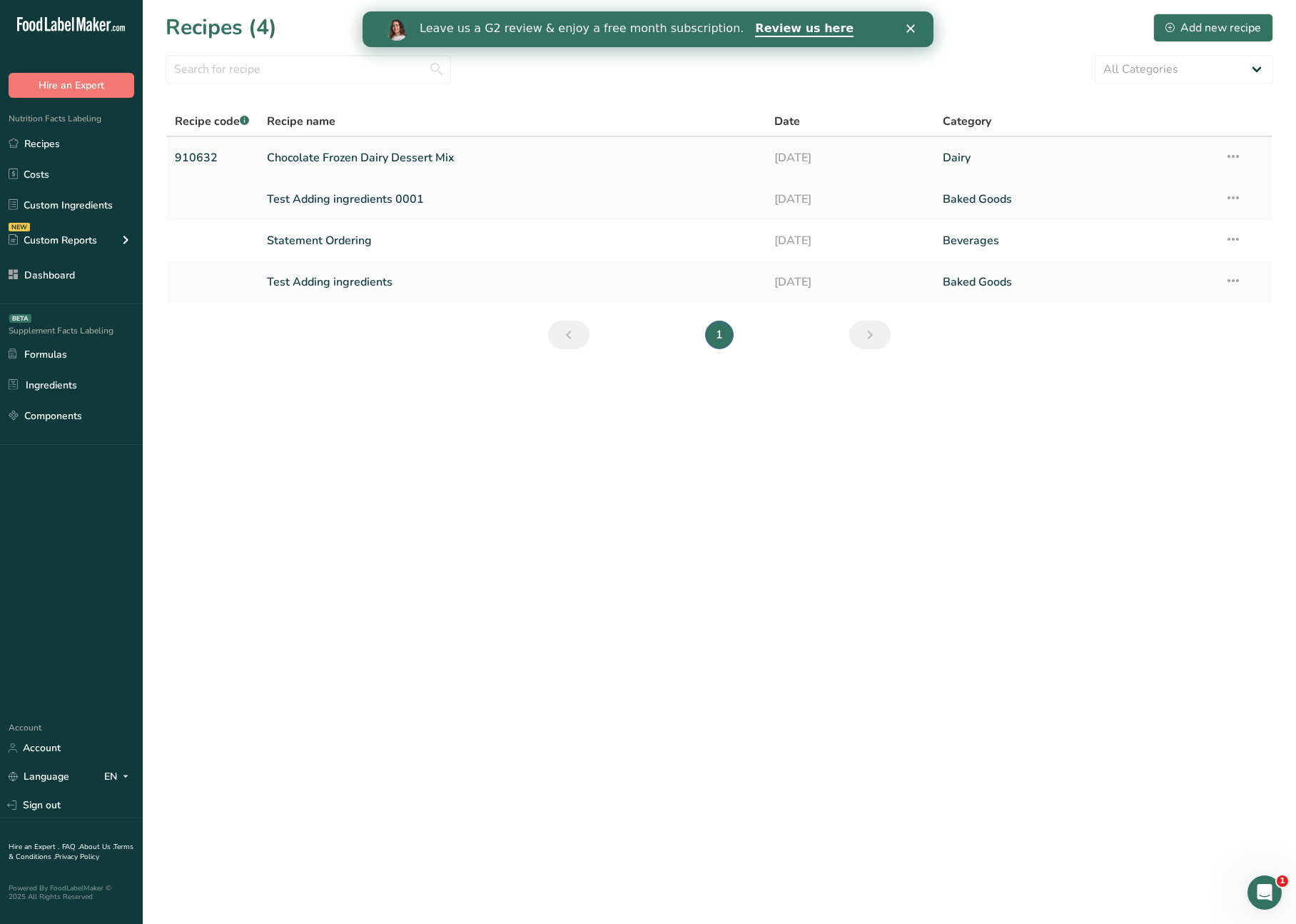
click at [360, 162] on link "Chocolate Frozen Dairy Dessert Mix" at bounding box center [512, 157] width 489 height 30
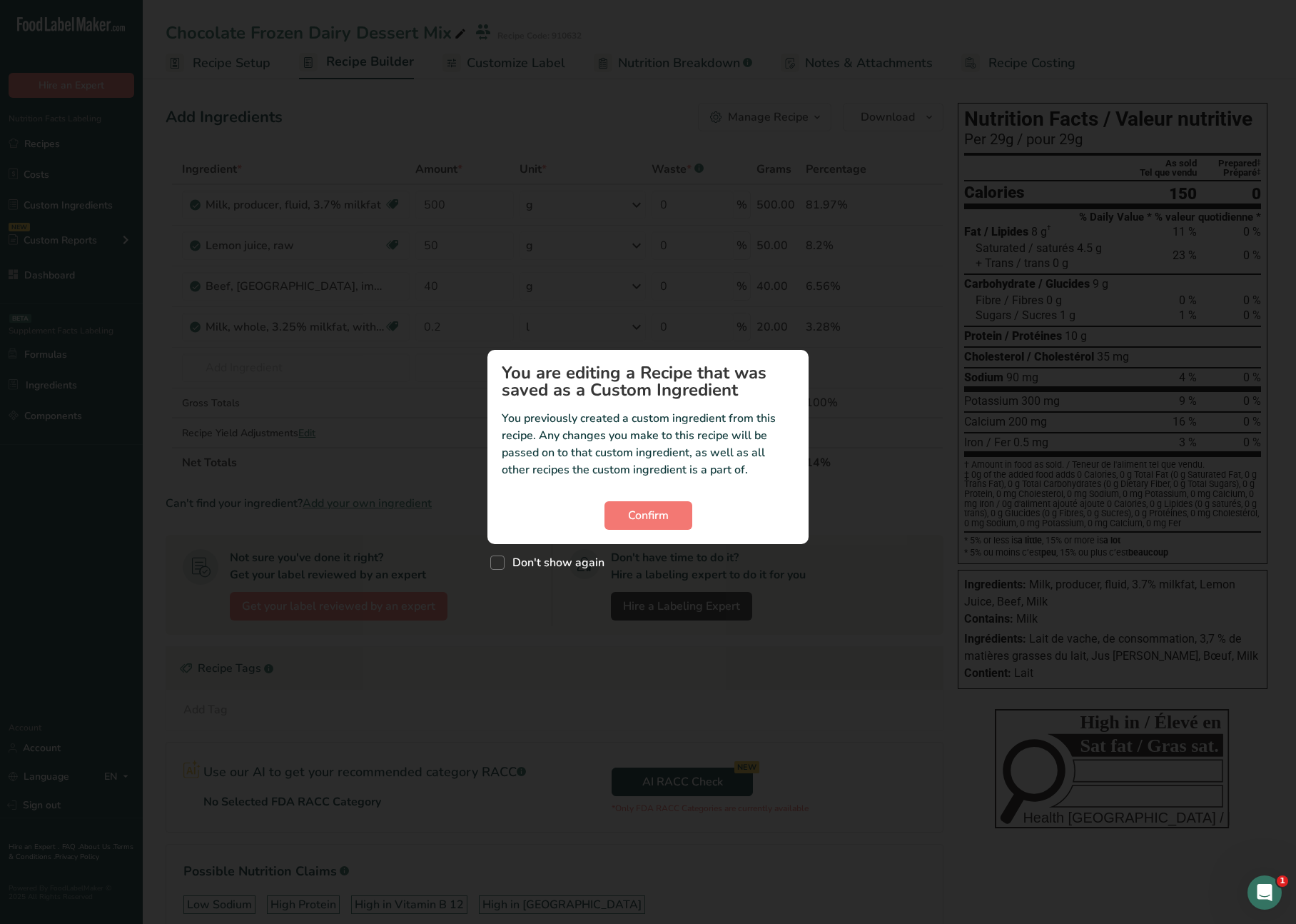
click at [80, 146] on div "Custom ingredient modal" at bounding box center [648, 462] width 1296 height 924
click at [341, 250] on div "Custom ingredient modal" at bounding box center [648, 462] width 1296 height 924
drag, startPoint x: 68, startPoint y: 143, endPoint x: 360, endPoint y: 340, distance: 352.2
click at [81, 149] on div "Custom ingredient modal" at bounding box center [648, 462] width 1296 height 924
click at [660, 508] on button "Confirm" at bounding box center [648, 515] width 88 height 29
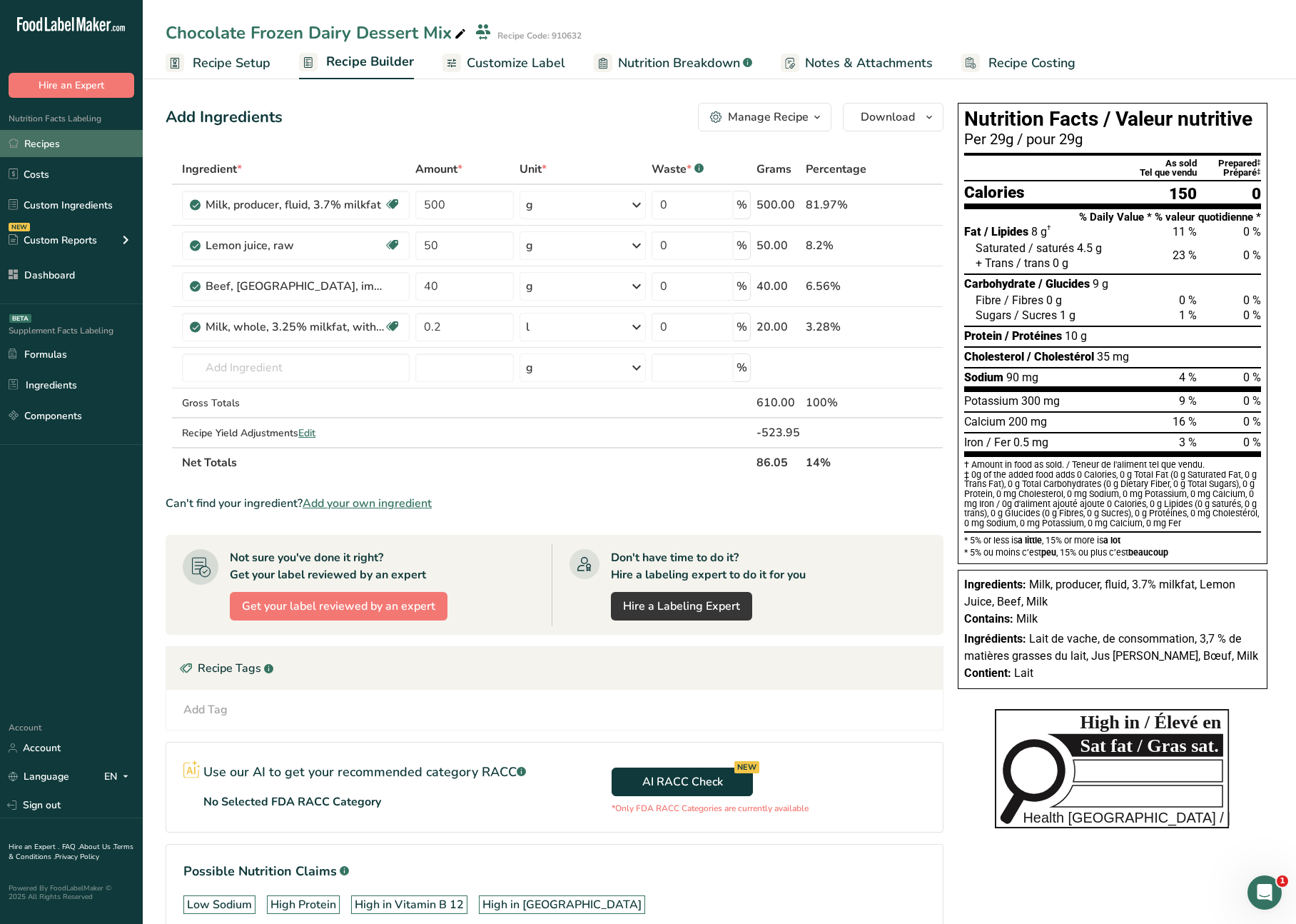
click at [74, 137] on link "Recipes" at bounding box center [71, 143] width 143 height 27
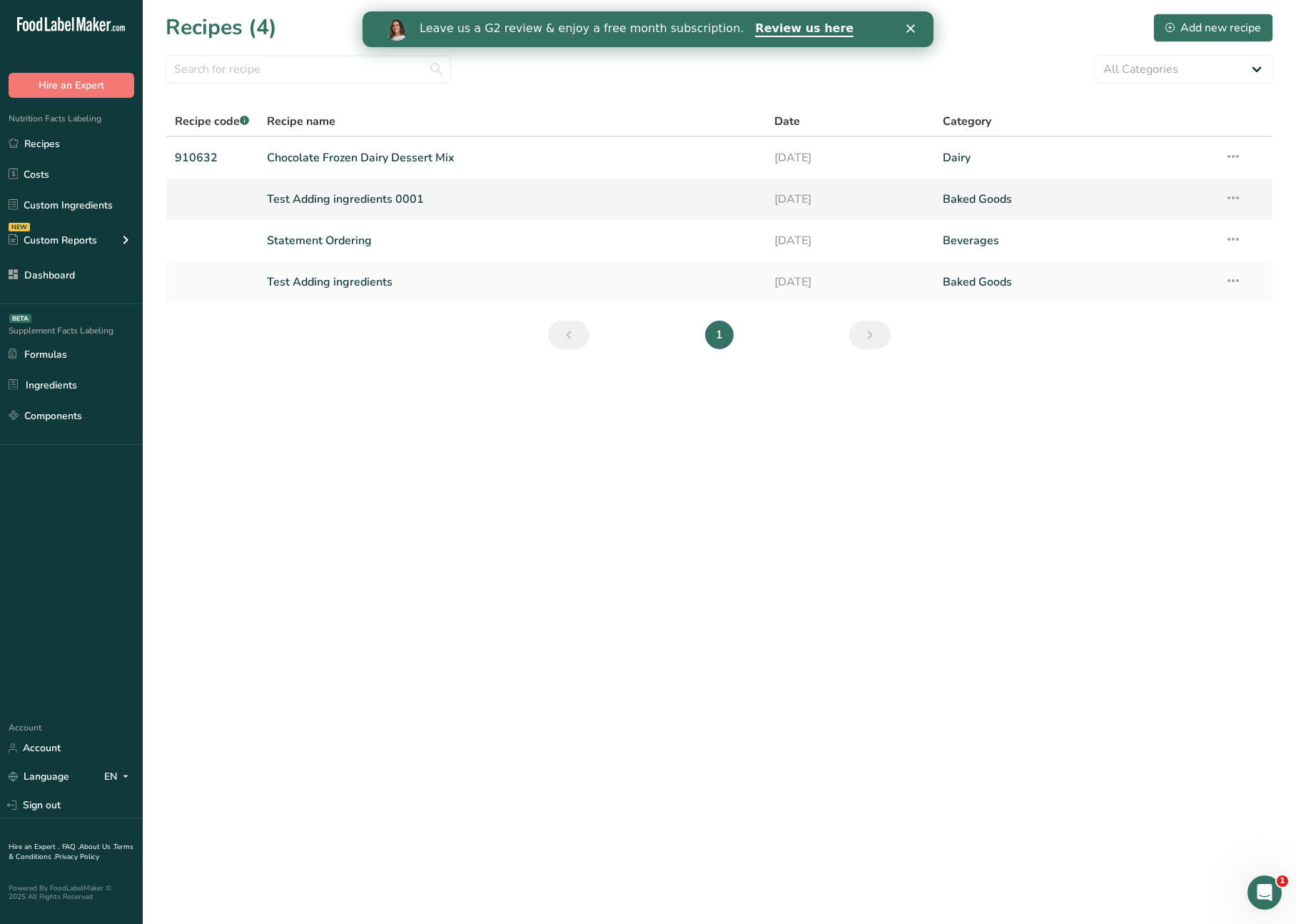
click at [320, 208] on link "Test Adding ingredients 0001" at bounding box center [512, 199] width 489 height 30
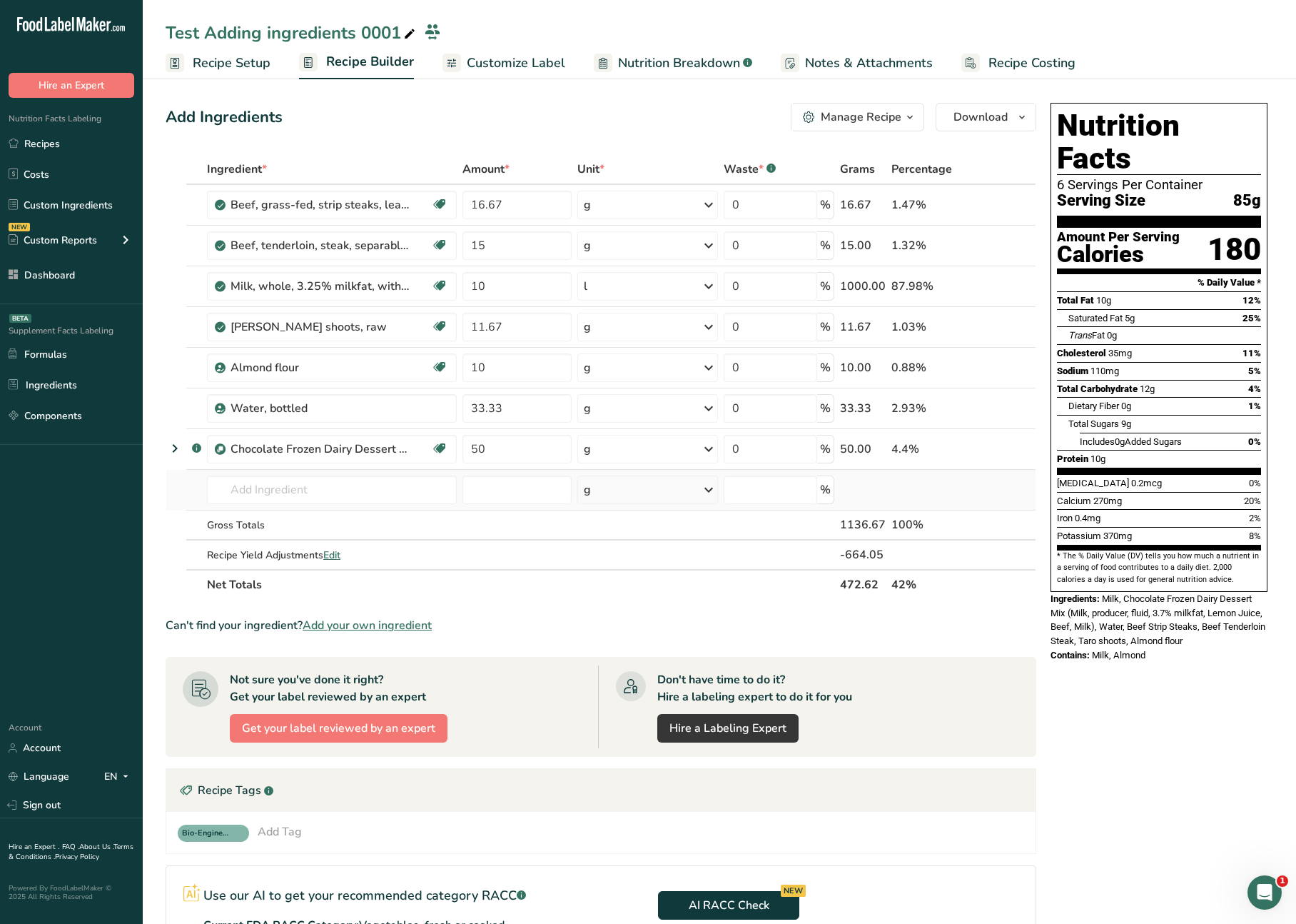
drag, startPoint x: 1214, startPoint y: 827, endPoint x: 892, endPoint y: 484, distance: 470.5
click at [1208, 819] on div "Nutrition Facts 6 Servings Per Container Serving Size 85g Amount Per Serving Ca…" at bounding box center [1159, 602] width 228 height 1010
